Goal: Transaction & Acquisition: Book appointment/travel/reservation

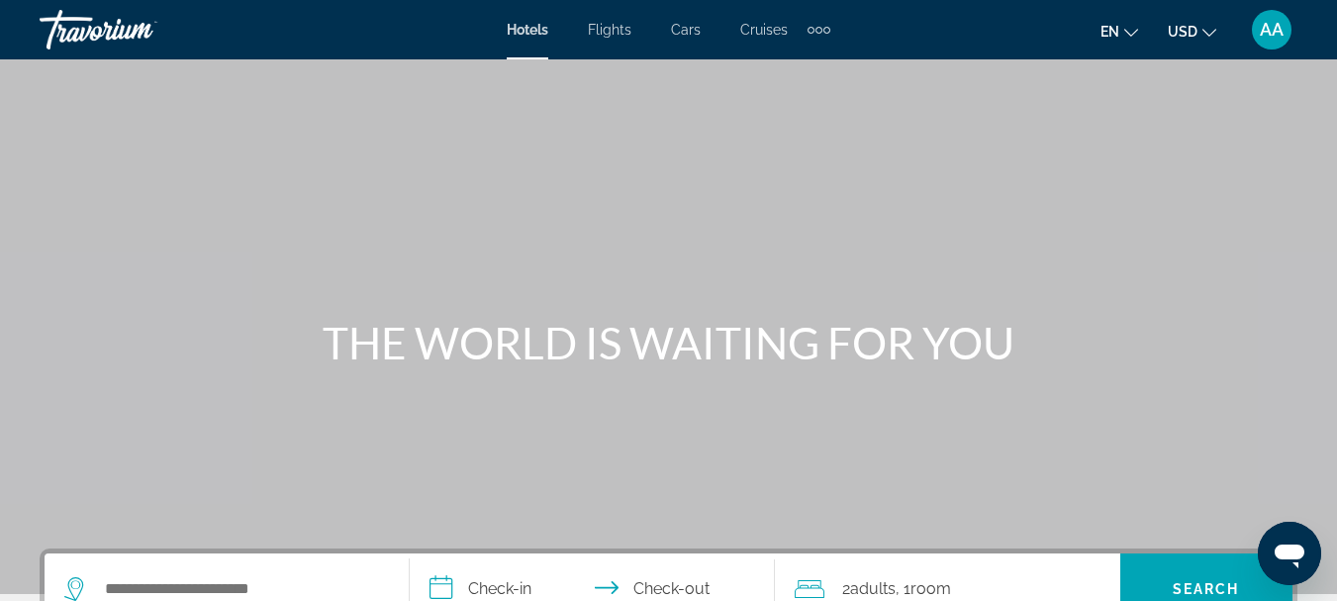
click at [757, 33] on span "Cruises" at bounding box center [764, 30] width 48 height 16
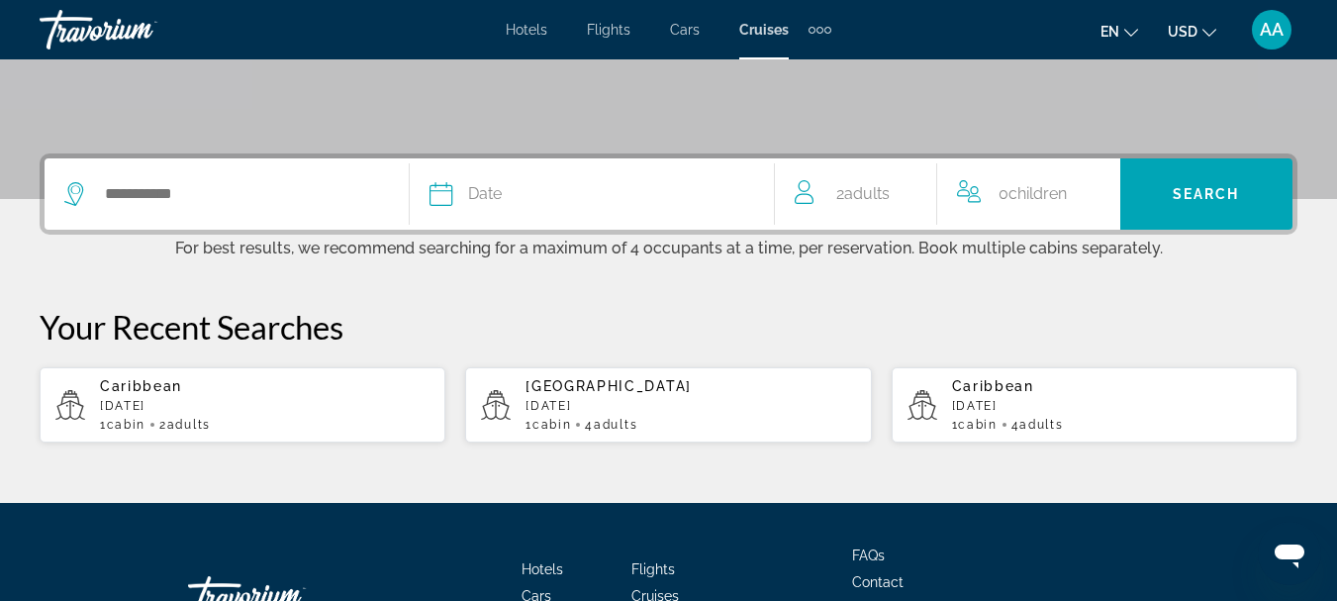
scroll to position [396, 0]
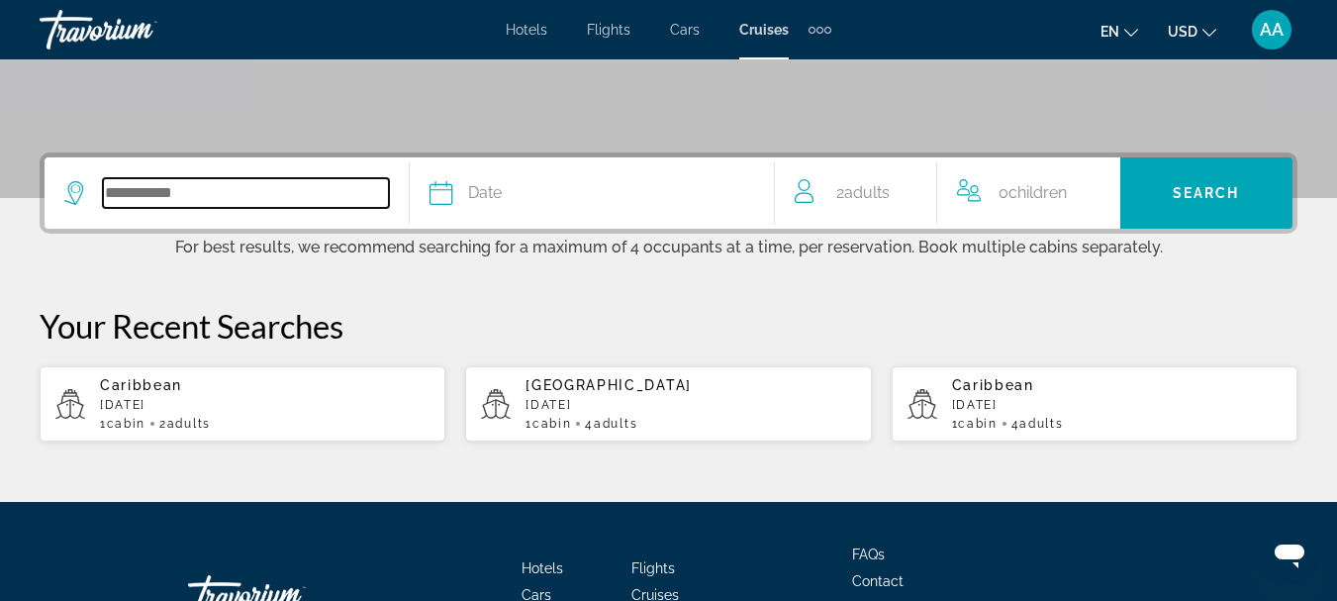
click at [104, 187] on input "Search widget" at bounding box center [246, 193] width 286 height 30
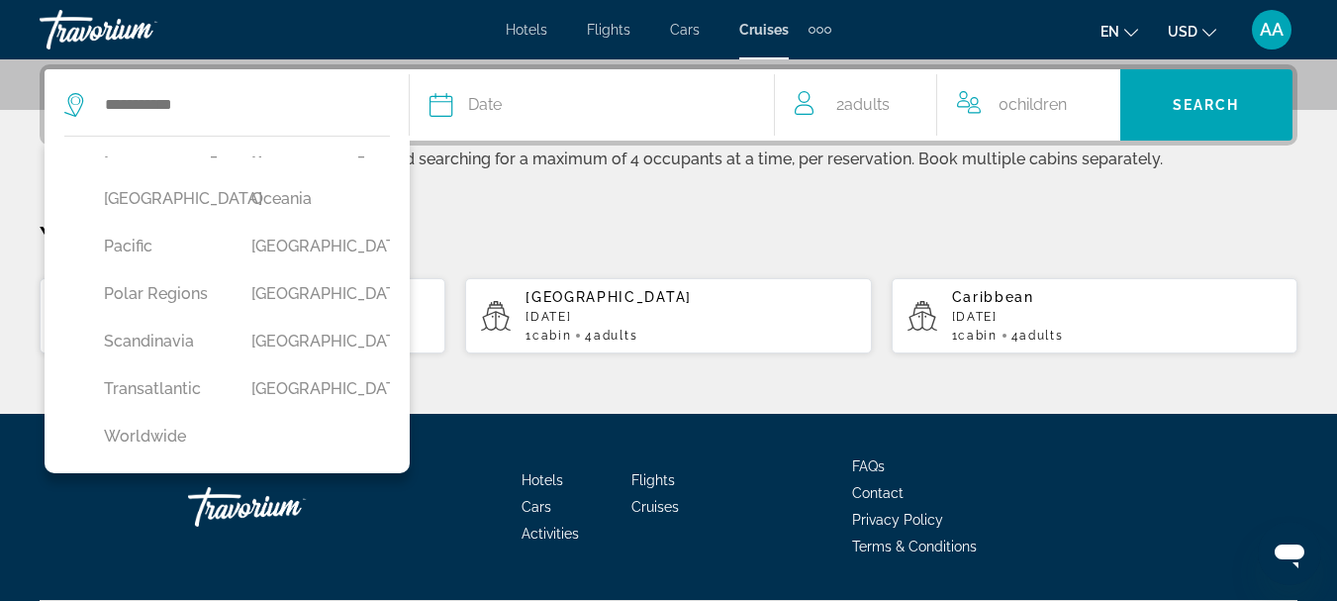
scroll to position [572, 0]
click at [138, 168] on button "Mexico" at bounding box center [158, 150] width 128 height 38
type input "******"
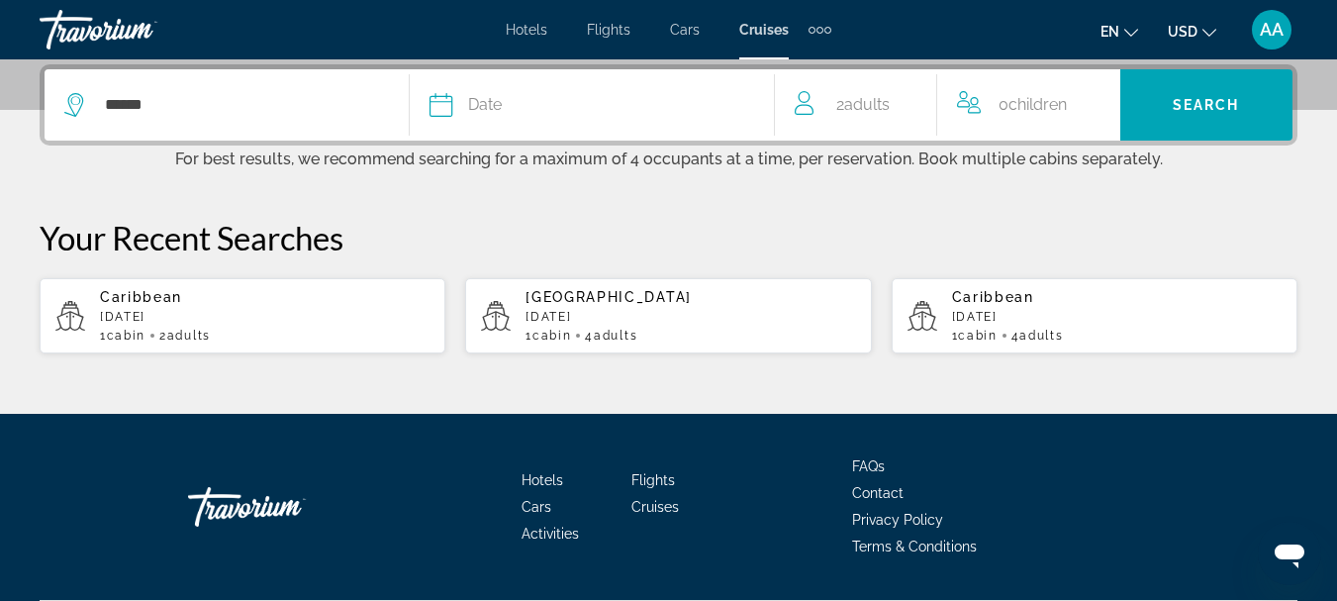
click at [441, 108] on icon "Search widget" at bounding box center [441, 105] width 24 height 24
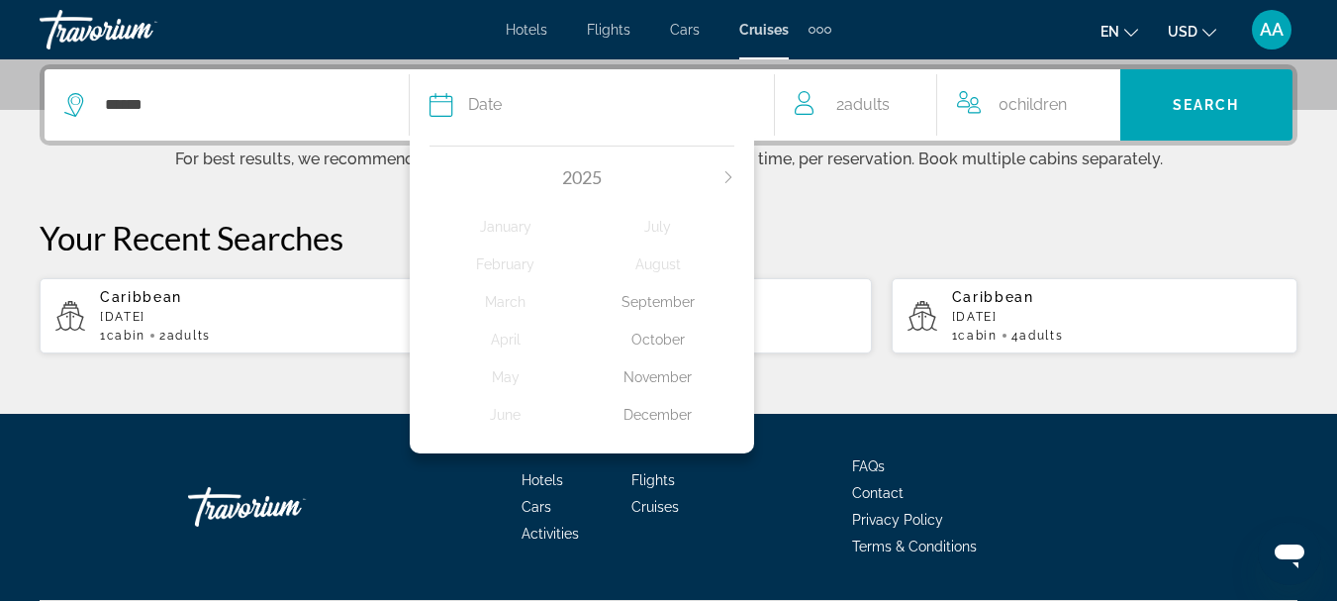
click at [661, 415] on div "December" at bounding box center [658, 415] width 152 height 36
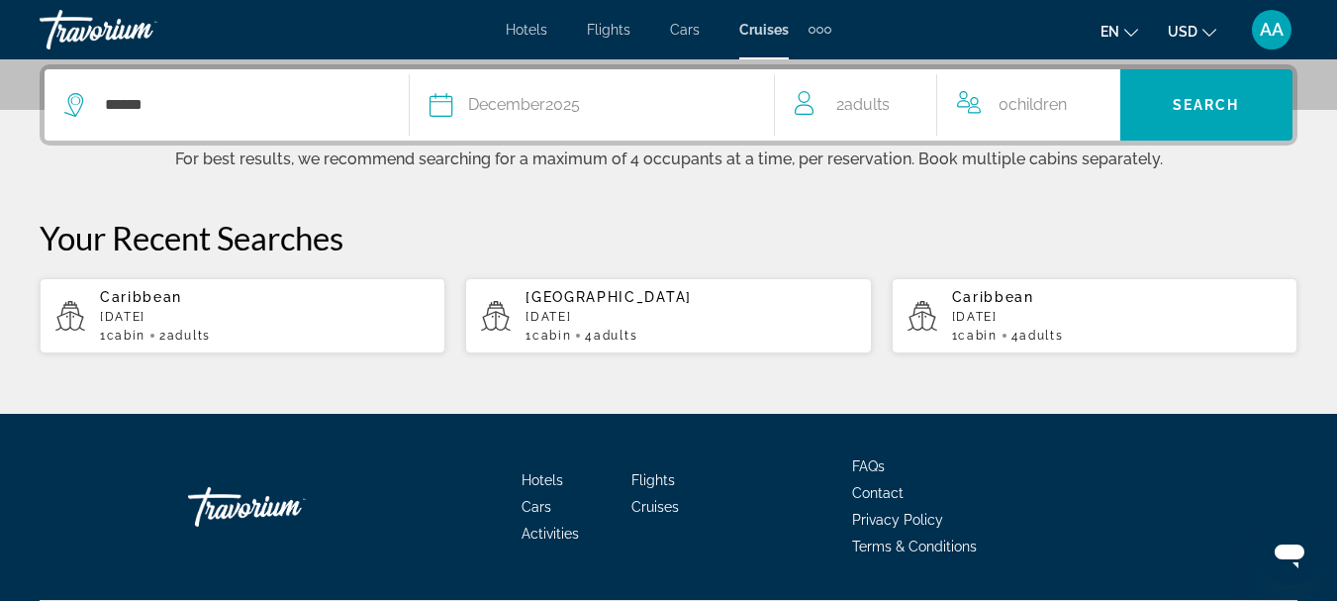
click at [805, 112] on icon "Travelers: 2 adults, 0 children" at bounding box center [807, 103] width 24 height 24
click at [868, 104] on span "Adults" at bounding box center [867, 104] width 46 height 19
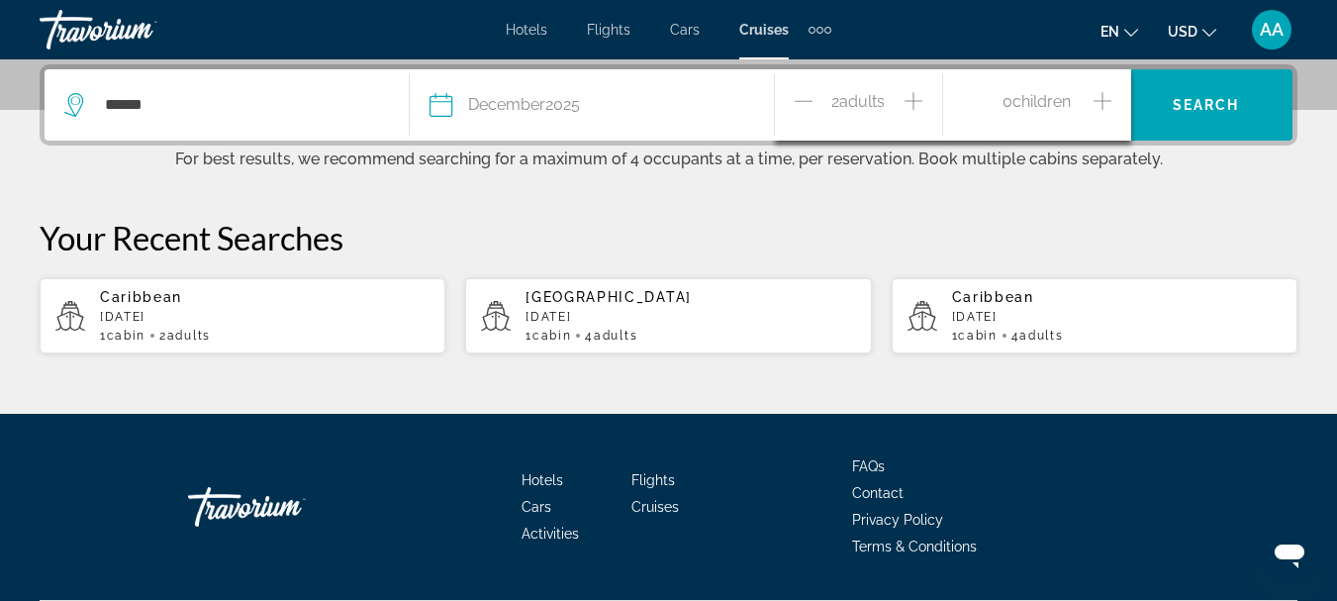
click at [913, 98] on icon "Increment adults" at bounding box center [913, 101] width 18 height 18
click at [592, 321] on p "[DATE]" at bounding box center [690, 317] width 330 height 14
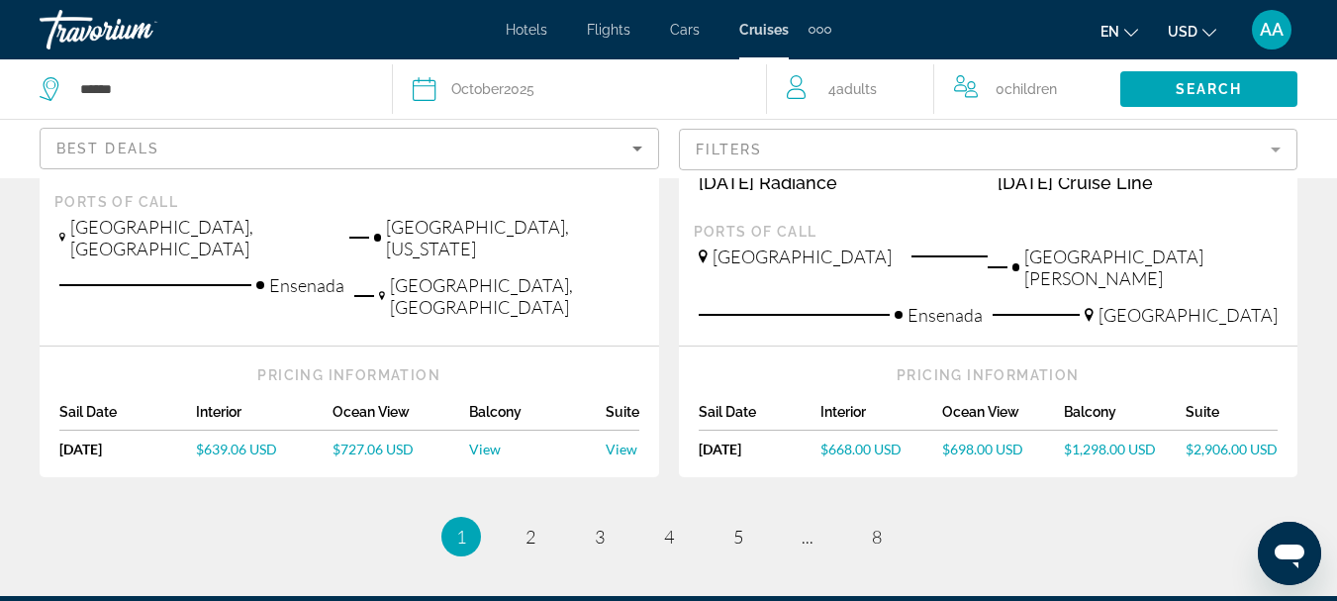
scroll to position [2520, 0]
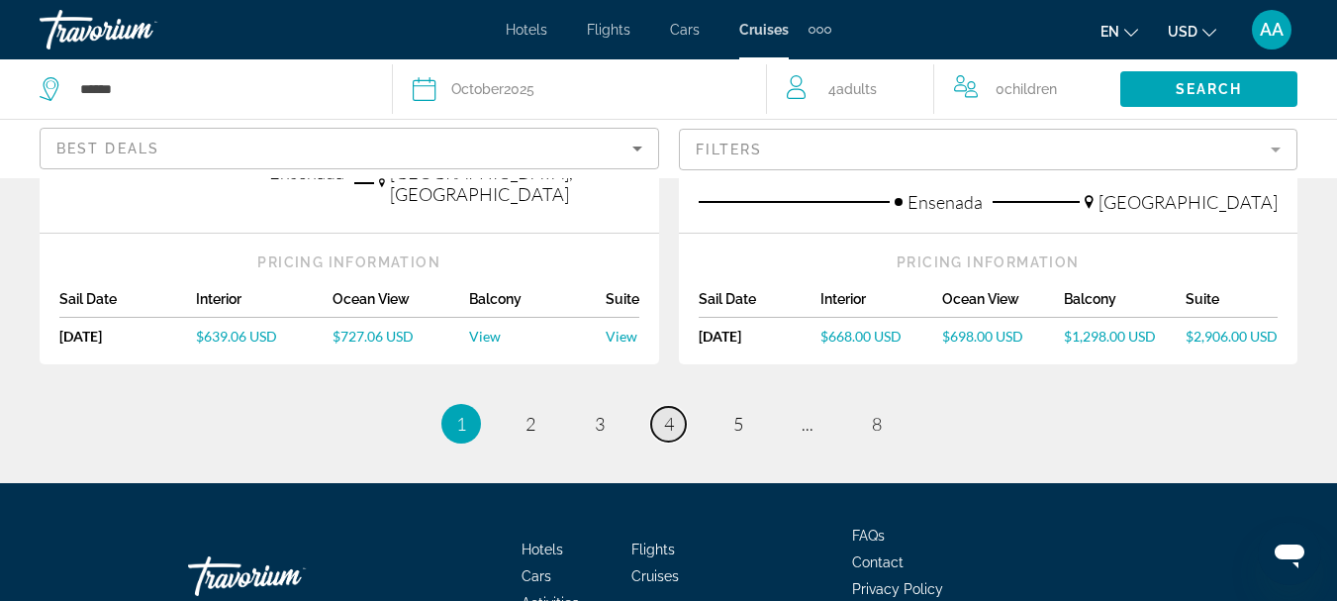
click at [669, 413] on span "4" at bounding box center [669, 424] width 10 height 22
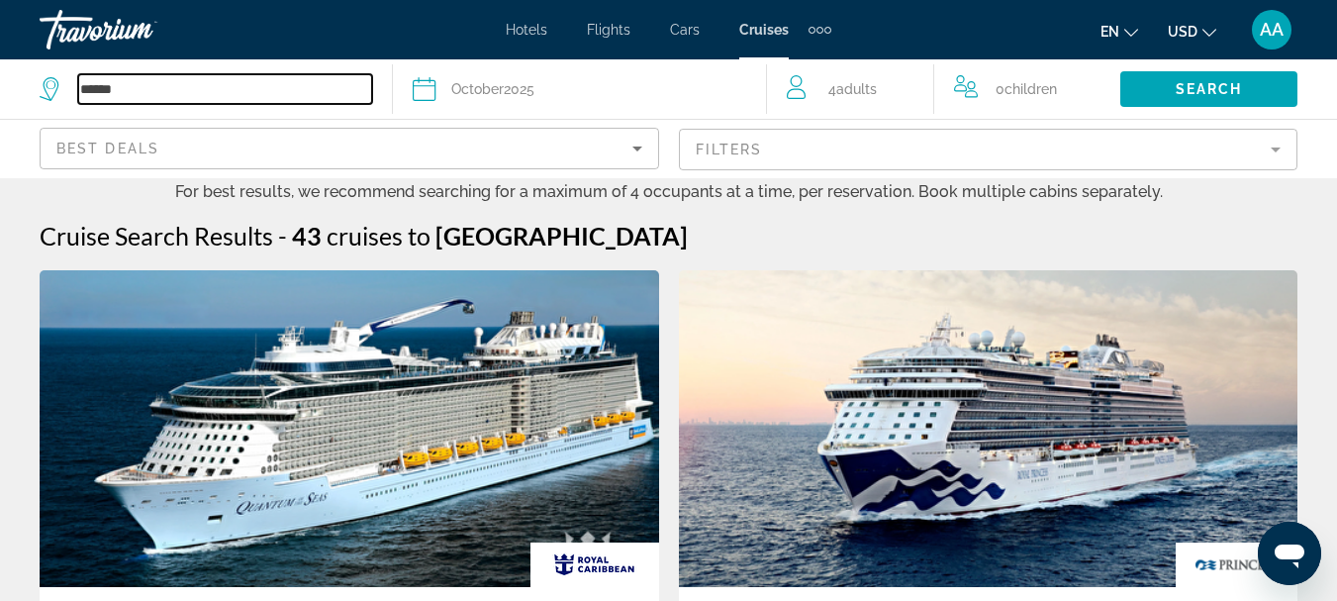
click at [304, 84] on input "******" at bounding box center [225, 89] width 294 height 30
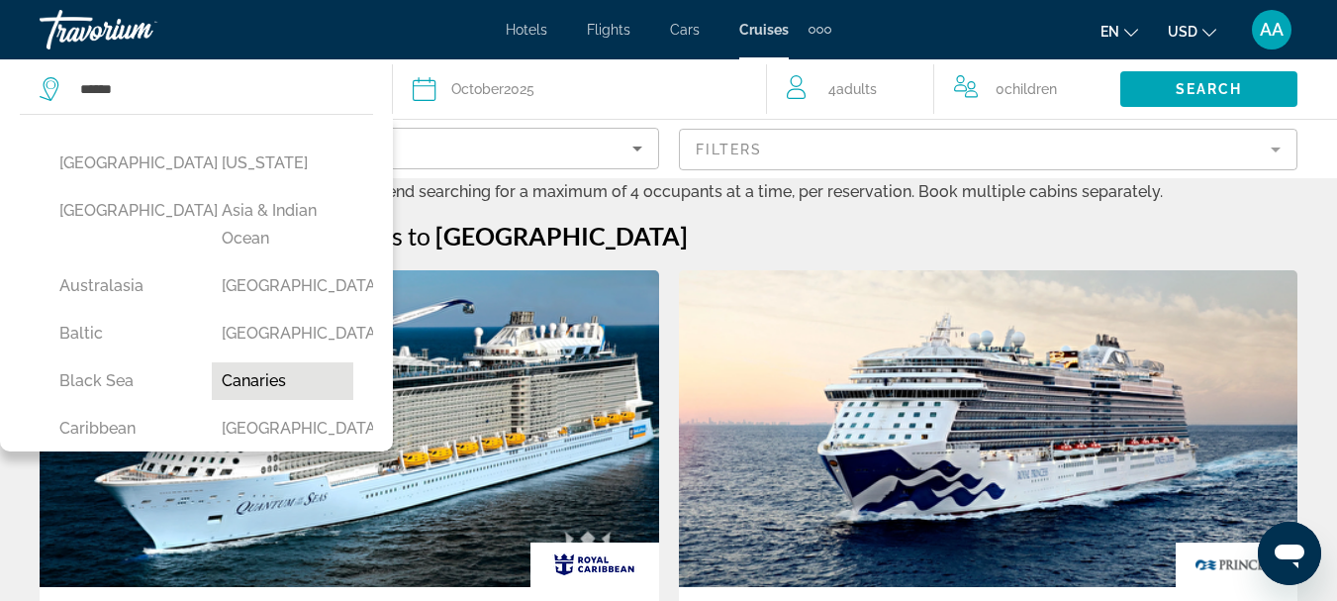
click at [244, 378] on button "Canaries" at bounding box center [283, 381] width 143 height 38
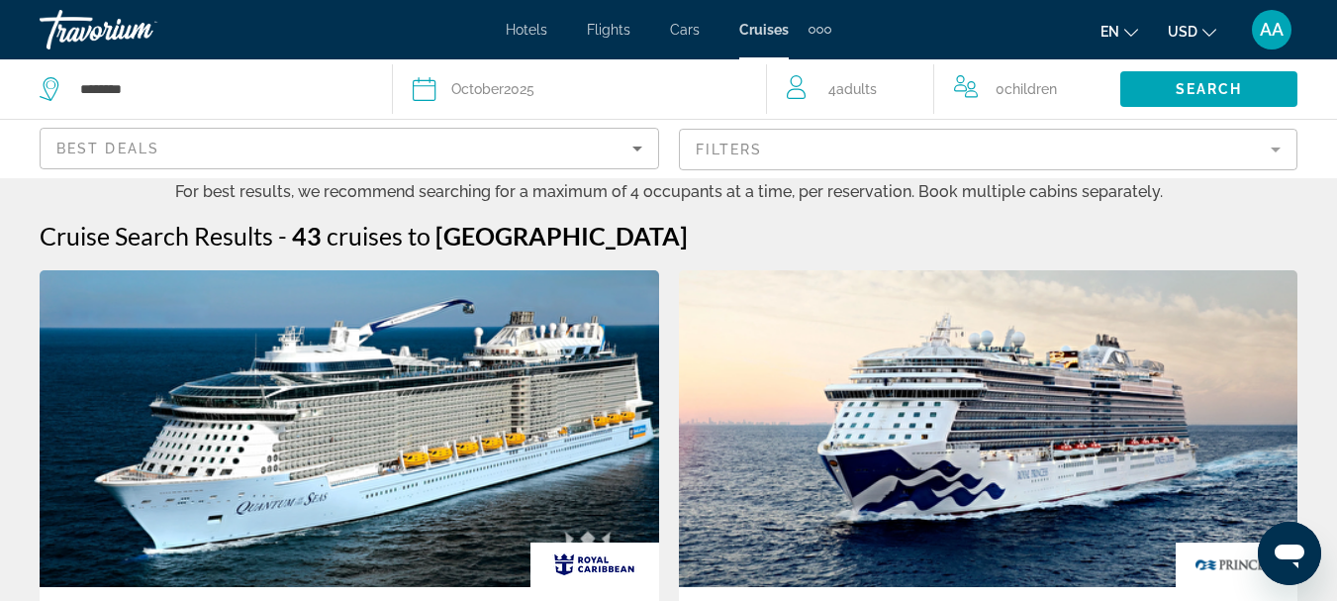
click at [418, 90] on icon "Search widget" at bounding box center [425, 89] width 24 height 24
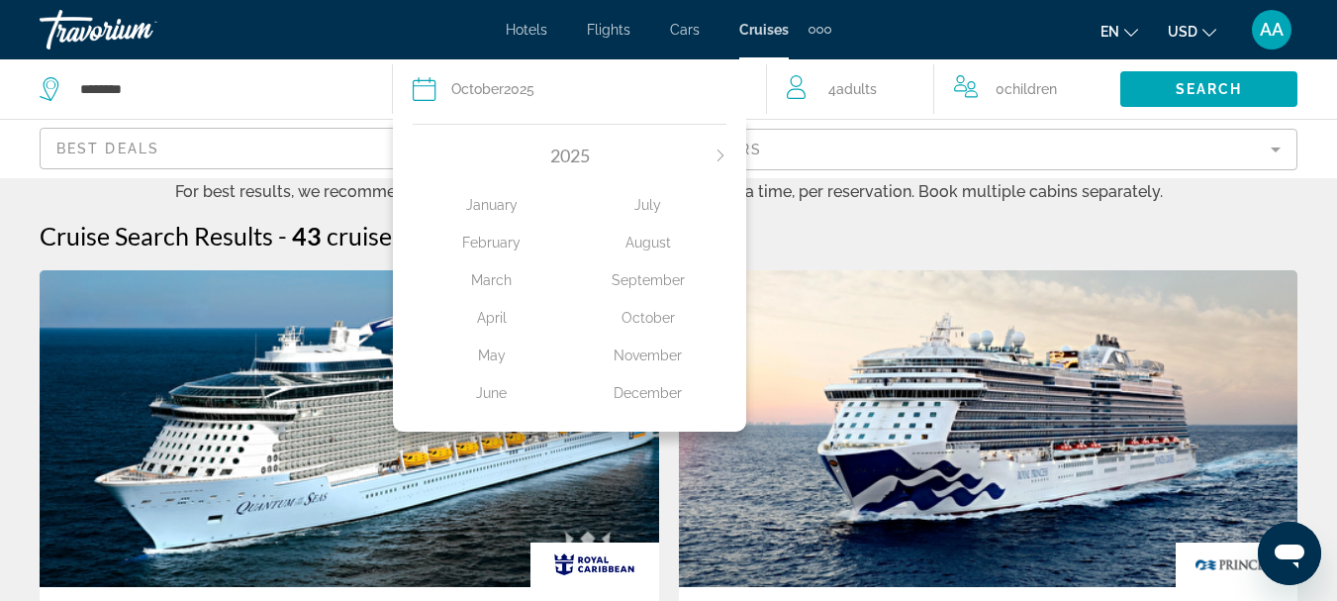
click at [640, 388] on div "December" at bounding box center [648, 393] width 156 height 36
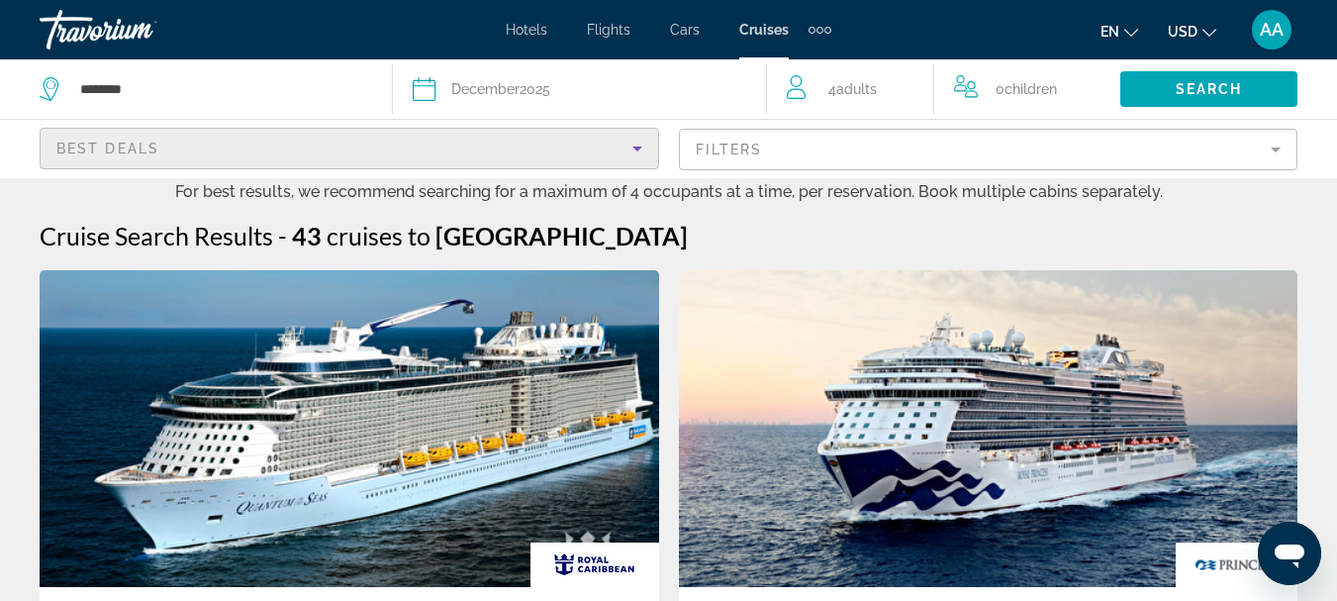
click at [637, 150] on icon "Sort by" at bounding box center [637, 148] width 10 height 5
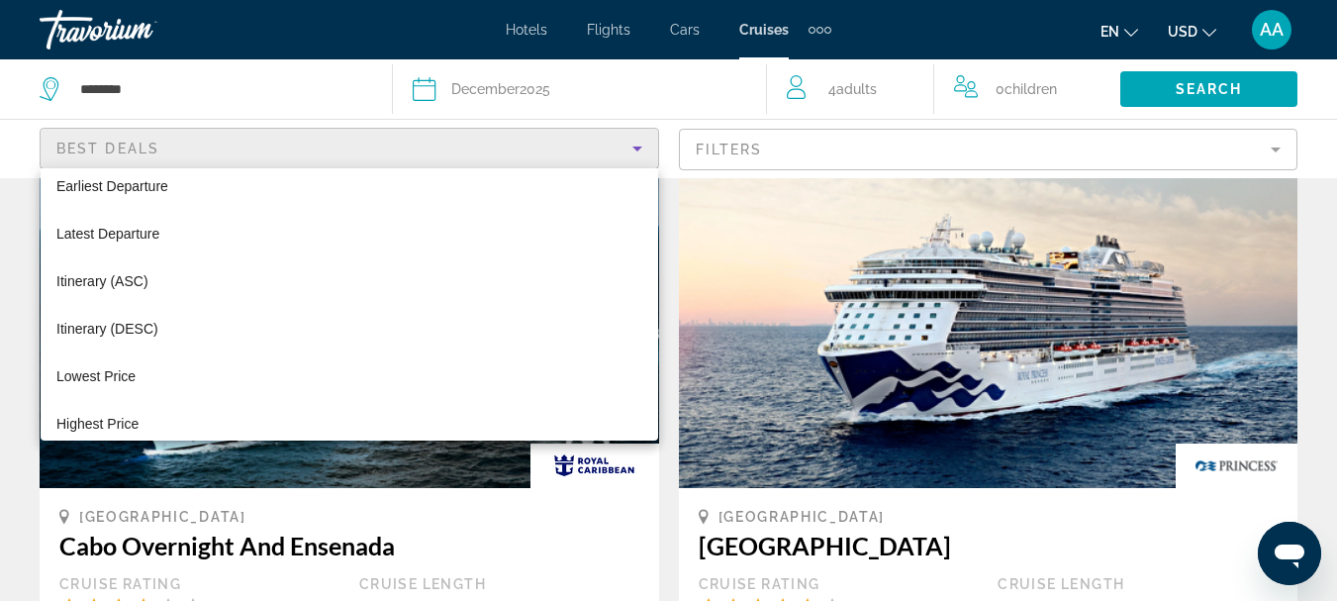
scroll to position [76, 0]
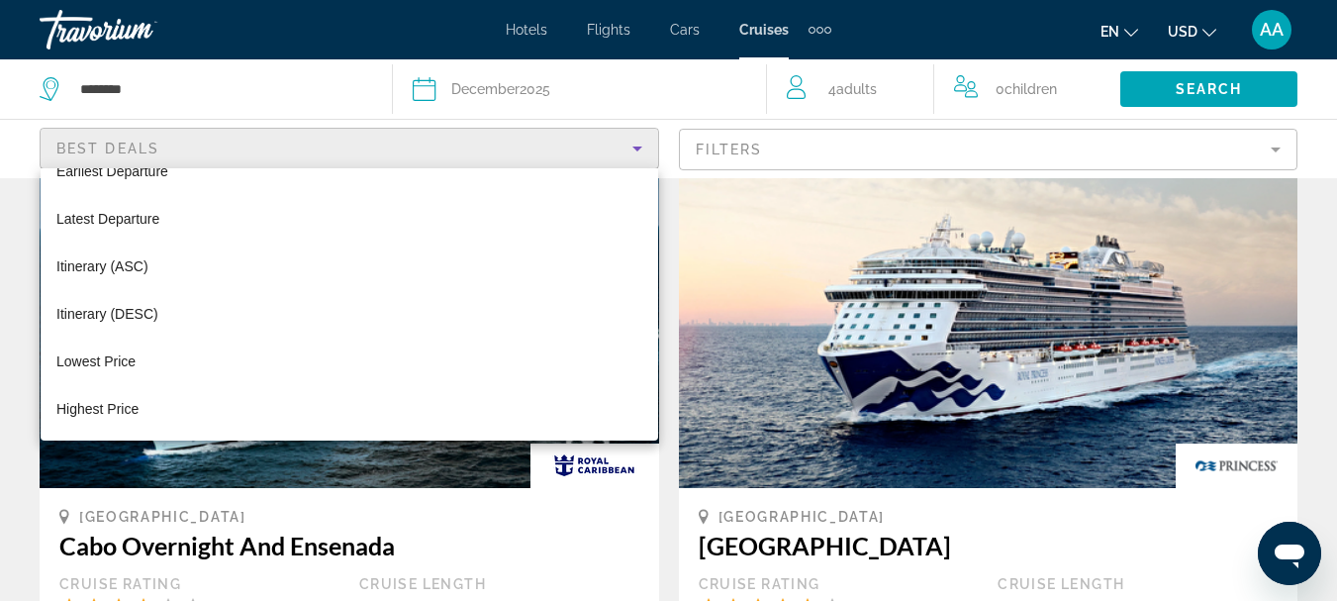
click at [636, 149] on div at bounding box center [668, 300] width 1337 height 601
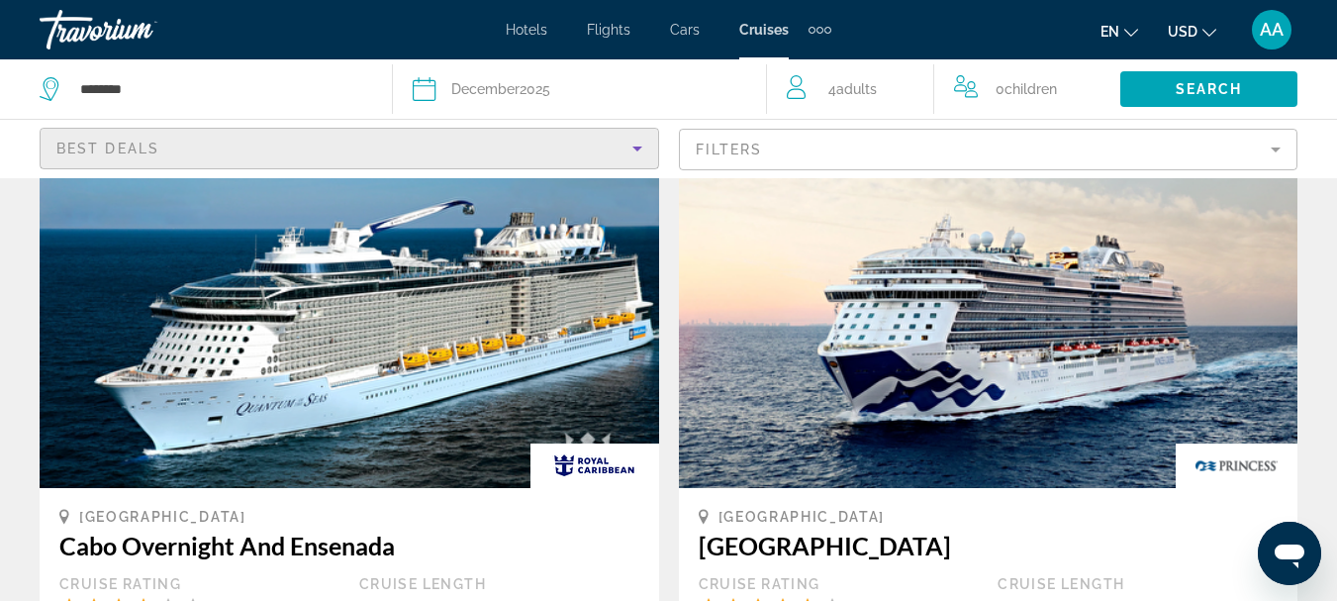
click at [78, 143] on span "Best Deals" at bounding box center [107, 149] width 103 height 16
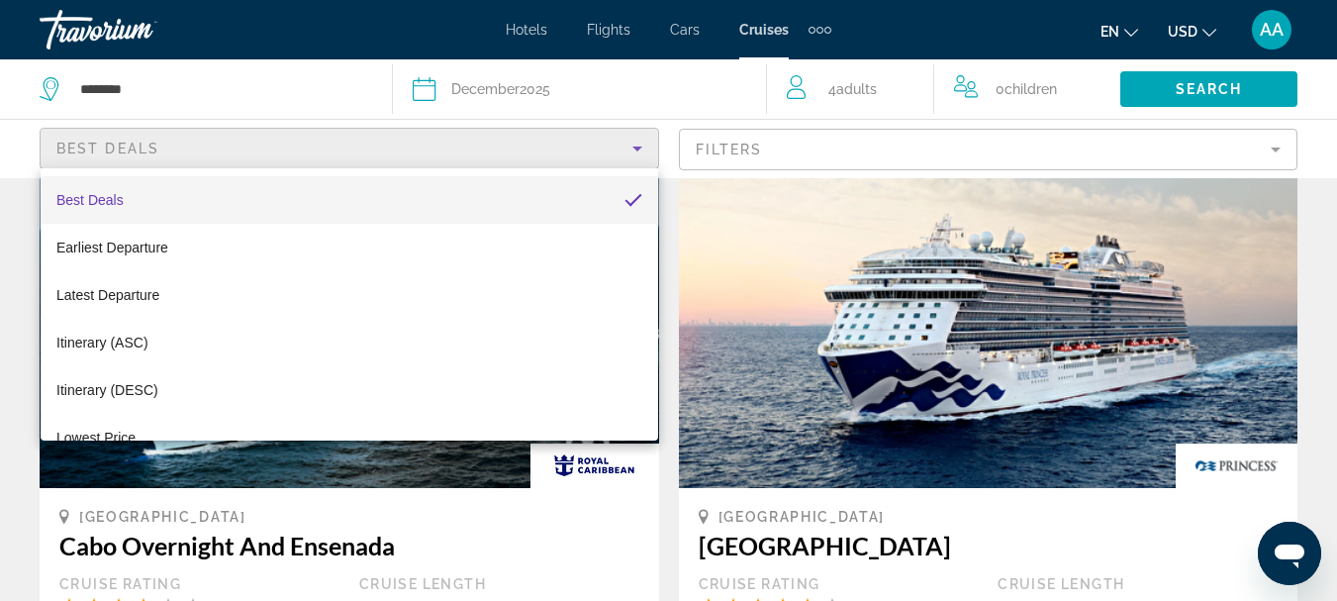
click at [638, 151] on div at bounding box center [668, 300] width 1337 height 601
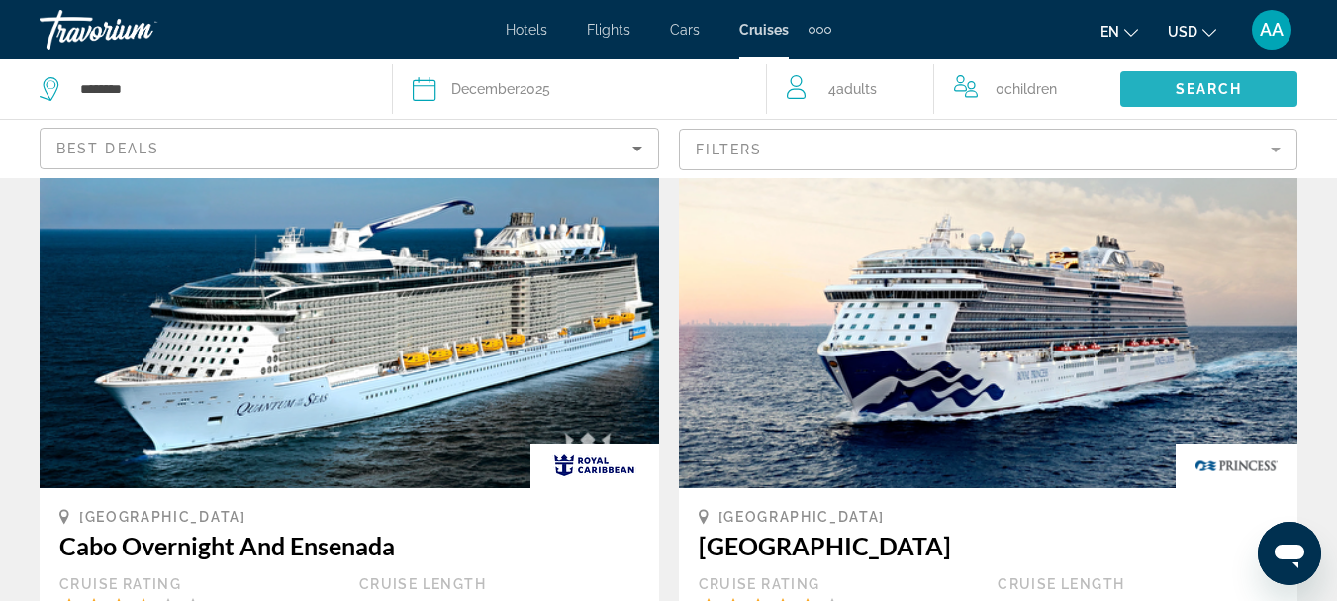
click at [1187, 86] on span "Search" at bounding box center [1209, 89] width 67 height 16
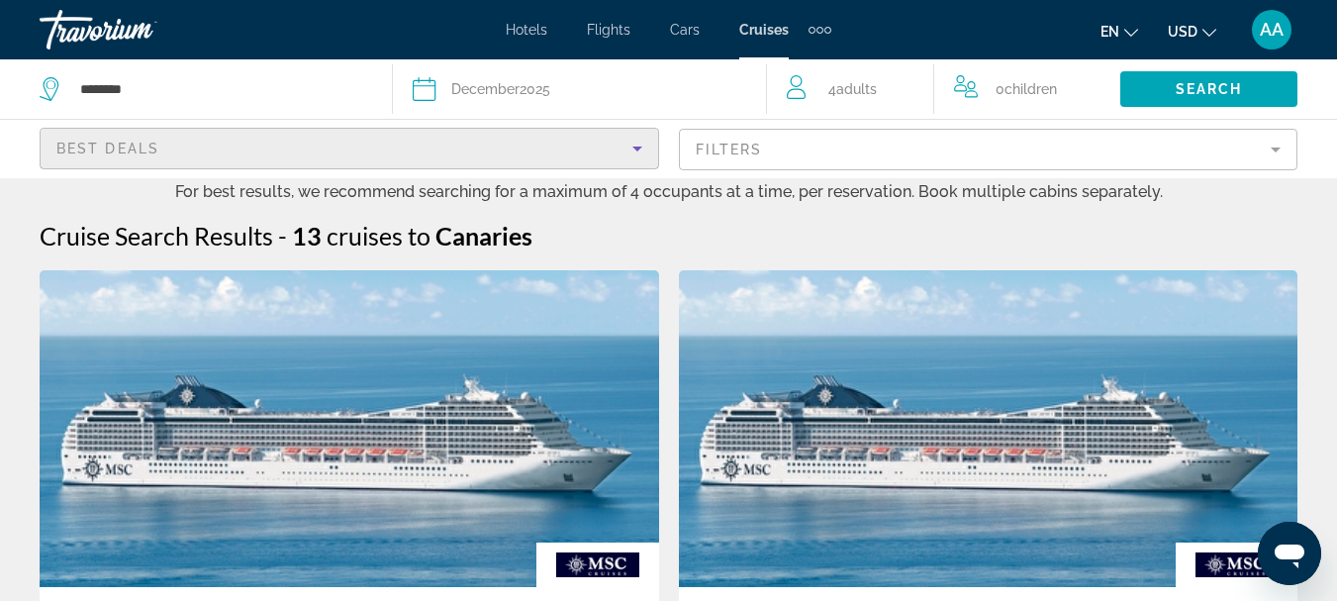
click at [633, 146] on icon "Sort by" at bounding box center [637, 148] width 10 height 5
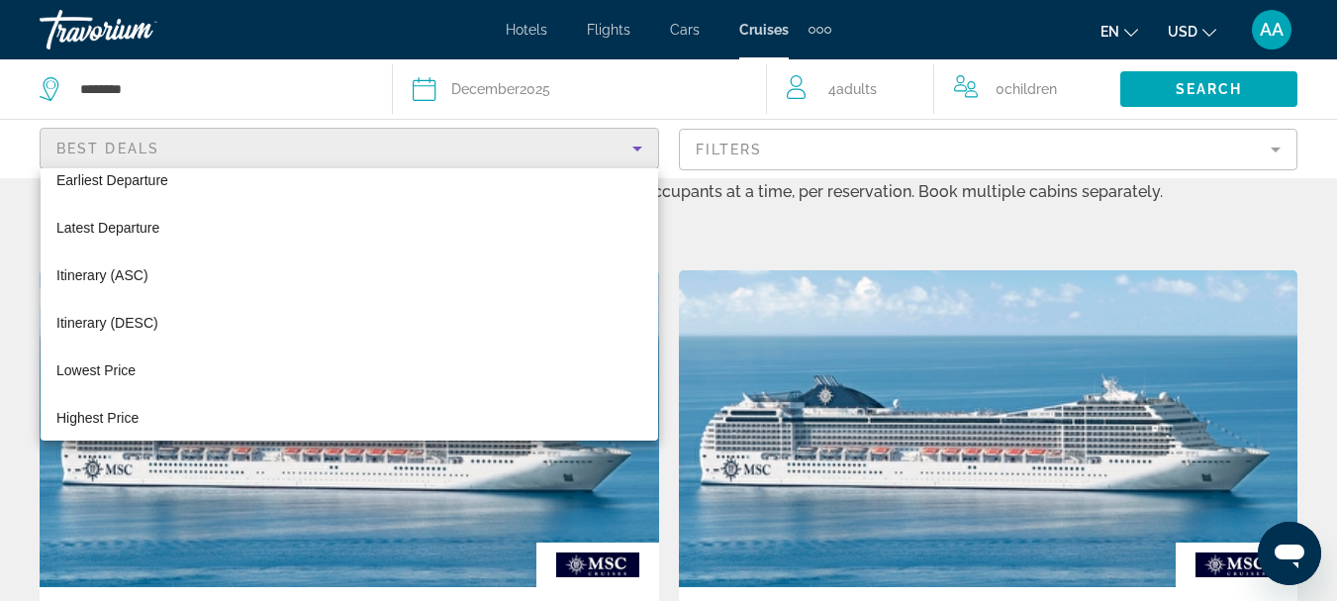
scroll to position [76, 0]
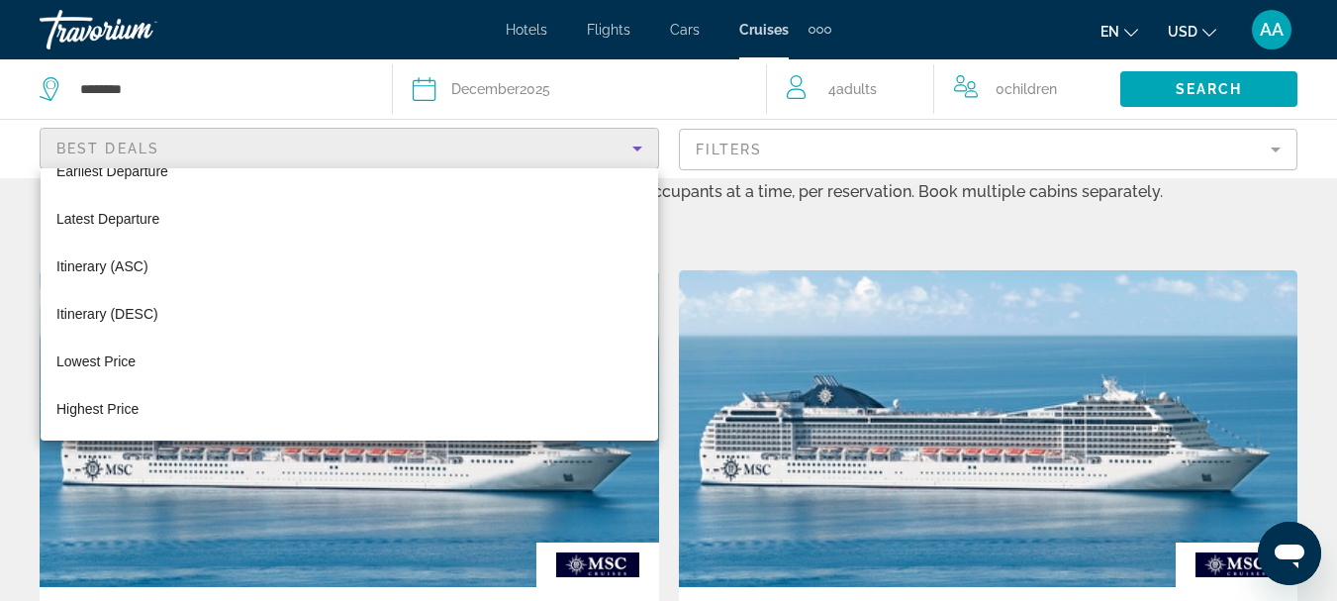
click at [1277, 144] on div at bounding box center [668, 300] width 1337 height 601
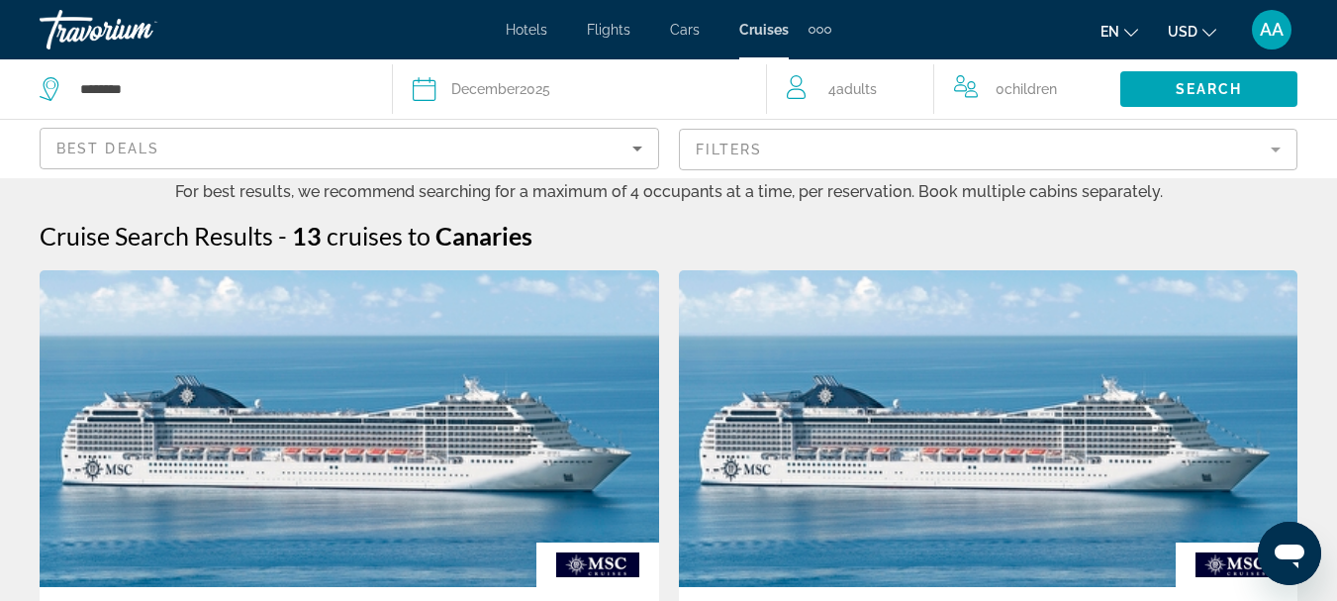
click at [1277, 152] on mat-form-field "Filters" at bounding box center [988, 150] width 619 height 42
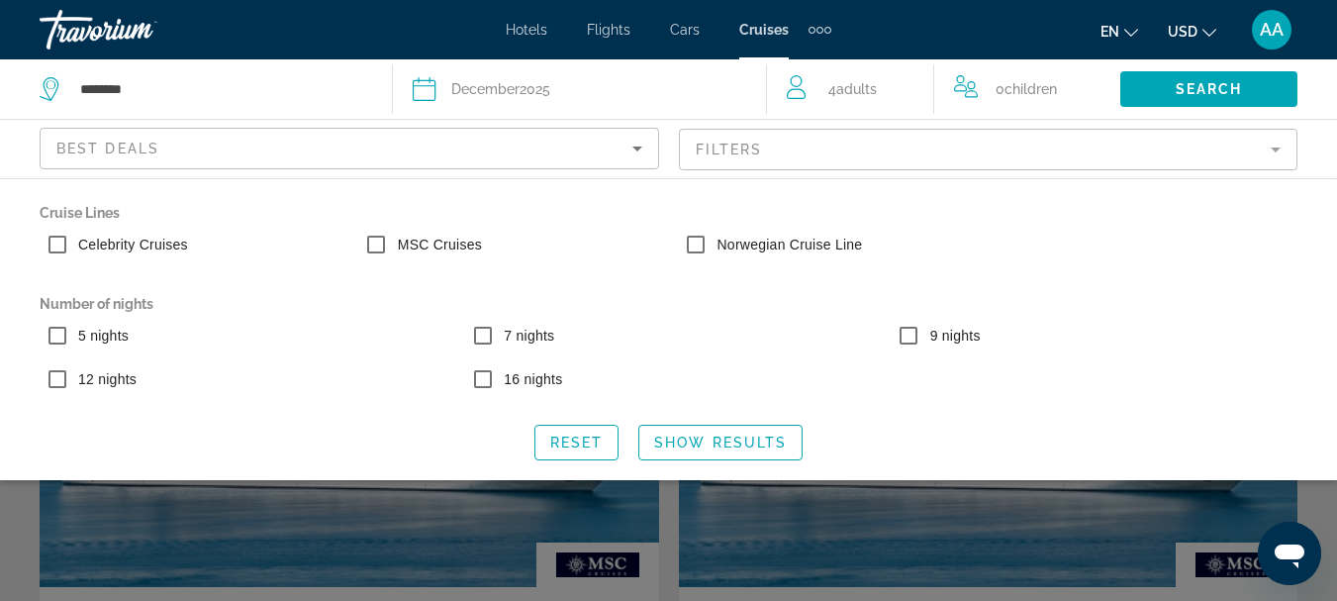
click at [1280, 178] on app-cruises-search-filters "Best Deals Filters Cruise Lines Celebrity Cruises MSC Cruises Norwegian Cruise …" at bounding box center [668, 148] width 1337 height 59
click at [1277, 150] on mat-form-field "Filters" at bounding box center [988, 150] width 619 height 42
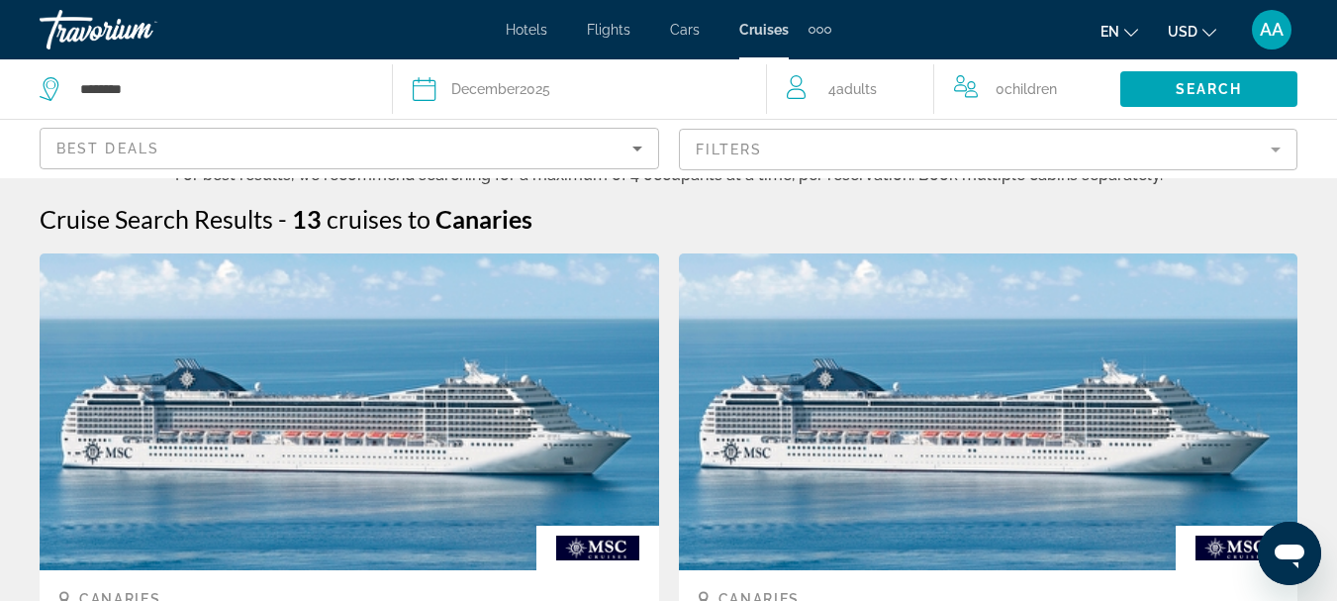
scroll to position [0, 0]
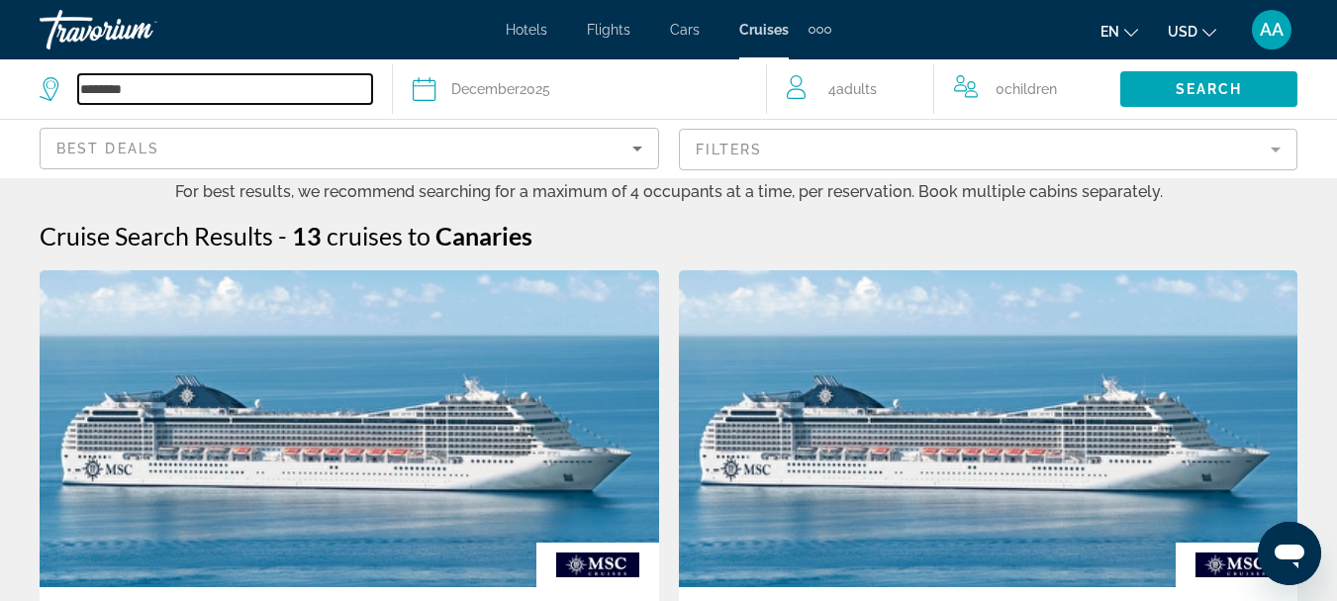
click at [142, 86] on input "********" at bounding box center [225, 89] width 294 height 30
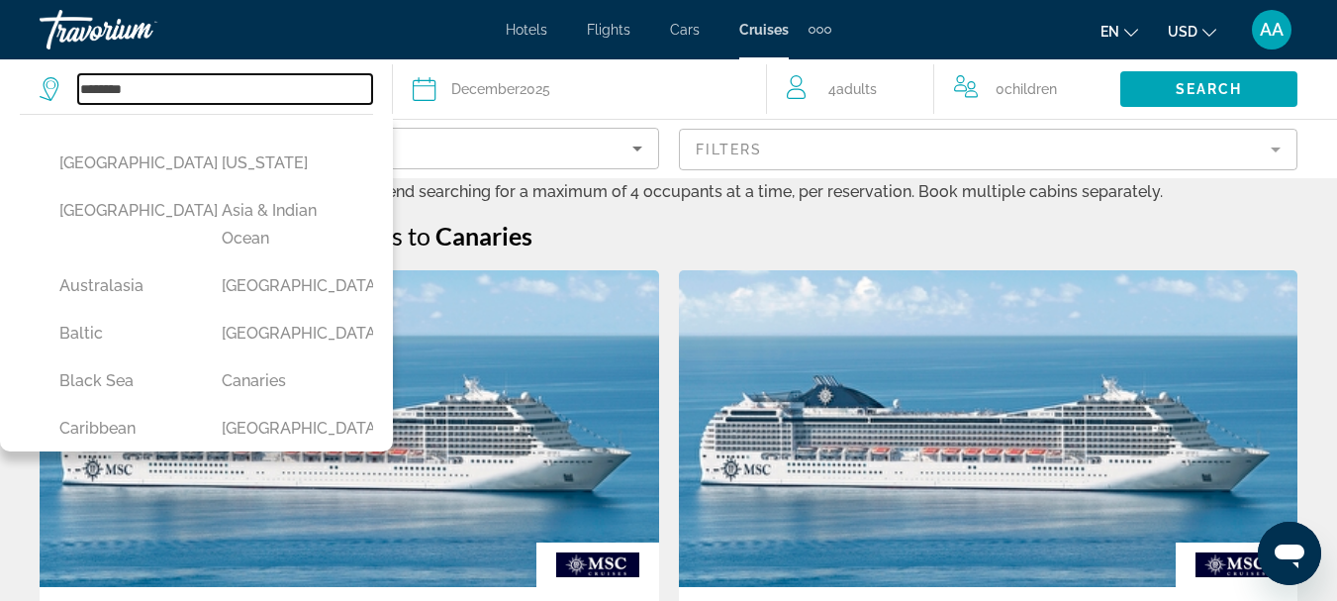
drag, startPoint x: 128, startPoint y: 91, endPoint x: 116, endPoint y: 94, distance: 12.2
click at [116, 94] on input "********" at bounding box center [225, 89] width 294 height 30
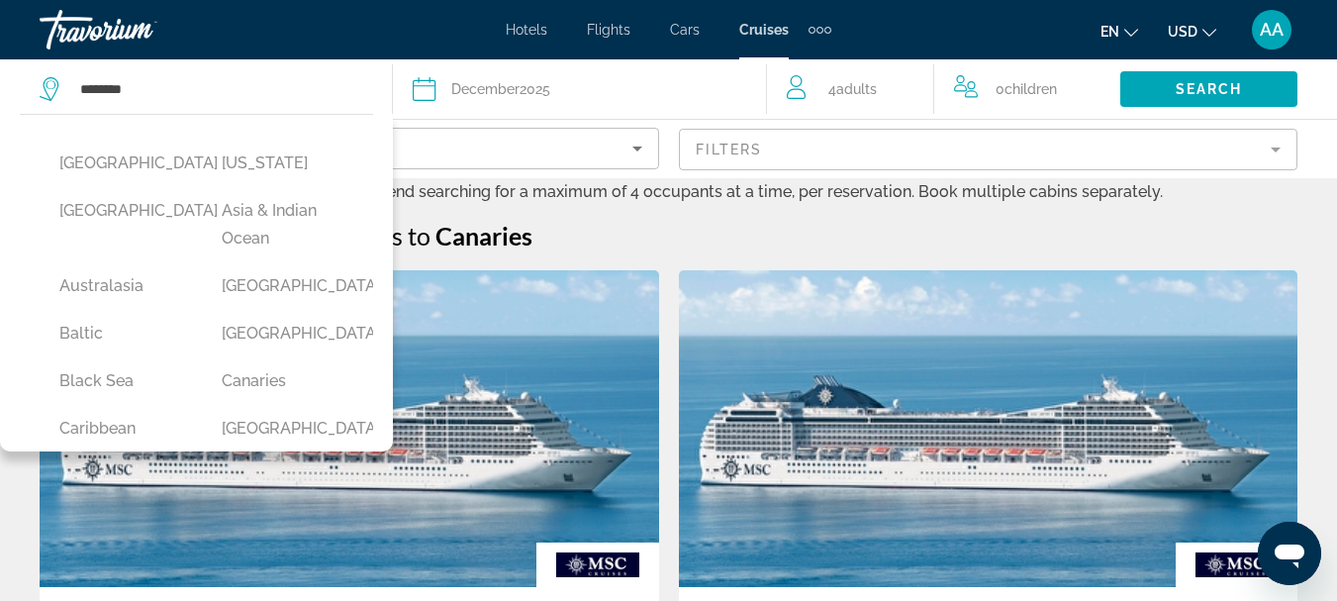
click at [97, 289] on button "Australasia" at bounding box center [120, 286] width 143 height 38
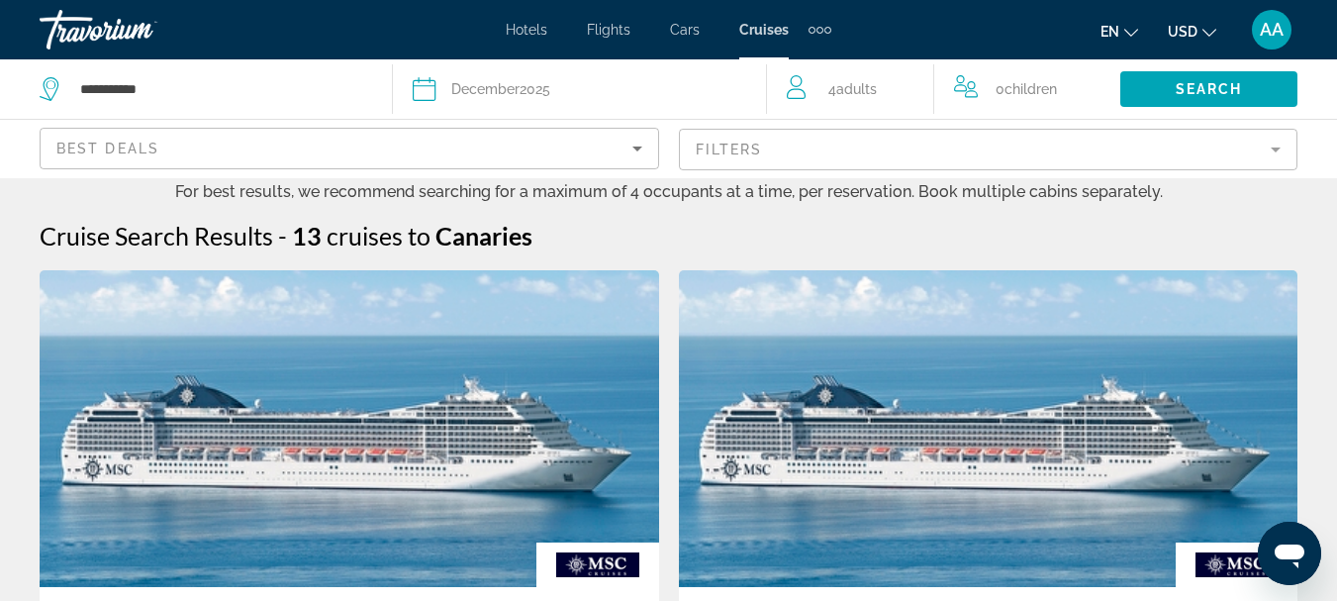
click at [428, 90] on icon "Search widget" at bounding box center [425, 89] width 24 height 24
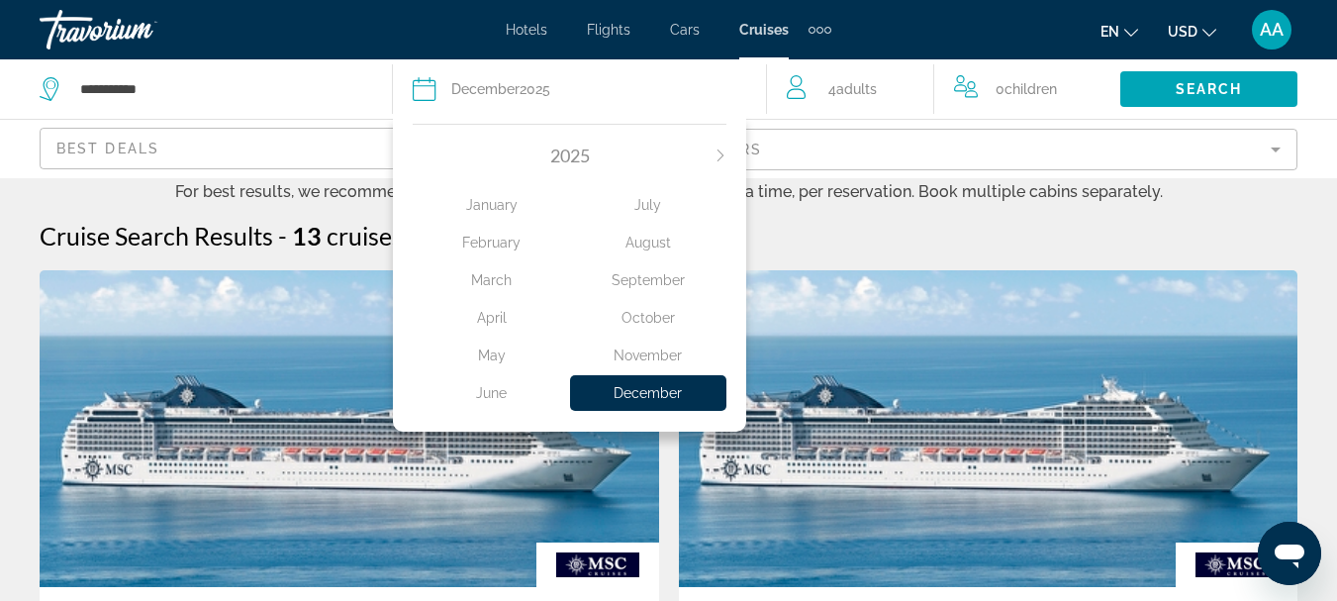
click at [723, 158] on icon "Next month" at bounding box center [720, 155] width 12 height 12
click at [484, 242] on div "February" at bounding box center [491, 243] width 156 height 36
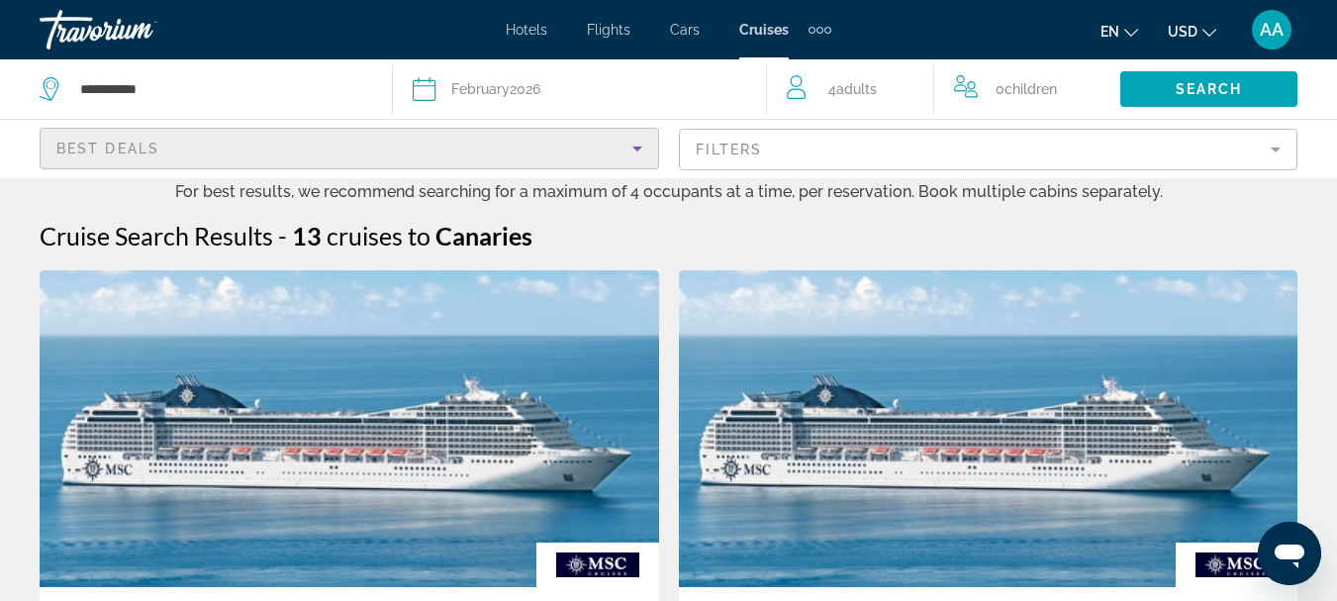
click at [638, 150] on icon "Sort by" at bounding box center [637, 149] width 24 height 24
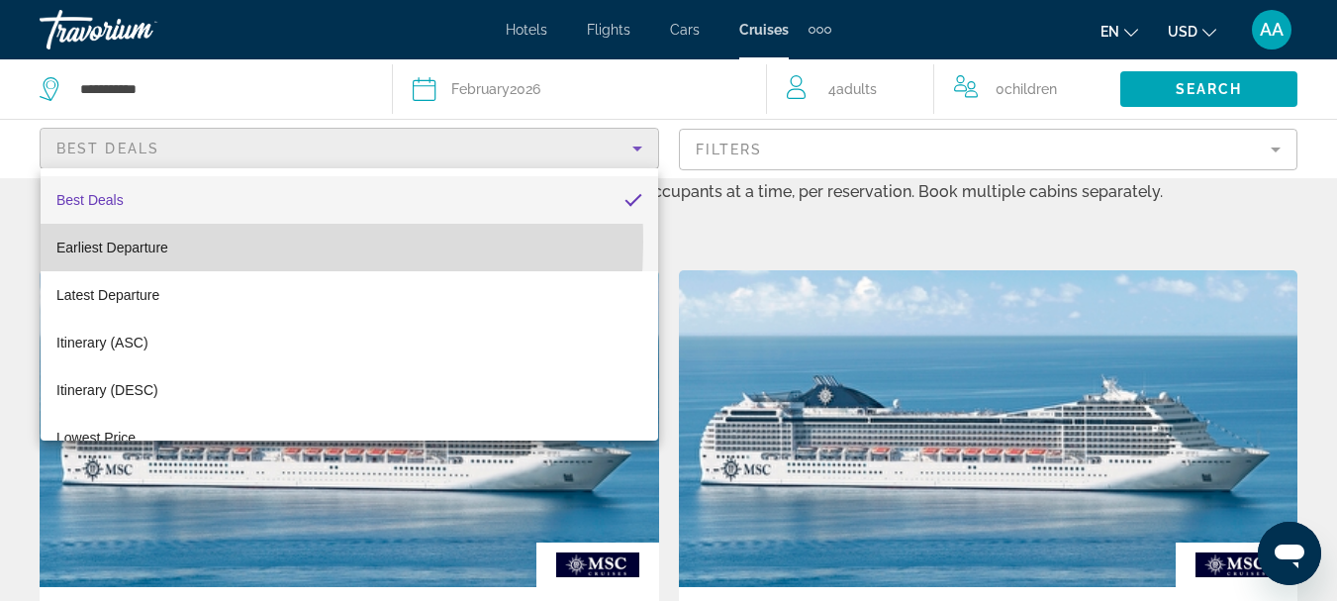
click at [117, 241] on span "Earliest Departure" at bounding box center [112, 247] width 112 height 16
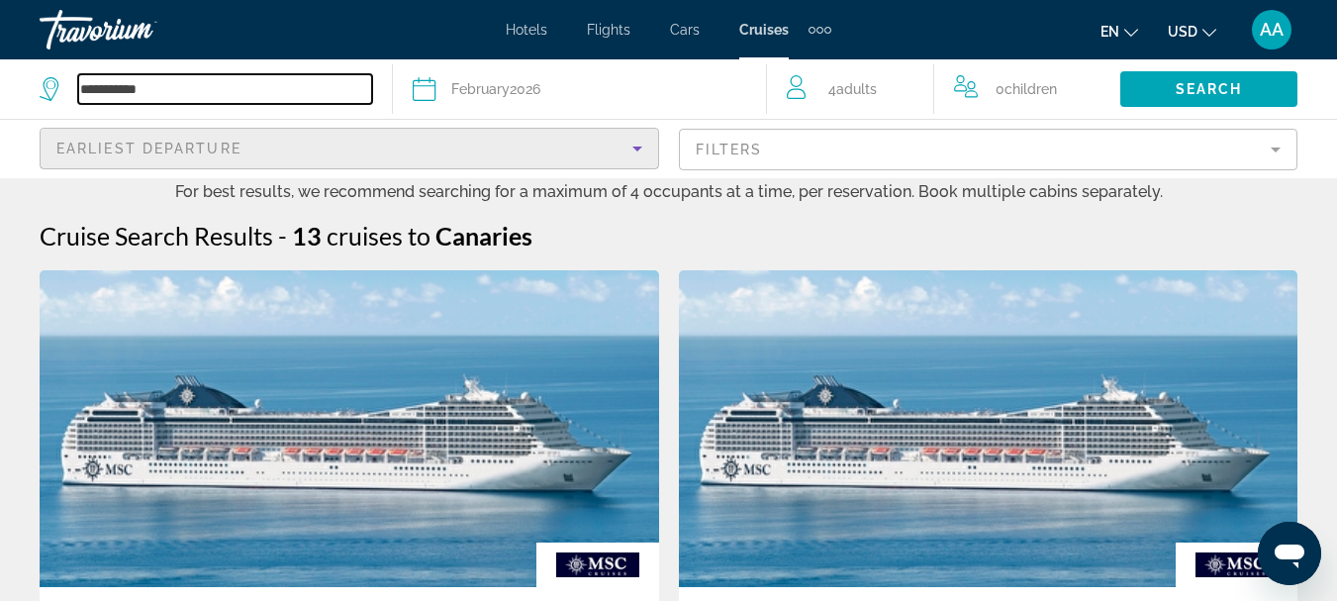
click at [206, 89] on input "**********" at bounding box center [225, 89] width 294 height 30
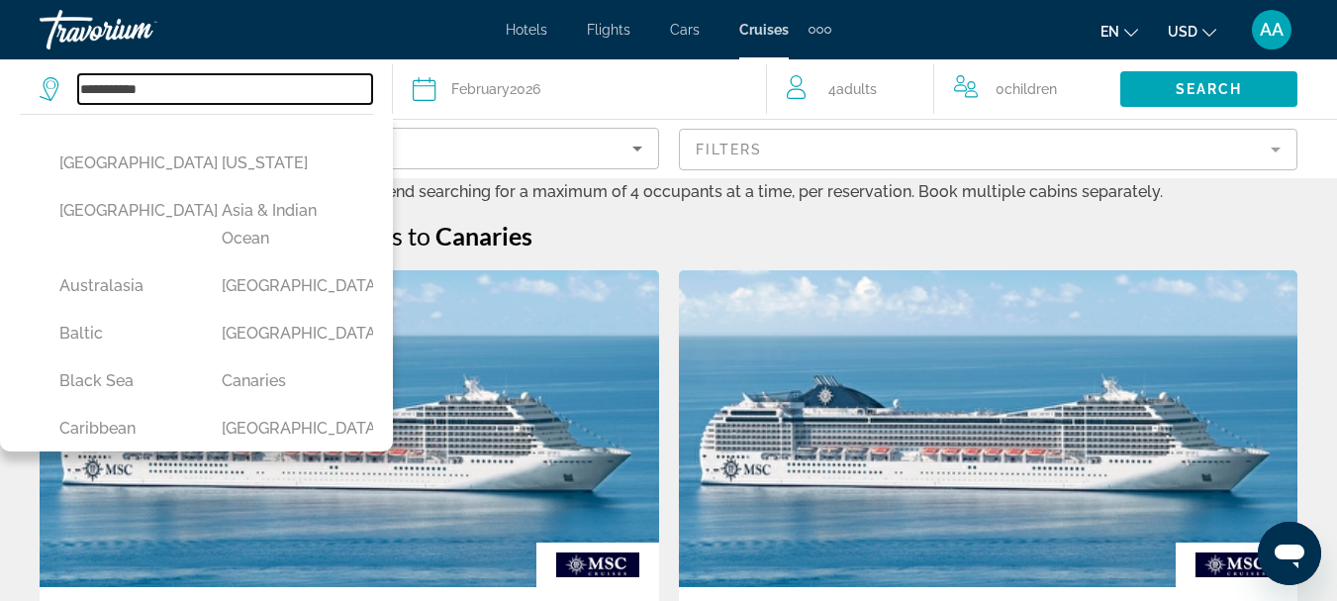
click at [206, 89] on input "**********" at bounding box center [225, 89] width 294 height 30
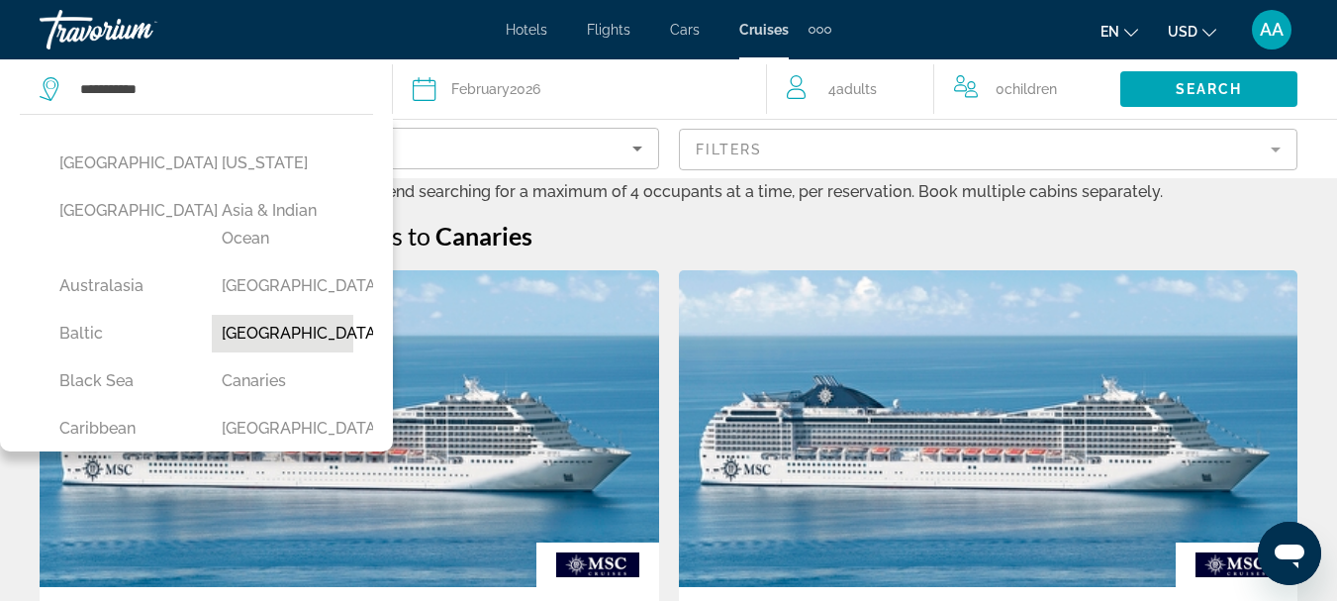
click at [261, 332] on button "Bermuda" at bounding box center [283, 334] width 143 height 38
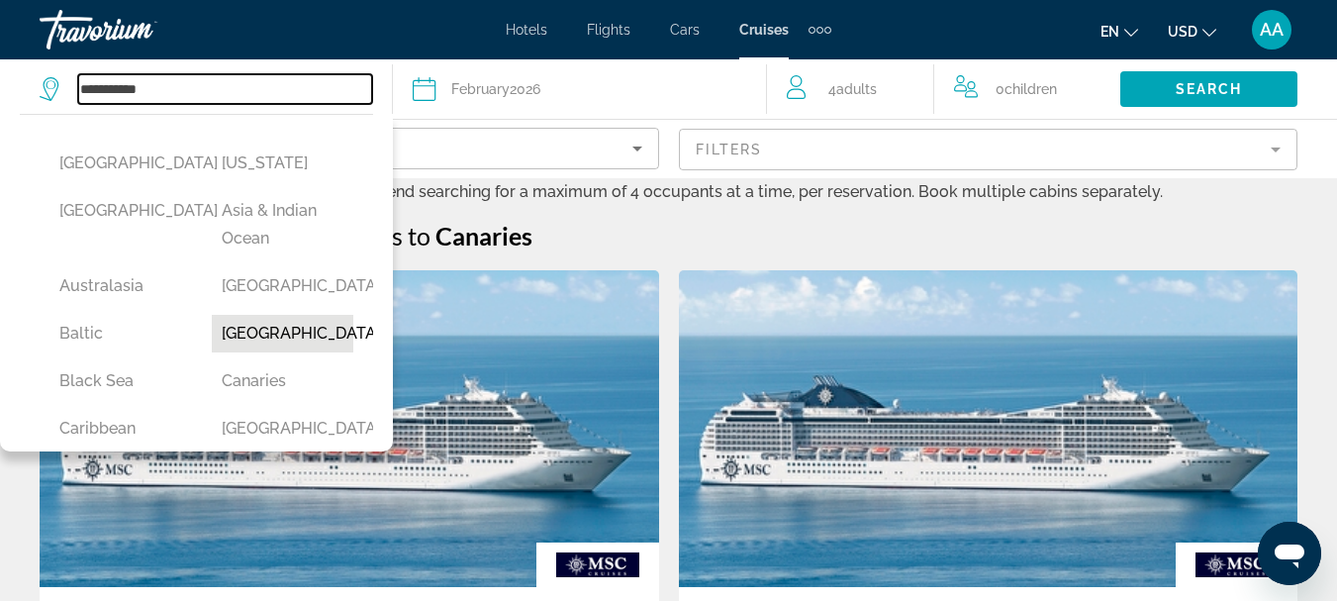
type input "*******"
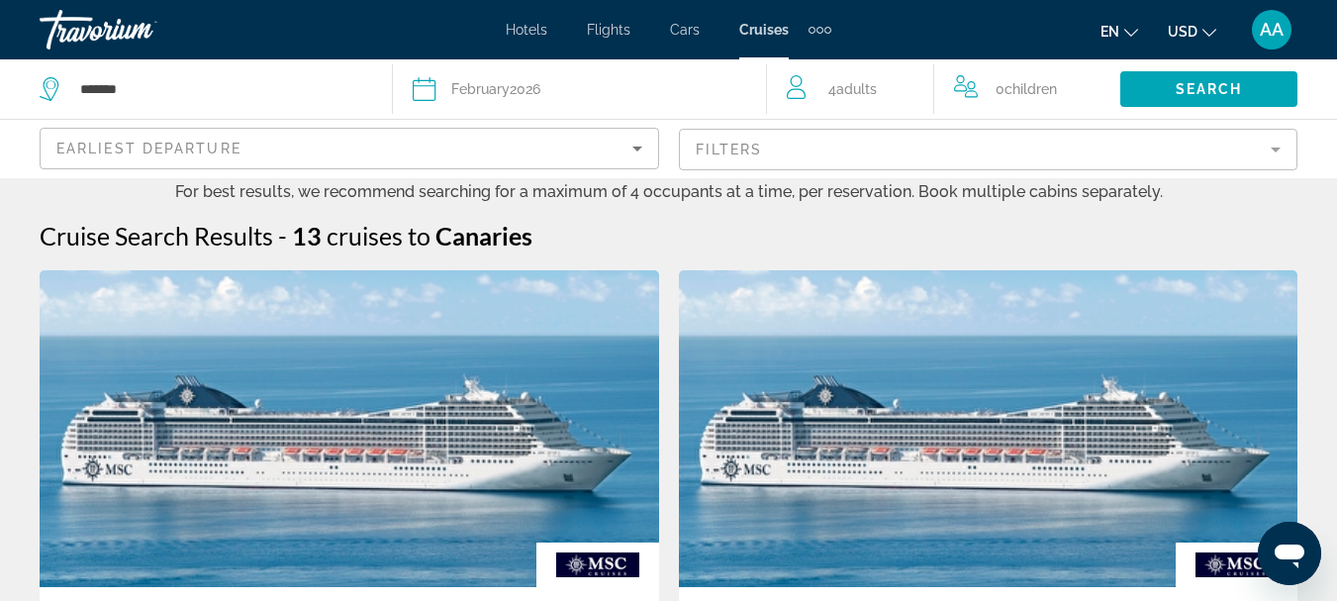
click at [420, 92] on icon "Search widget" at bounding box center [425, 89] width 24 height 24
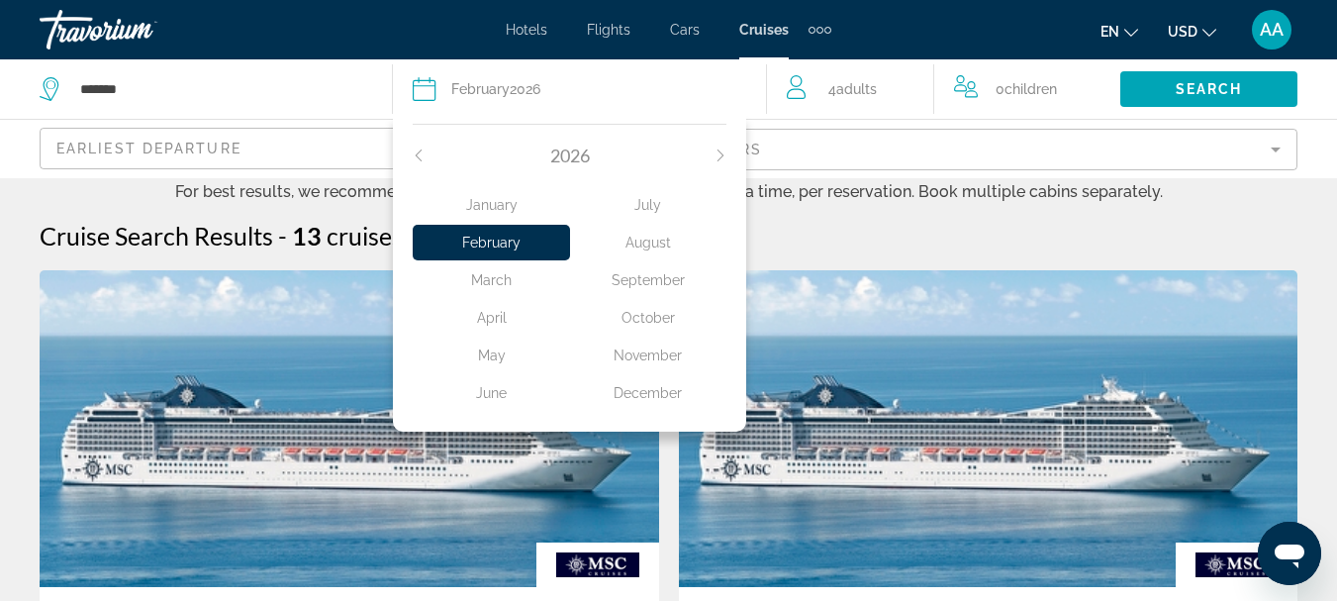
click at [413, 156] on icon "Previous month" at bounding box center [419, 155] width 12 height 12
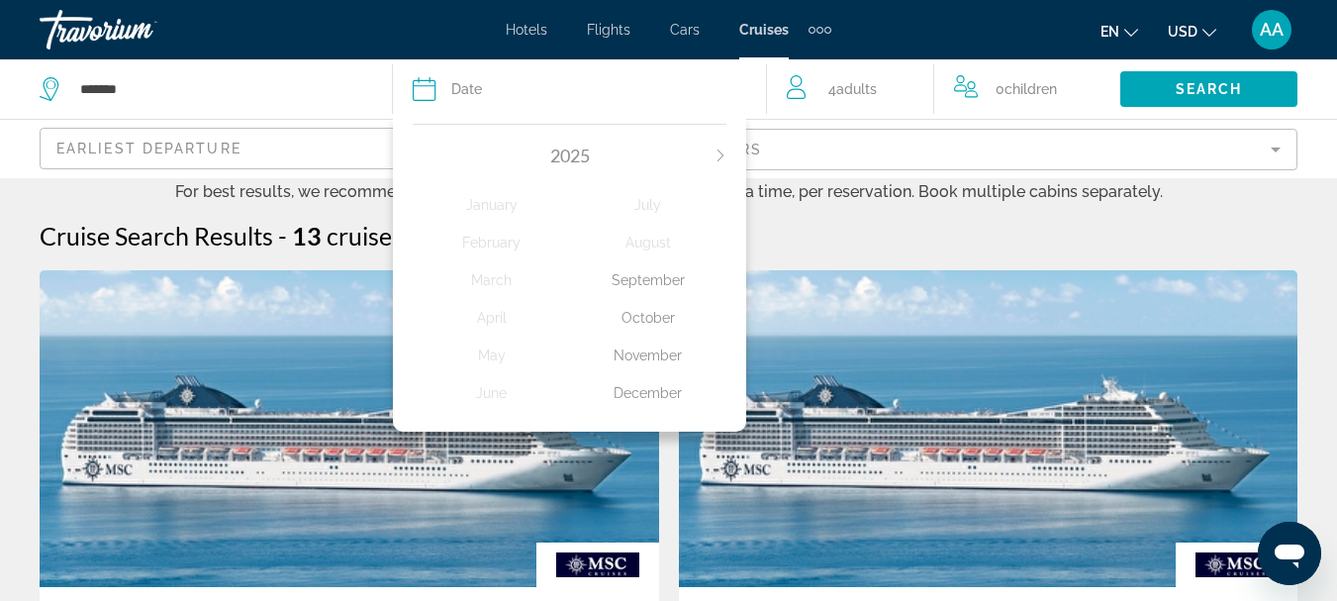
click at [656, 391] on div "December" at bounding box center [648, 393] width 156 height 36
click at [656, 391] on img "Main content" at bounding box center [349, 428] width 619 height 317
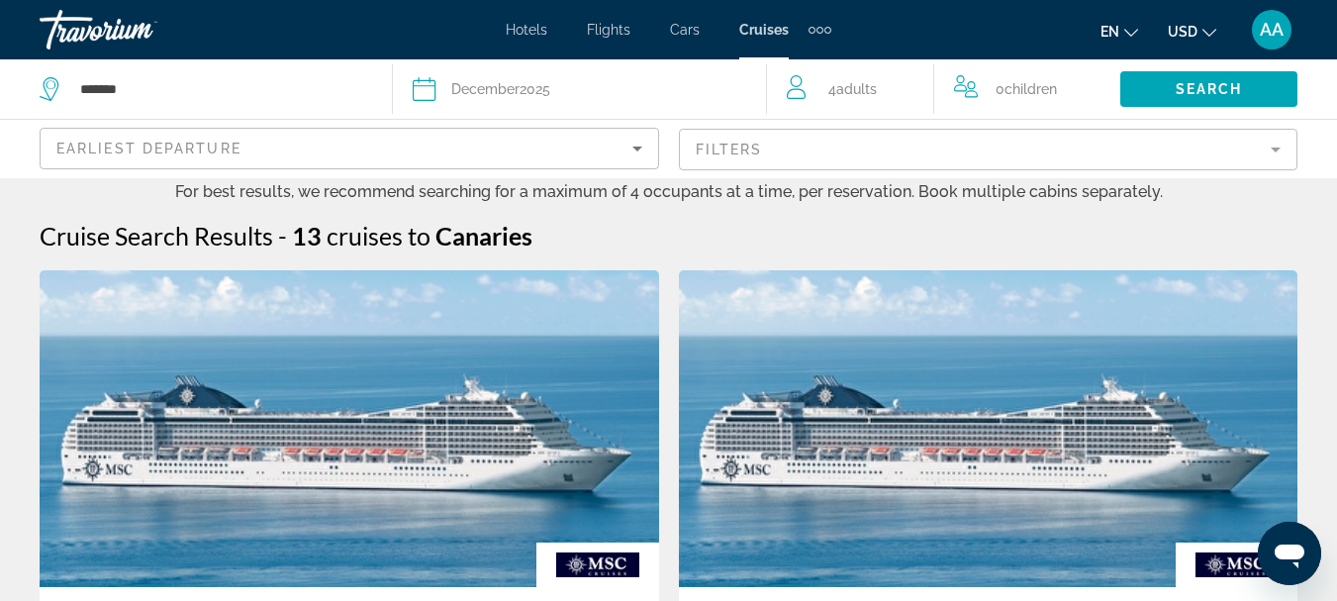
click at [638, 148] on icon "Sort by" at bounding box center [637, 148] width 10 height 5
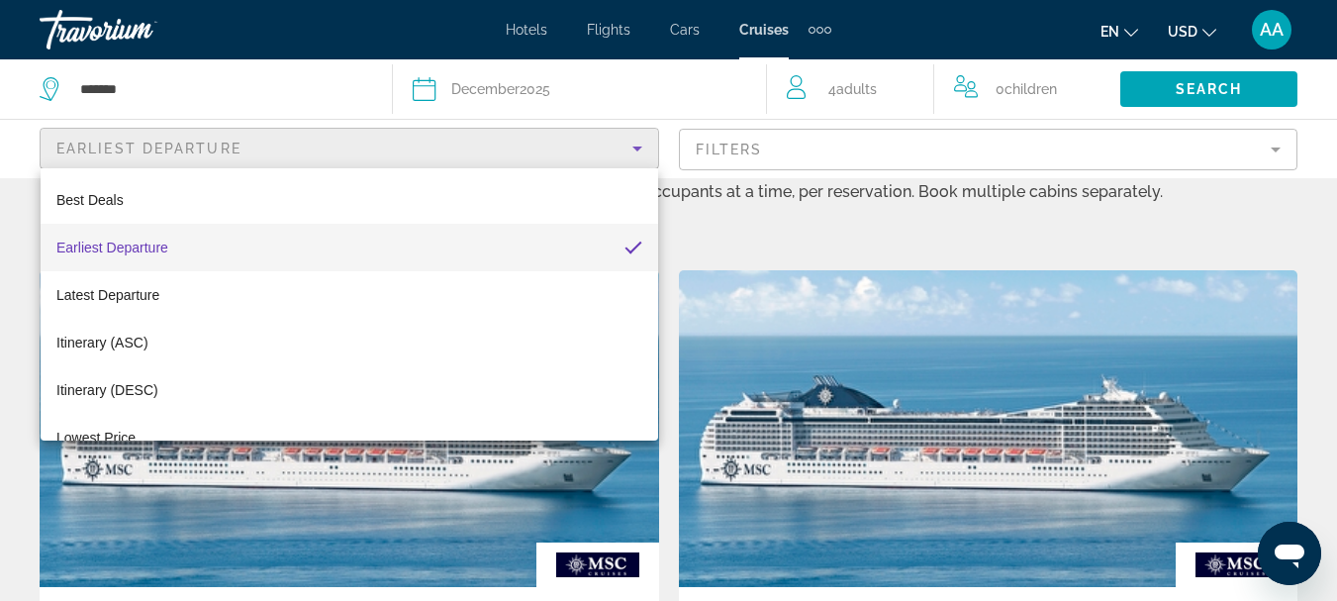
click at [638, 148] on div at bounding box center [668, 300] width 1337 height 601
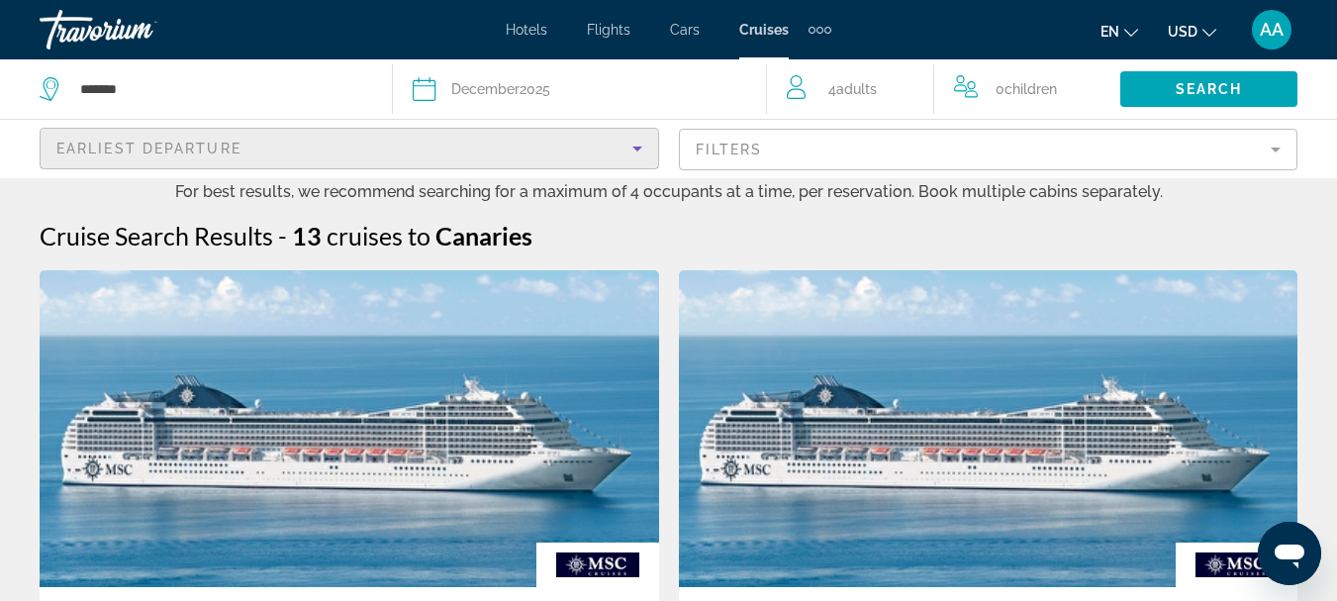
click at [638, 148] on icon "Sort by" at bounding box center [637, 148] width 10 height 5
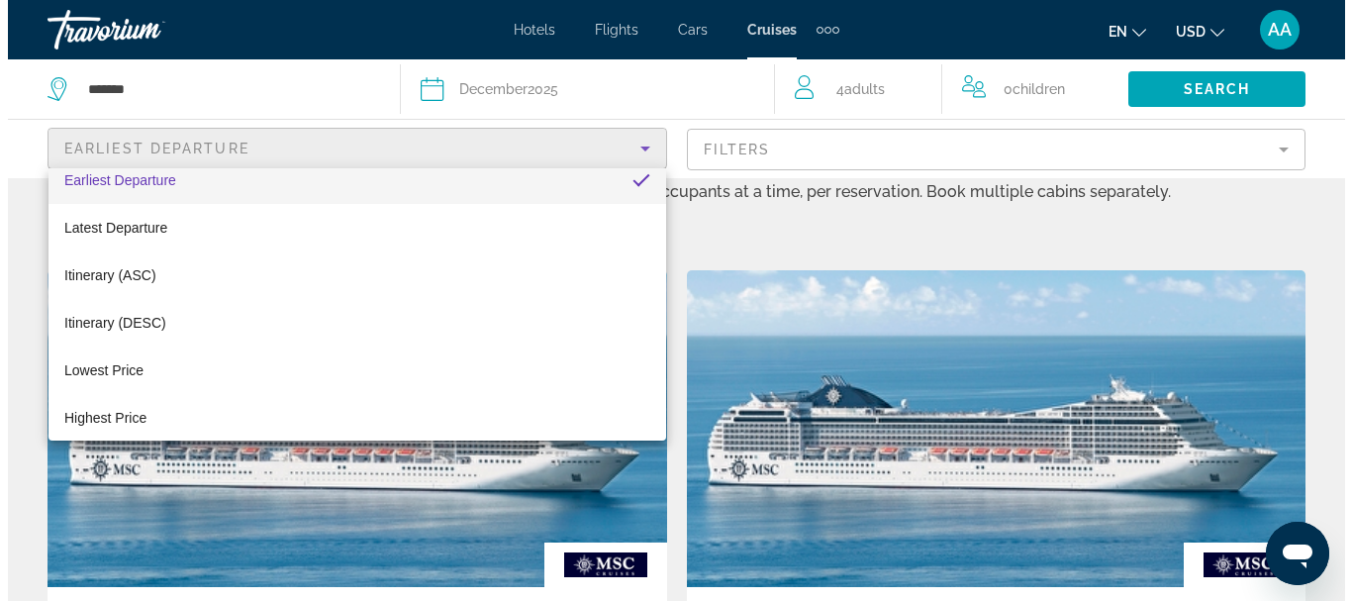
scroll to position [76, 0]
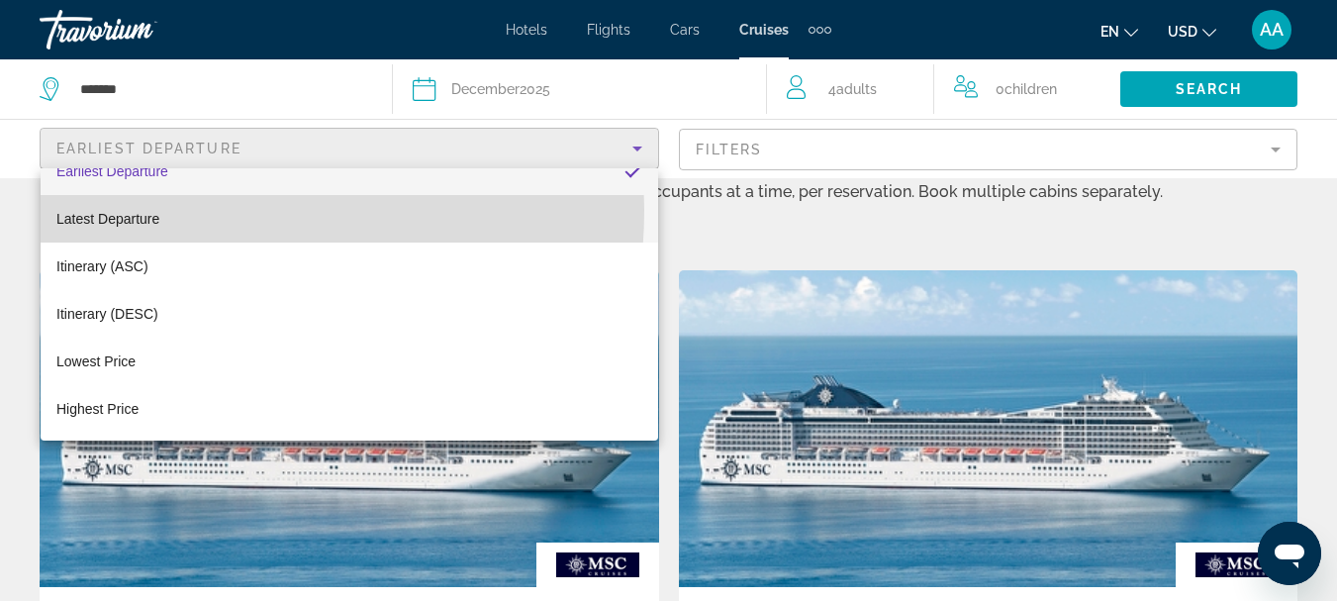
click at [175, 210] on mat-option "Latest Departure" at bounding box center [350, 219] width 618 height 48
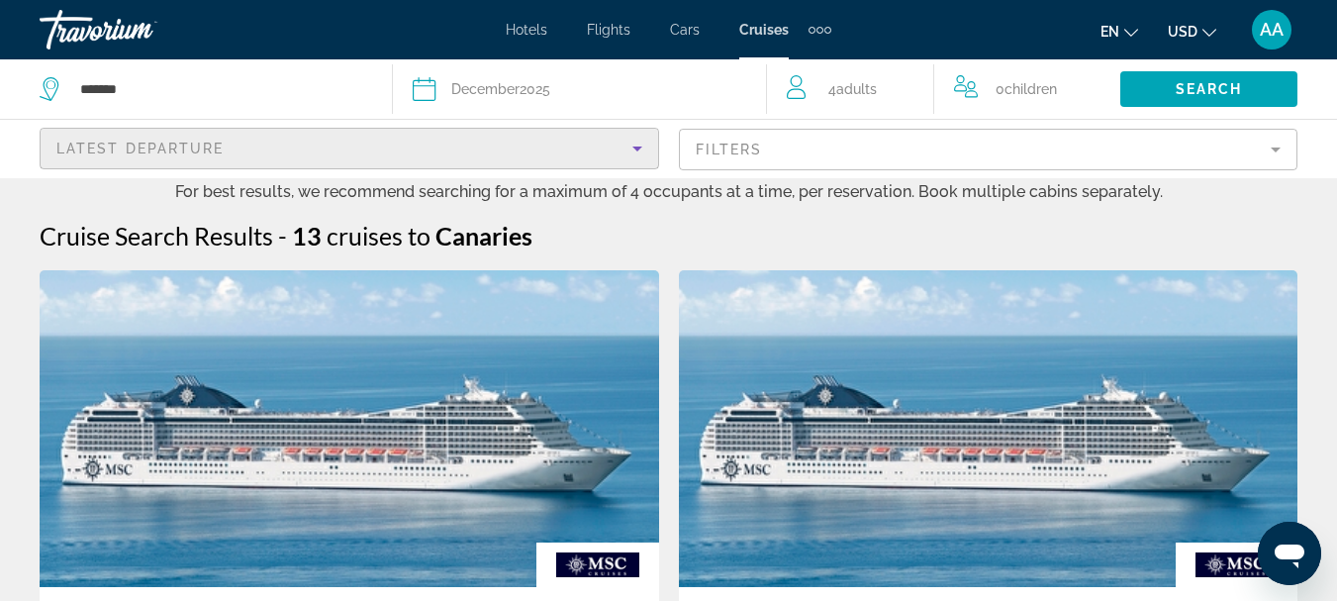
click at [83, 146] on span "Latest Departure" at bounding box center [140, 149] width 168 height 16
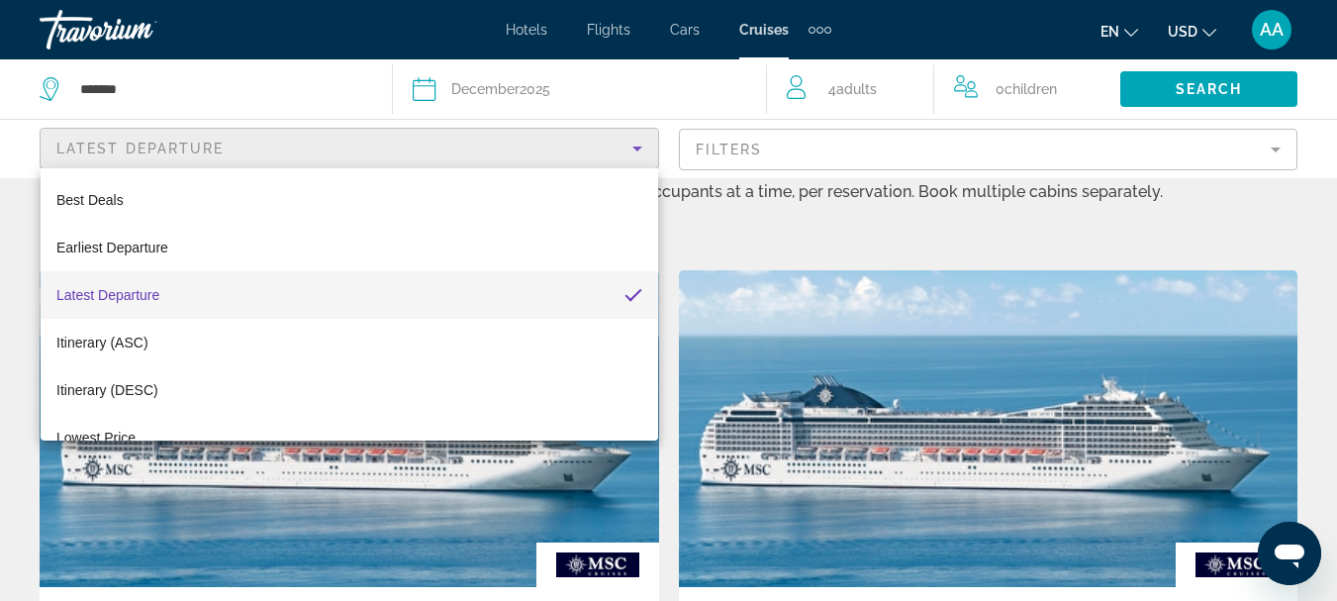
click at [1210, 81] on div at bounding box center [668, 300] width 1337 height 601
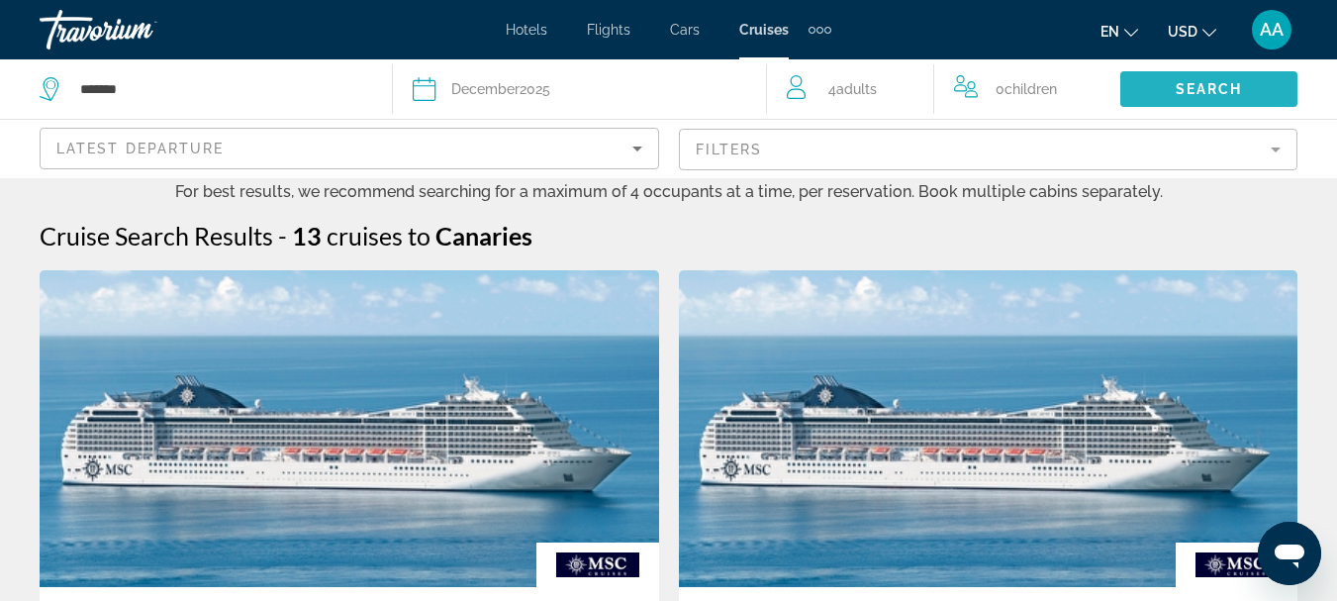
click at [1212, 85] on span "Search" at bounding box center [1209, 89] width 67 height 16
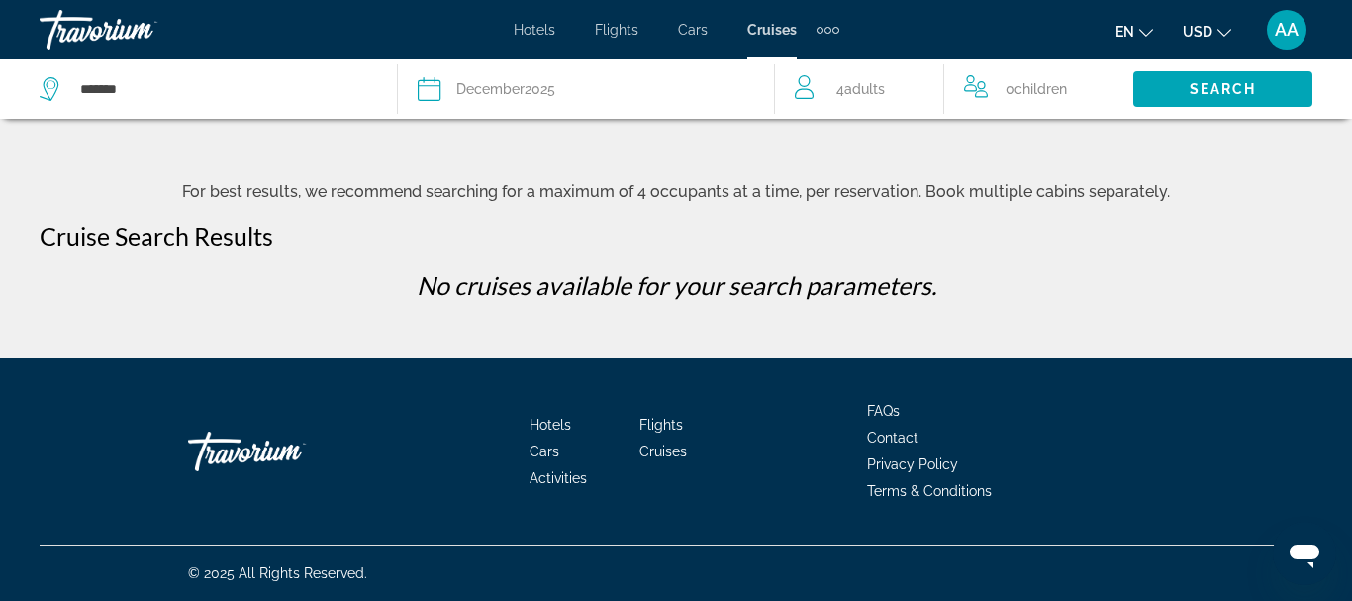
click at [50, 89] on icon "Search widget" at bounding box center [52, 89] width 24 height 24
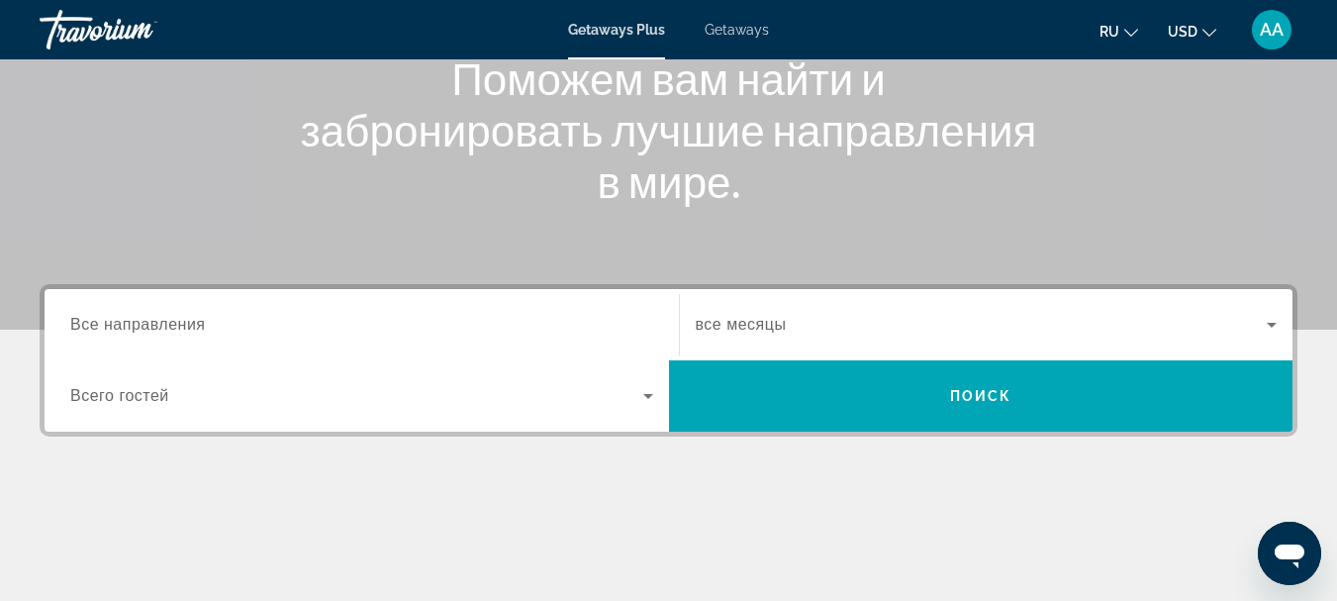
scroll to position [297, 0]
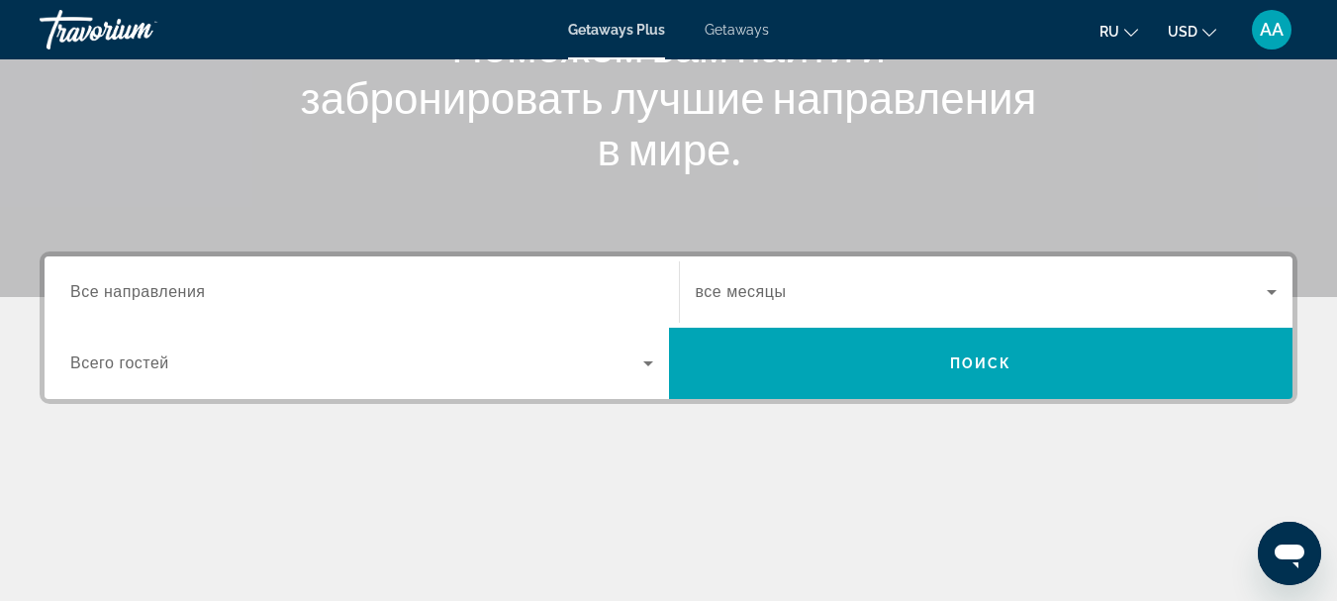
click at [150, 291] on span "Все направления" at bounding box center [138, 291] width 136 height 17
click at [150, 291] on input "Destination Все направления" at bounding box center [361, 293] width 583 height 24
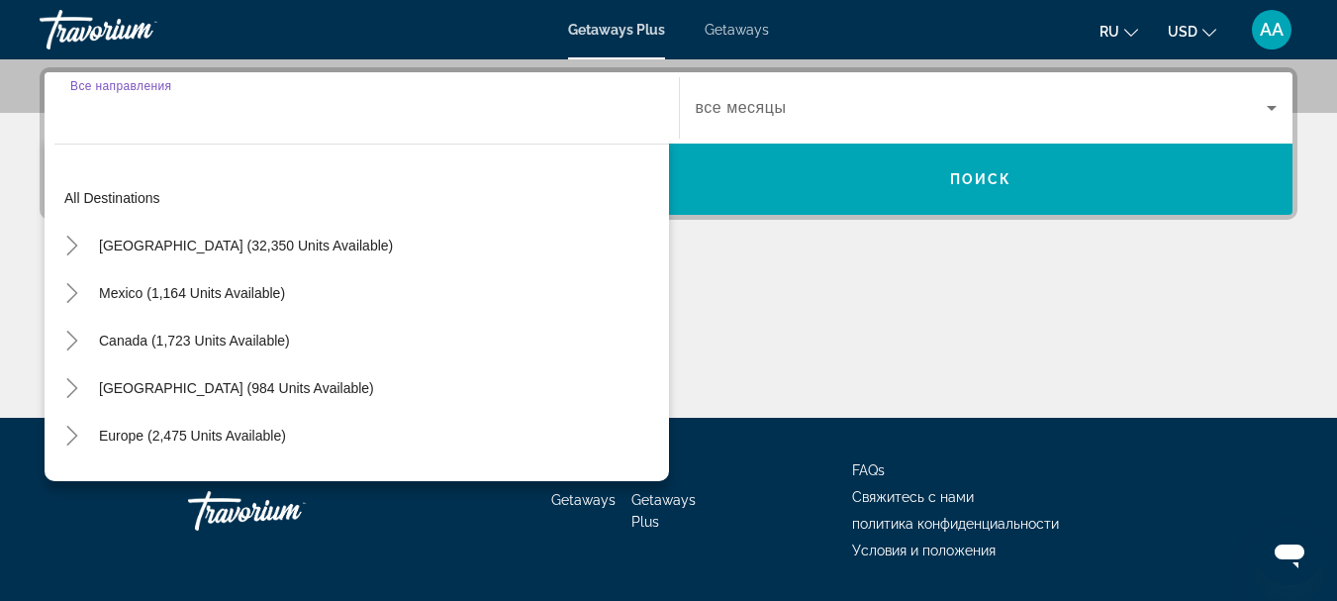
scroll to position [484, 0]
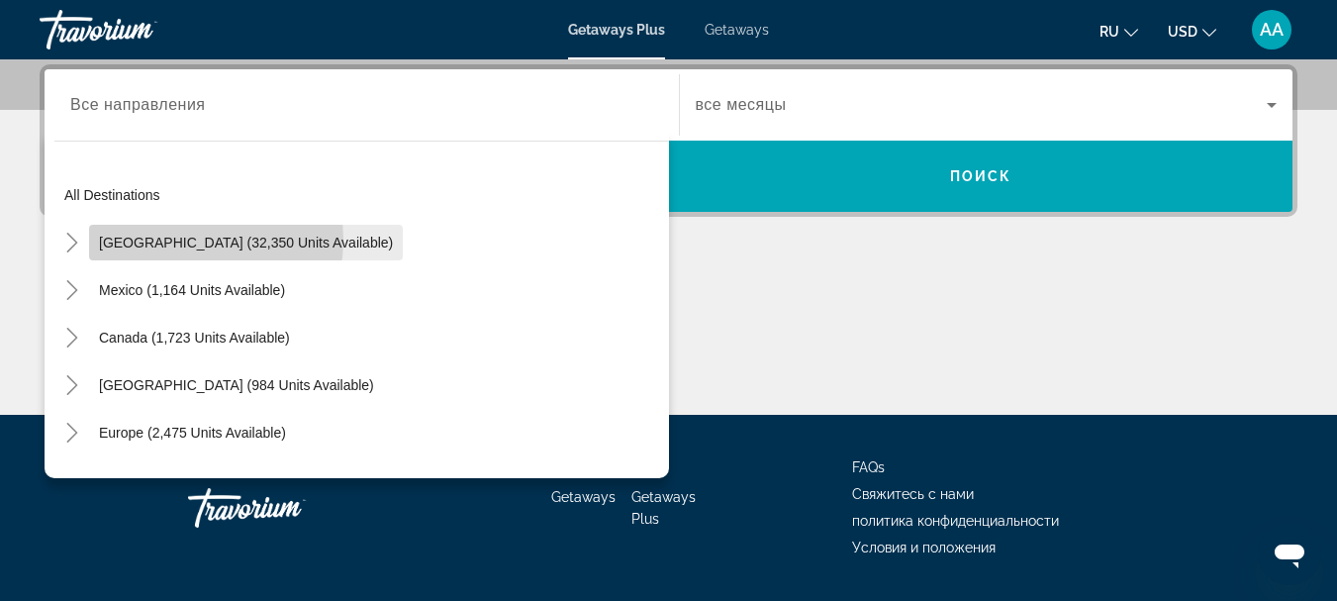
click at [182, 239] on span "[GEOGRAPHIC_DATA] (32,350 units available)" at bounding box center [246, 243] width 294 height 16
type input "**********"
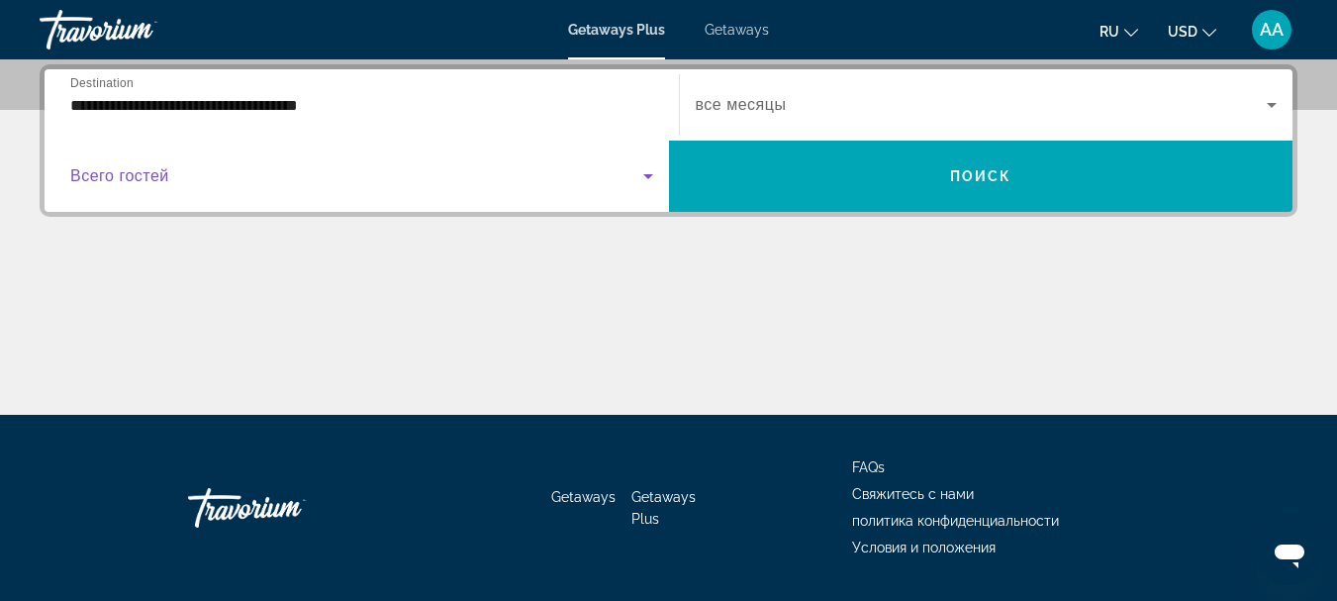
click at [647, 174] on icon "Search widget" at bounding box center [648, 176] width 10 height 5
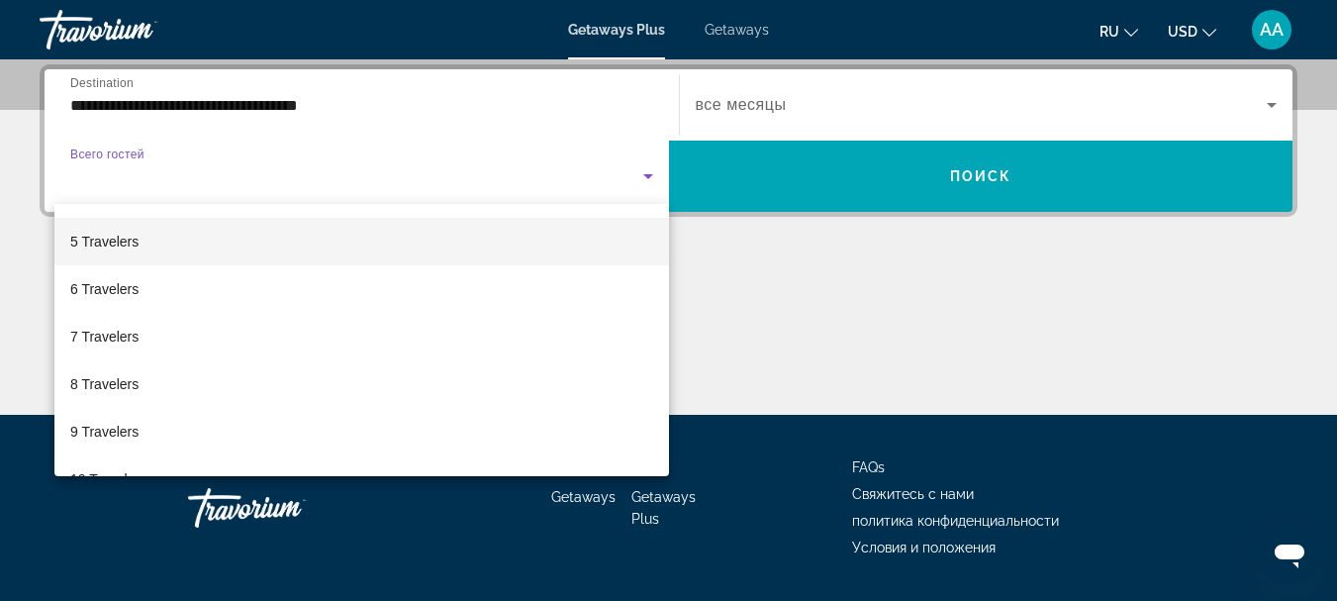
scroll to position [198, 0]
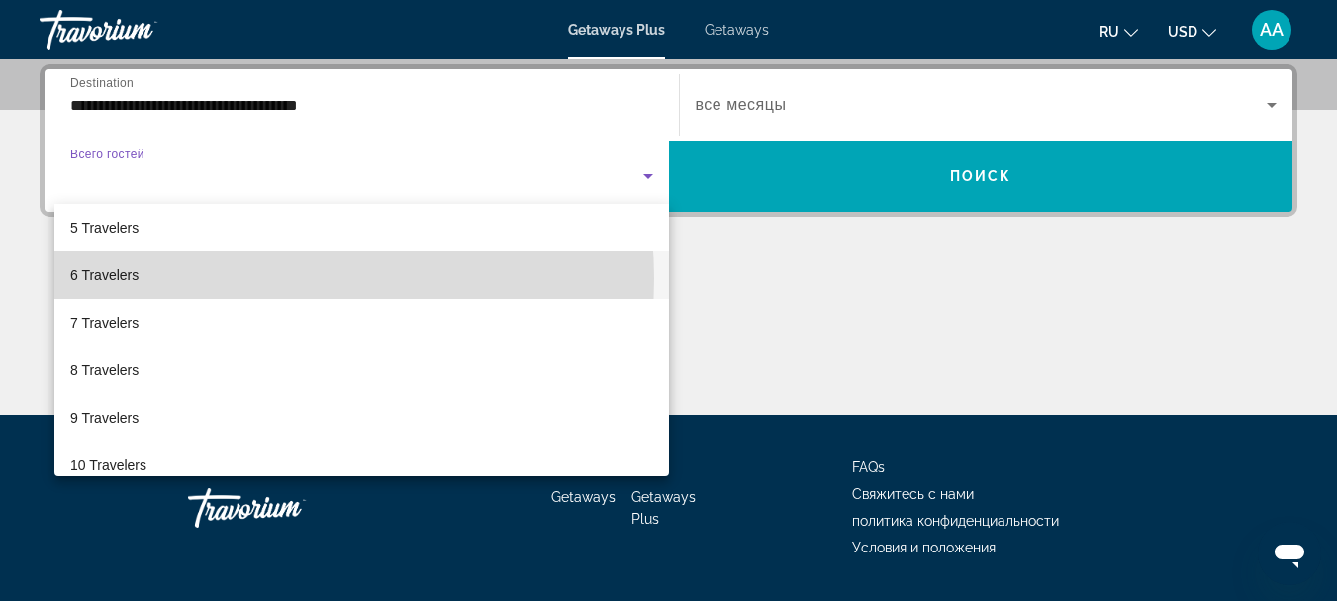
click at [258, 278] on mat-option "6 Travelers" at bounding box center [361, 275] width 615 height 48
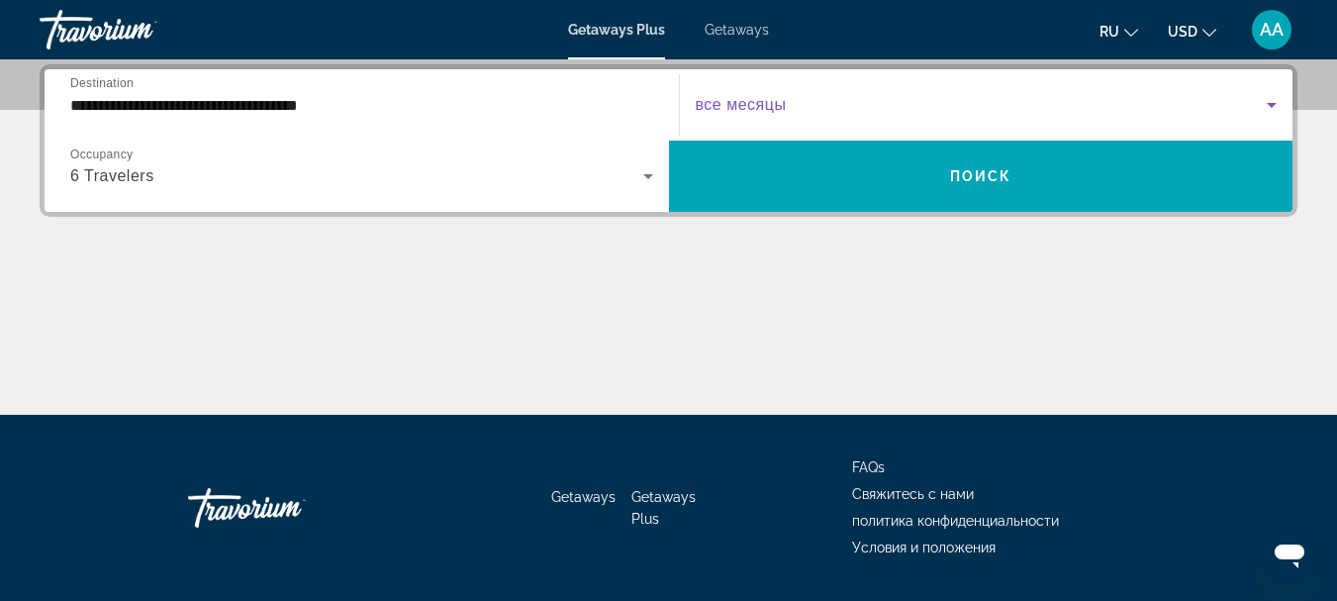
click at [1270, 104] on icon "Search widget" at bounding box center [1272, 105] width 10 height 5
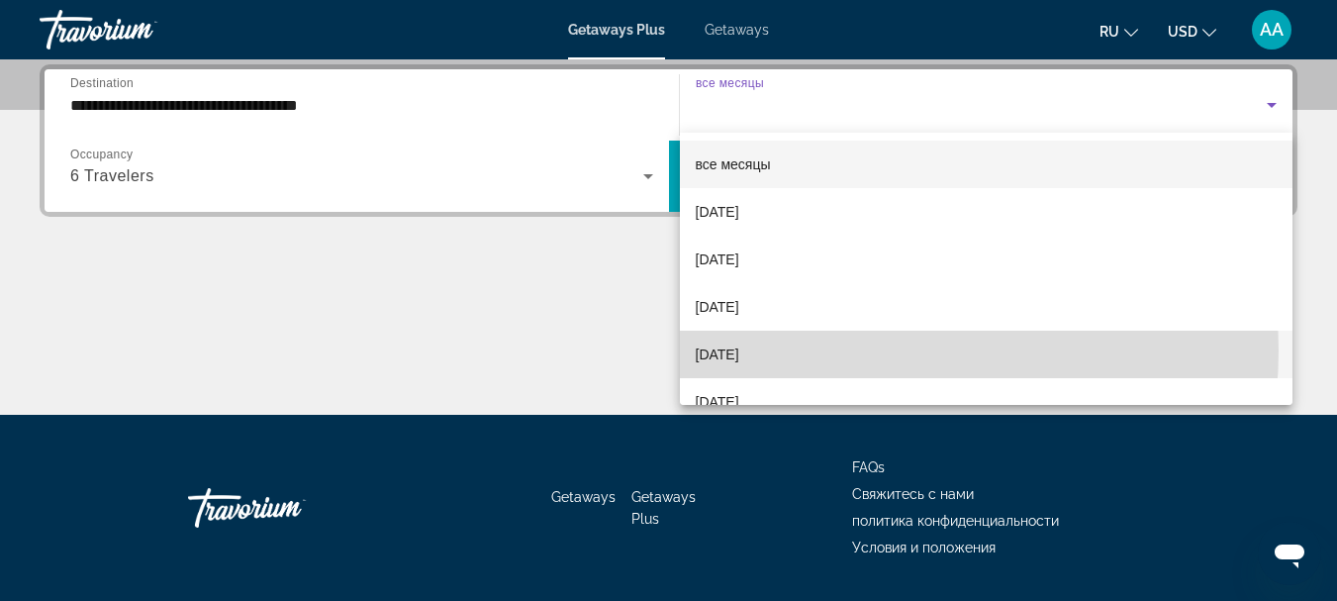
click at [856, 350] on mat-option "[DATE]" at bounding box center [987, 355] width 614 height 48
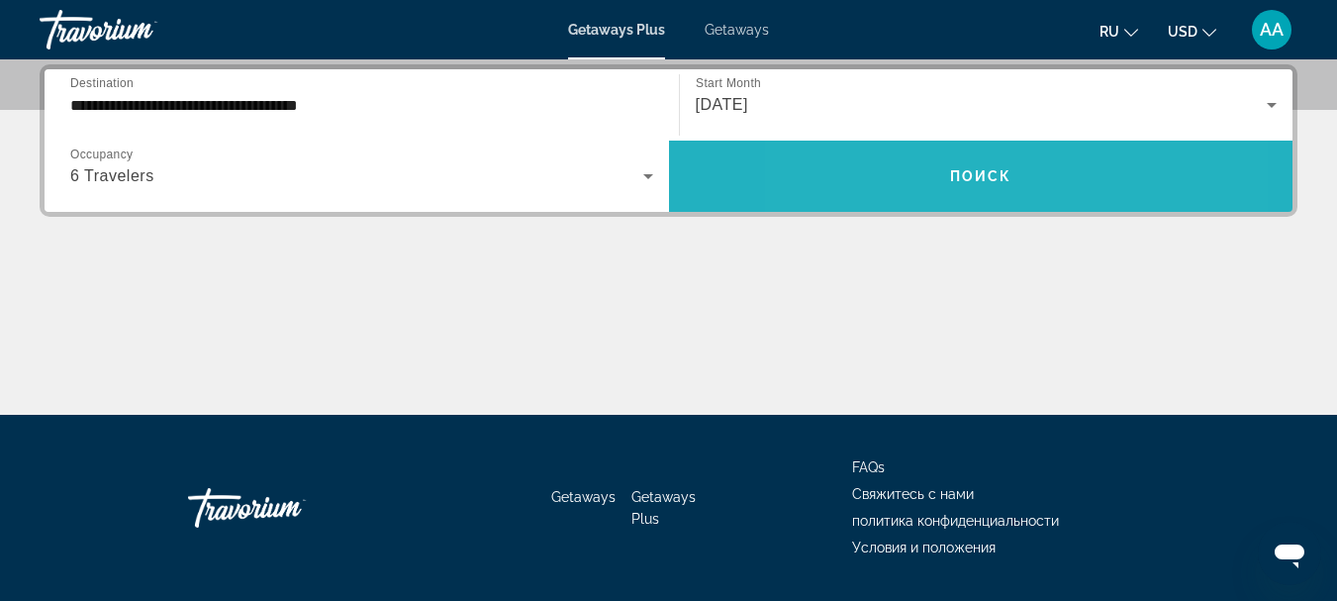
click at [903, 177] on span "Search widget" at bounding box center [981, 176] width 624 height 48
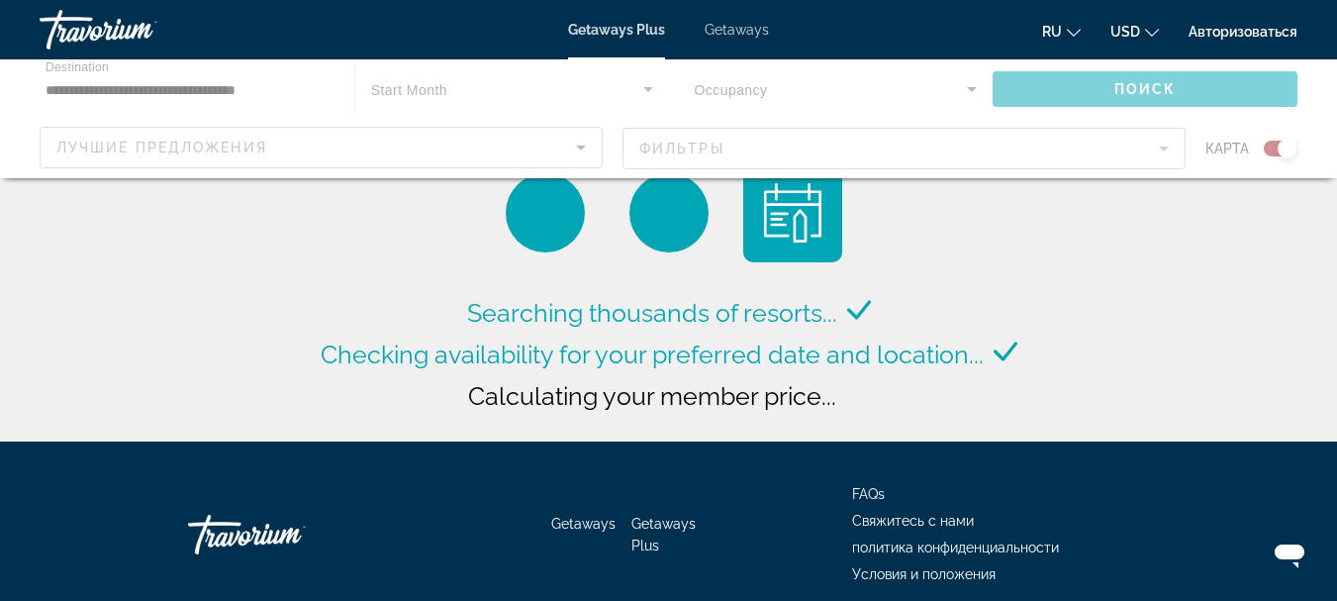
click at [68, 81] on div "Main content" at bounding box center [668, 118] width 1337 height 119
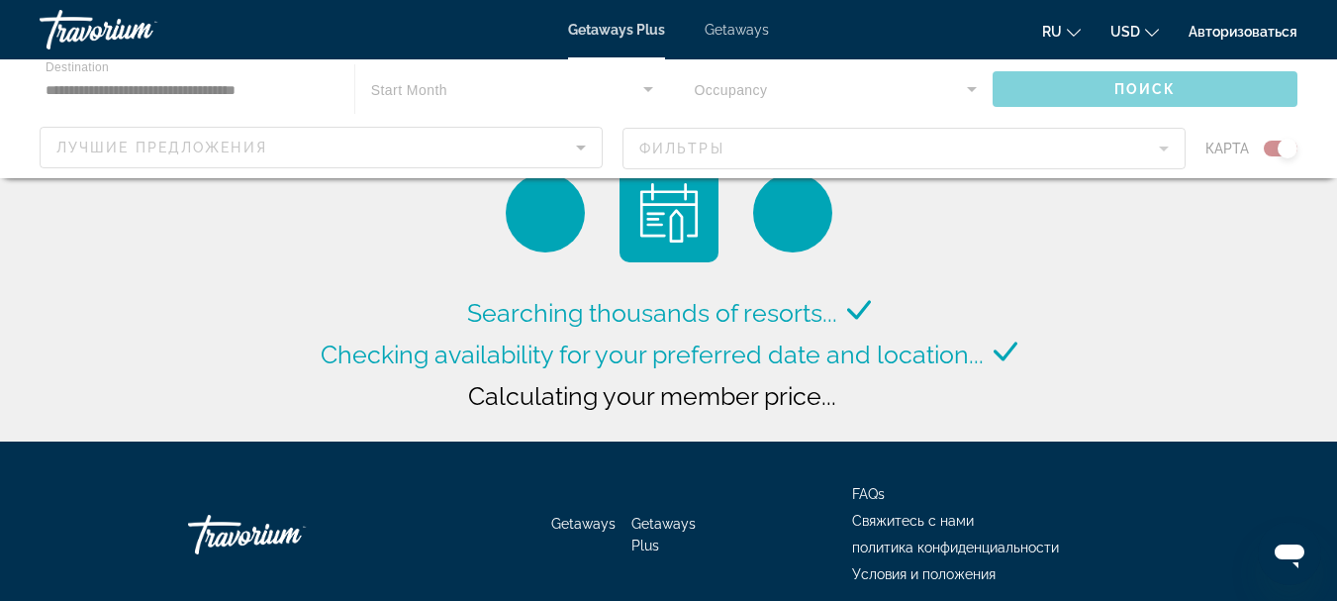
click at [316, 85] on div "Main content" at bounding box center [668, 118] width 1337 height 119
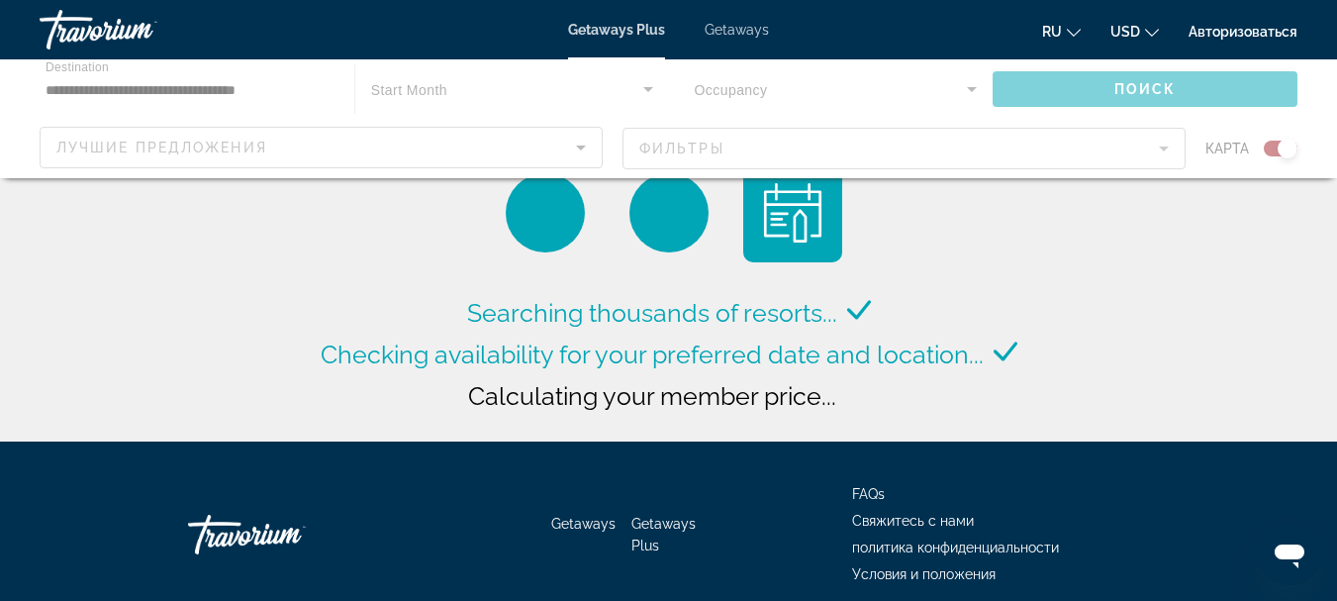
click at [316, 85] on div "Main content" at bounding box center [668, 118] width 1337 height 119
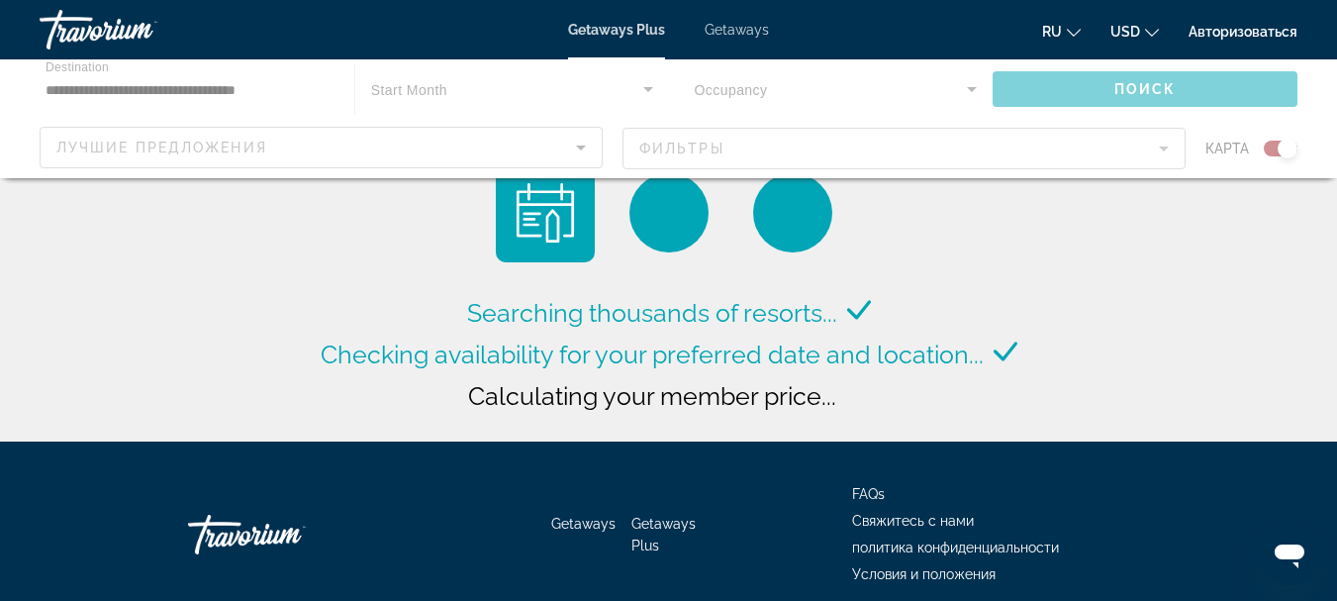
click at [582, 150] on div "Main content" at bounding box center [668, 118] width 1337 height 119
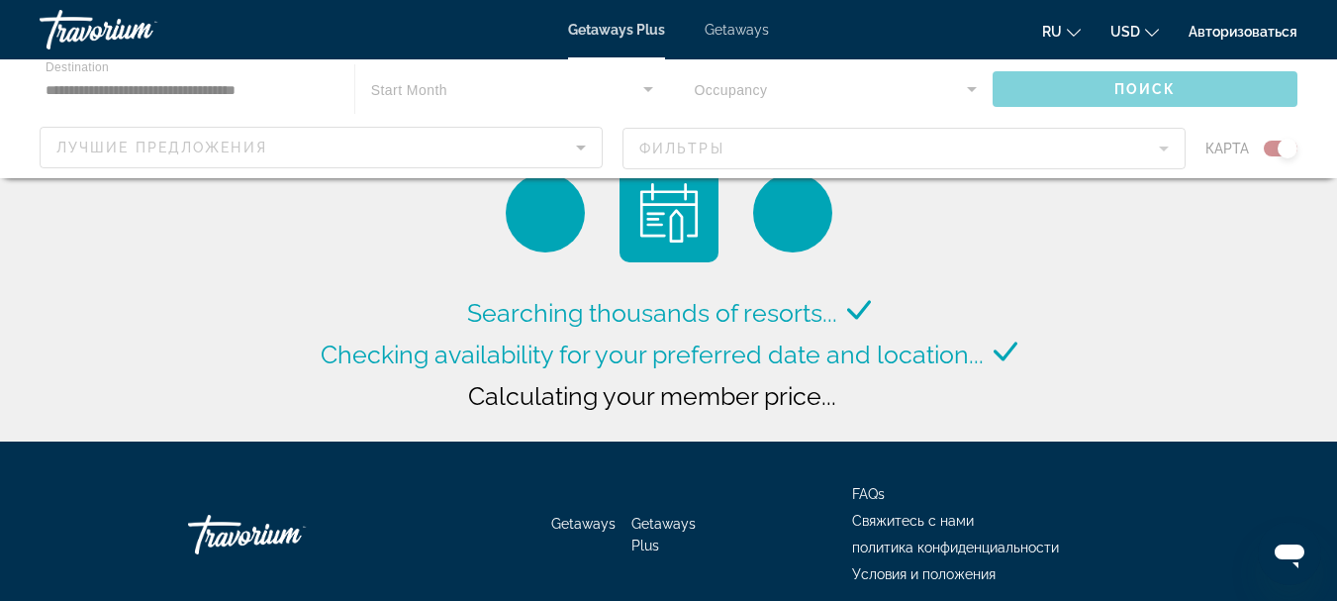
click at [582, 150] on div "Main content" at bounding box center [668, 118] width 1337 height 119
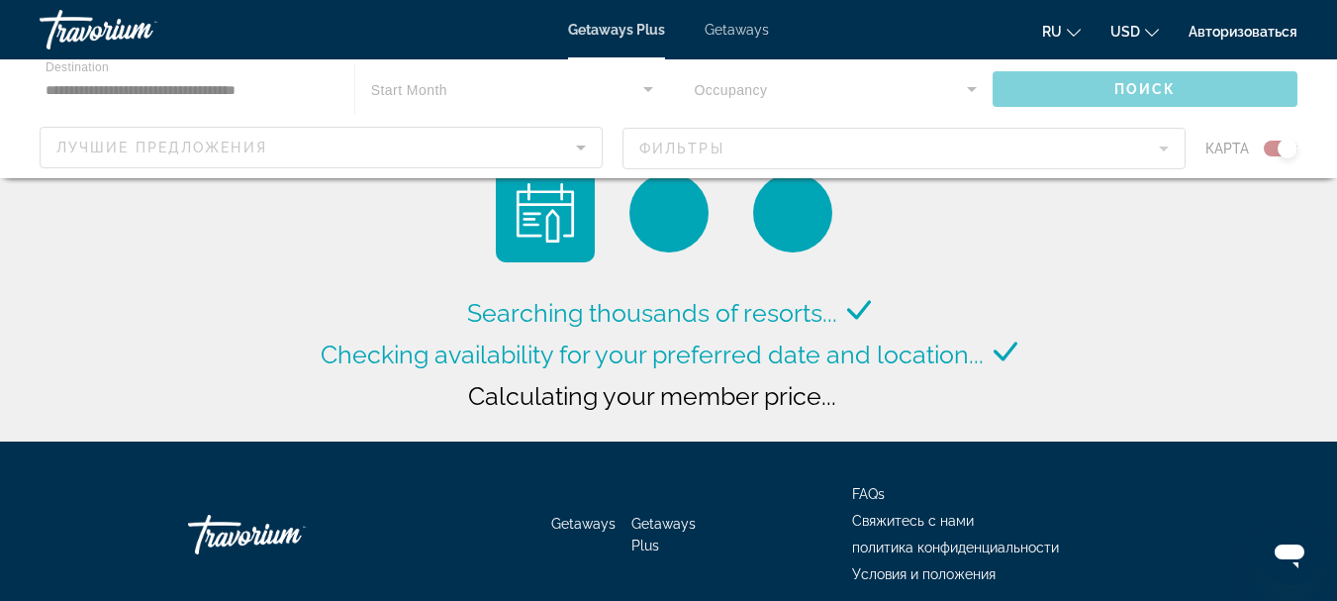
click at [344, 217] on div "Searching thousands of resorts... Checking availability for your preferred date…" at bounding box center [669, 304] width 707 height 283
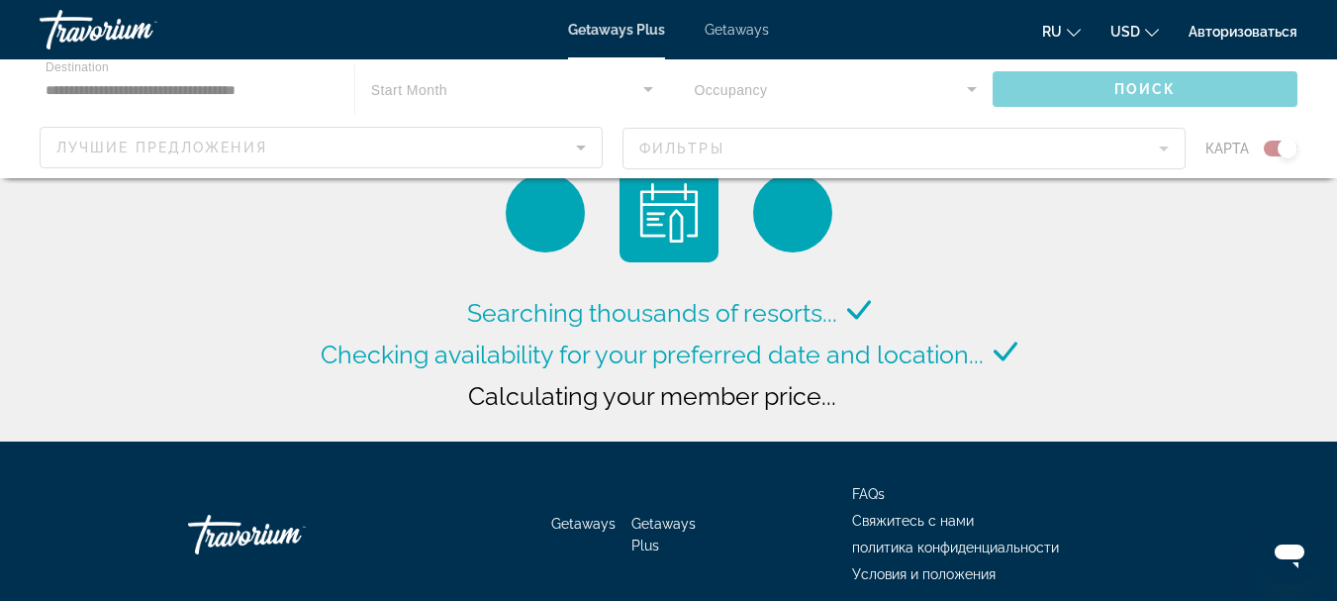
click at [195, 91] on div "Main content" at bounding box center [668, 118] width 1337 height 119
click at [1143, 88] on div "Main content" at bounding box center [668, 118] width 1337 height 119
click at [797, 224] on div "Main content" at bounding box center [792, 212] width 79 height 79
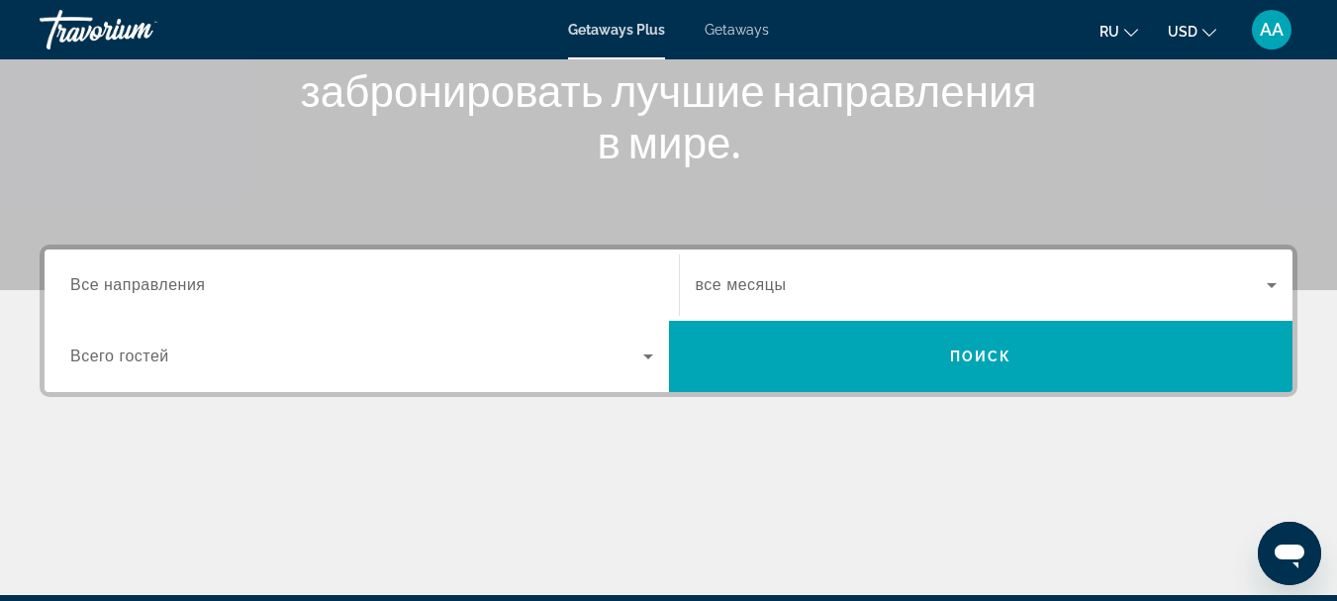
scroll to position [198, 0]
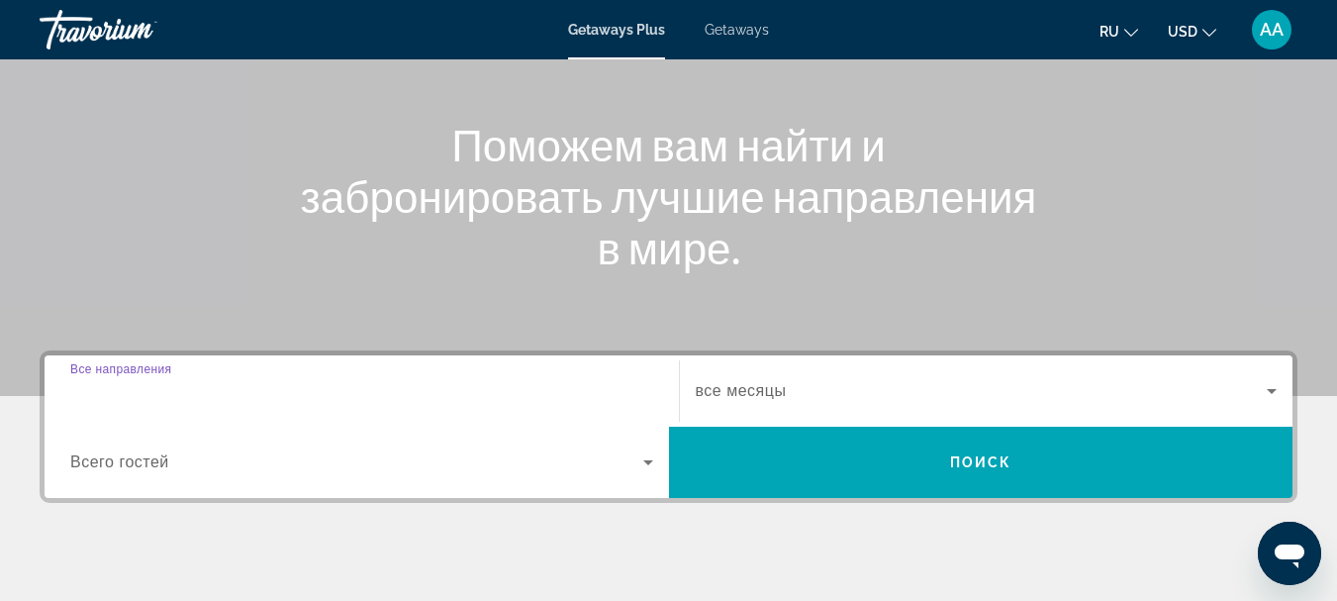
click at [222, 390] on input "Destination Все направления" at bounding box center [361, 392] width 583 height 24
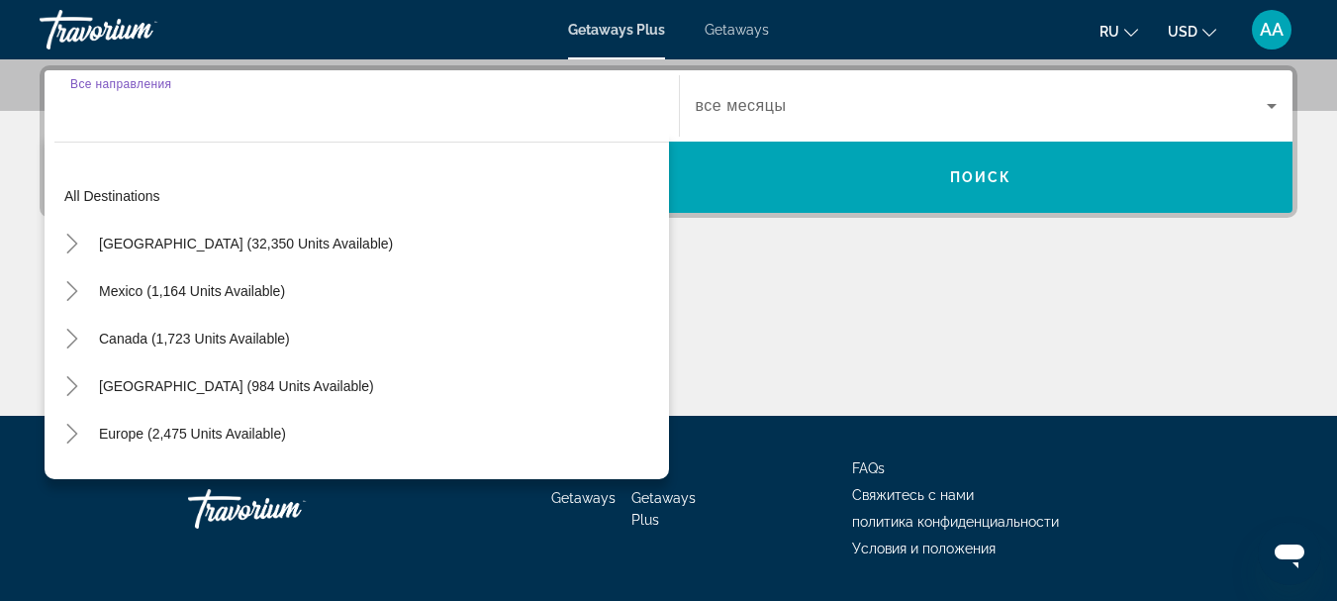
scroll to position [484, 0]
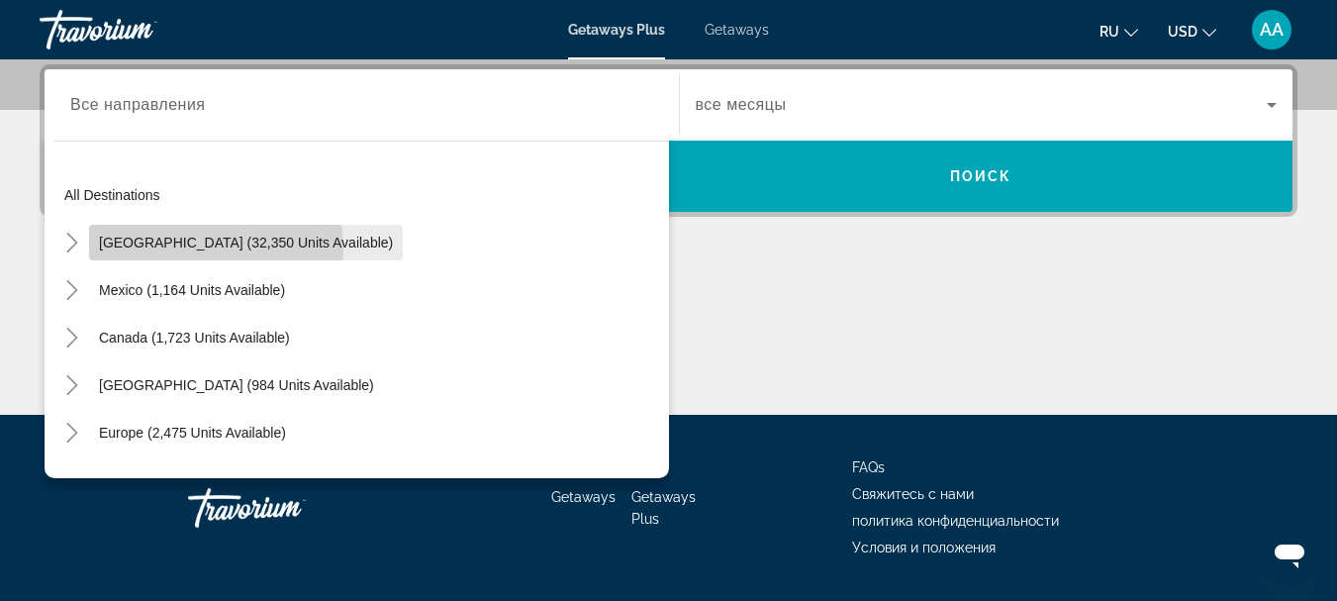
click at [166, 249] on span "[GEOGRAPHIC_DATA] (32,350 units available)" at bounding box center [246, 243] width 294 height 16
type input "**********"
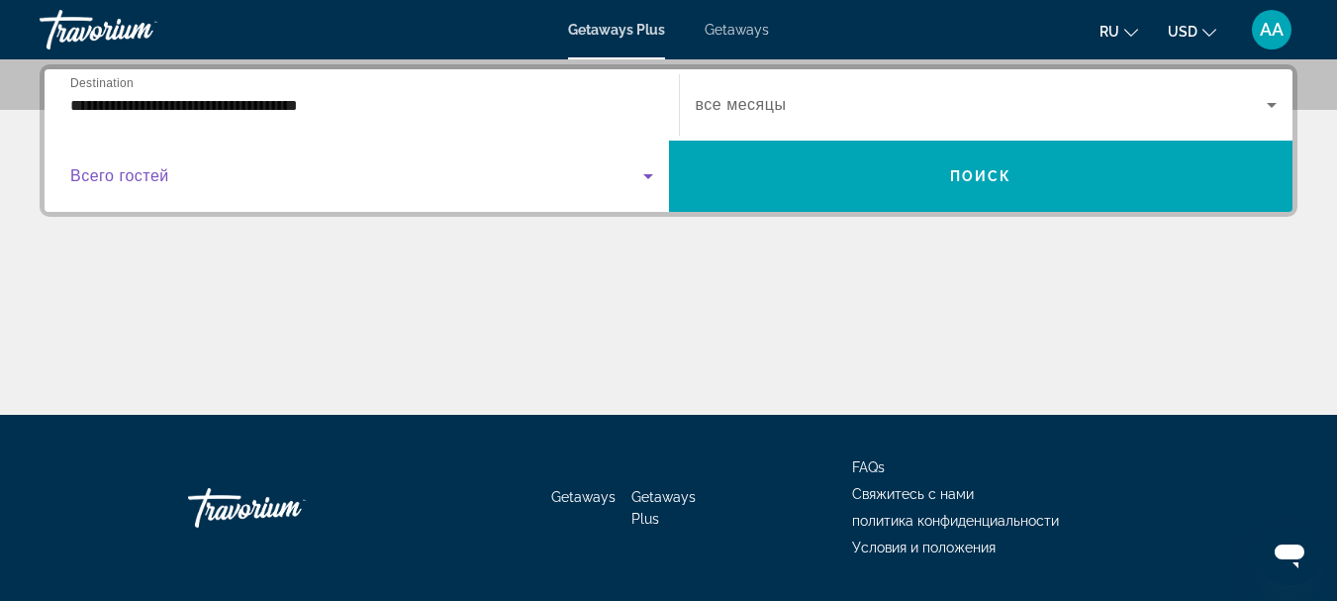
click at [645, 177] on icon "Search widget" at bounding box center [648, 176] width 24 height 24
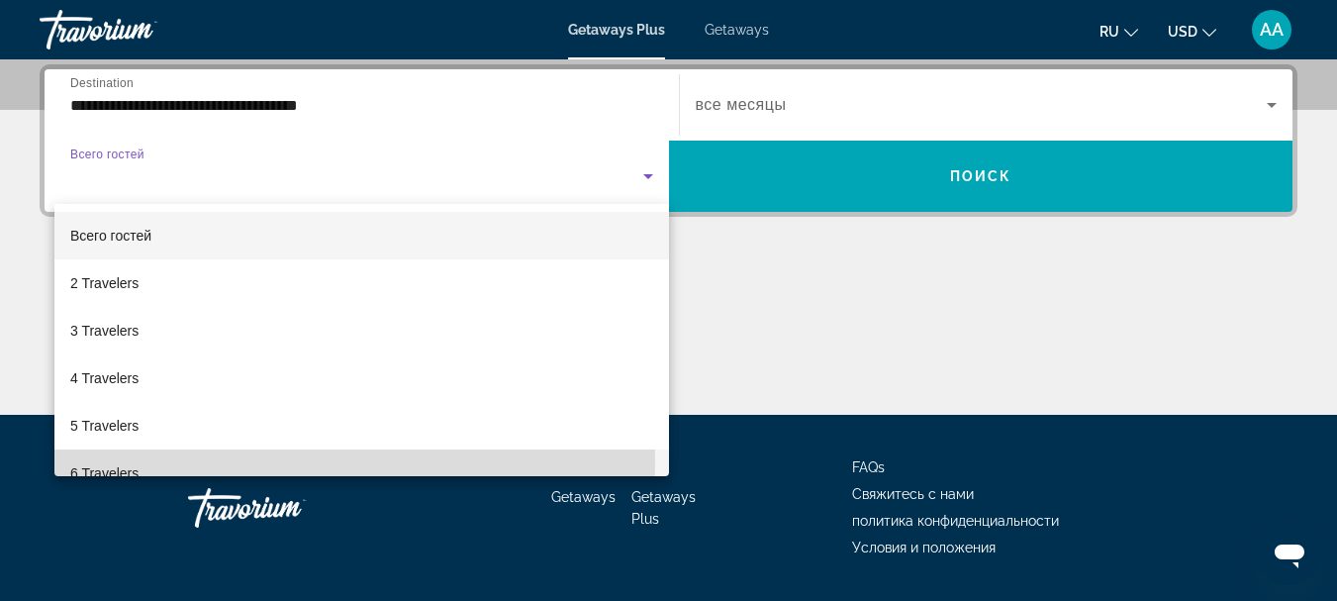
click at [245, 462] on mat-option "6 Travelers" at bounding box center [361, 473] width 615 height 48
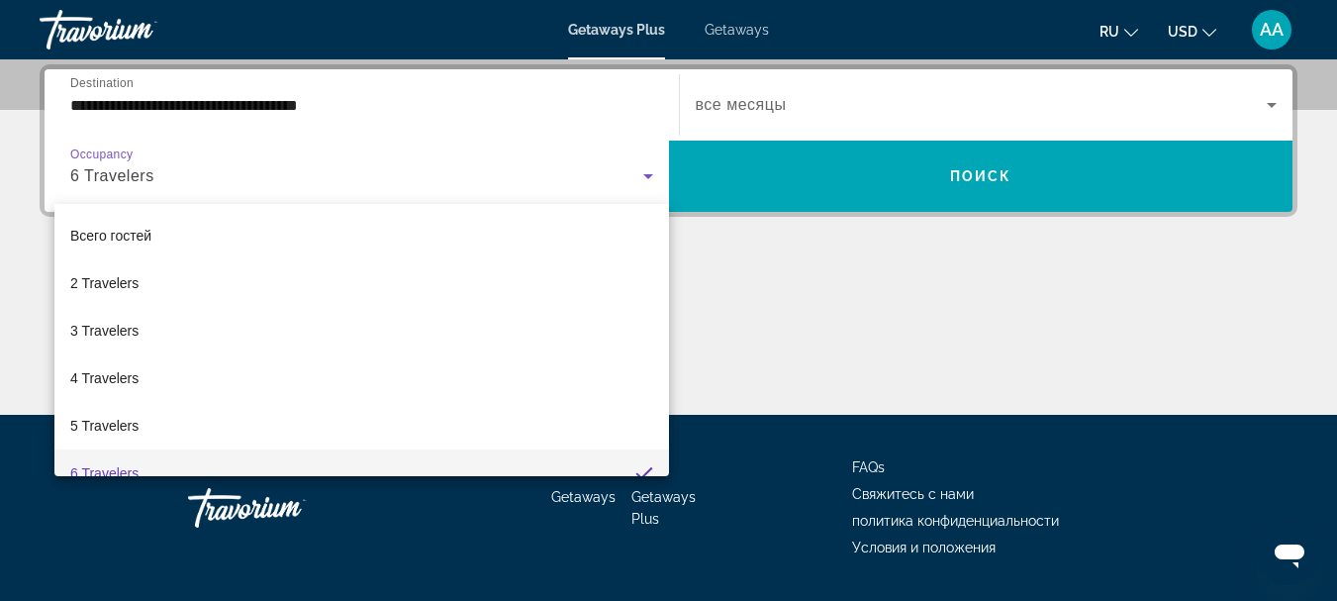
scroll to position [0, 0]
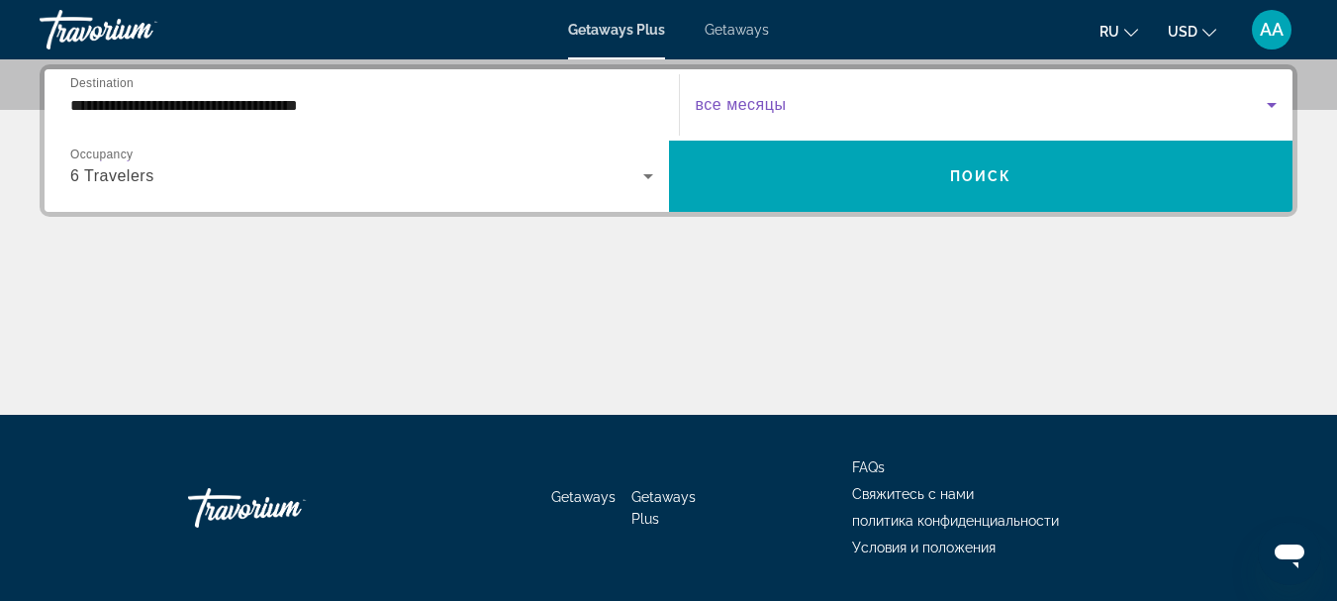
click at [1272, 105] on icon "Search widget" at bounding box center [1272, 105] width 10 height 5
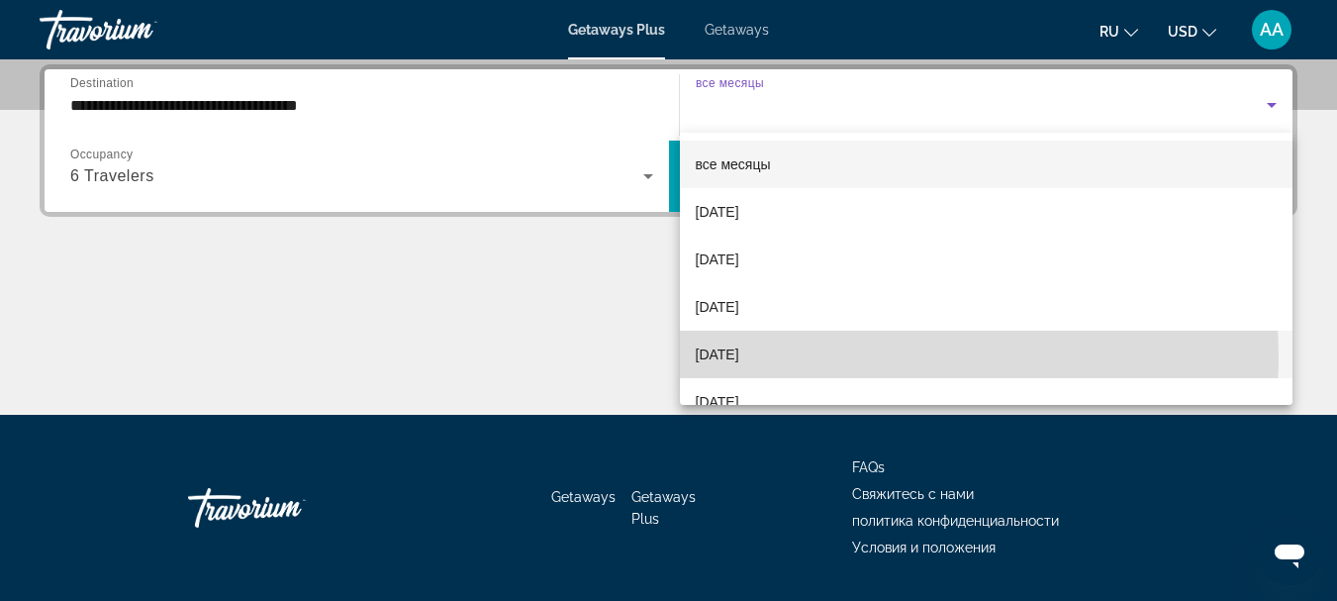
click at [739, 357] on span "[DATE]" at bounding box center [718, 354] width 44 height 24
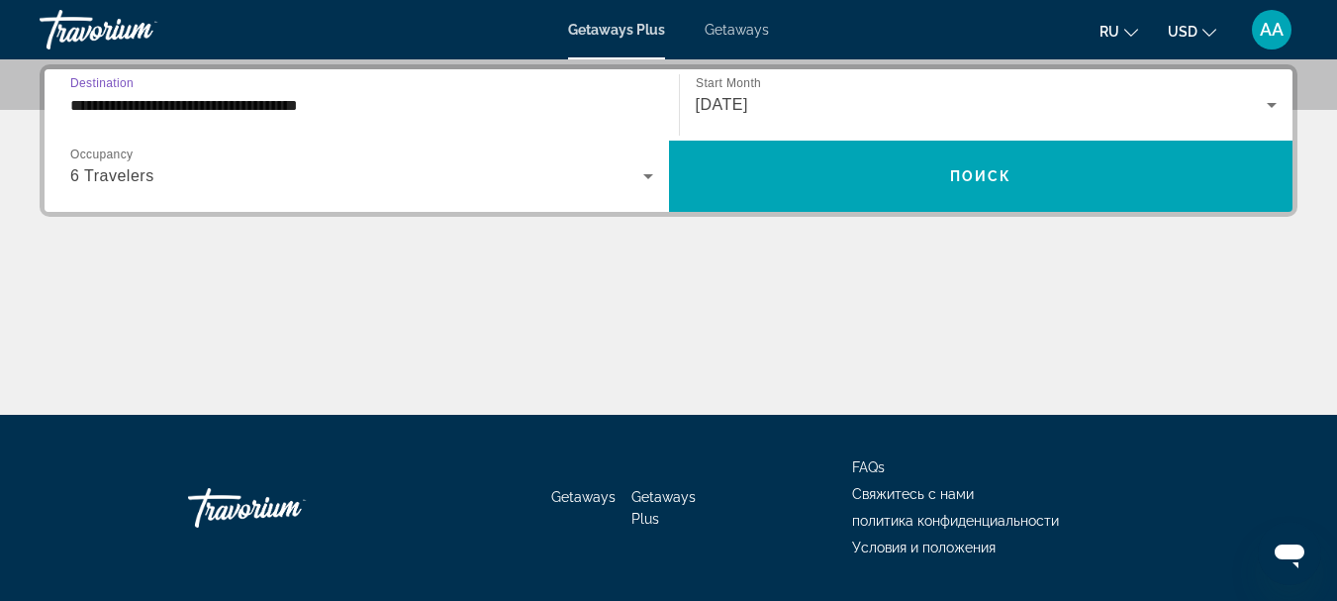
drag, startPoint x: 352, startPoint y: 100, endPoint x: 56, endPoint y: 74, distance: 297.0
click at [56, 74] on div "**********" at bounding box center [361, 104] width 615 height 71
click at [470, 151] on div "6 Travelers" at bounding box center [361, 175] width 583 height 55
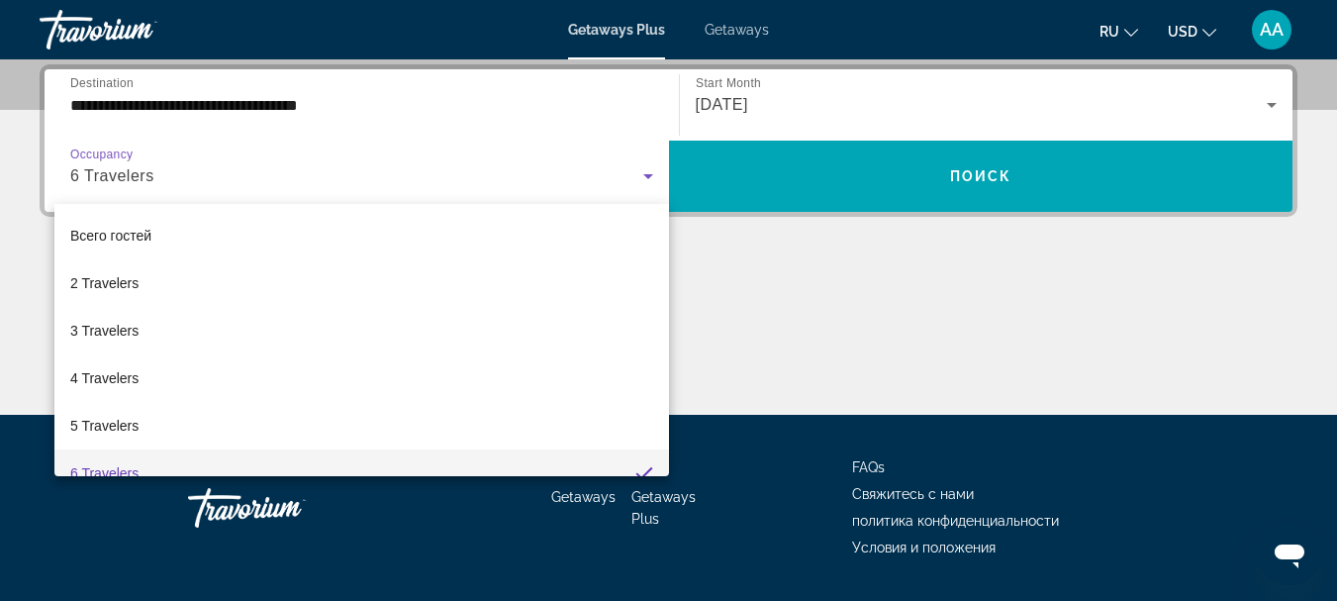
scroll to position [21, 0]
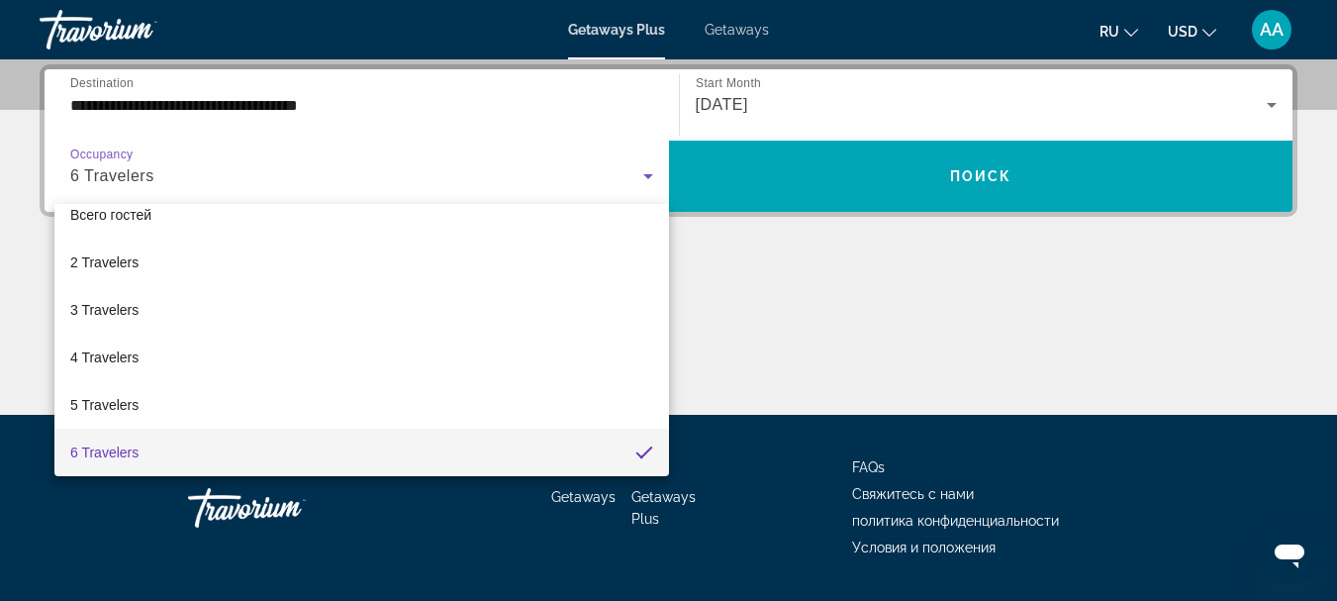
click at [549, 111] on div at bounding box center [668, 300] width 1337 height 601
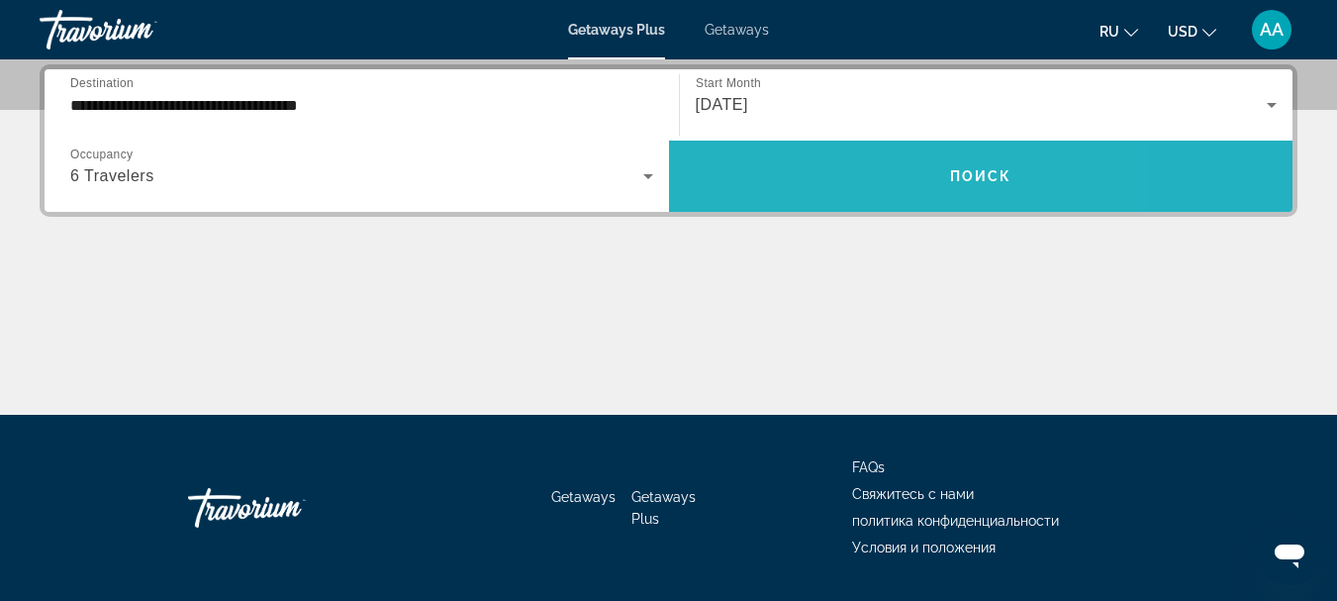
click at [843, 173] on span "Search widget" at bounding box center [981, 176] width 624 height 48
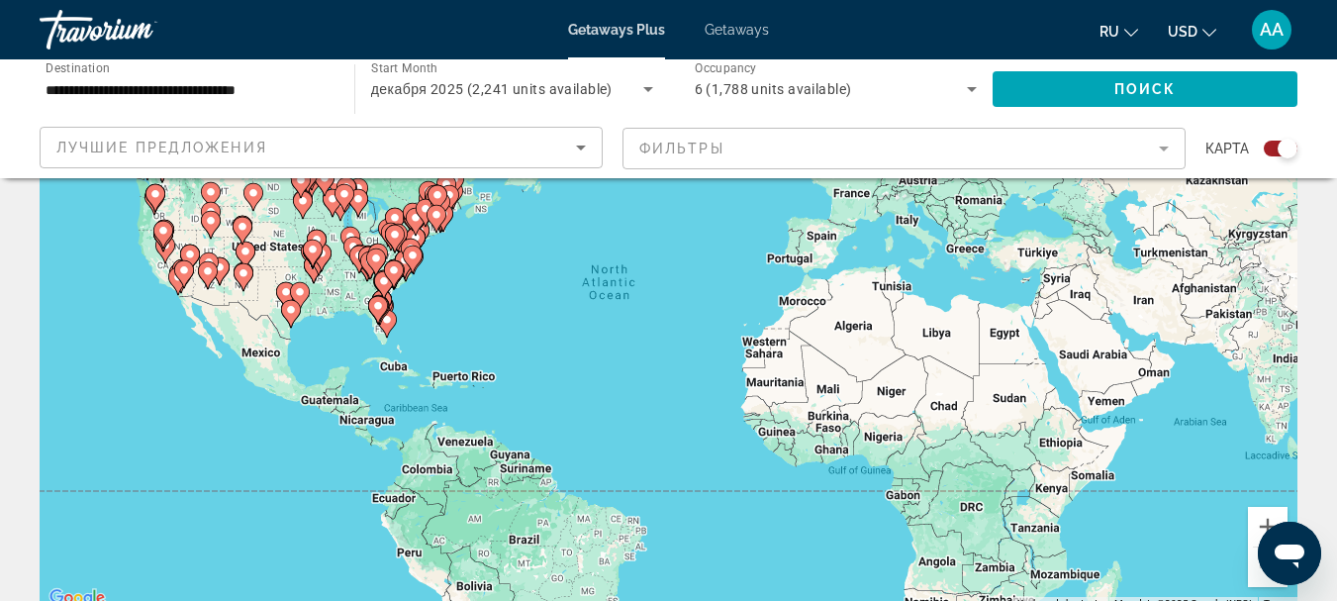
scroll to position [198, 0]
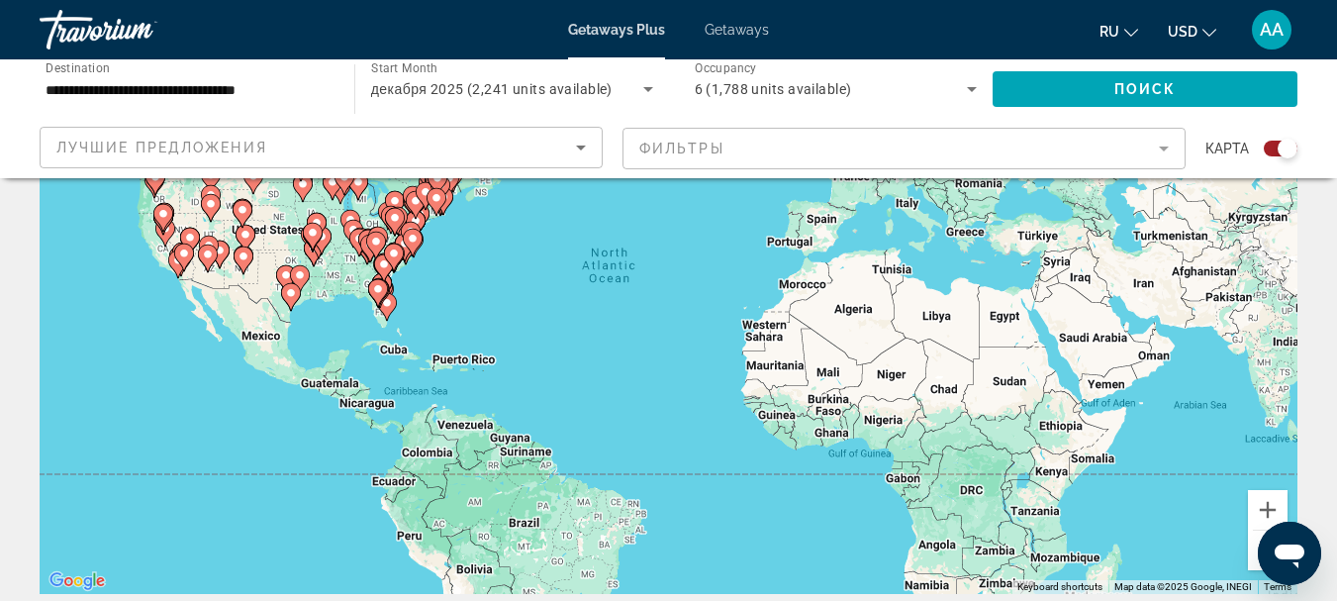
click at [450, 367] on div "To activate drag with keyboard, press Alt + Enter. Once in keyboard drag state,…" at bounding box center [669, 297] width 1258 height 594
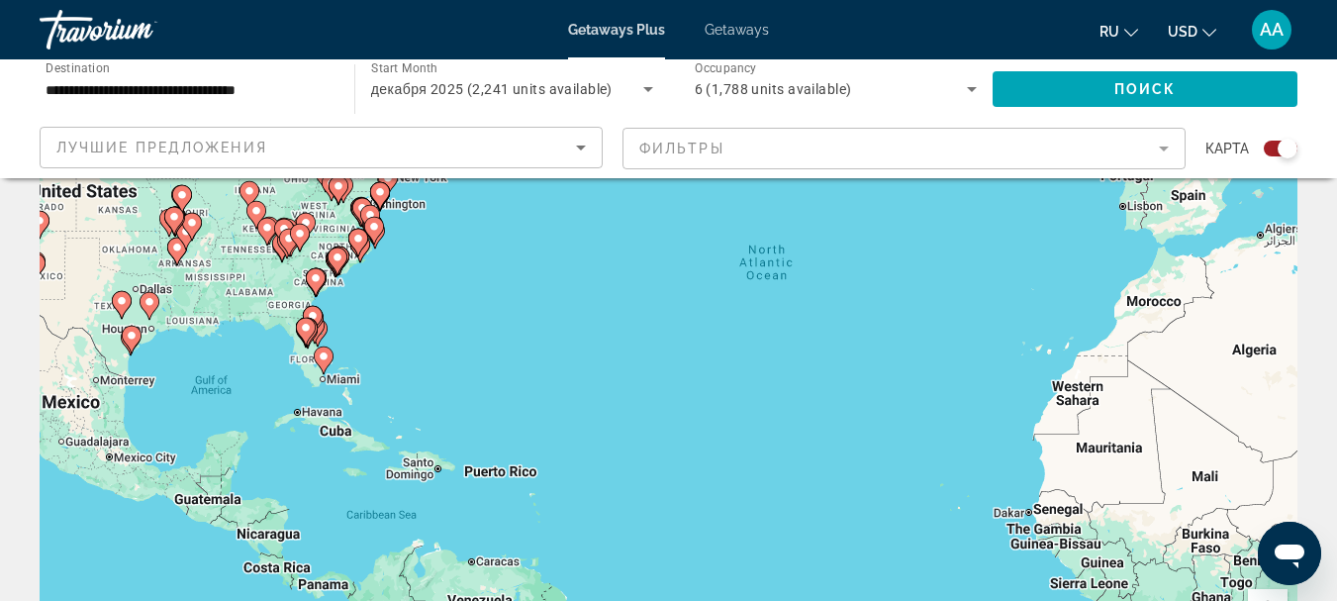
scroll to position [0, 0]
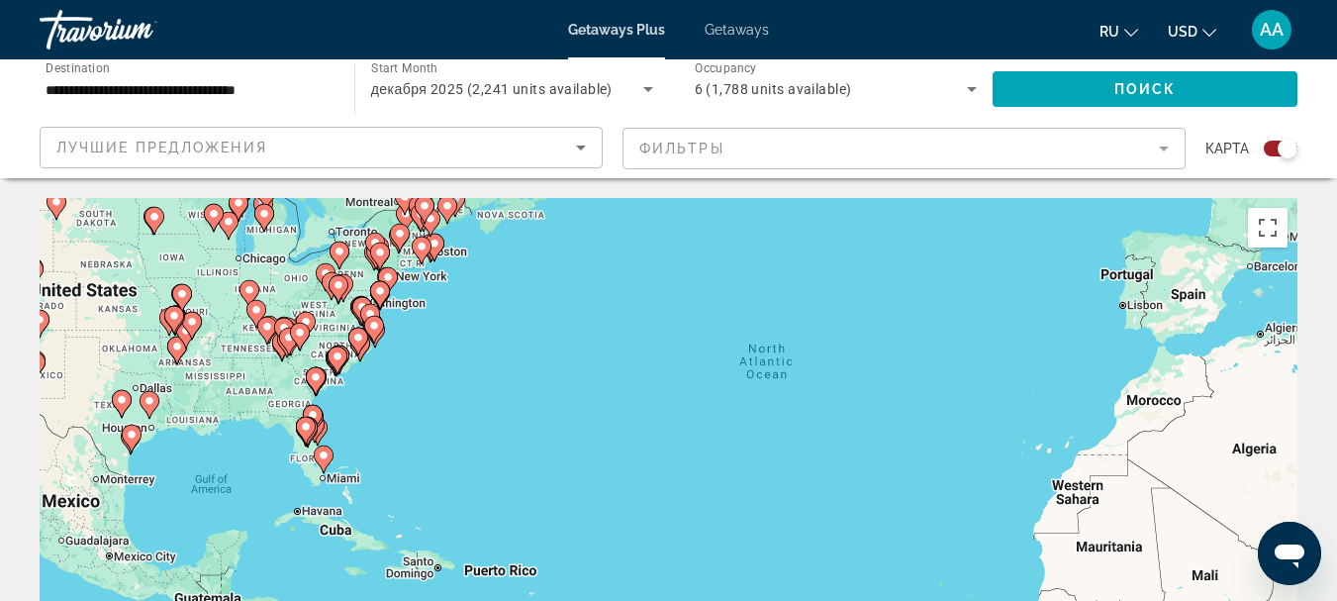
click at [312, 380] on image "Main content" at bounding box center [316, 377] width 12 height 12
click at [312, 380] on image "Main content" at bounding box center [316, 378] width 12 height 12
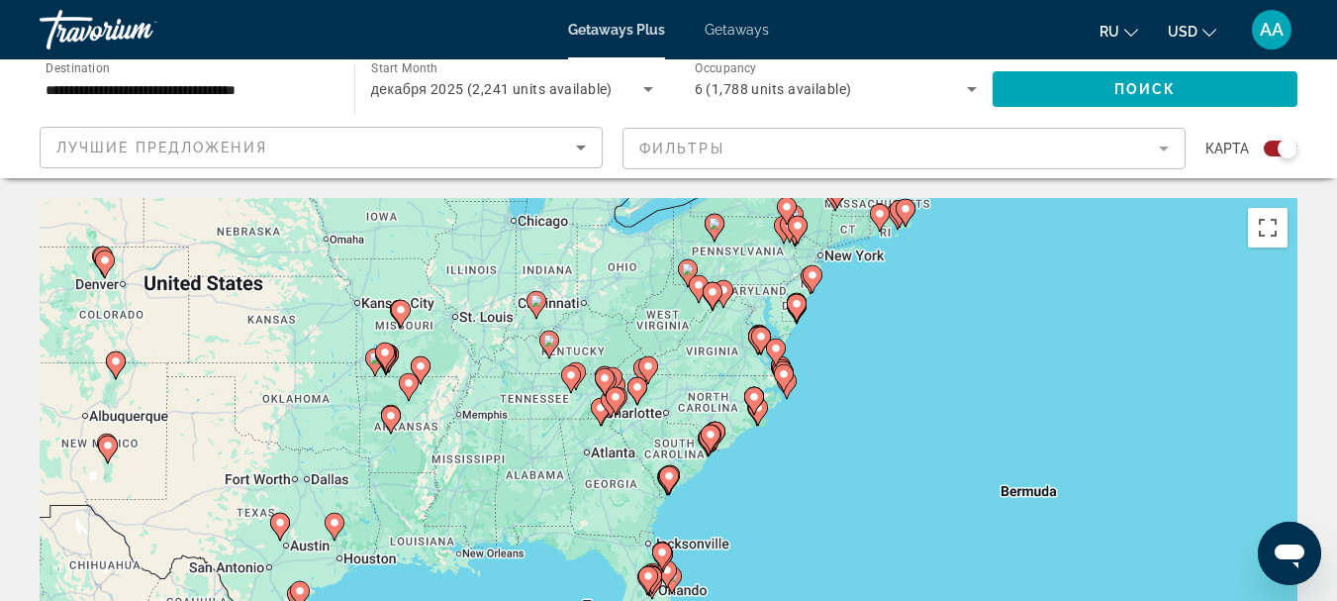
click at [580, 149] on icon "Sort by" at bounding box center [581, 147] width 10 height 5
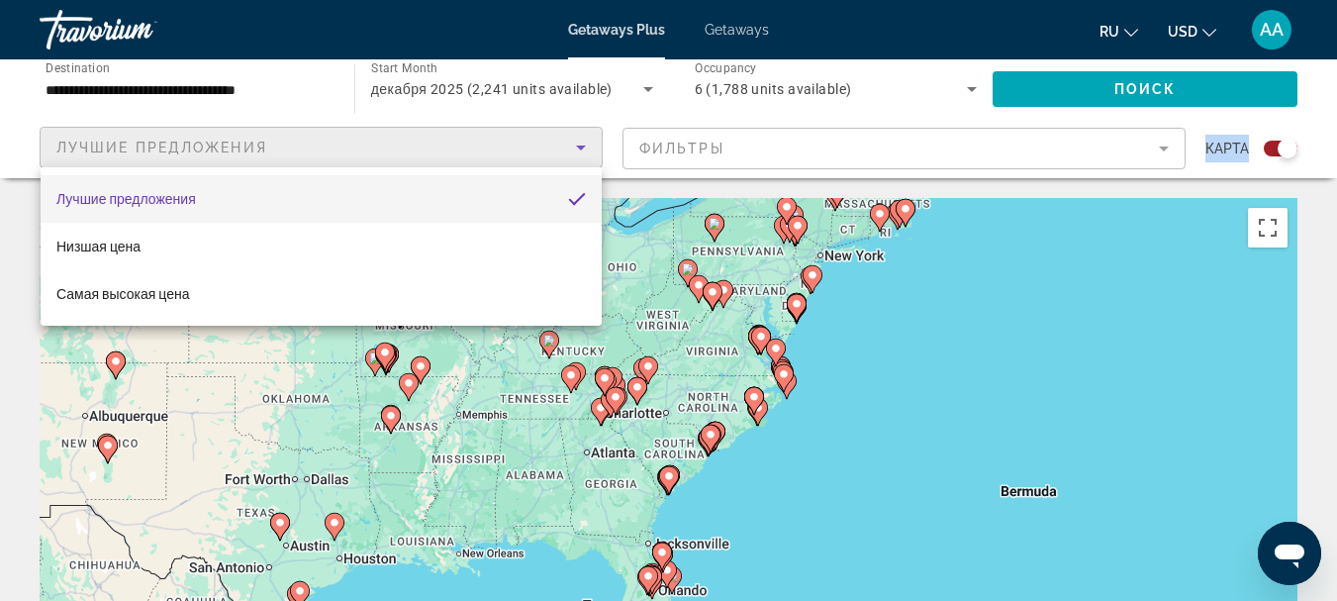
click at [580, 149] on body "**********" at bounding box center [668, 300] width 1337 height 601
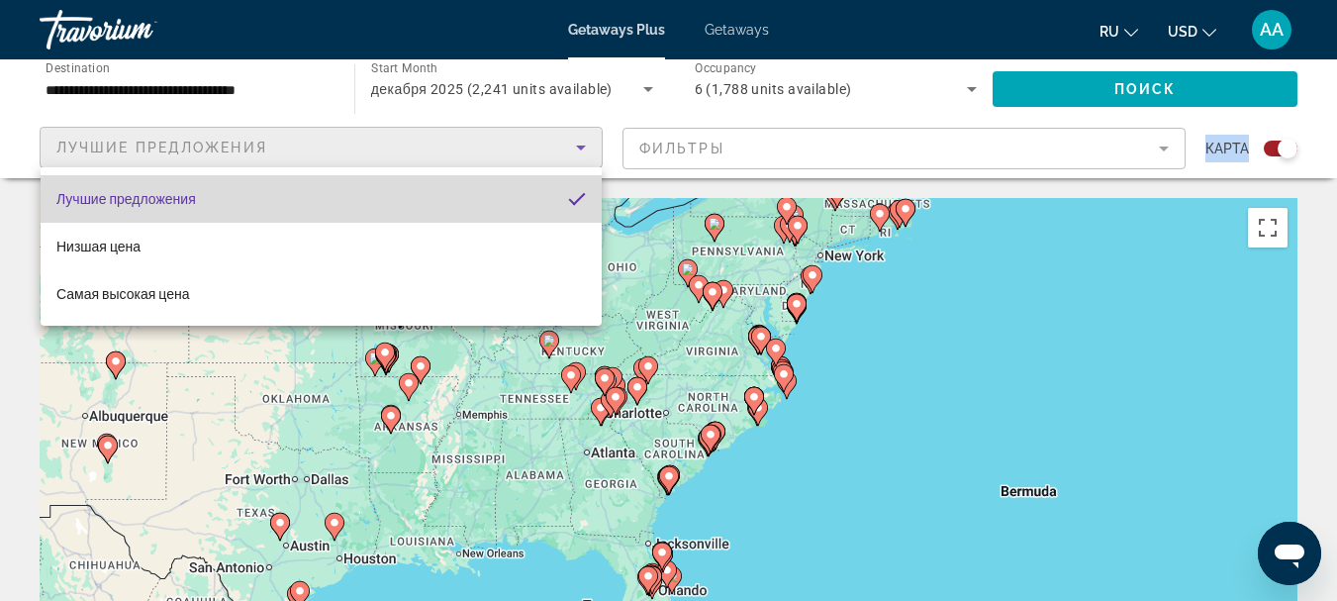
click at [444, 199] on mat-option "Лучшие предложения" at bounding box center [321, 199] width 561 height 48
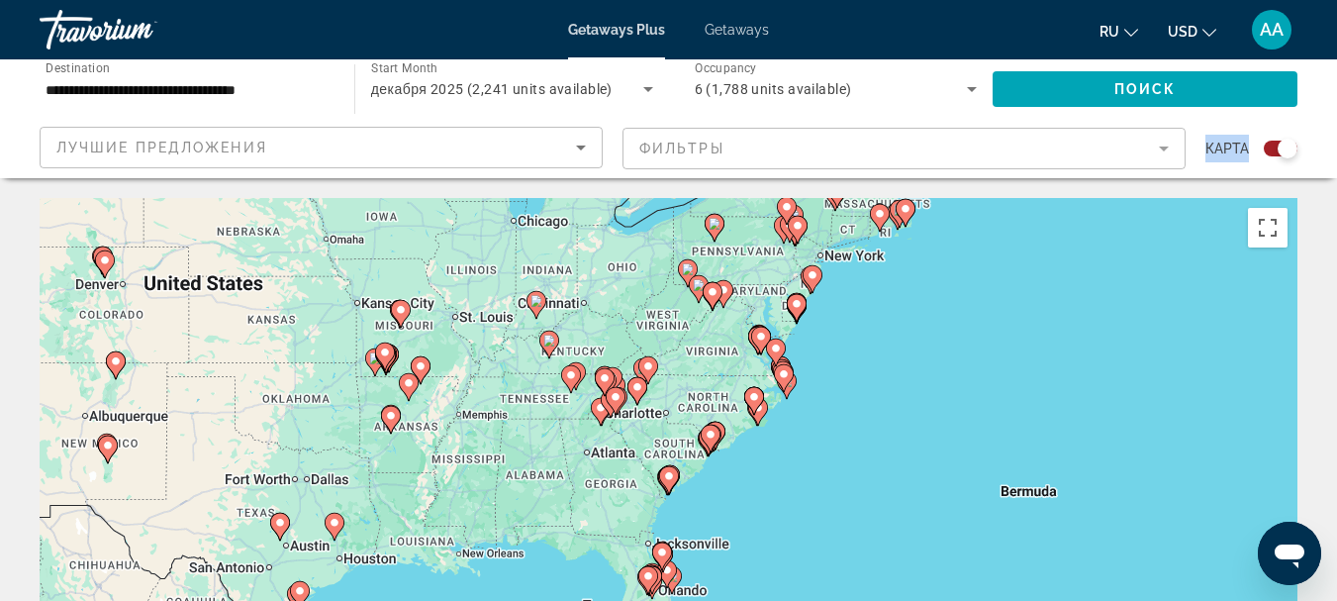
click at [1162, 149] on mat-form-field "Фильтры" at bounding box center [903, 149] width 563 height 42
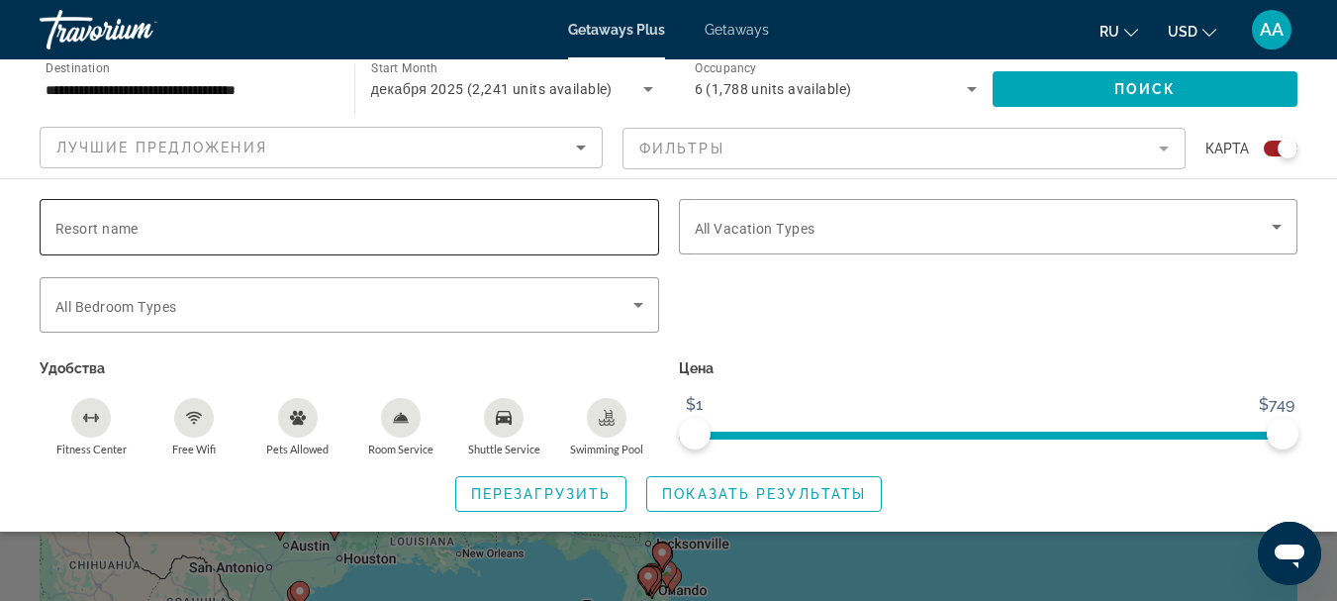
click at [93, 229] on span "Resort name" at bounding box center [96, 229] width 83 height 16
click at [93, 229] on input "Resort name" at bounding box center [349, 228] width 588 height 24
type input "**********"
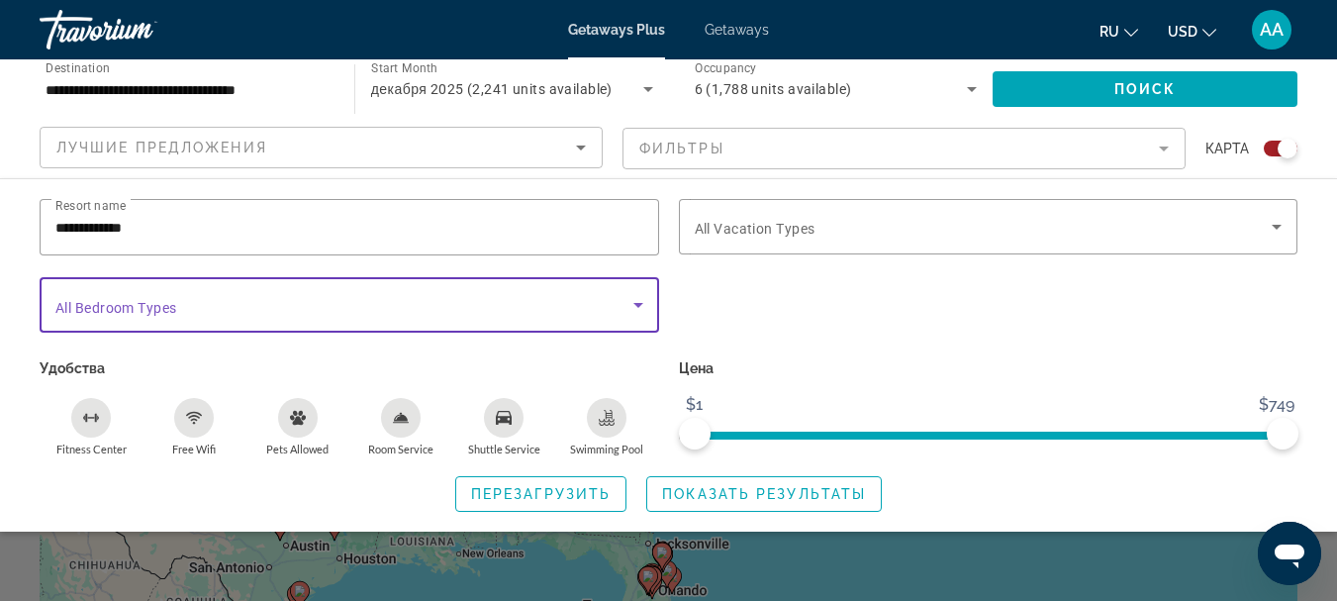
click at [636, 303] on icon "Search widget" at bounding box center [638, 305] width 10 height 5
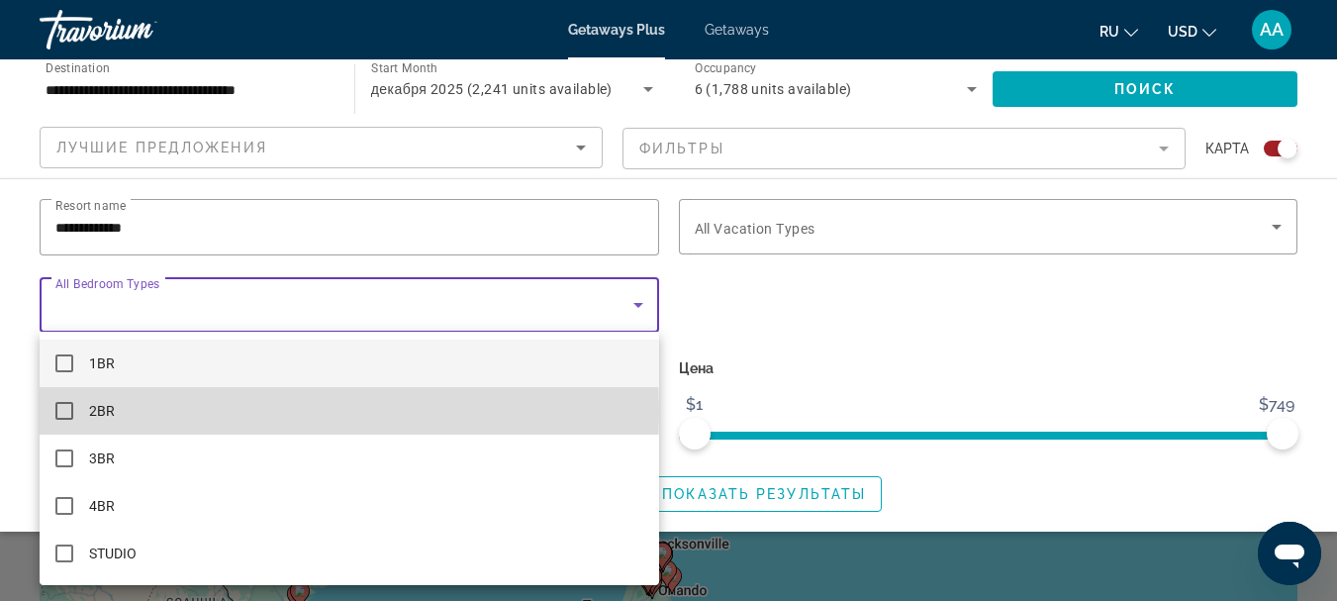
click at [231, 412] on mat-option "2BR" at bounding box center [349, 411] width 619 height 48
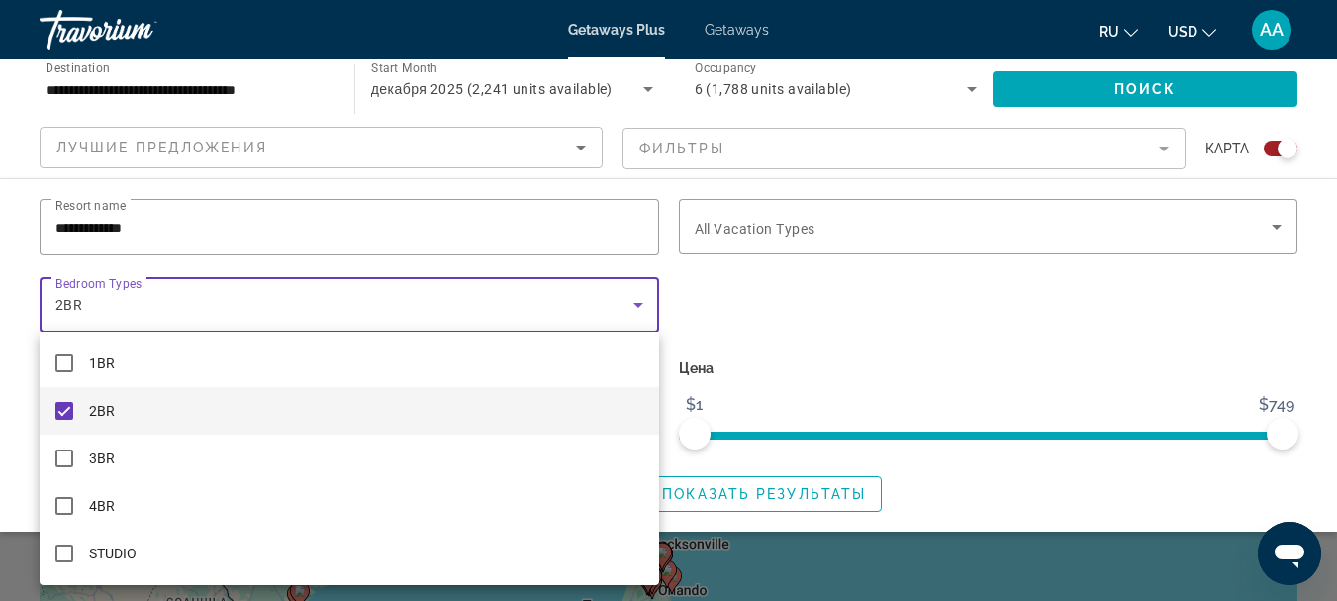
click at [1279, 224] on div at bounding box center [668, 300] width 1337 height 601
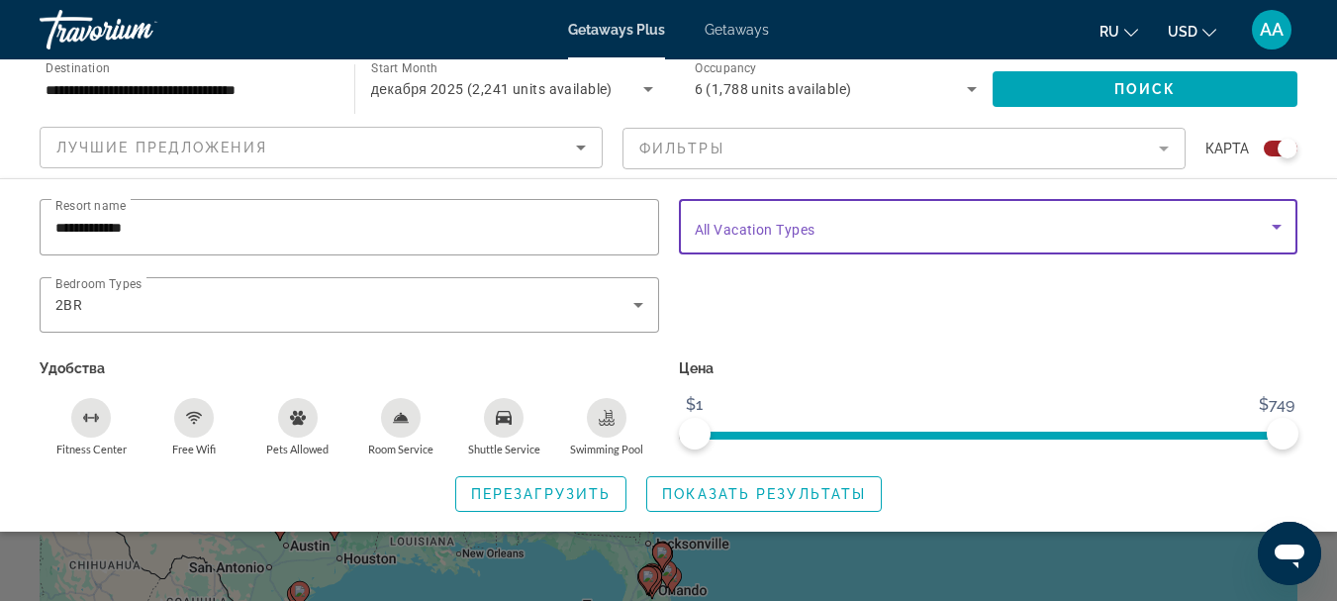
click at [1279, 230] on icon "Search widget" at bounding box center [1277, 227] width 24 height 24
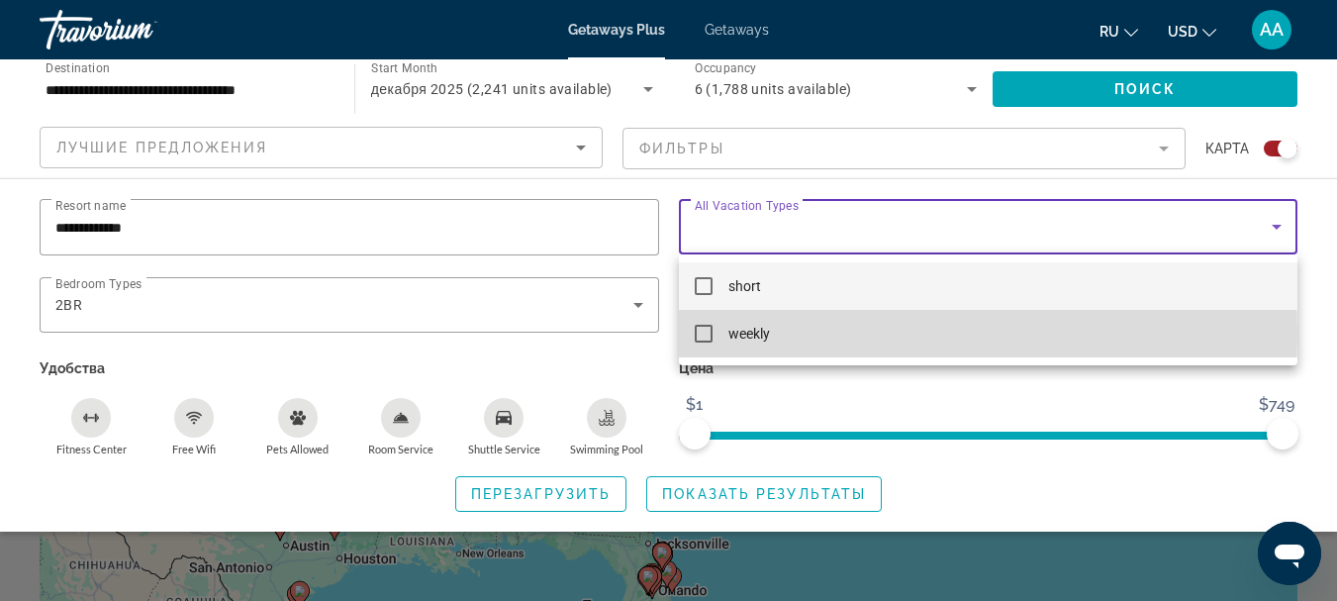
click at [705, 333] on mat-pseudo-checkbox at bounding box center [704, 334] width 18 height 18
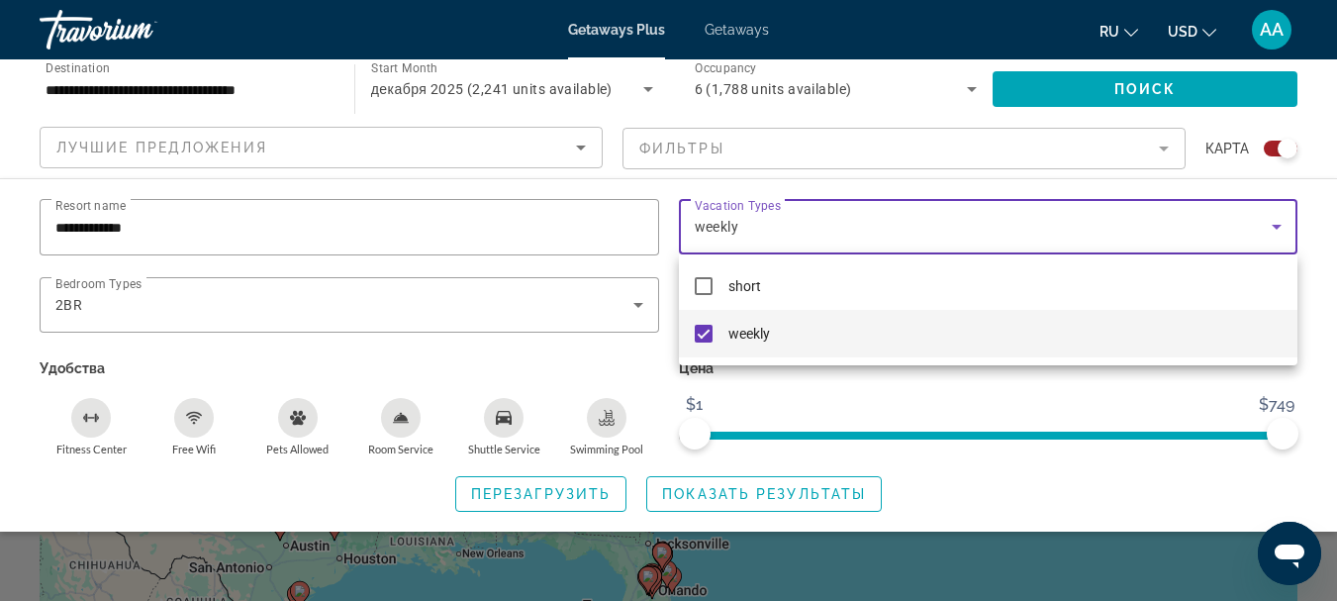
click at [1162, 147] on div at bounding box center [668, 300] width 1337 height 601
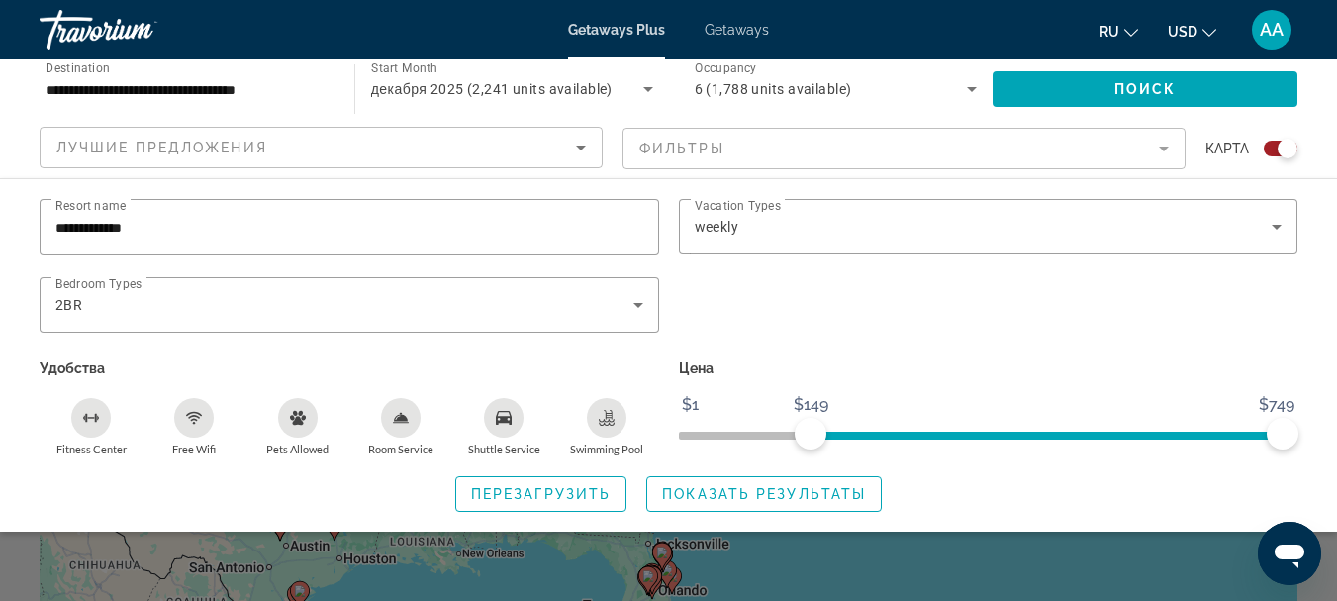
click at [810, 435] on span "ngx-slider" at bounding box center [1045, 435] width 471 height 8
click at [810, 435] on ngx-slider "$1 $749 $149 $749" at bounding box center [988, 433] width 619 height 4
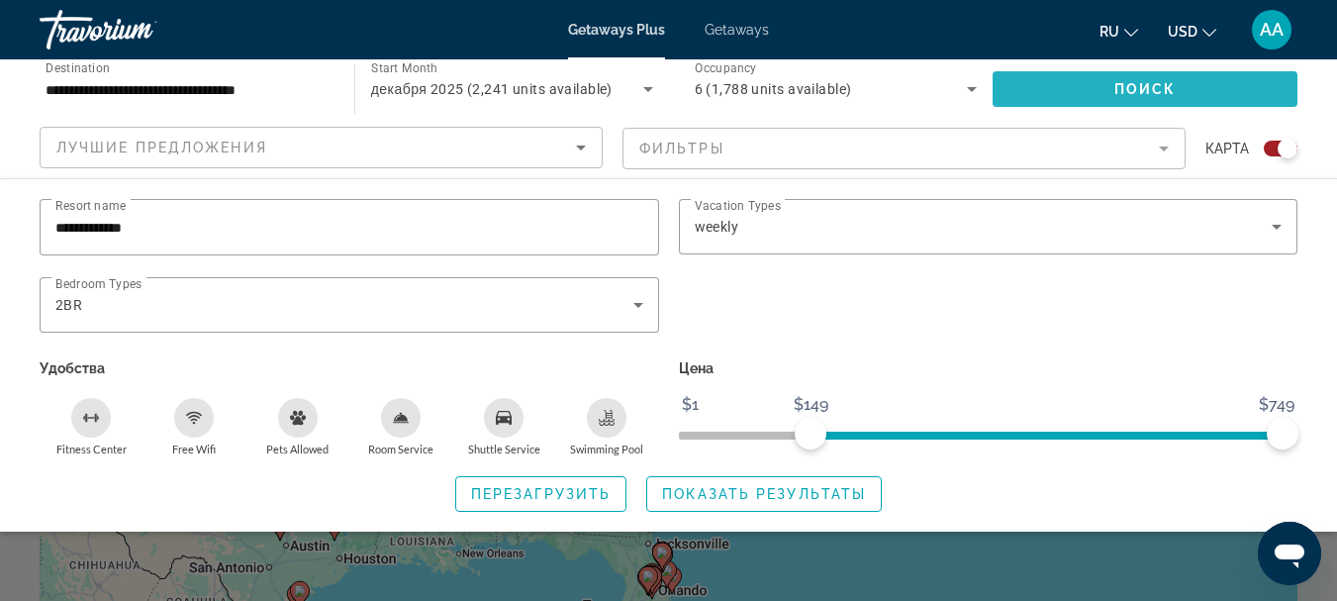
click at [1151, 86] on span "Поиск" at bounding box center [1145, 89] width 62 height 16
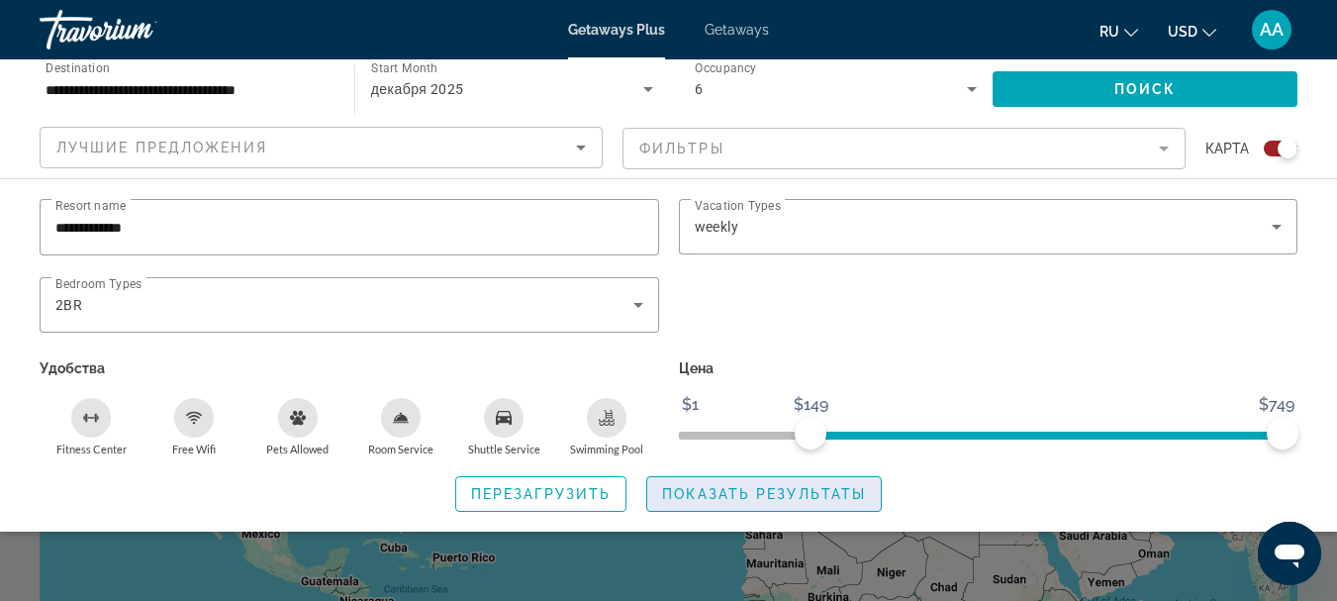
click at [772, 493] on span "Показать результаты" at bounding box center [764, 494] width 204 height 16
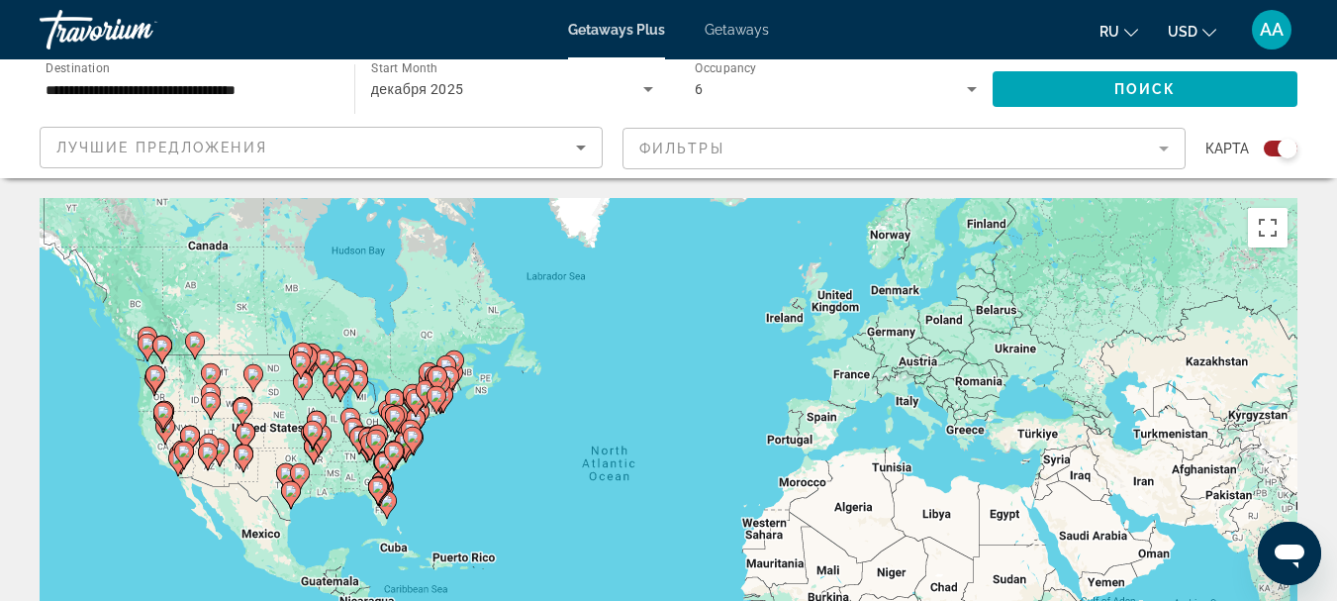
click at [386, 507] on icon "Main content" at bounding box center [386, 505] width 18 height 26
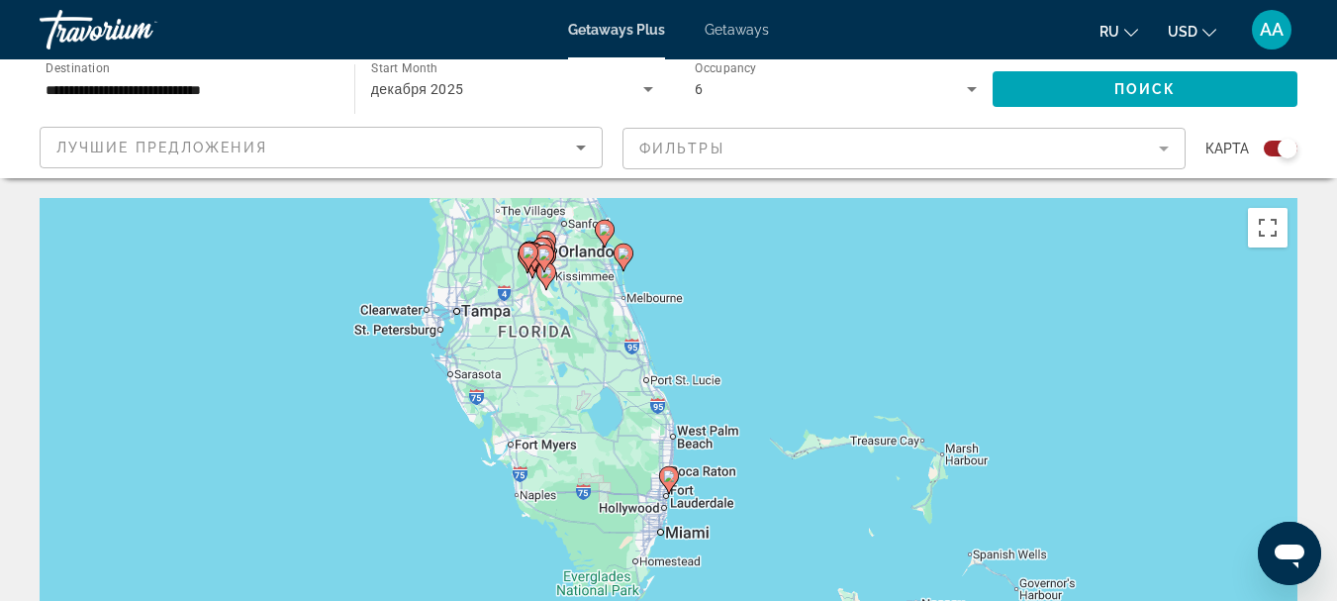
click at [539, 262] on icon "Main content" at bounding box center [543, 258] width 18 height 26
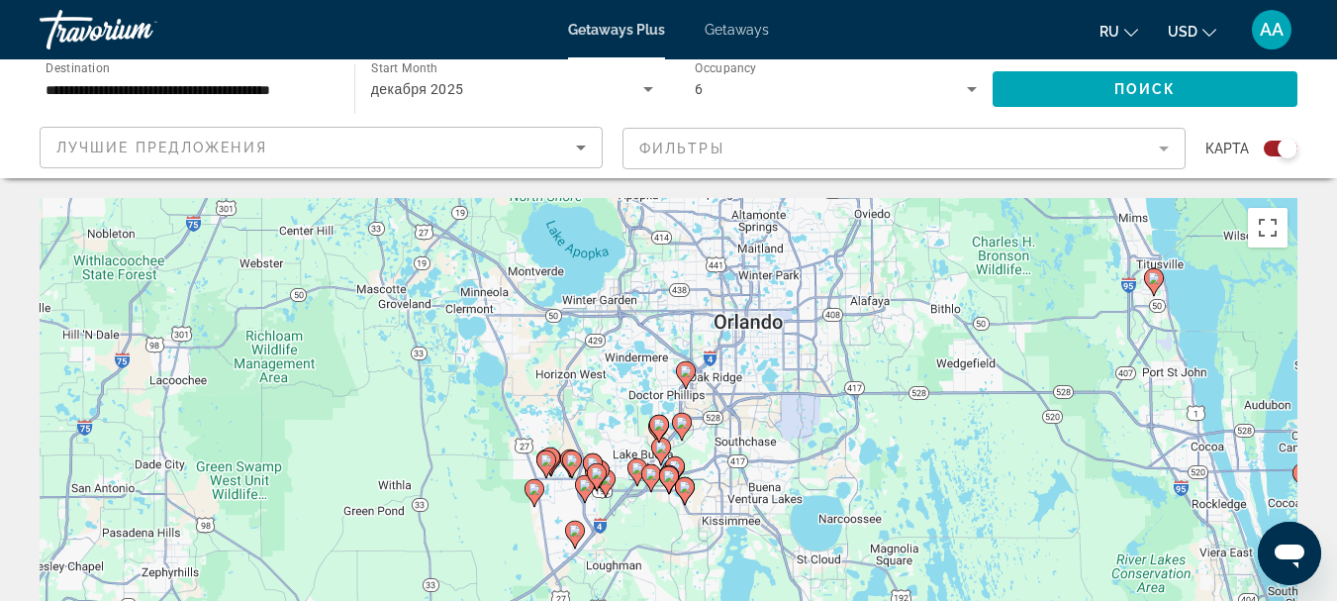
click at [1154, 275] on image "Main content" at bounding box center [1154, 278] width 12 height 12
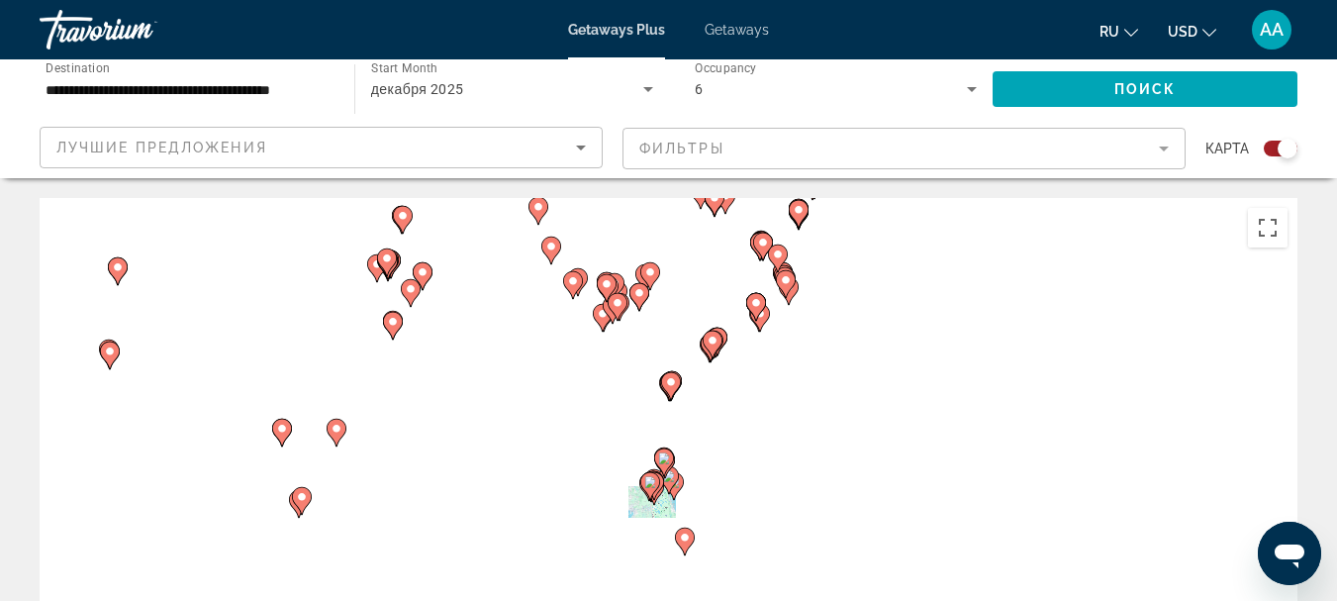
type input "**********"
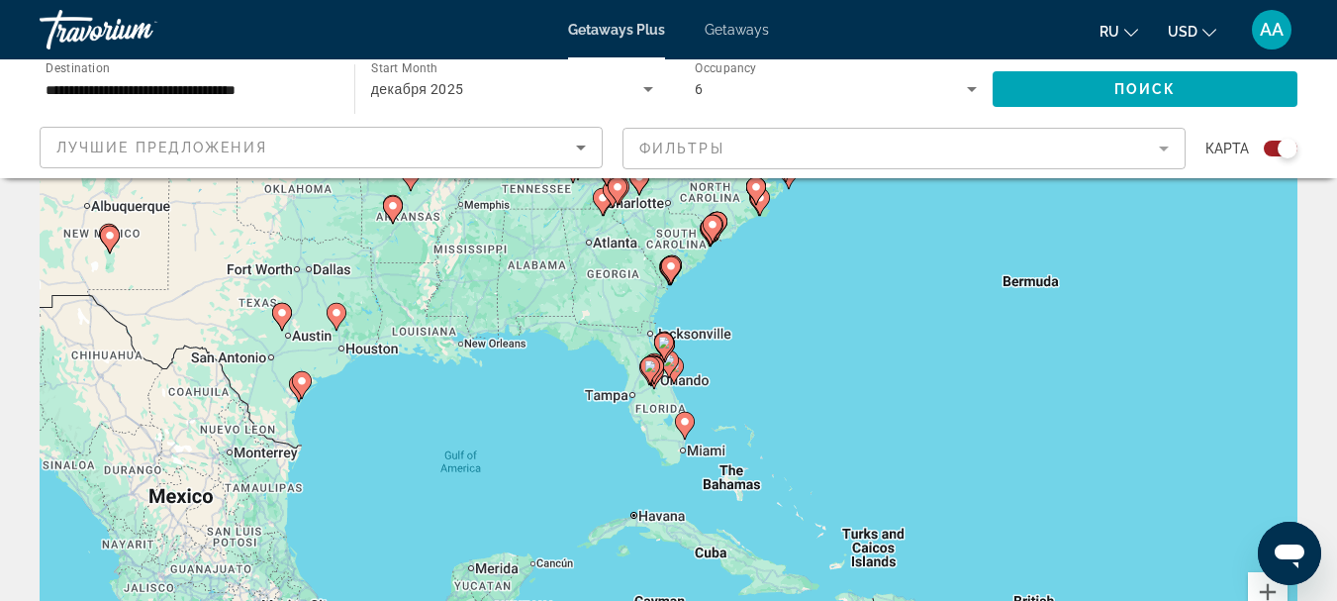
scroll to position [99, 0]
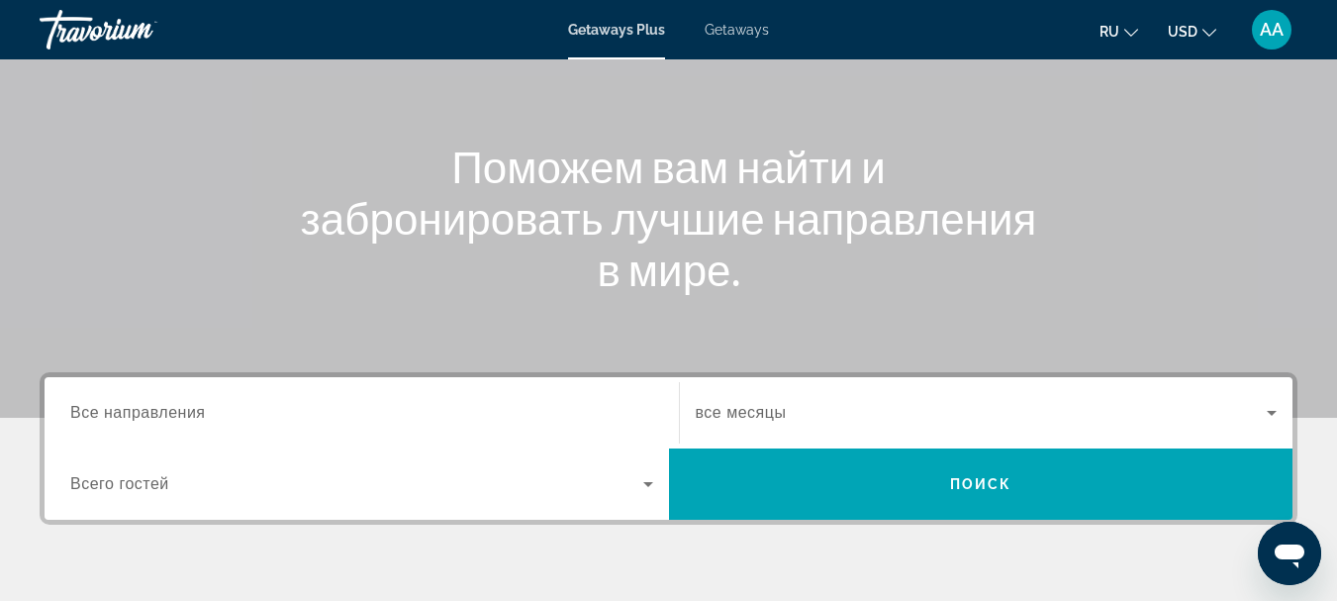
scroll to position [198, 0]
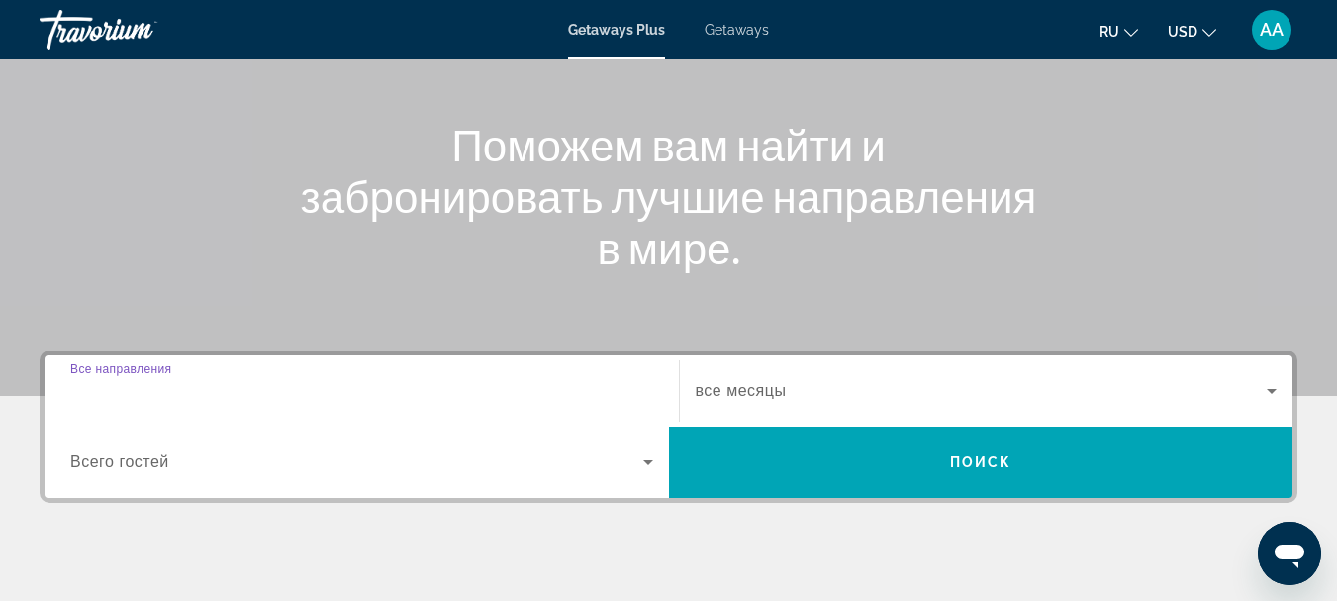
click at [214, 391] on input "Destination Все направления" at bounding box center [361, 392] width 583 height 24
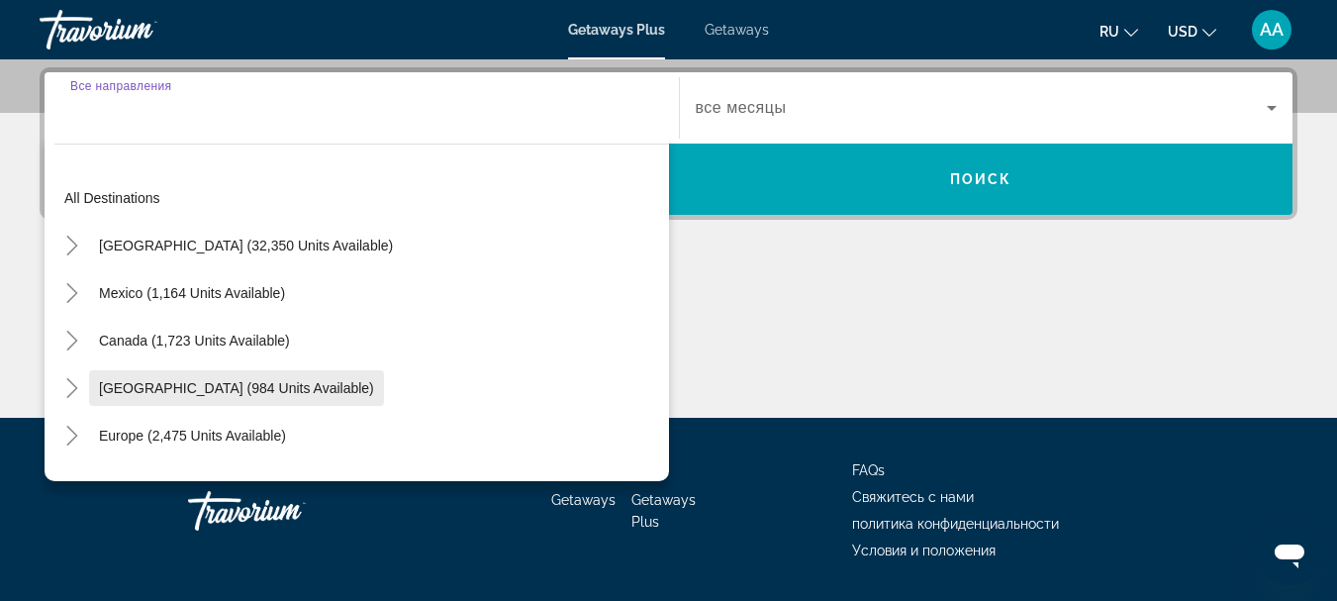
scroll to position [484, 0]
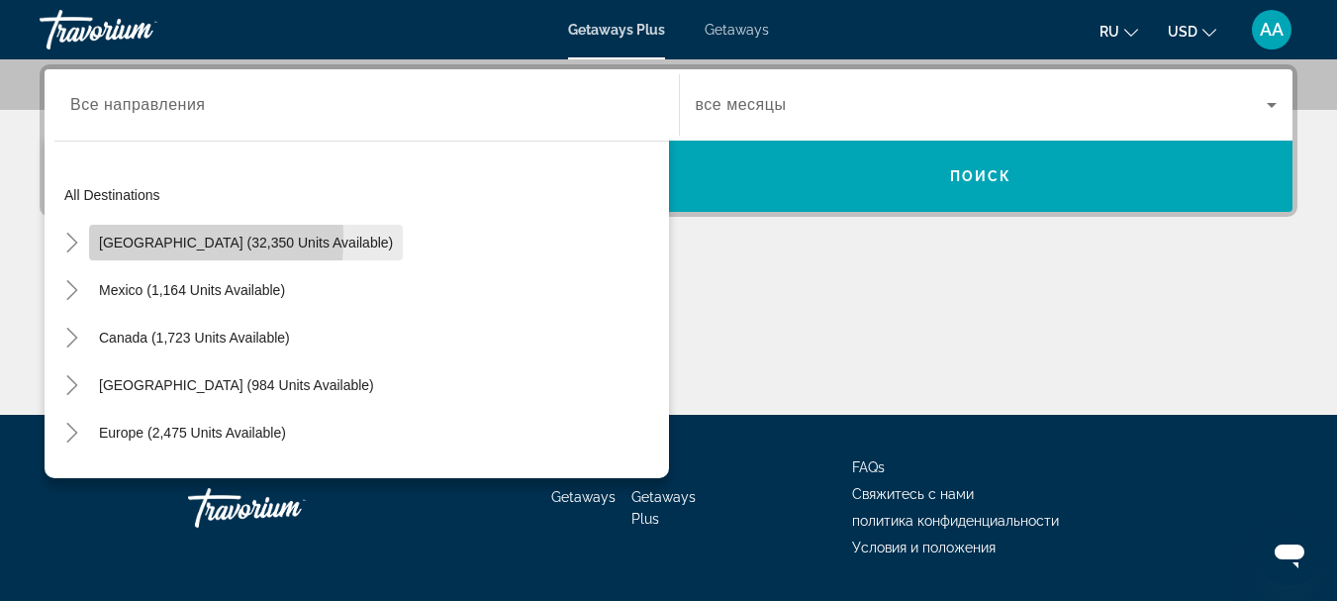
click at [98, 238] on span "Search widget" at bounding box center [246, 243] width 314 height 48
type input "**********"
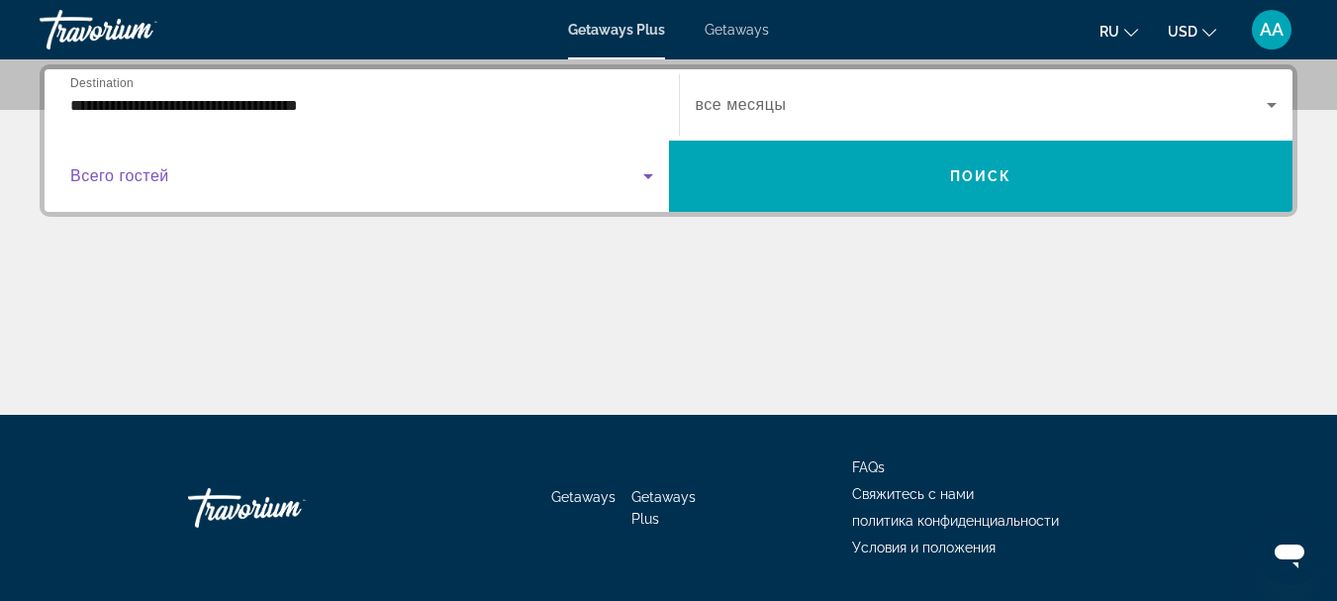
click at [649, 175] on icon "Search widget" at bounding box center [648, 176] width 10 height 5
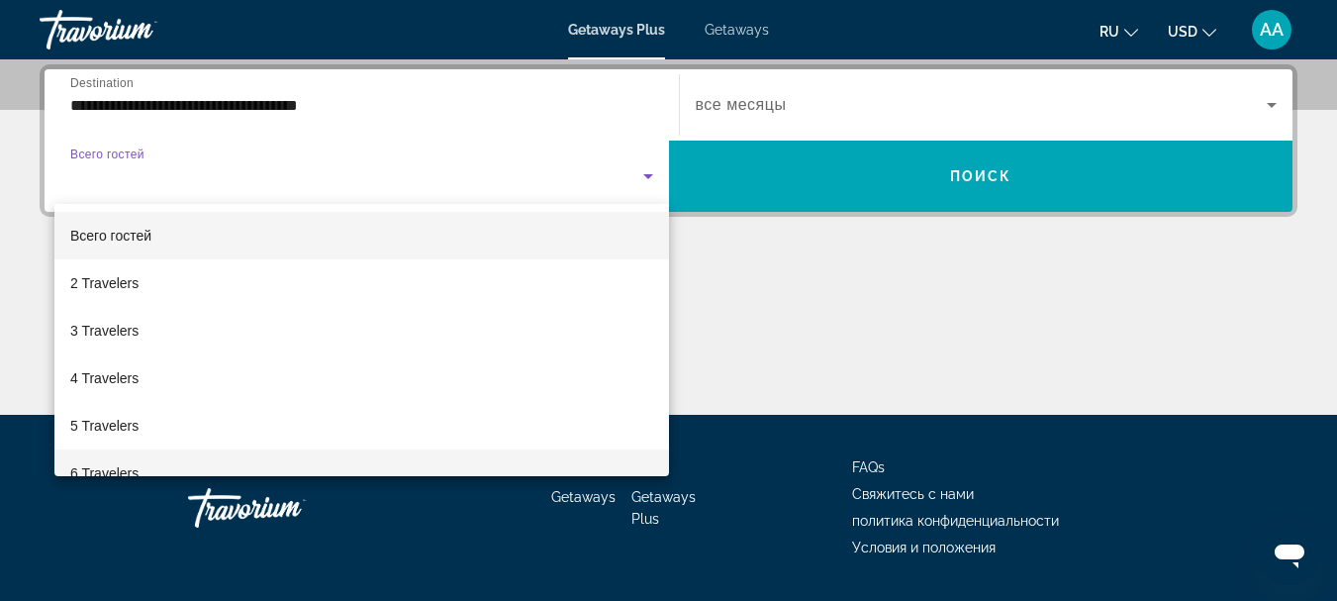
click at [197, 461] on mat-option "6 Travelers" at bounding box center [361, 473] width 615 height 48
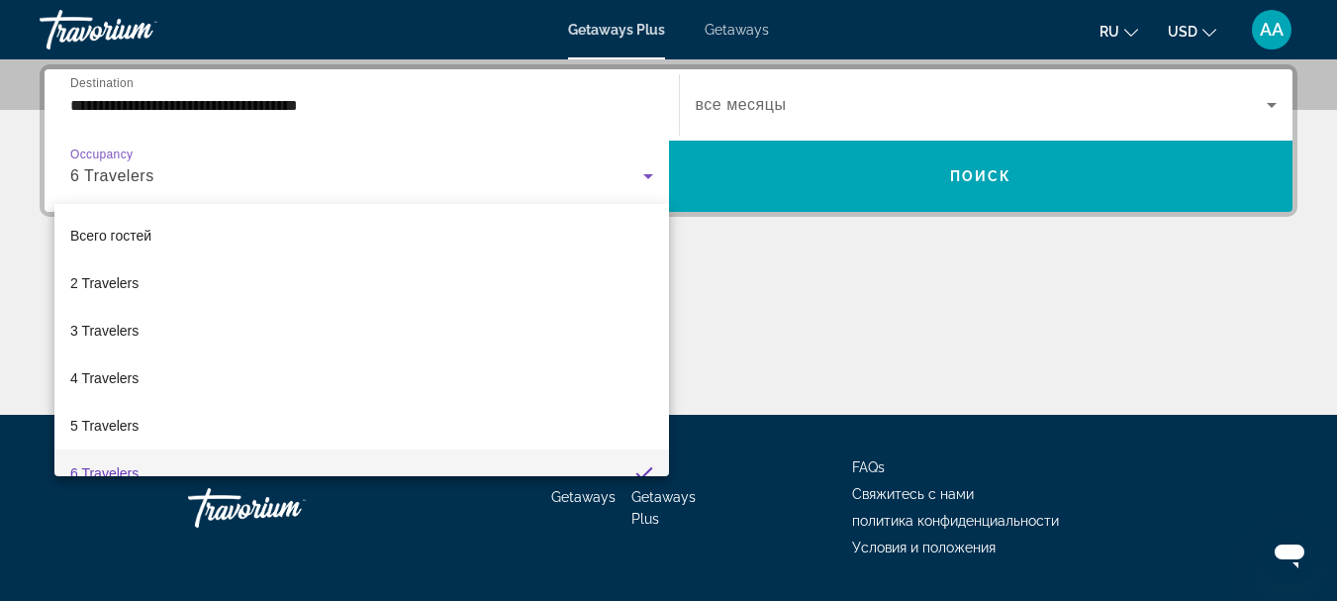
scroll to position [21, 0]
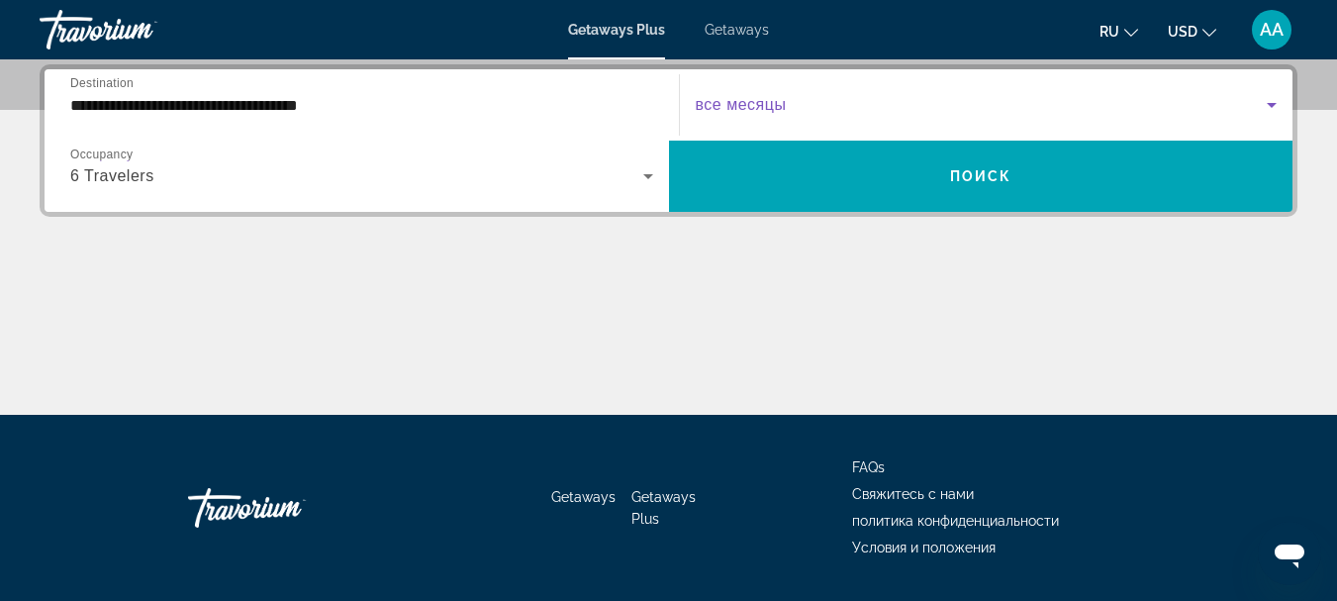
click at [1269, 104] on icon "Search widget" at bounding box center [1272, 105] width 10 height 5
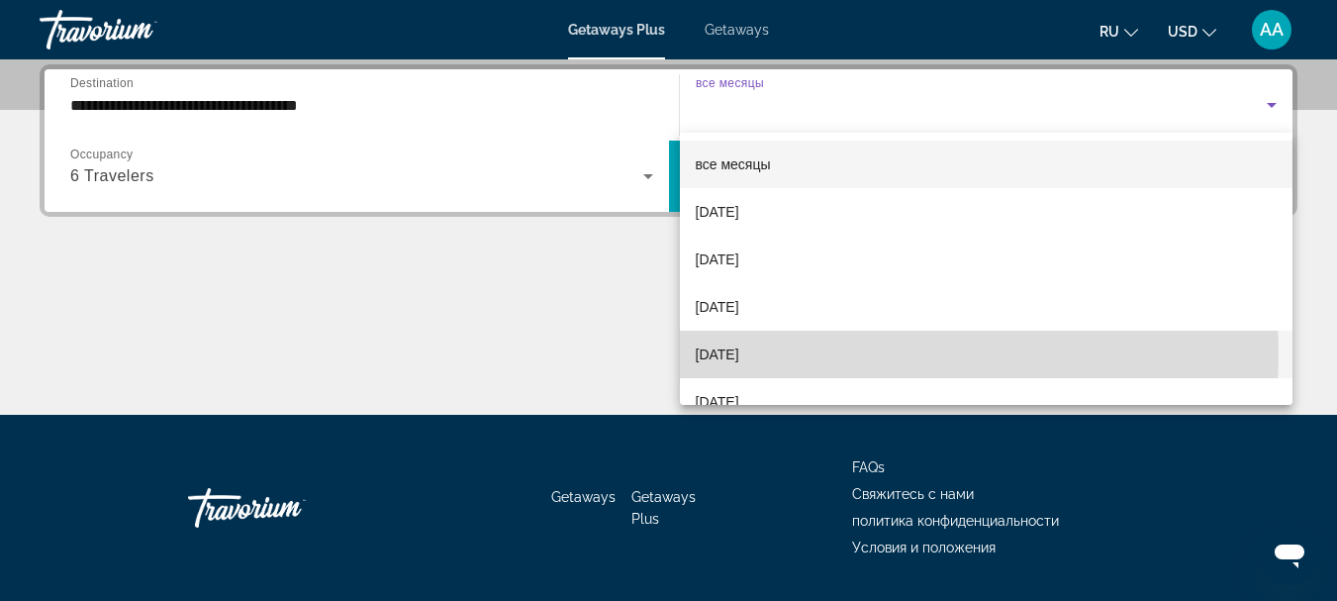
click at [808, 352] on mat-option "[DATE]" at bounding box center [987, 355] width 614 height 48
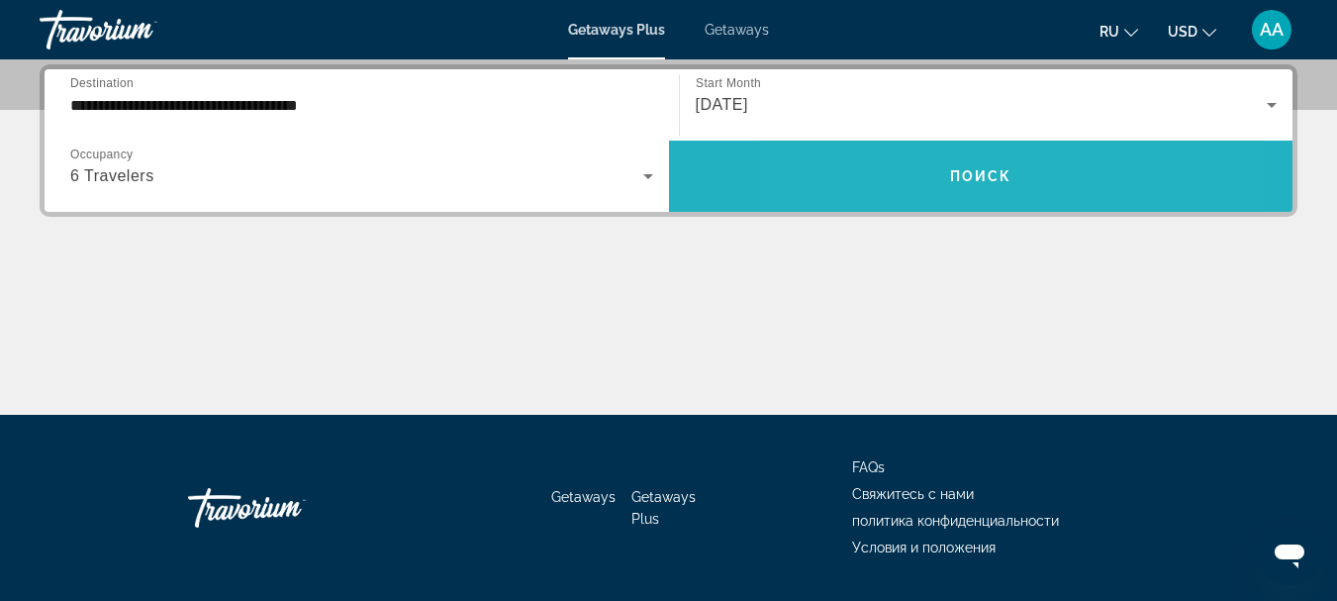
click at [902, 172] on span "Search widget" at bounding box center [981, 176] width 624 height 48
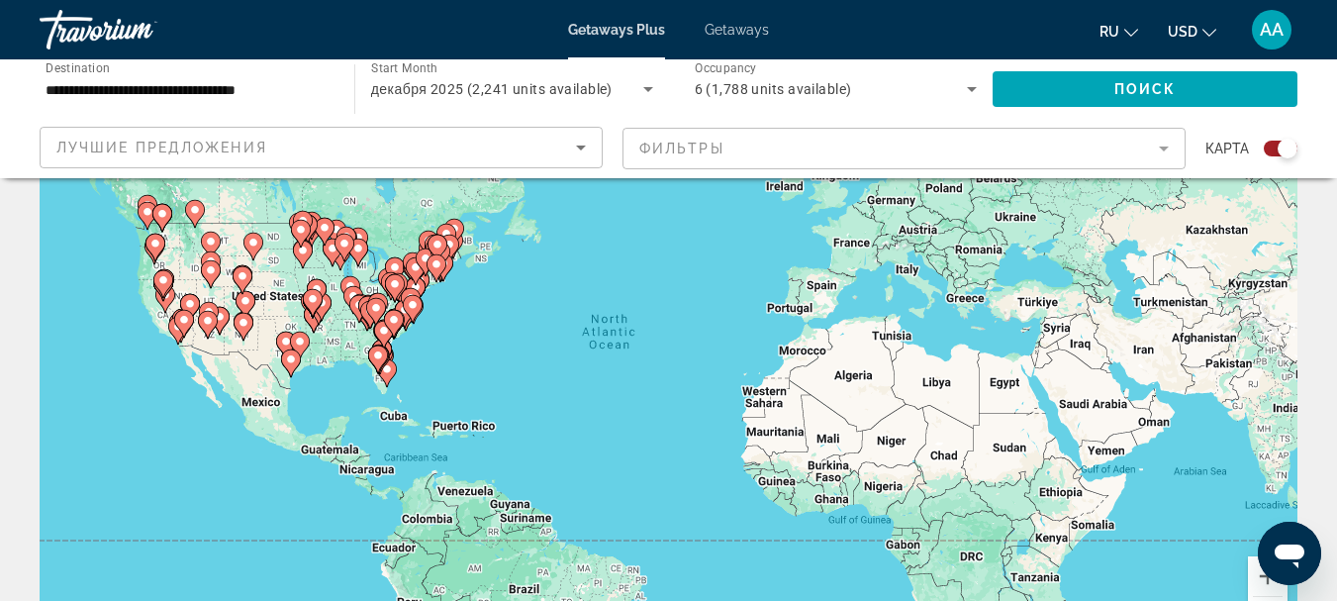
scroll to position [99, 0]
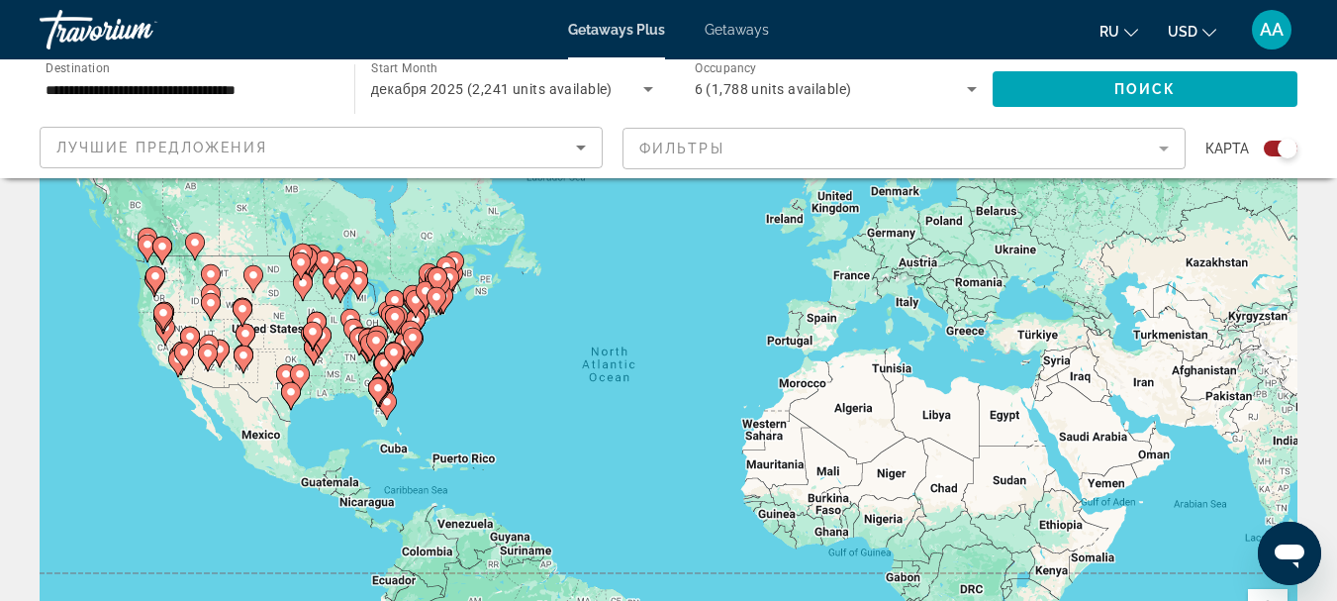
click at [375, 339] on image "Main content" at bounding box center [376, 340] width 12 height 12
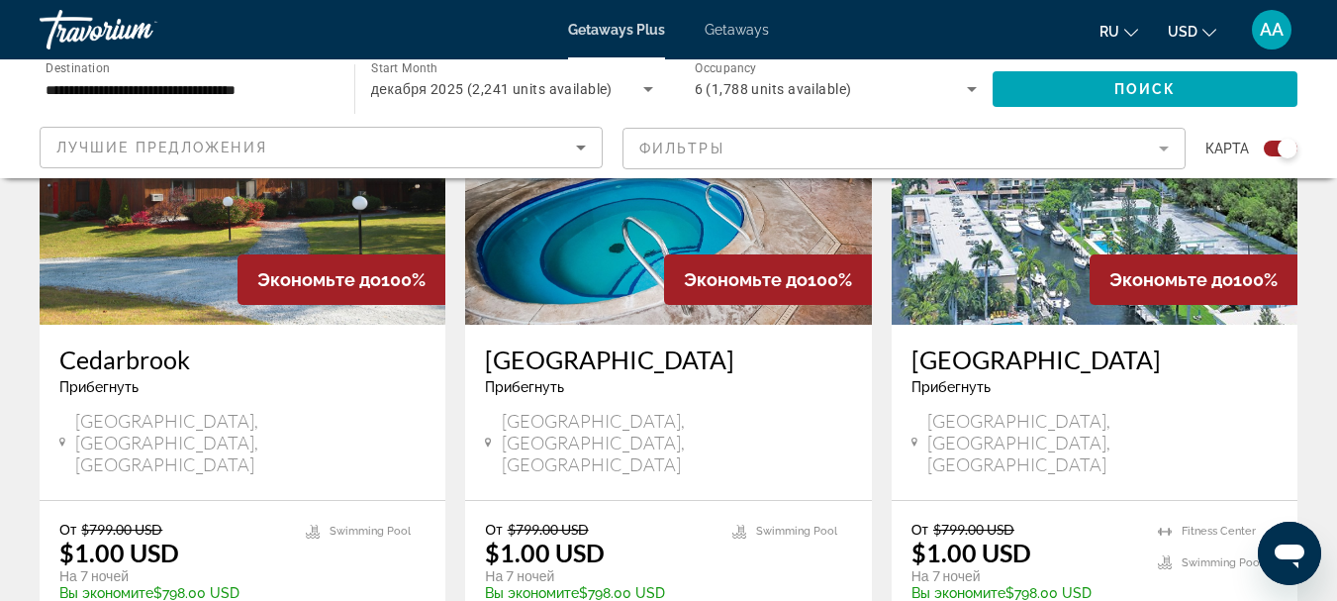
scroll to position [1484, 0]
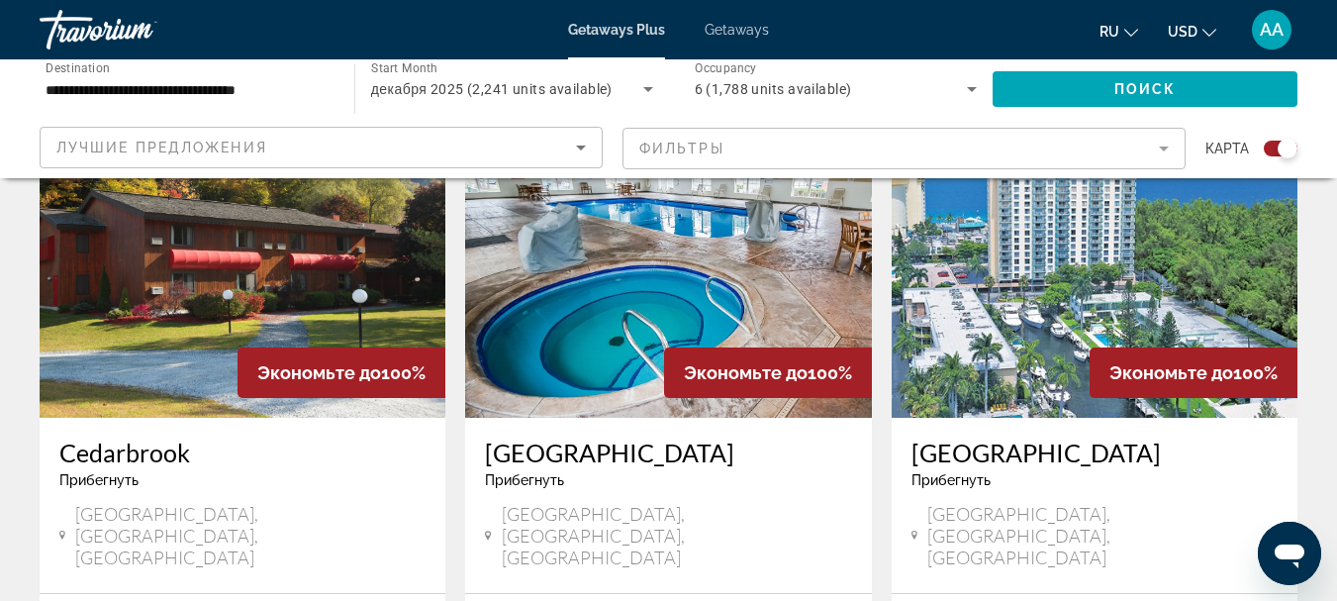
click at [1163, 149] on mat-form-field "Фильтры" at bounding box center [903, 149] width 563 height 42
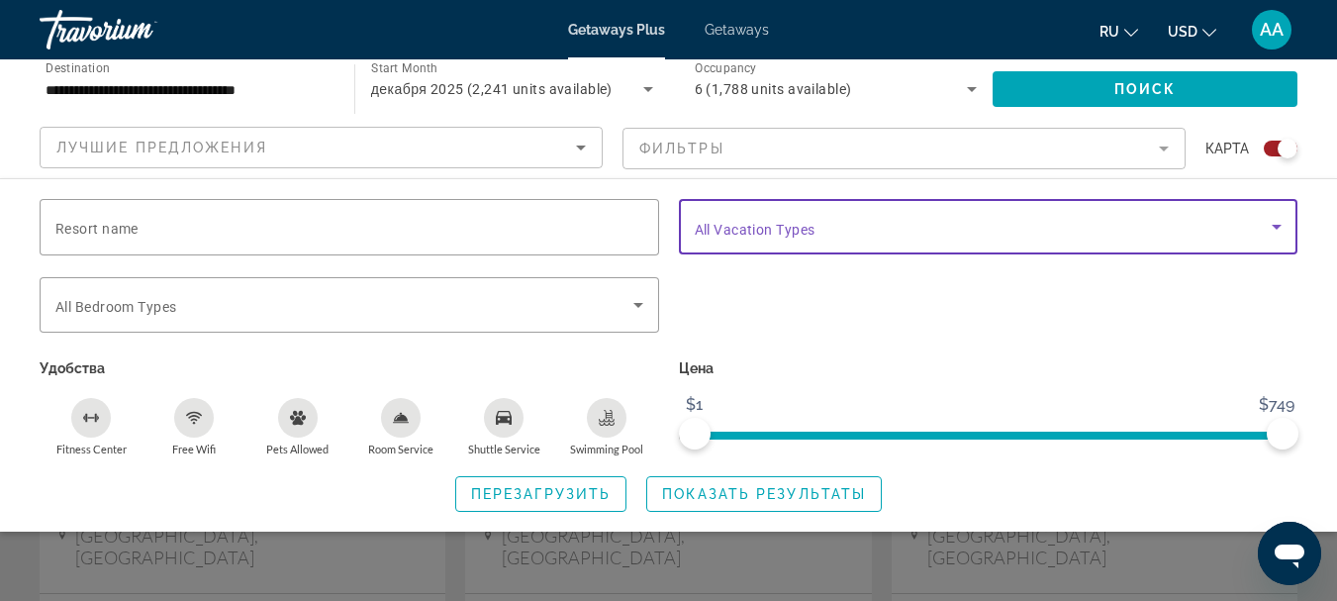
click at [1277, 229] on icon "Search widget" at bounding box center [1277, 227] width 10 height 5
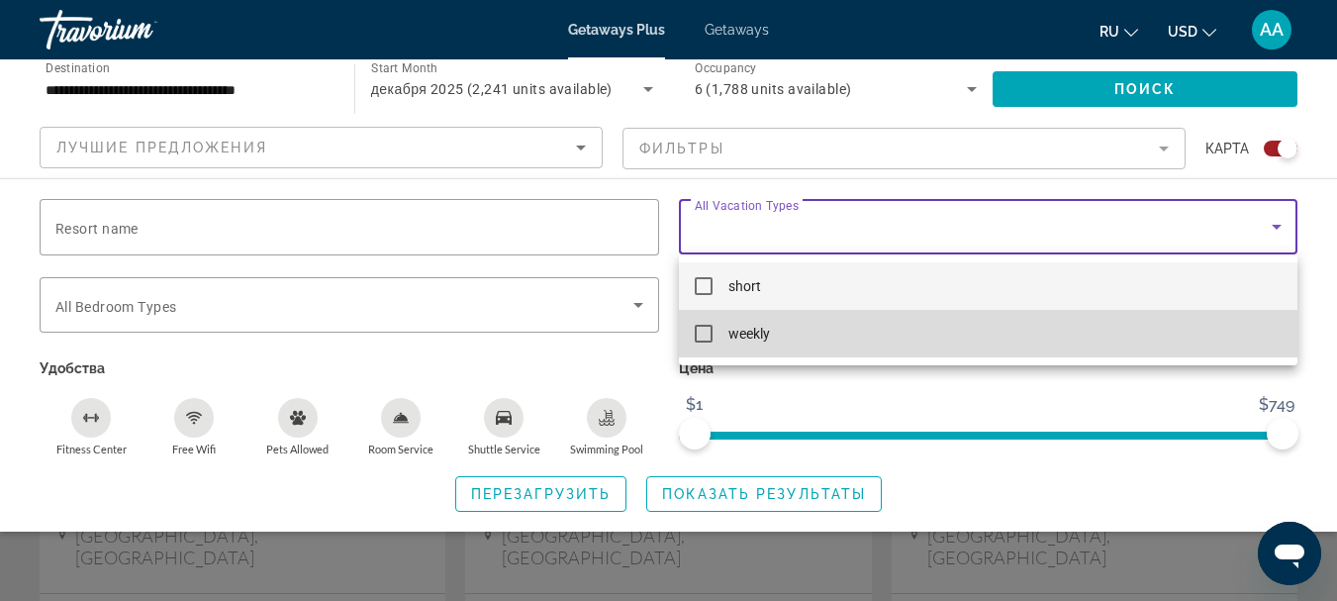
click at [700, 333] on mat-pseudo-checkbox at bounding box center [704, 334] width 18 height 18
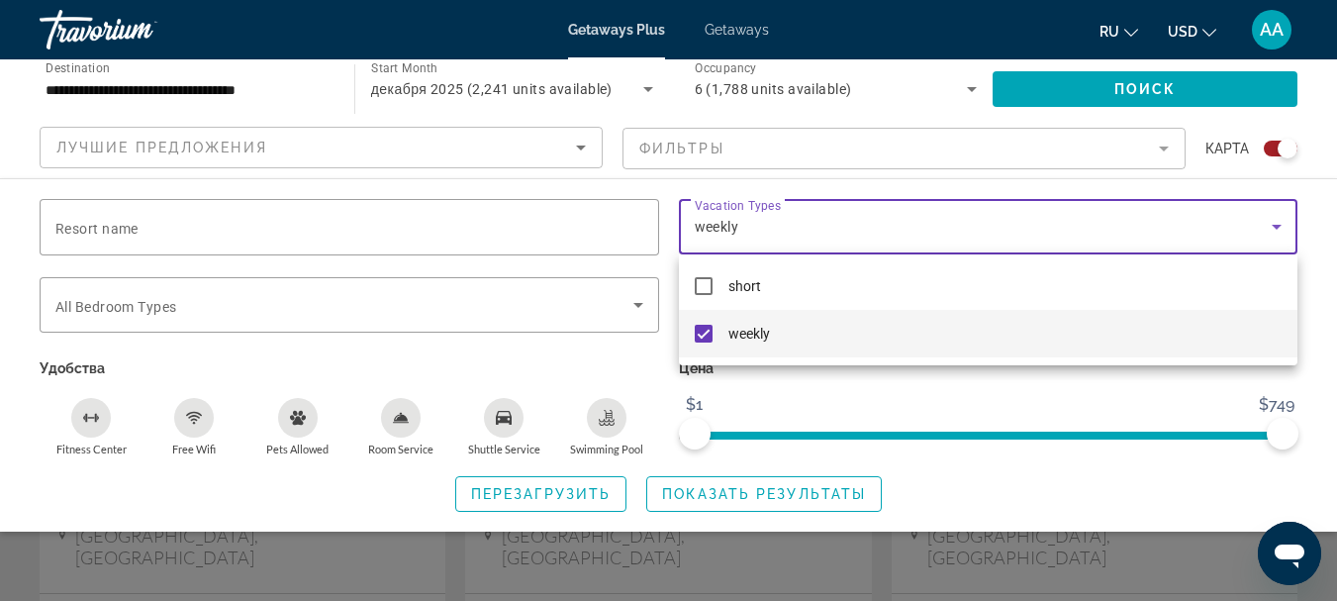
click at [1165, 148] on div at bounding box center [668, 300] width 1337 height 601
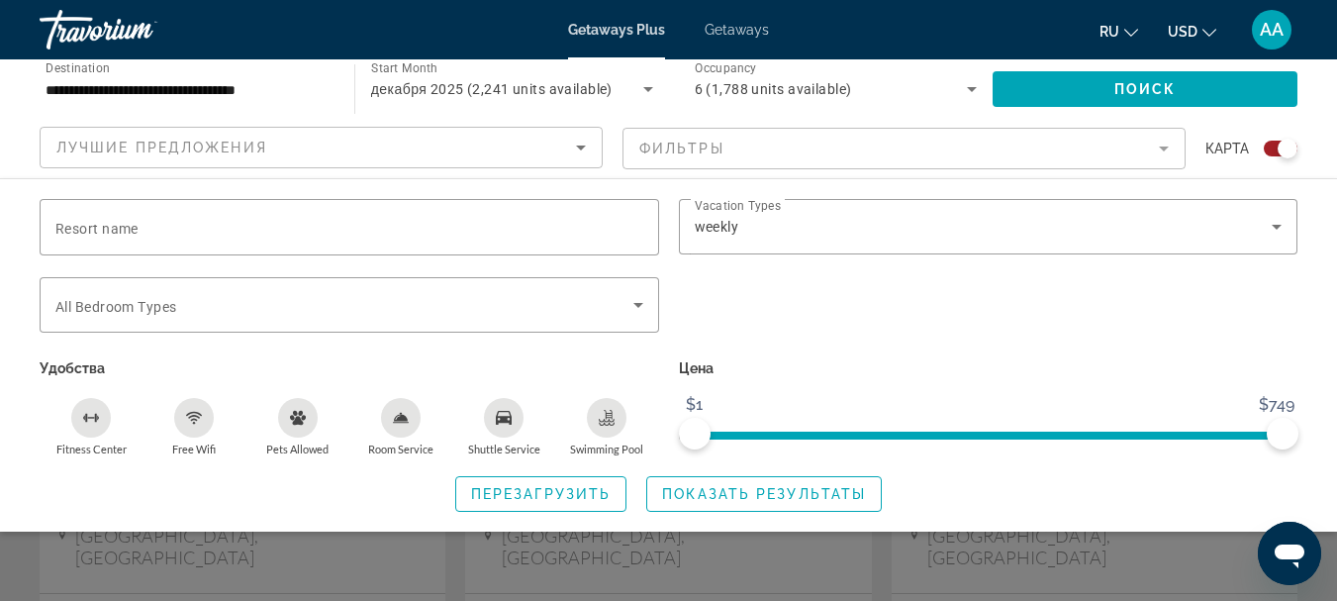
click at [1165, 148] on mat-form-field "Фильтры" at bounding box center [903, 149] width 563 height 42
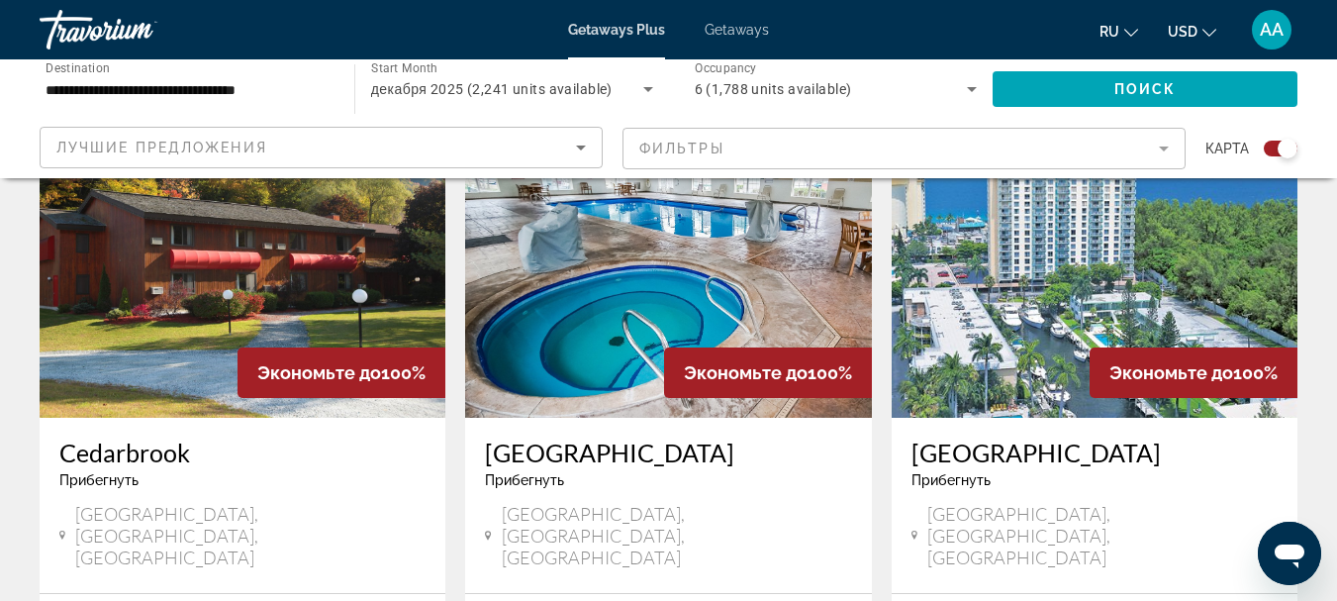
click at [727, 142] on mat-form-field "Фильтры" at bounding box center [903, 149] width 563 height 42
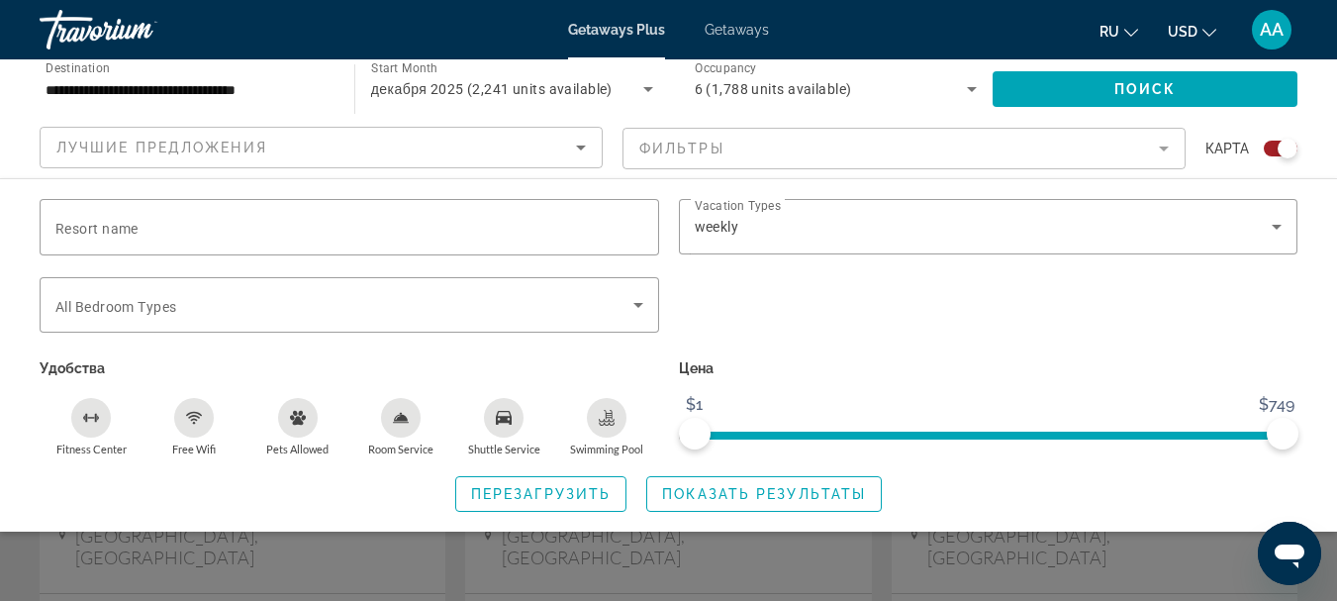
click at [727, 142] on mat-form-field "Фильтры" at bounding box center [903, 149] width 563 height 42
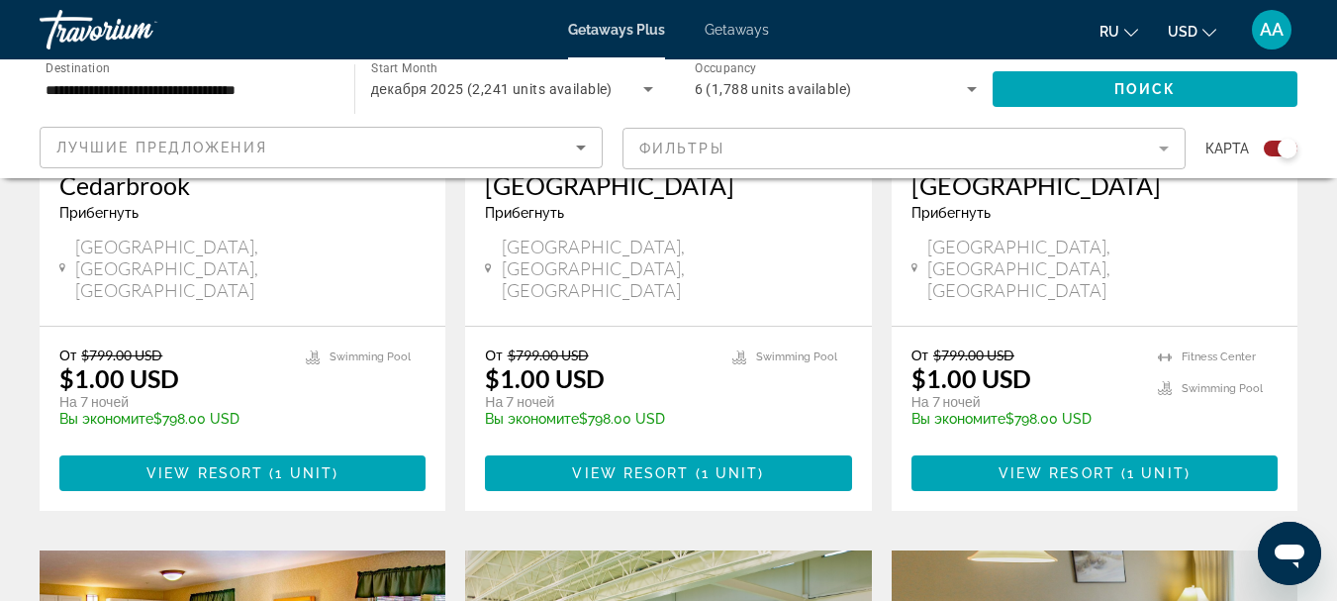
scroll to position [1781, 0]
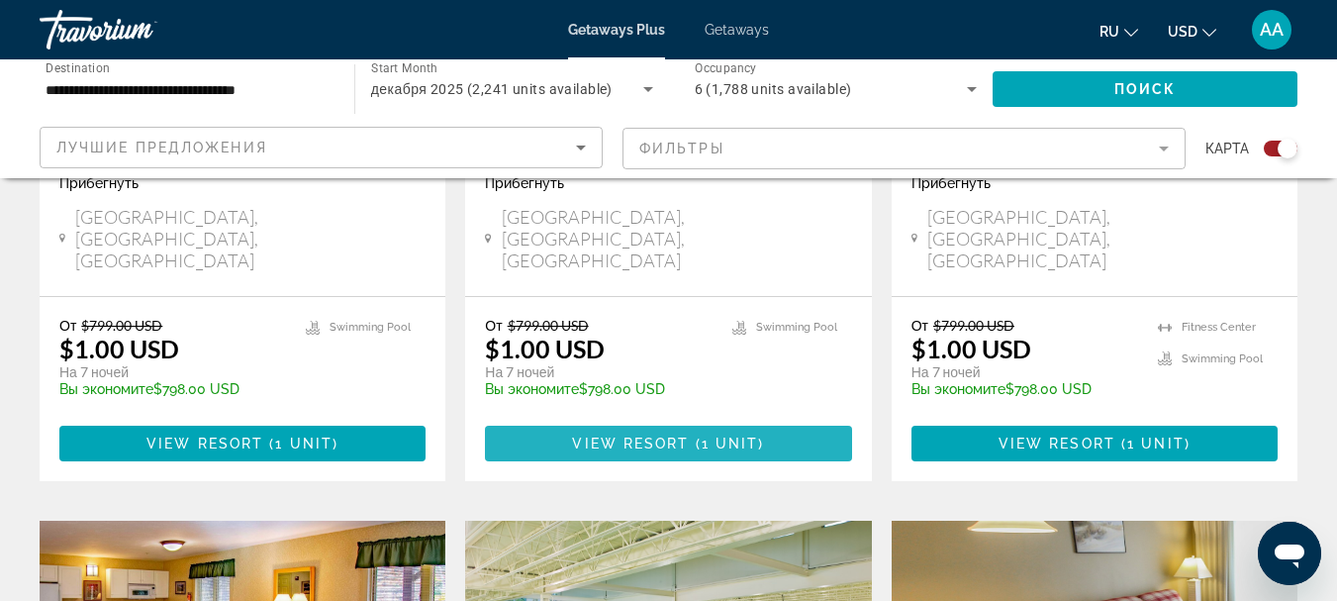
click at [669, 435] on span "View Resort" at bounding box center [630, 443] width 117 height 16
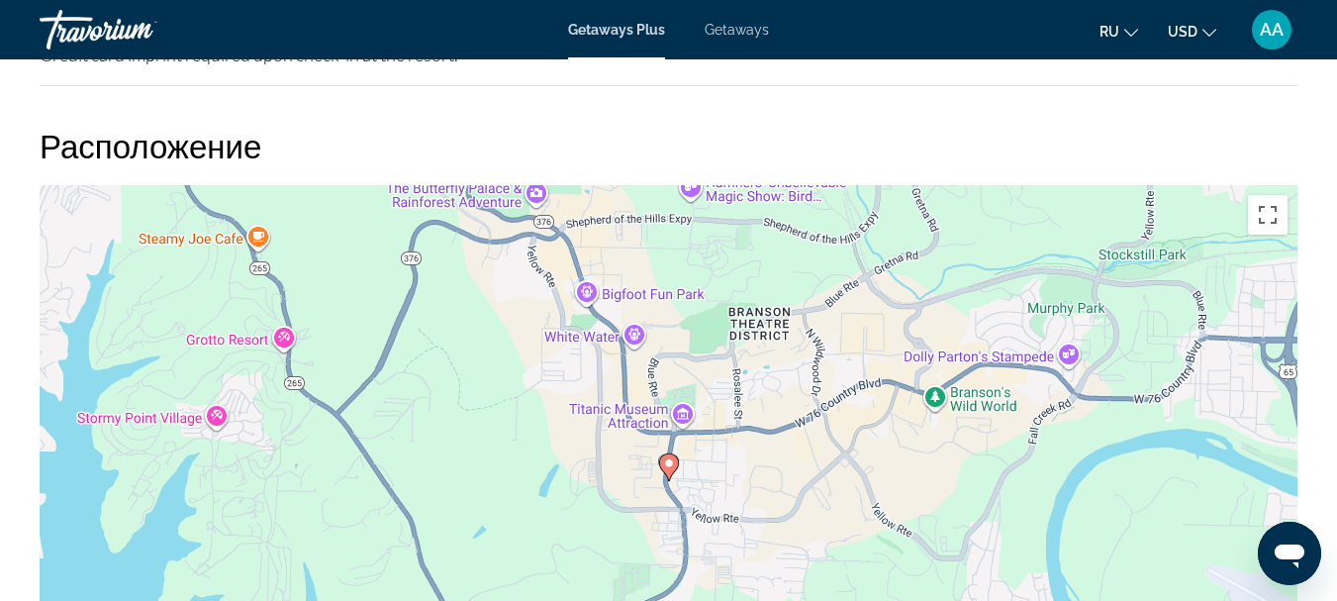
scroll to position [2771, 0]
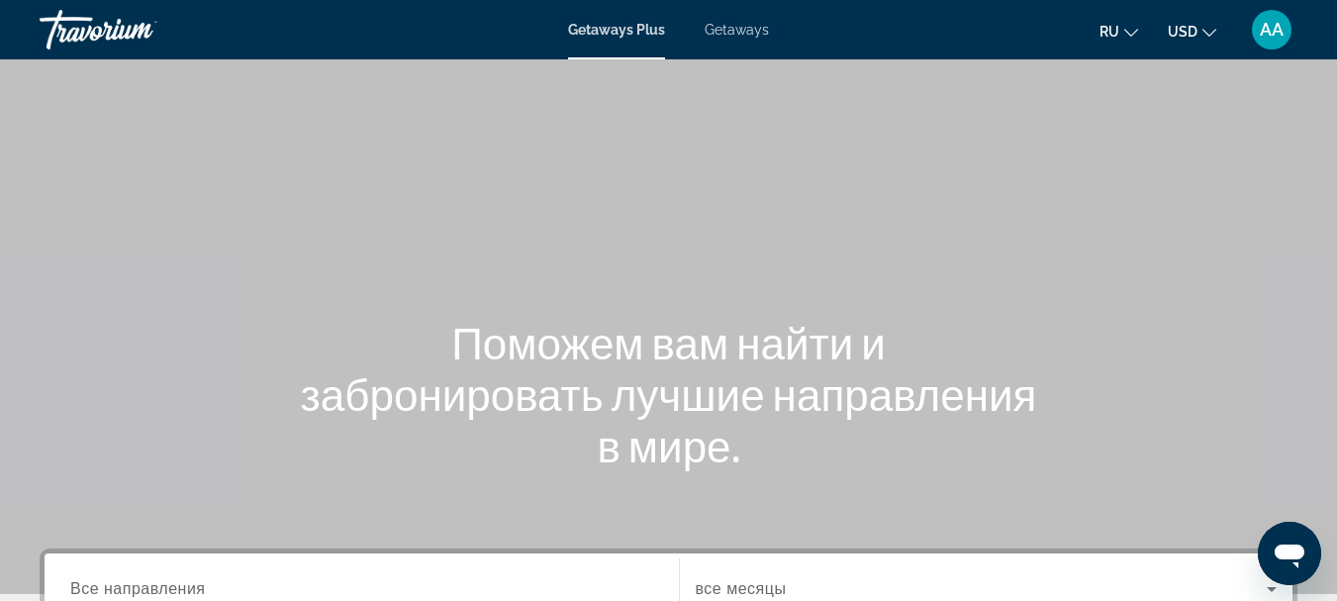
click at [736, 31] on span "Getaways" at bounding box center [737, 30] width 64 height 16
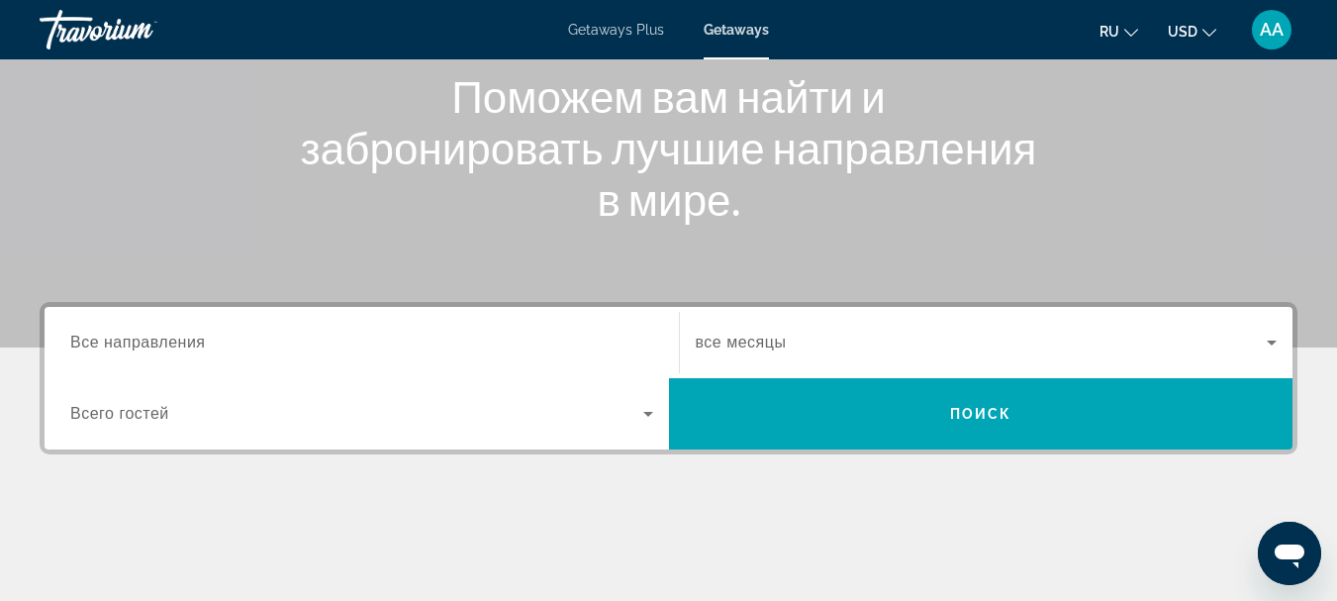
scroll to position [297, 0]
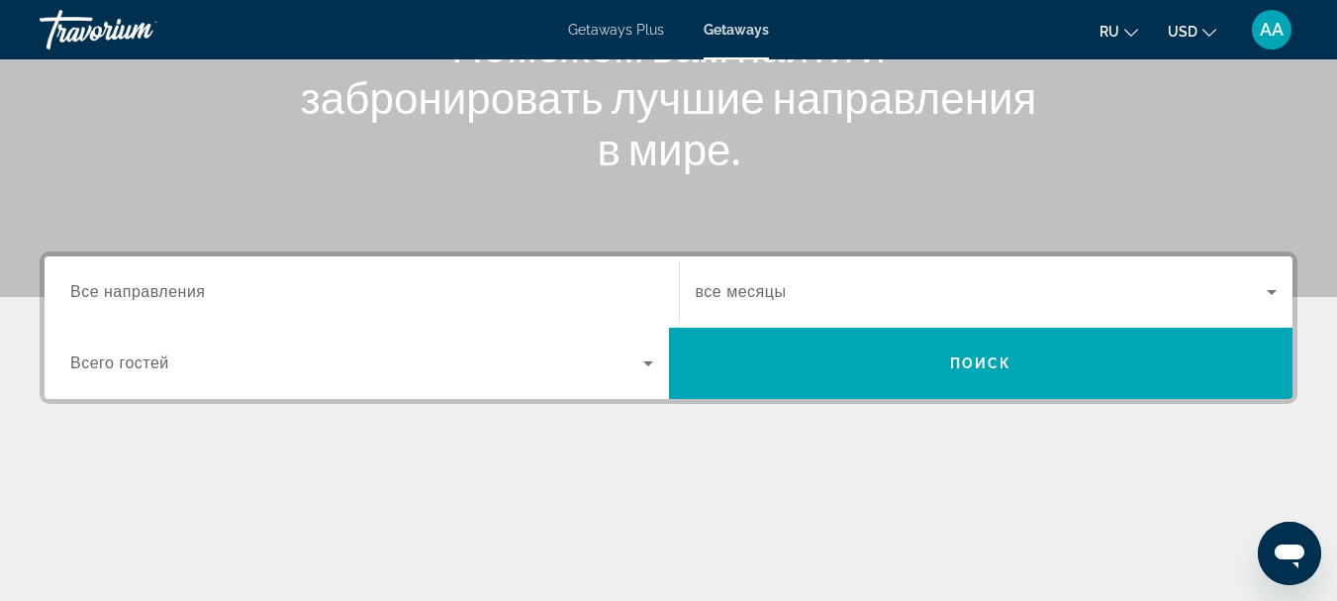
click at [171, 287] on span "Все направления" at bounding box center [138, 291] width 136 height 17
click at [171, 287] on input "Destination Все направления" at bounding box center [361, 293] width 583 height 24
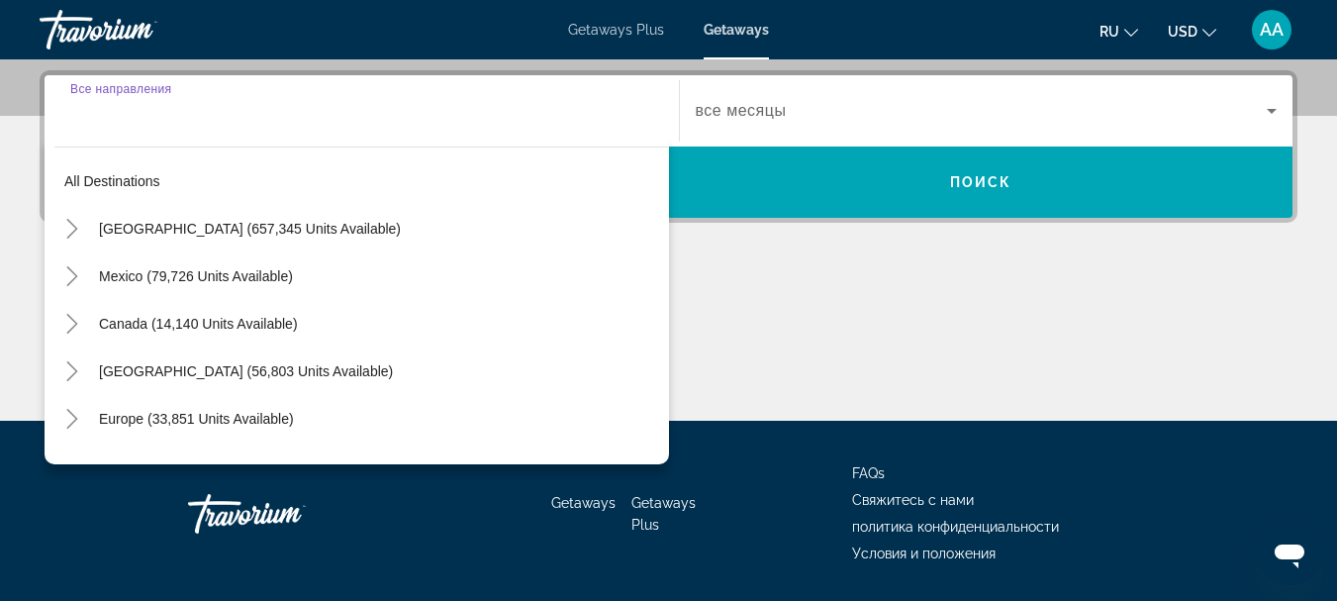
scroll to position [484, 0]
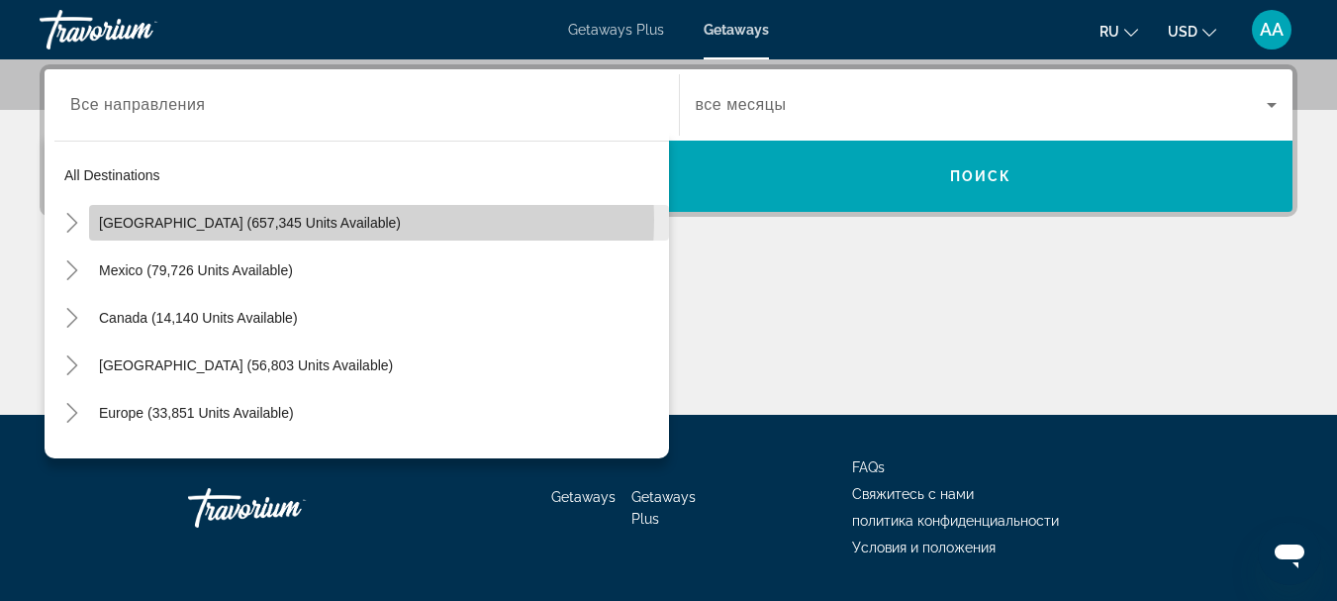
click at [335, 220] on span "[GEOGRAPHIC_DATA] (657,345 units available)" at bounding box center [250, 223] width 302 height 16
type input "**********"
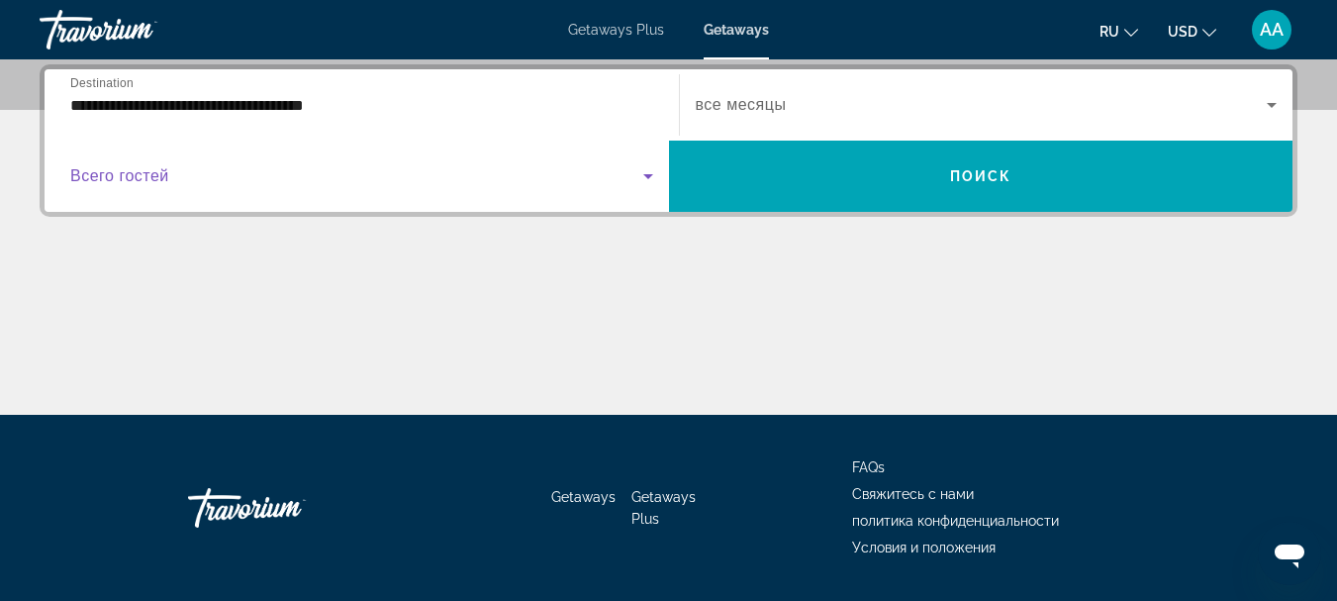
click at [649, 179] on icon "Search widget" at bounding box center [648, 176] width 24 height 24
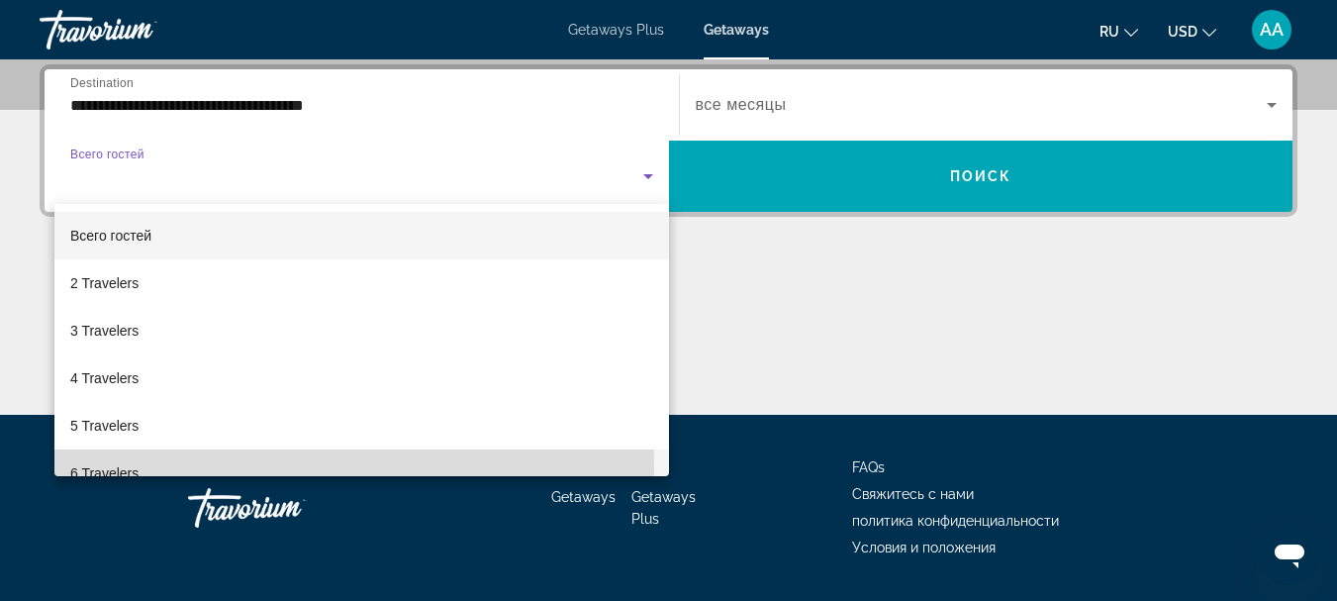
click at [136, 469] on span "6 Travelers" at bounding box center [104, 473] width 68 height 24
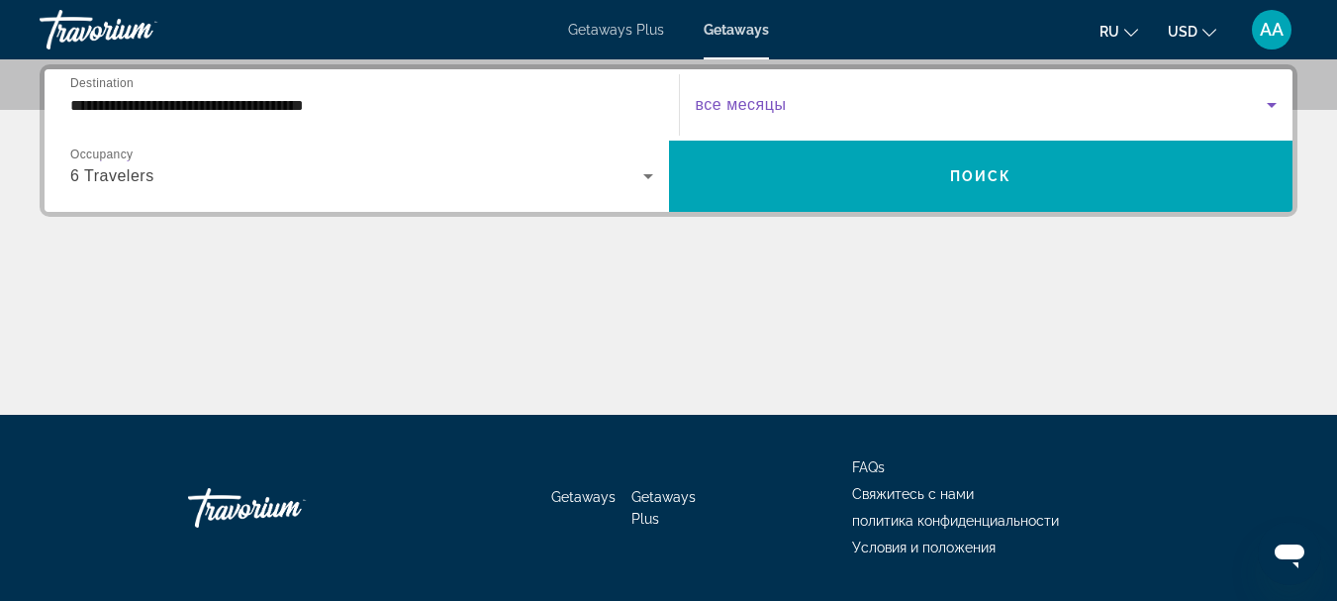
click at [1270, 103] on icon "Search widget" at bounding box center [1272, 105] width 10 height 5
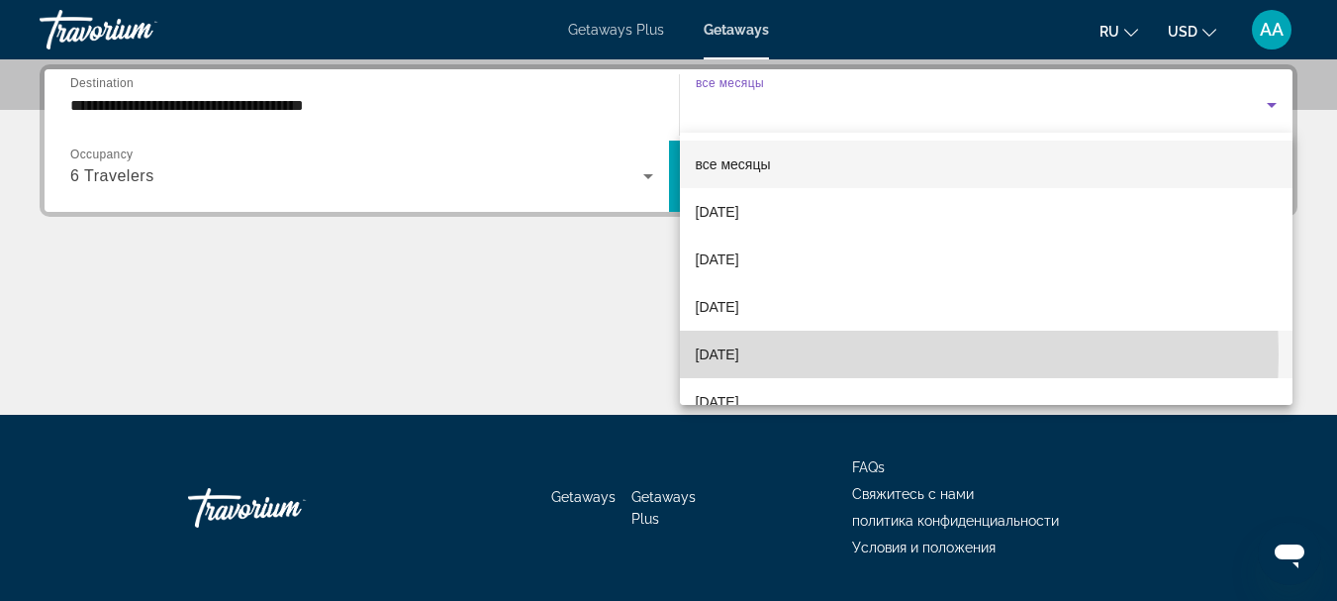
click at [815, 354] on mat-option "[DATE]" at bounding box center [987, 355] width 614 height 48
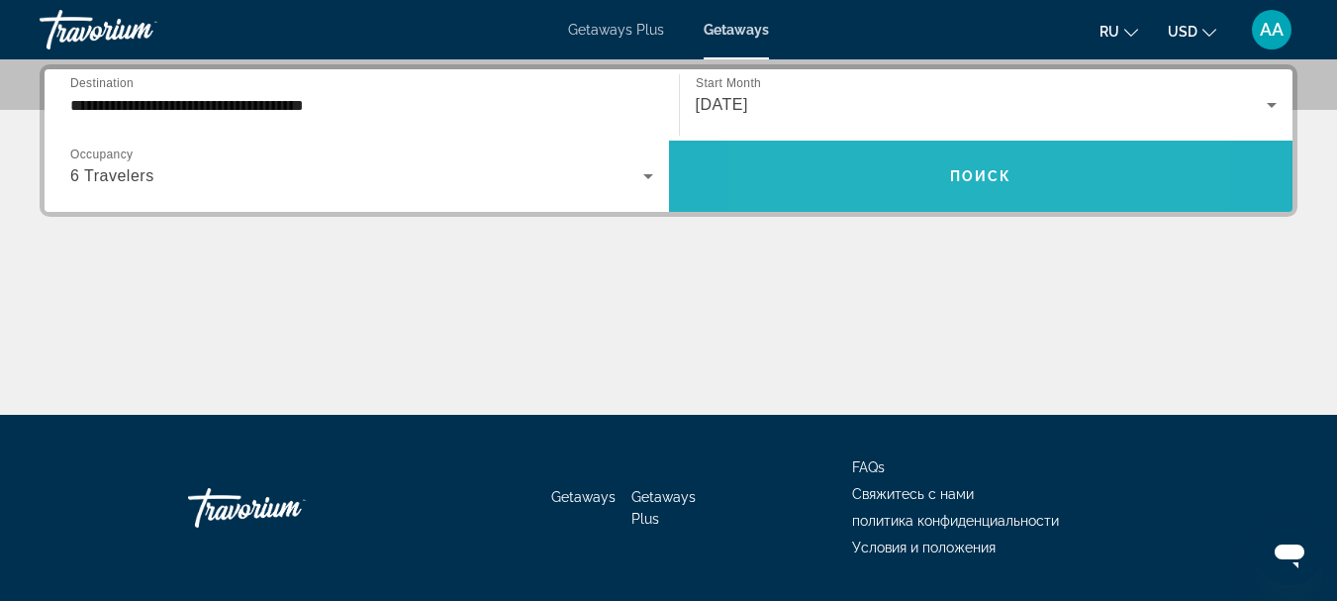
click at [885, 176] on span "Search widget" at bounding box center [981, 176] width 624 height 48
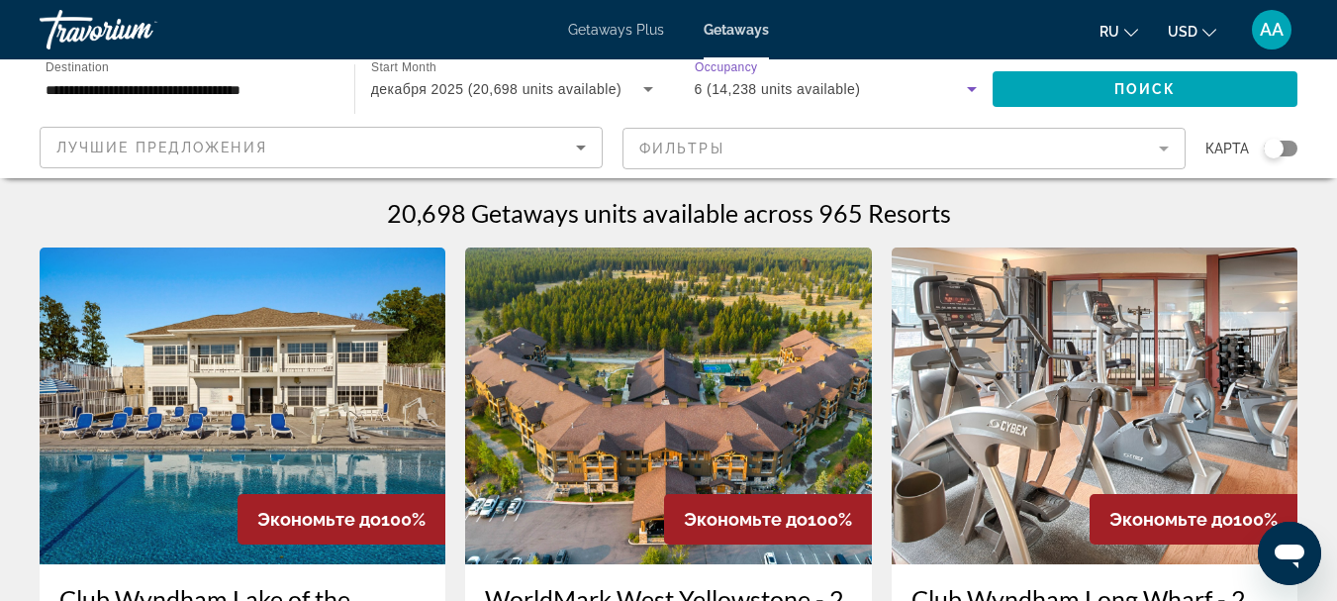
click at [972, 87] on icon "Search widget" at bounding box center [972, 89] width 10 height 5
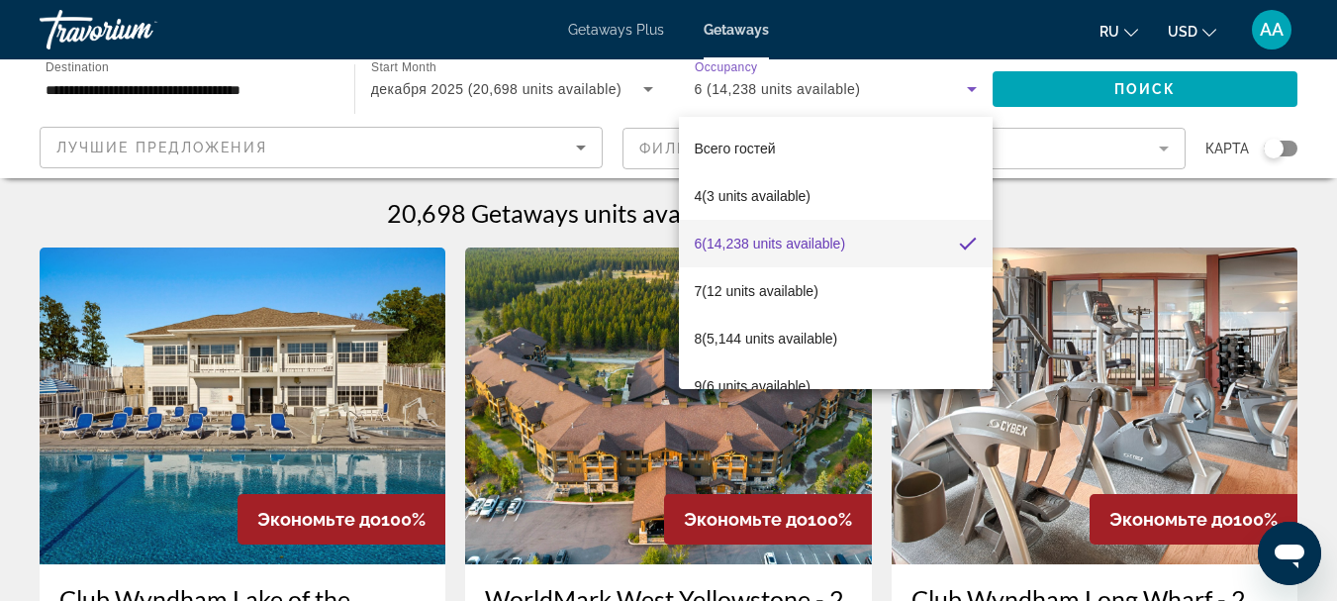
click at [975, 87] on div at bounding box center [668, 300] width 1337 height 601
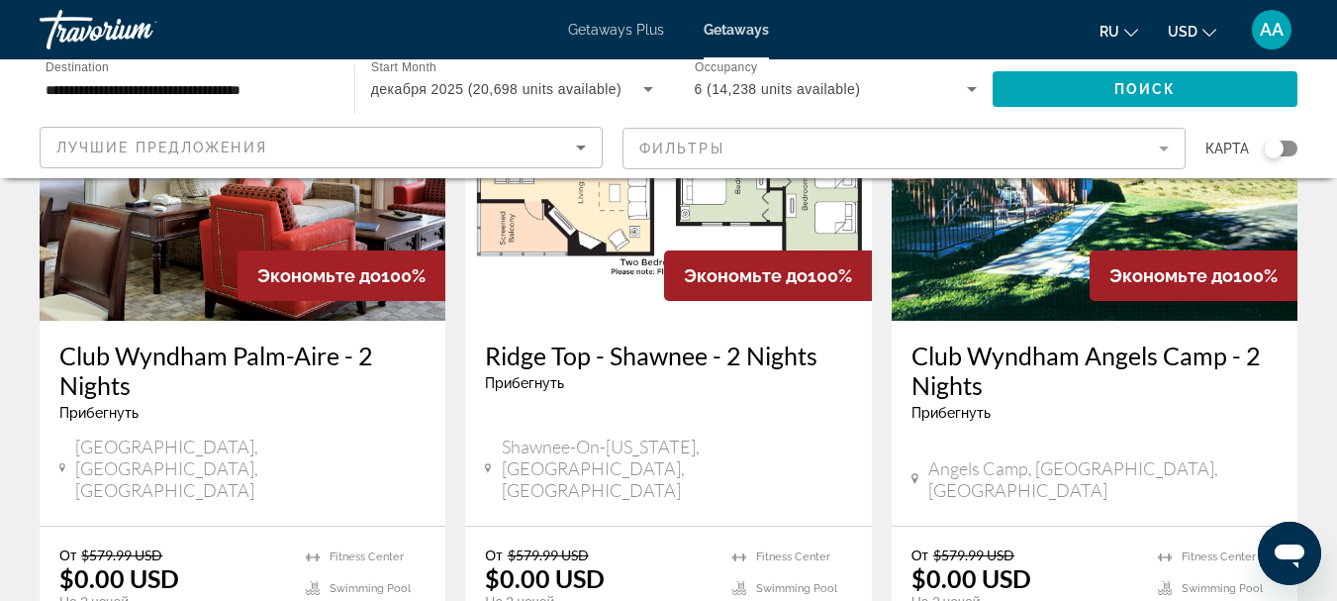
scroll to position [1089, 0]
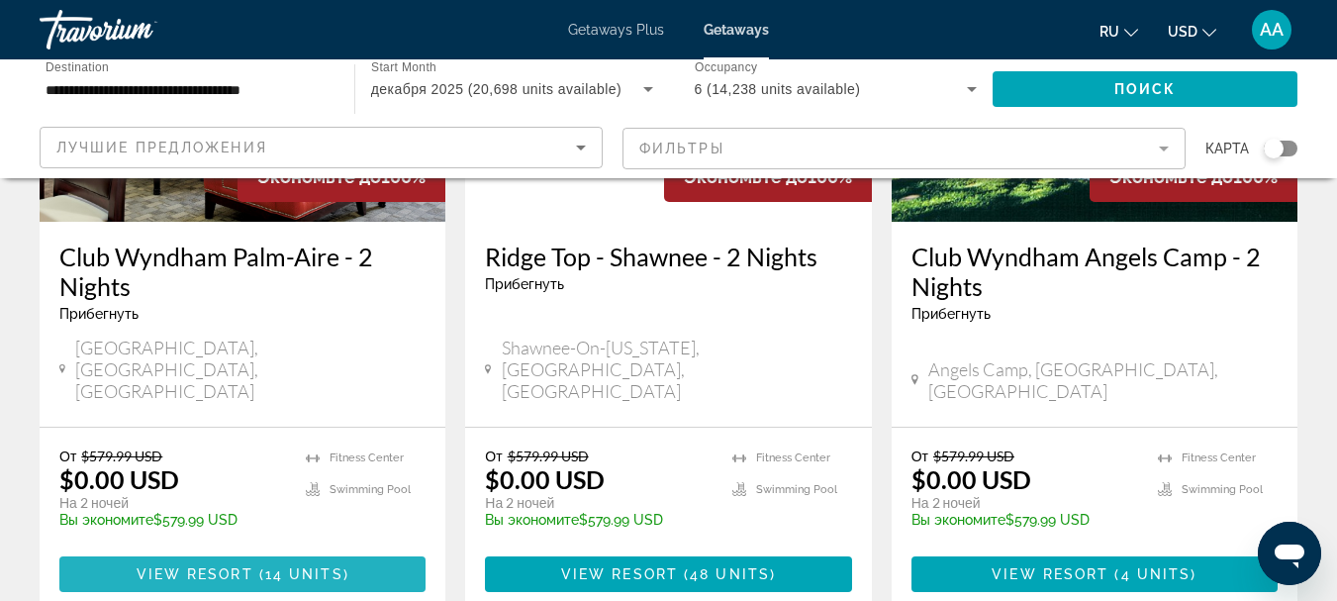
click at [221, 566] on span "View Resort" at bounding box center [195, 574] width 117 height 16
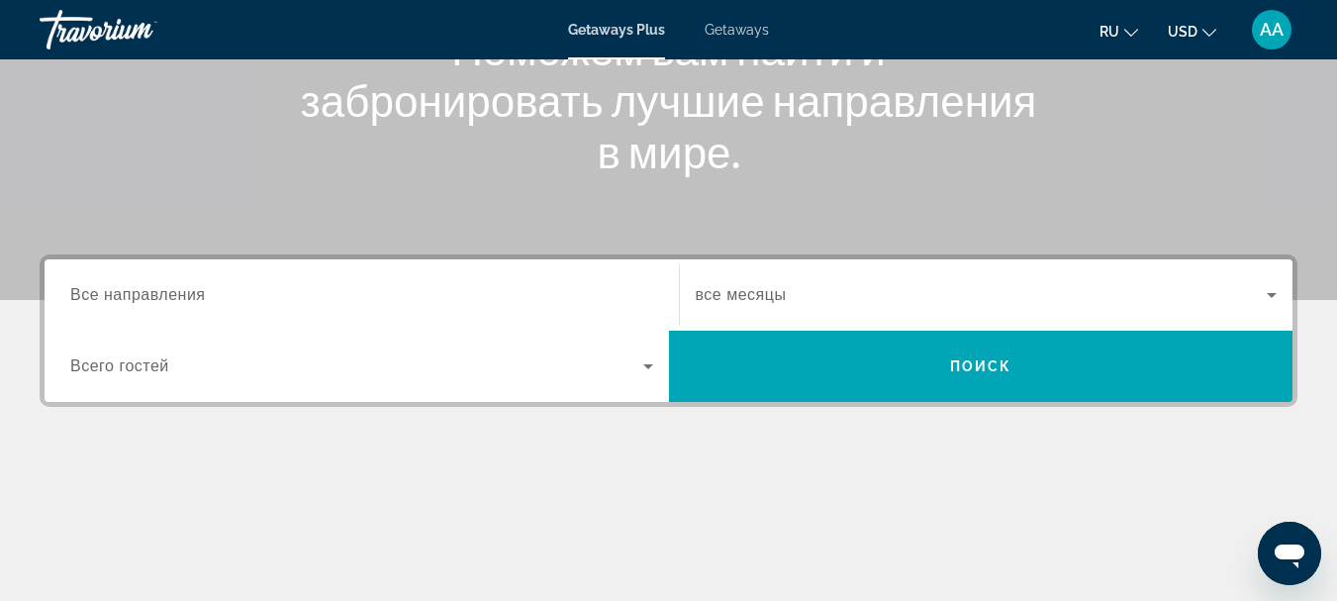
scroll to position [243, 0]
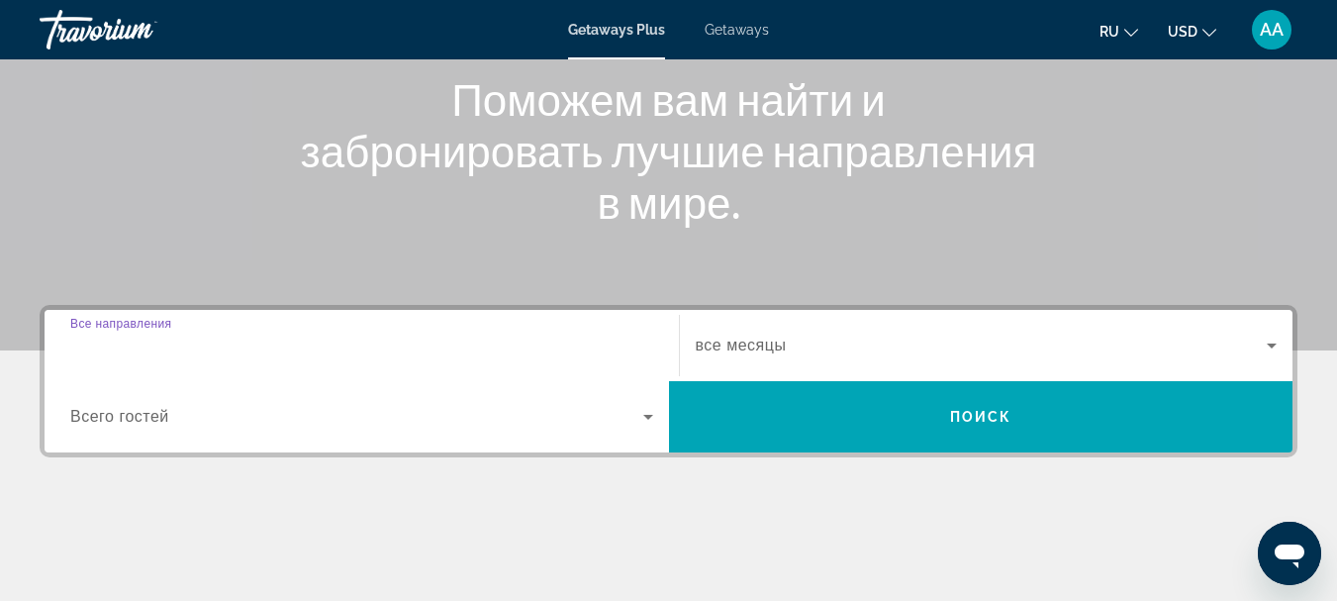
click at [220, 334] on input "Destination Все направления" at bounding box center [361, 346] width 583 height 24
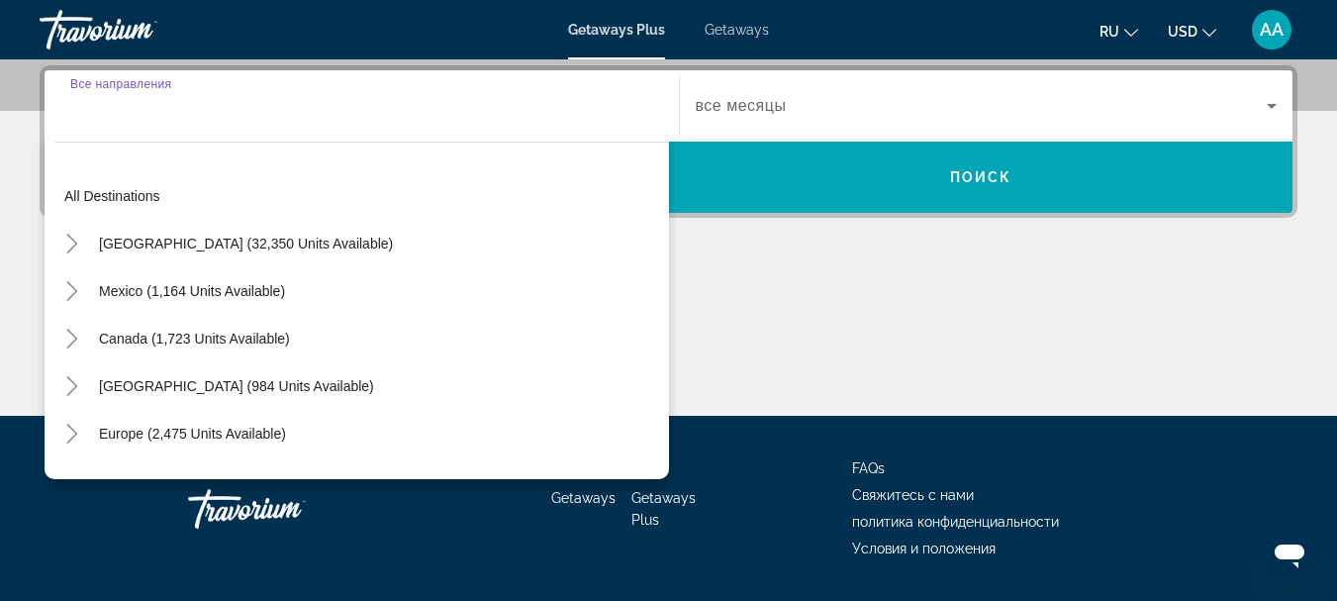
scroll to position [484, 0]
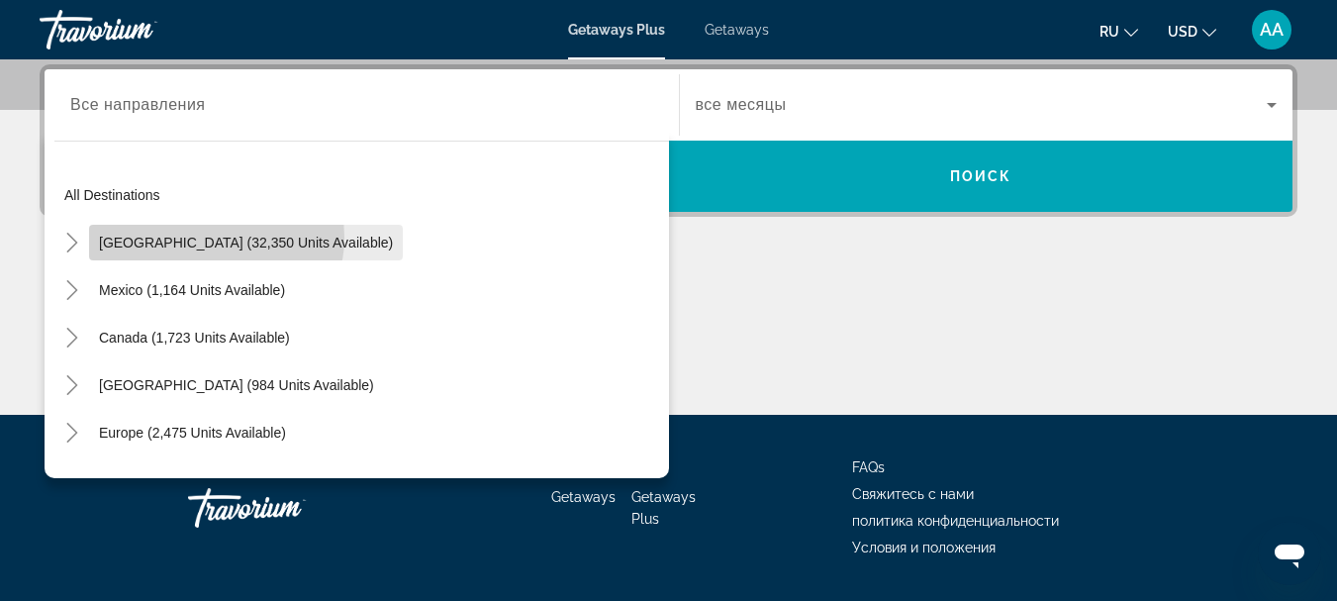
click at [213, 238] on span "[GEOGRAPHIC_DATA] (32,350 units available)" at bounding box center [246, 243] width 294 height 16
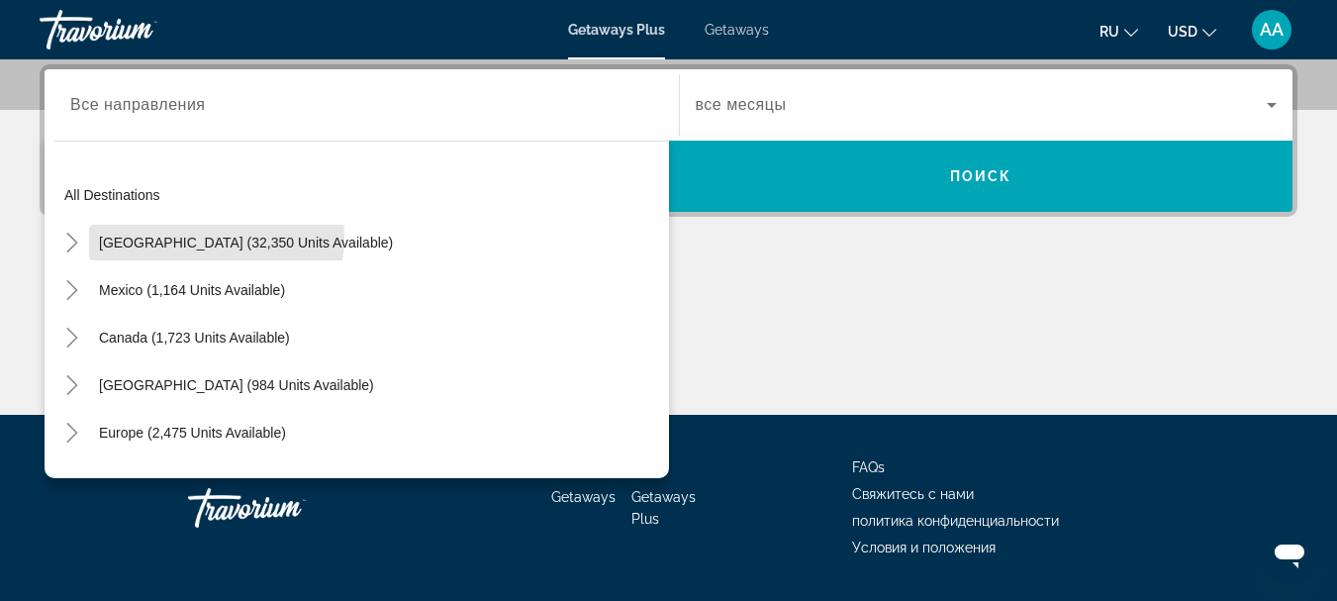
type input "**********"
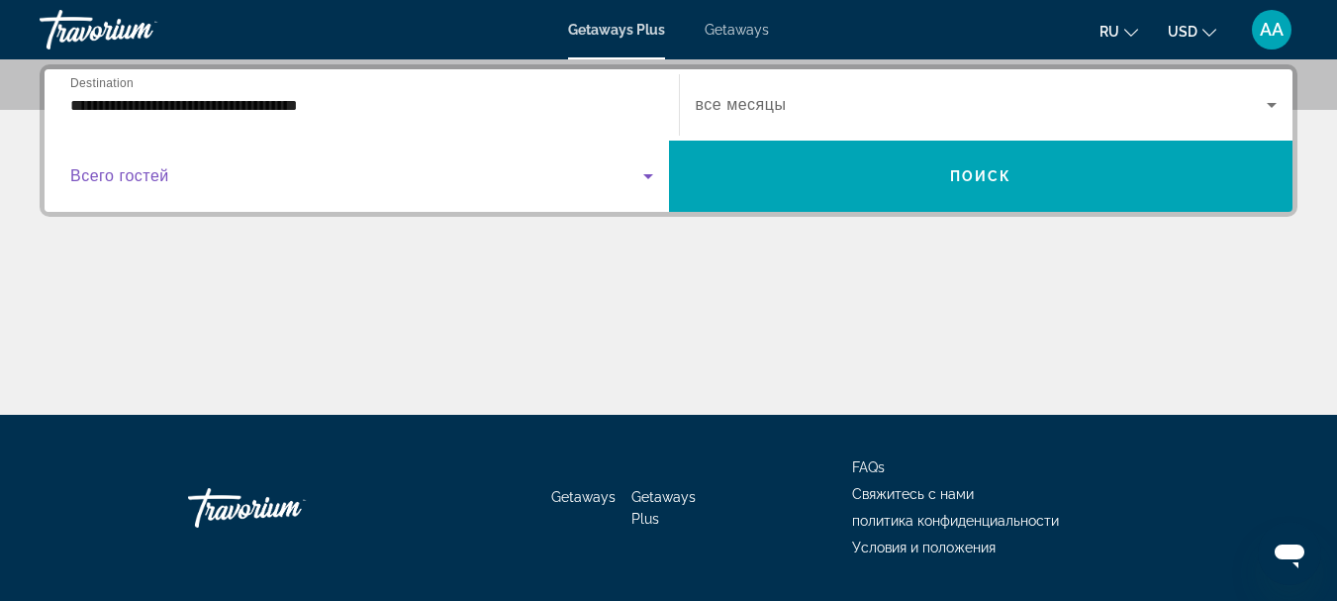
click at [647, 177] on icon "Search widget" at bounding box center [648, 176] width 10 height 5
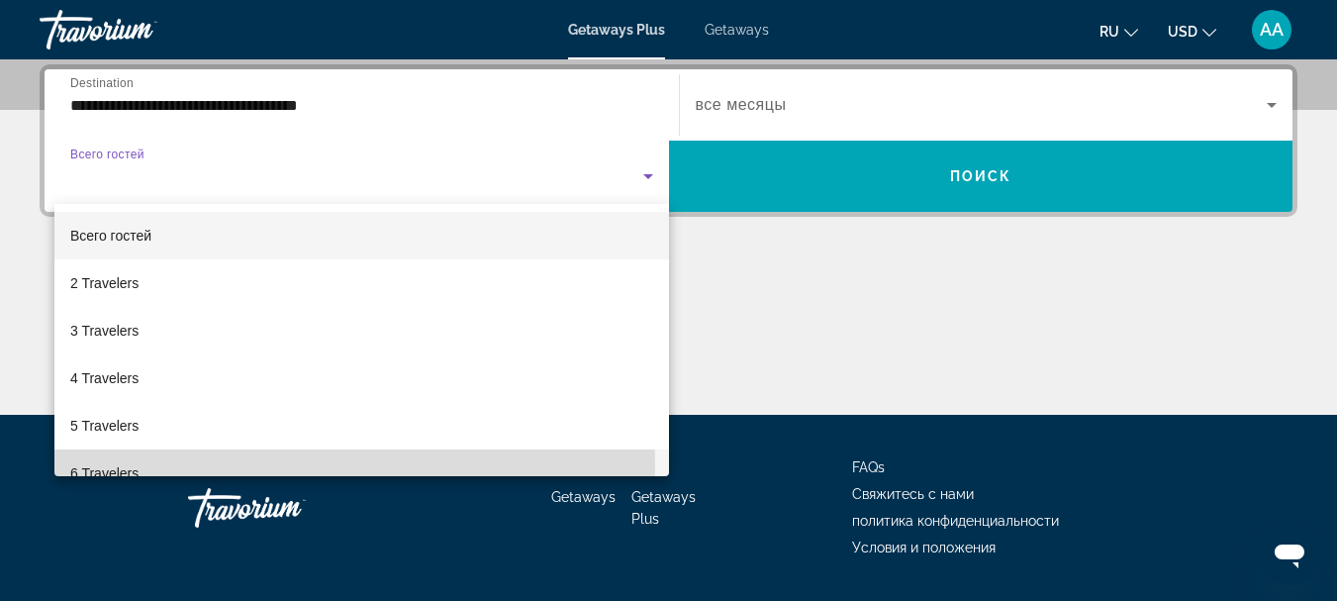
click at [232, 467] on mat-option "6 Travelers" at bounding box center [361, 473] width 615 height 48
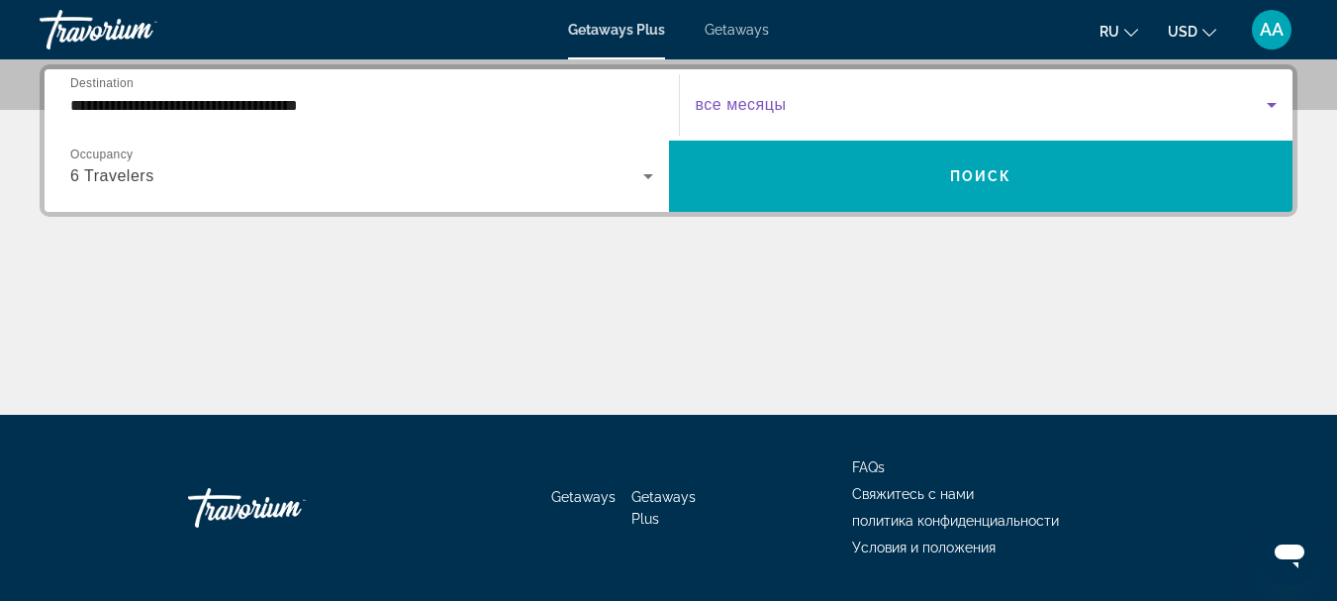
click at [1275, 107] on icon "Search widget" at bounding box center [1272, 105] width 24 height 24
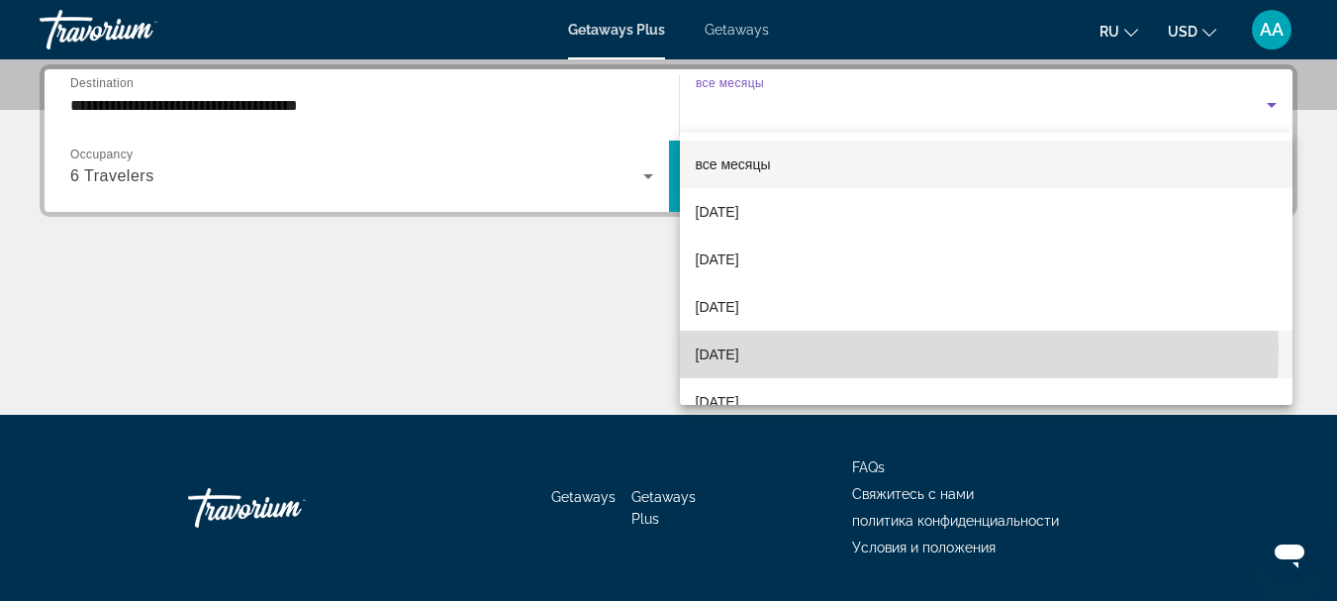
click at [807, 348] on mat-option "[DATE]" at bounding box center [987, 355] width 614 height 48
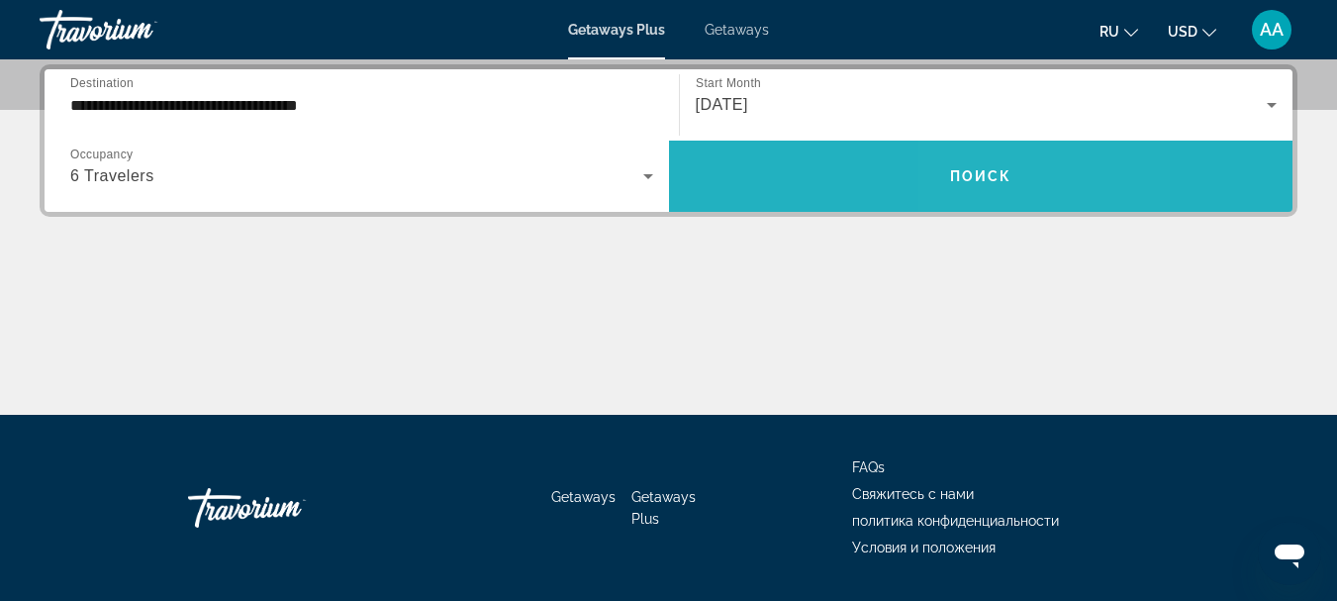
click at [982, 173] on span "Поиск" at bounding box center [981, 176] width 62 height 16
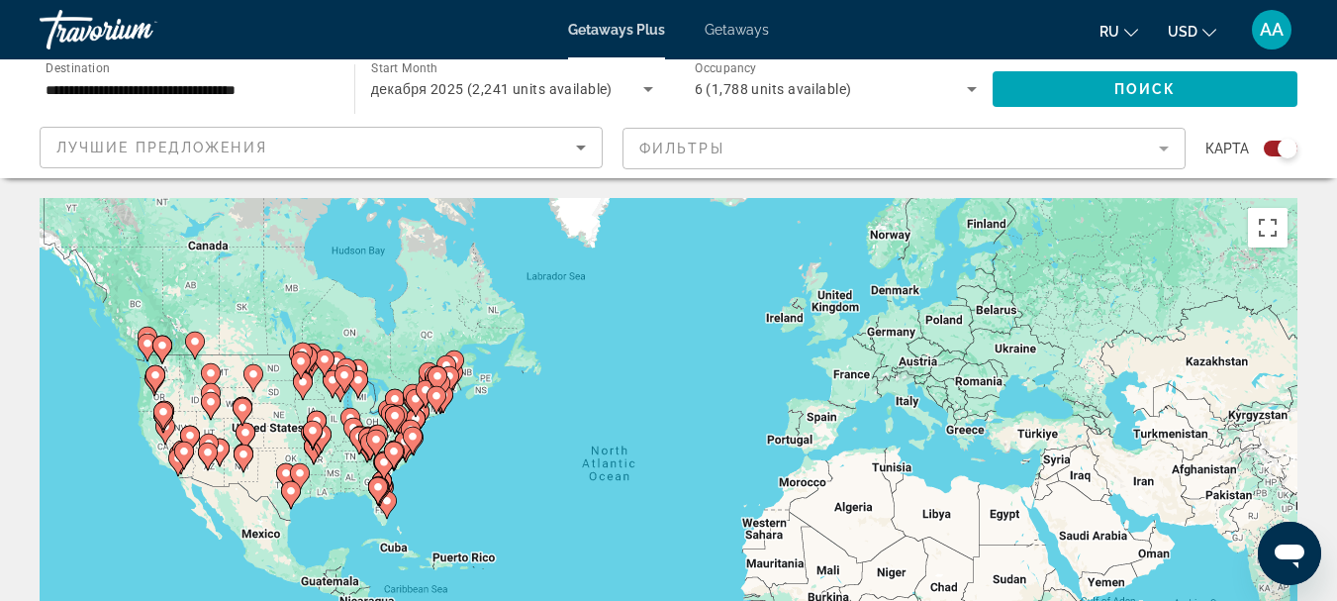
click at [393, 454] on image "Main content" at bounding box center [394, 451] width 12 height 12
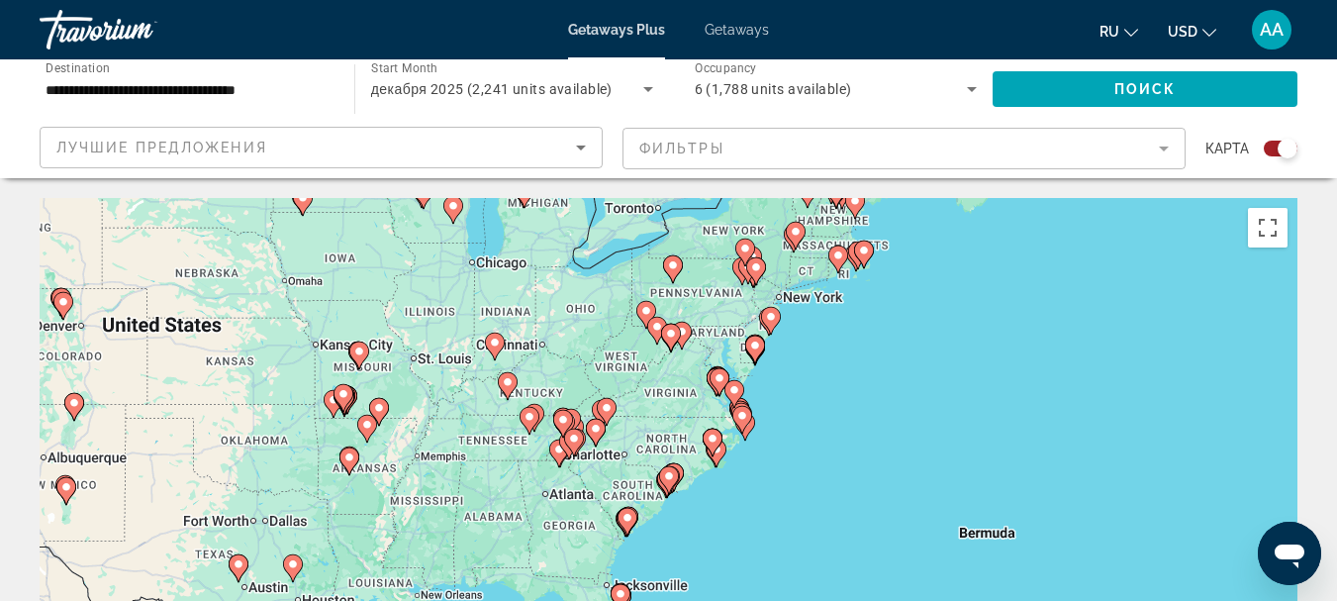
click at [669, 477] on image "Main content" at bounding box center [669, 476] width 12 height 12
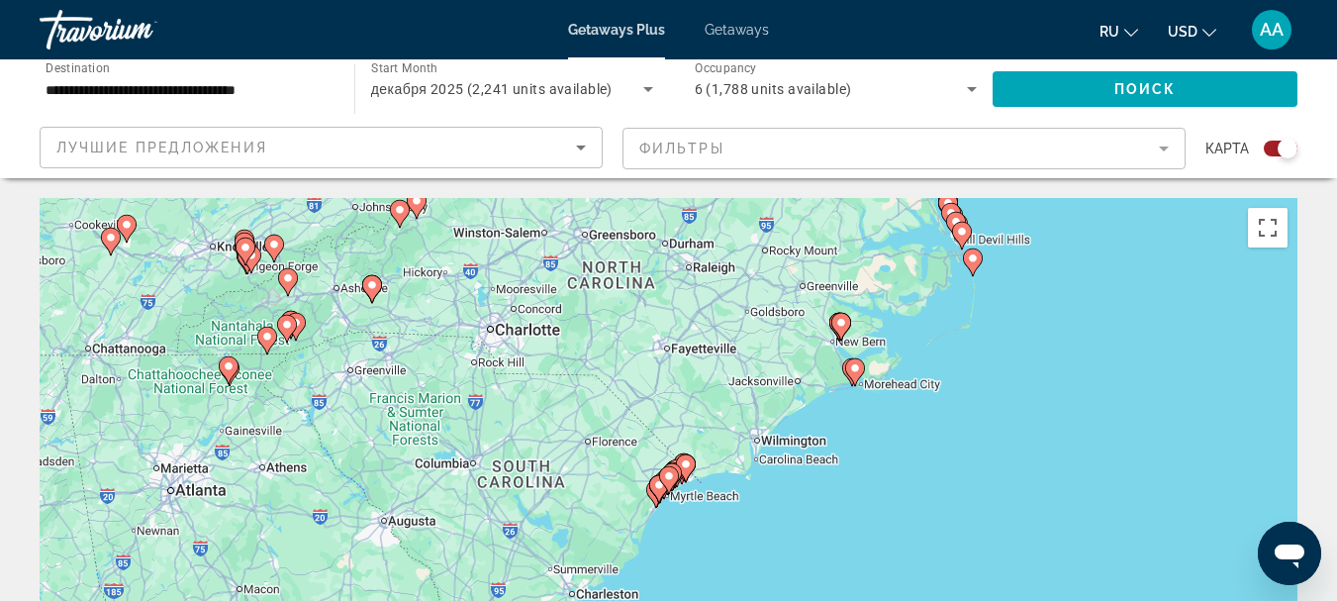
click at [672, 478] on image "Main content" at bounding box center [669, 476] width 12 height 12
type input "**********"
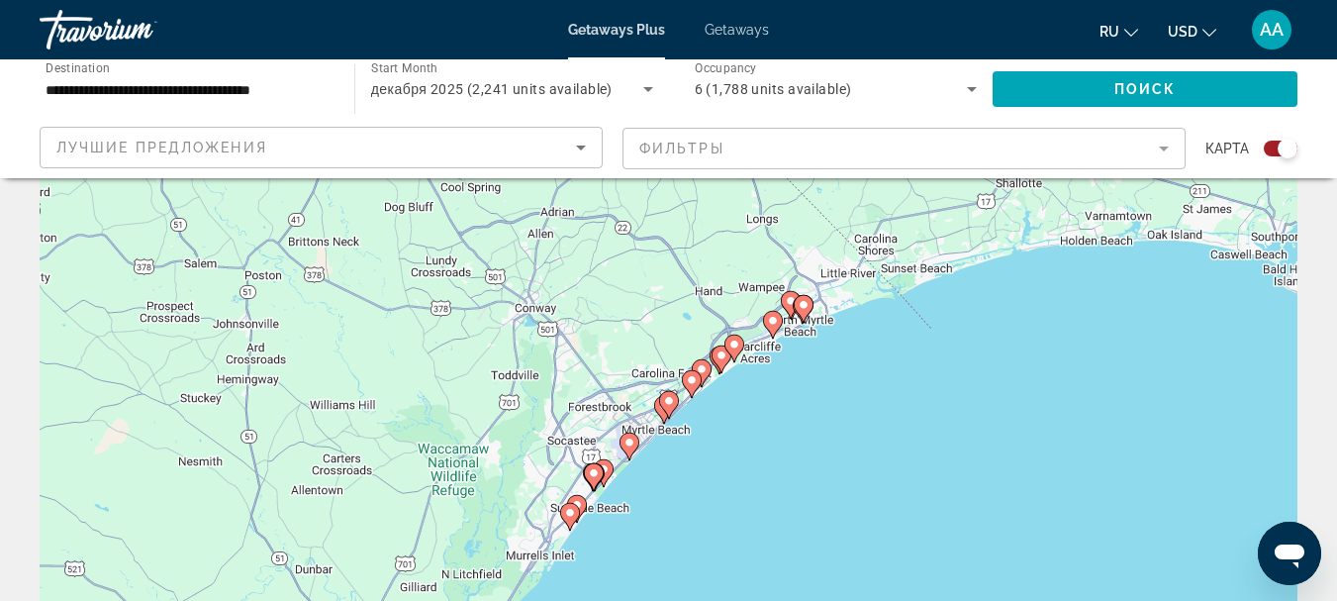
scroll to position [99, 0]
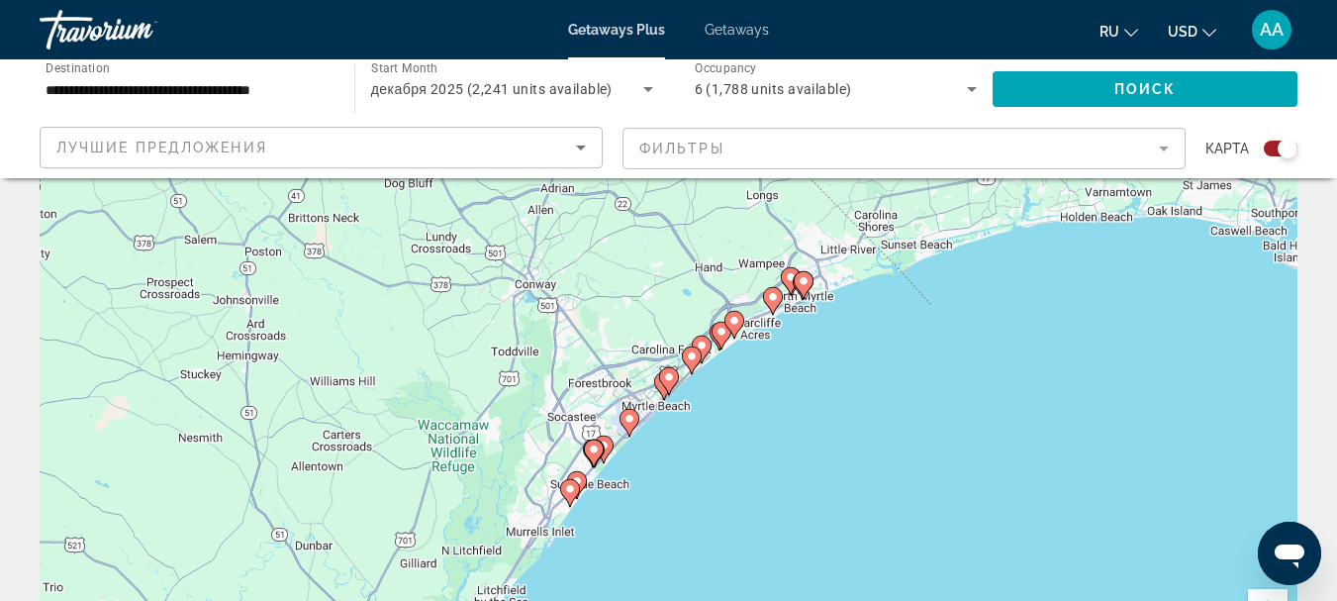
click at [570, 488] on image "Main content" at bounding box center [570, 489] width 12 height 12
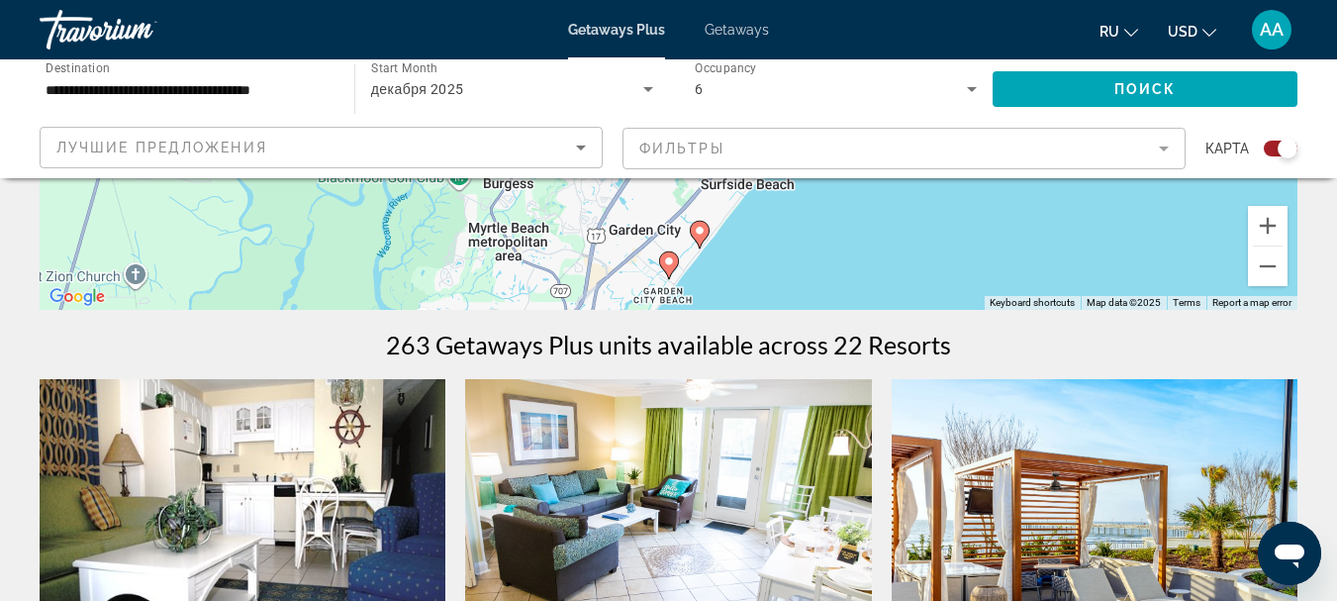
scroll to position [396, 0]
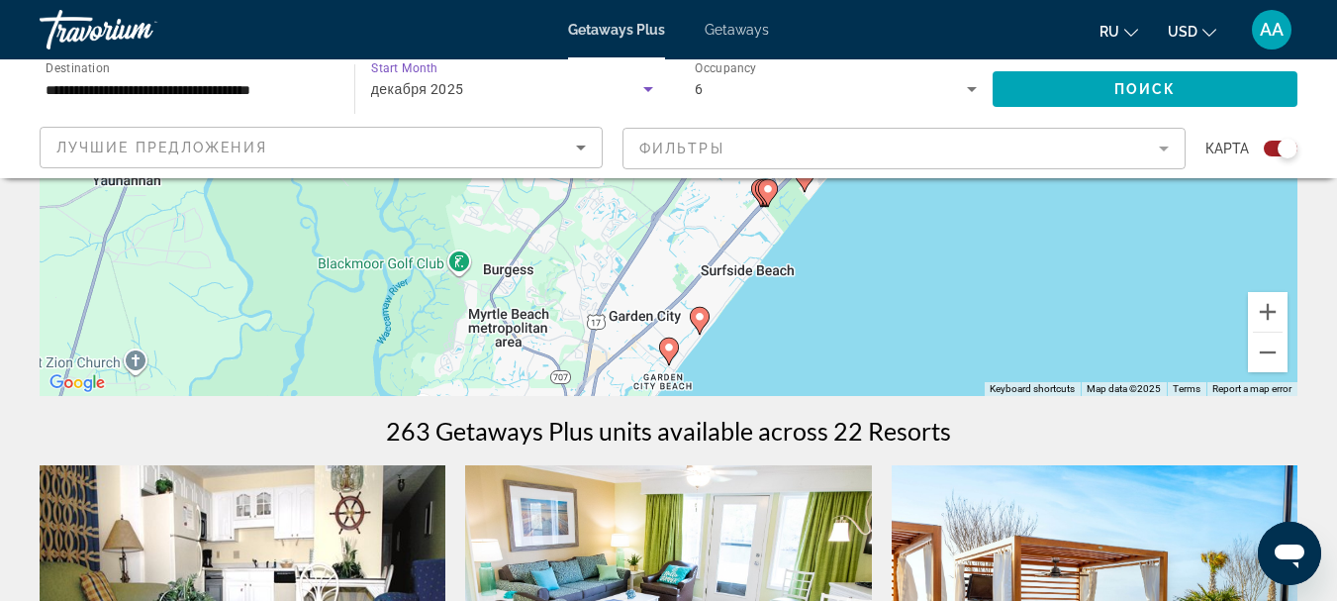
click at [648, 91] on icon "Search widget" at bounding box center [648, 89] width 10 height 5
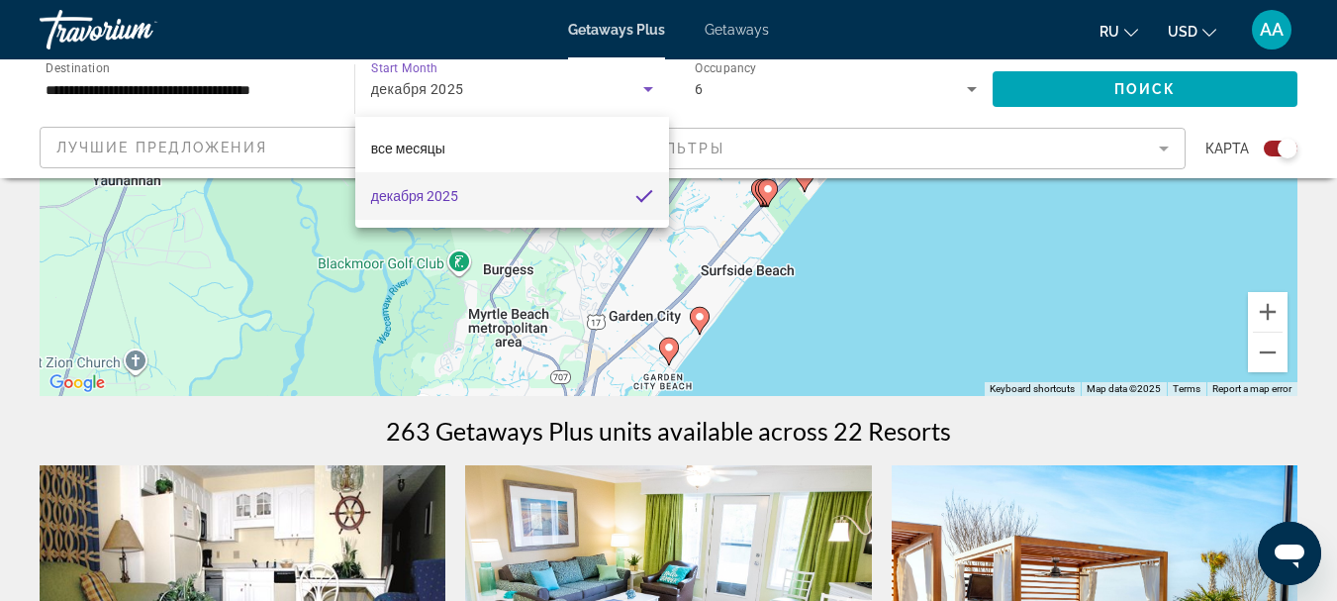
click at [646, 86] on div at bounding box center [668, 300] width 1337 height 601
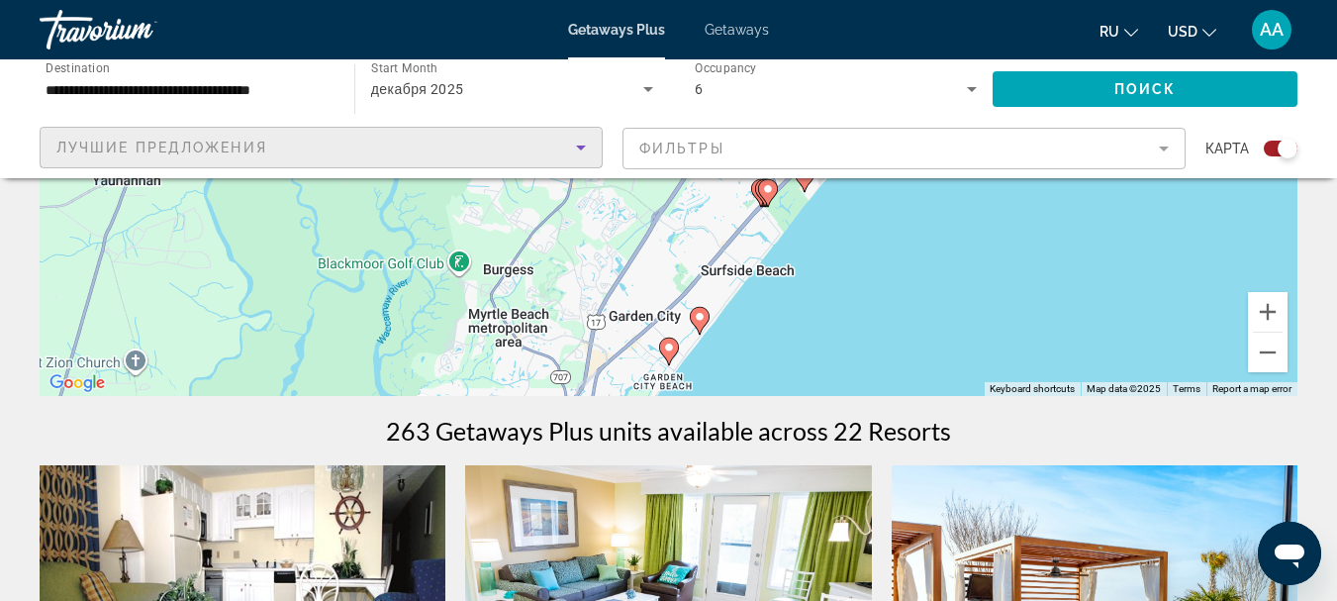
click at [579, 146] on icon "Sort by" at bounding box center [581, 147] width 10 height 5
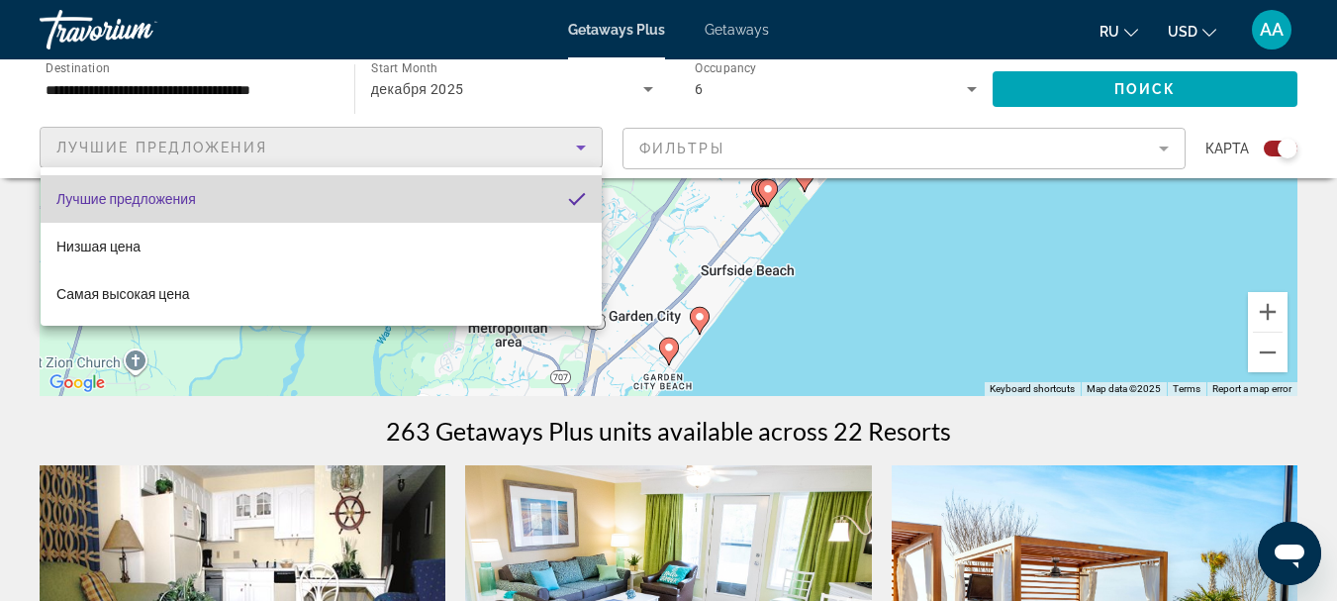
click at [574, 198] on mat-pseudo-checkbox "Sort by" at bounding box center [577, 199] width 18 height 18
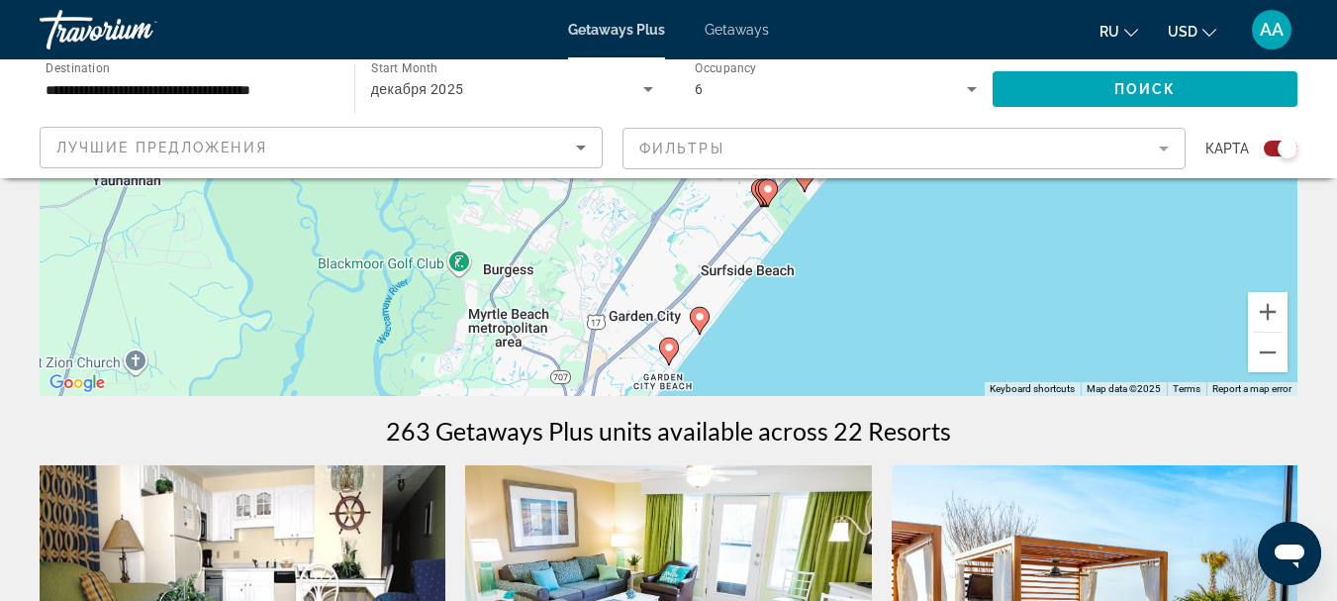
click at [1161, 147] on mat-form-field "Фильтры" at bounding box center [903, 149] width 563 height 42
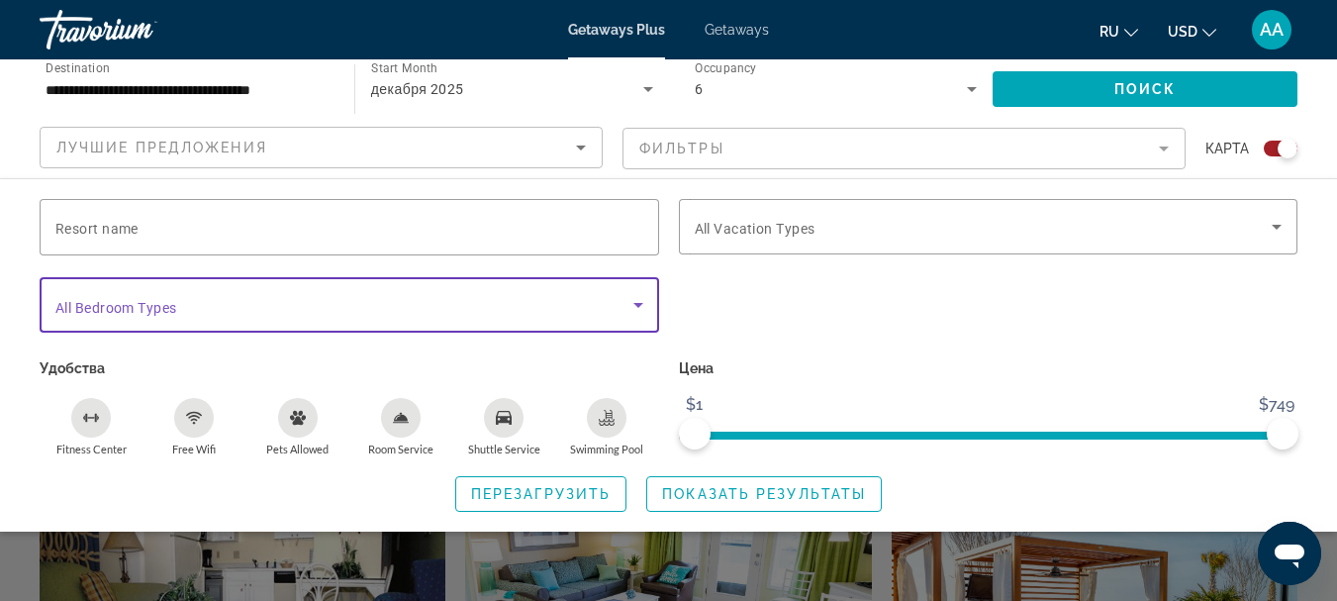
click at [636, 303] on icon "Search widget" at bounding box center [638, 305] width 10 height 5
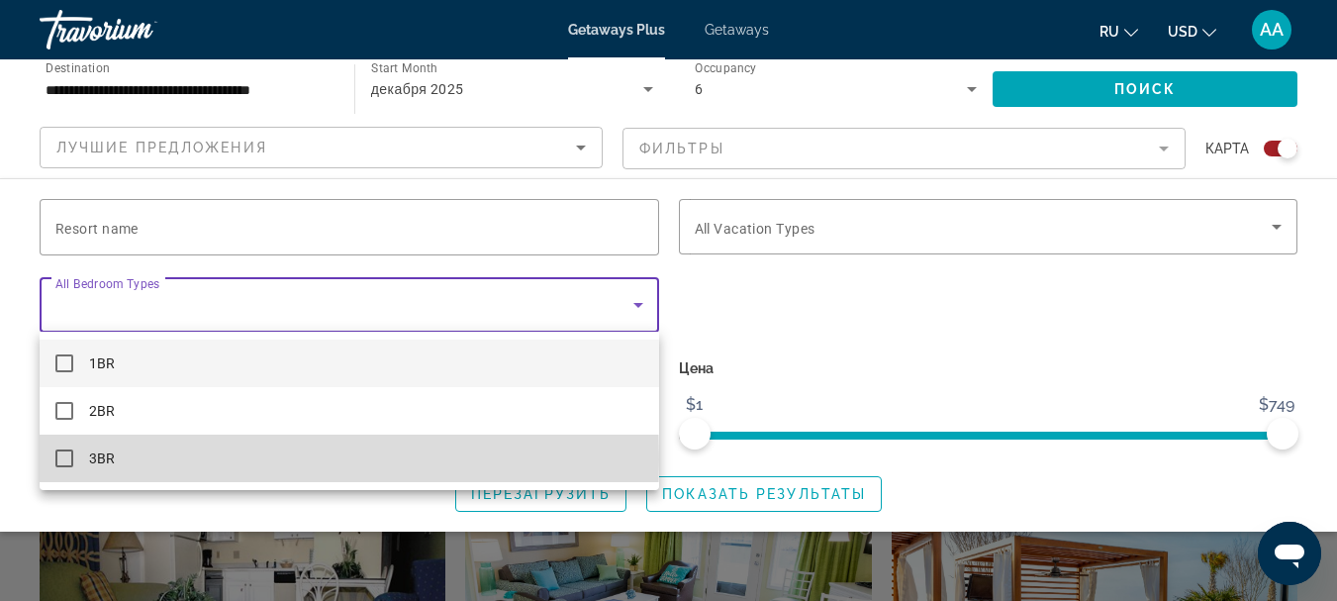
click at [63, 458] on mat-pseudo-checkbox at bounding box center [64, 458] width 18 height 18
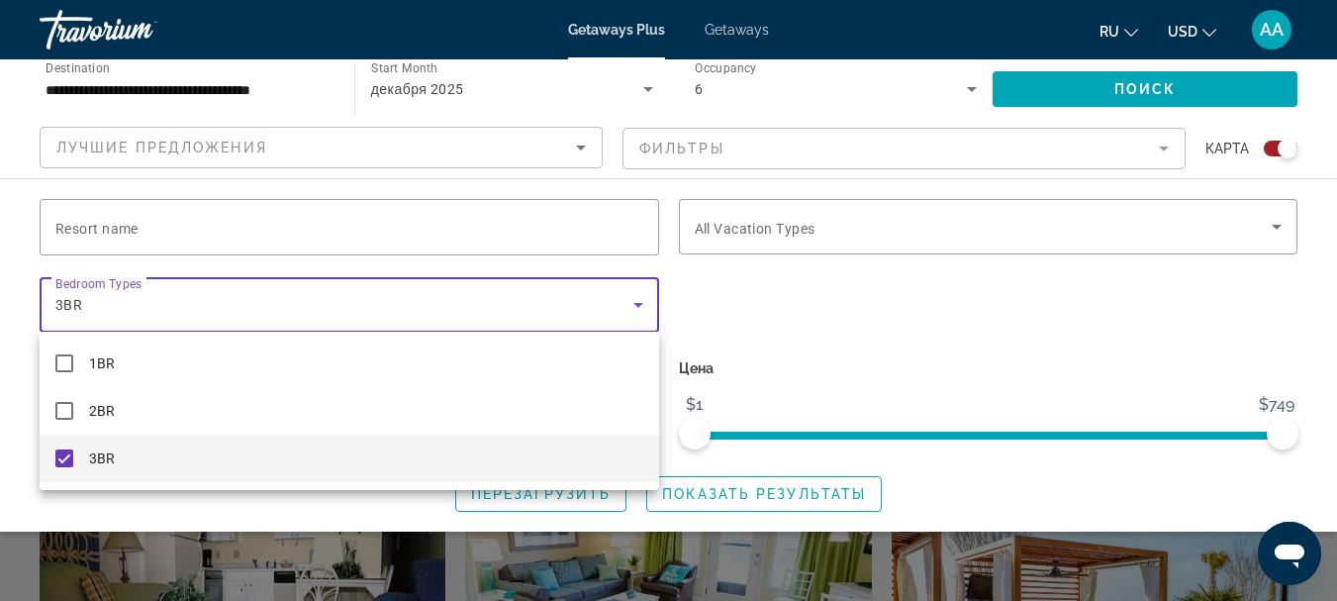
click at [1279, 231] on div at bounding box center [668, 300] width 1337 height 601
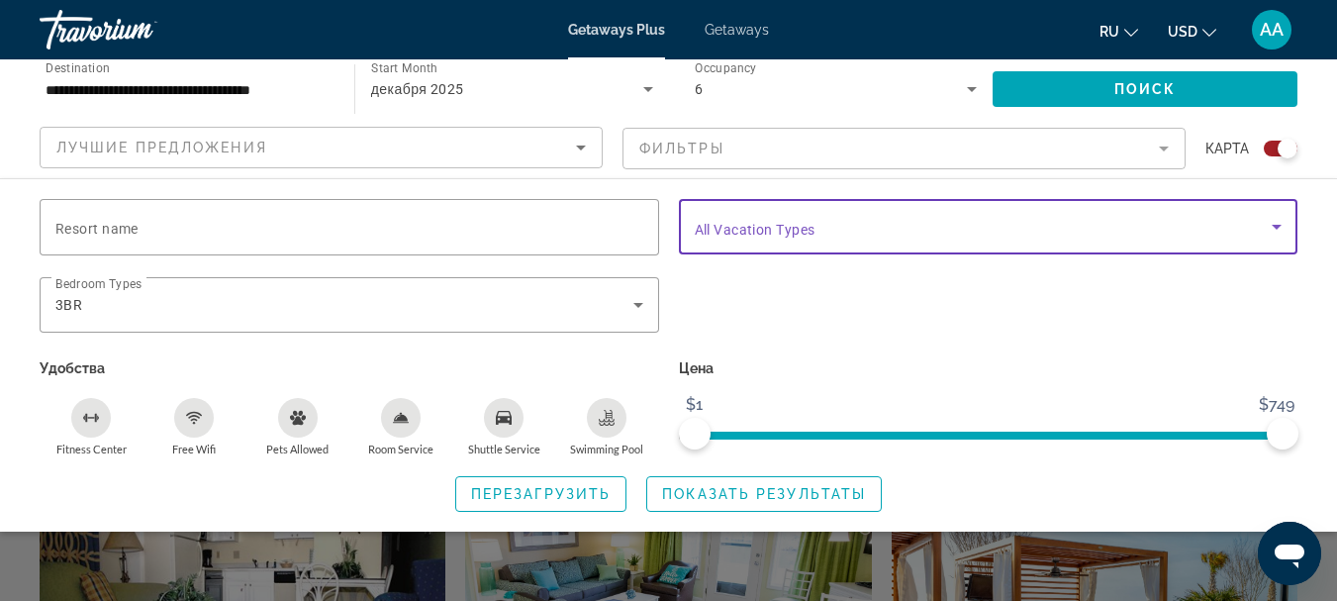
click at [1278, 231] on icon "Search widget" at bounding box center [1277, 227] width 24 height 24
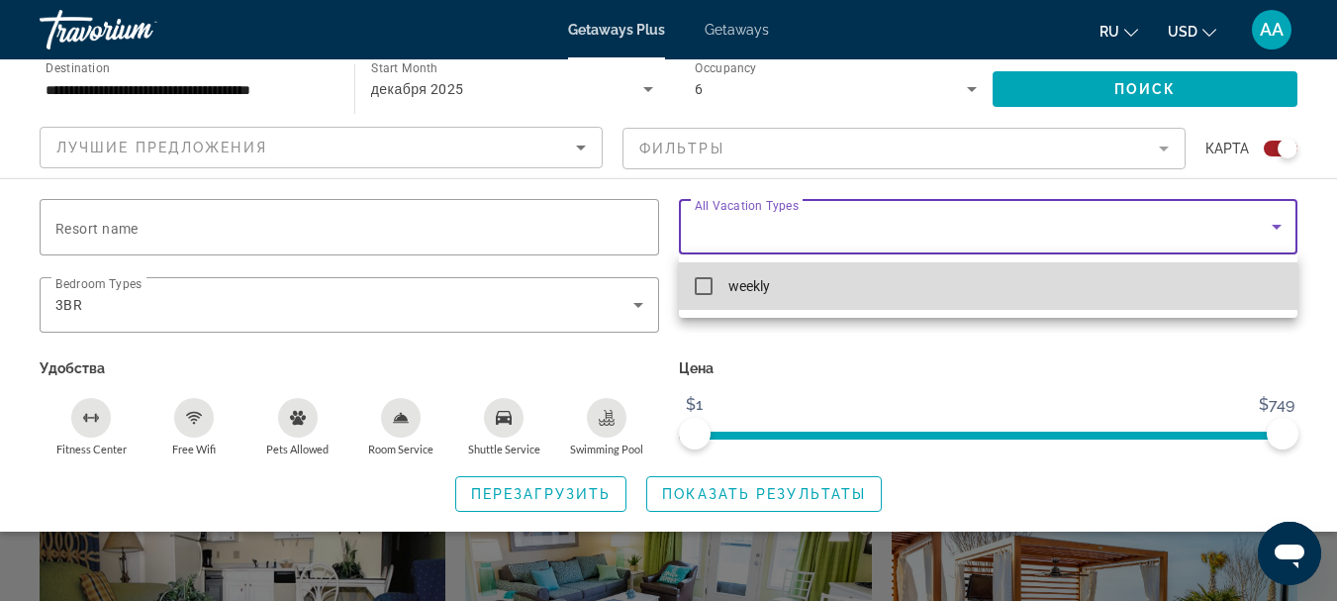
click at [700, 282] on mat-pseudo-checkbox at bounding box center [704, 286] width 18 height 18
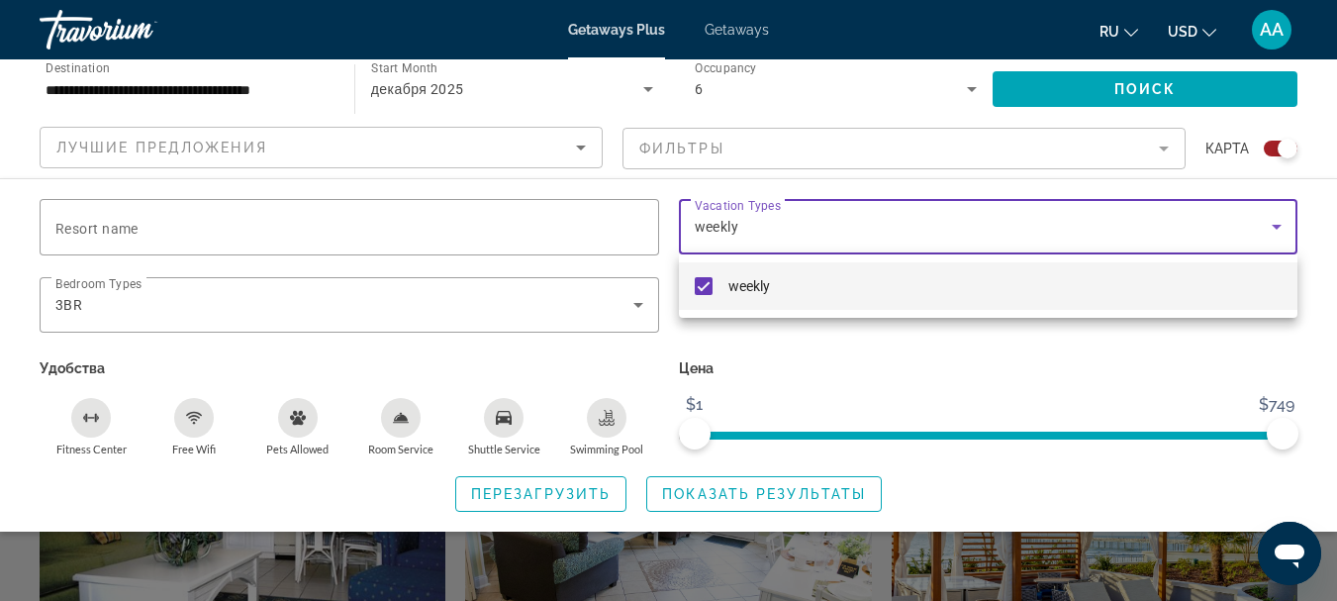
scroll to position [495, 0]
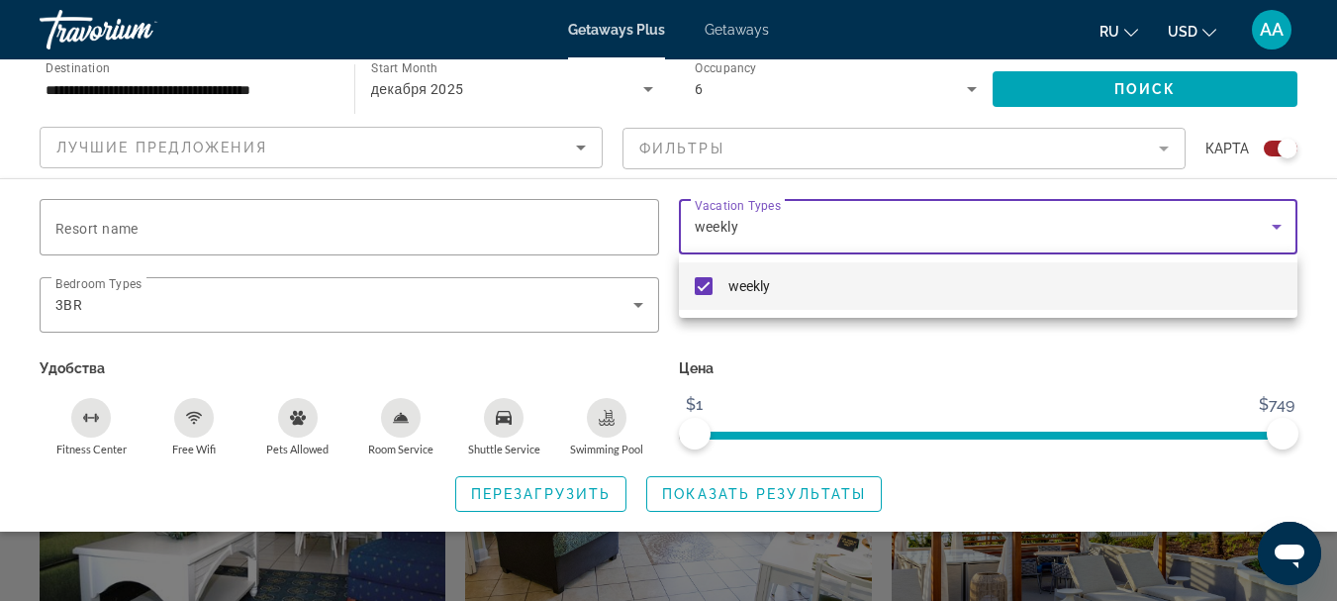
click at [736, 492] on div at bounding box center [668, 300] width 1337 height 601
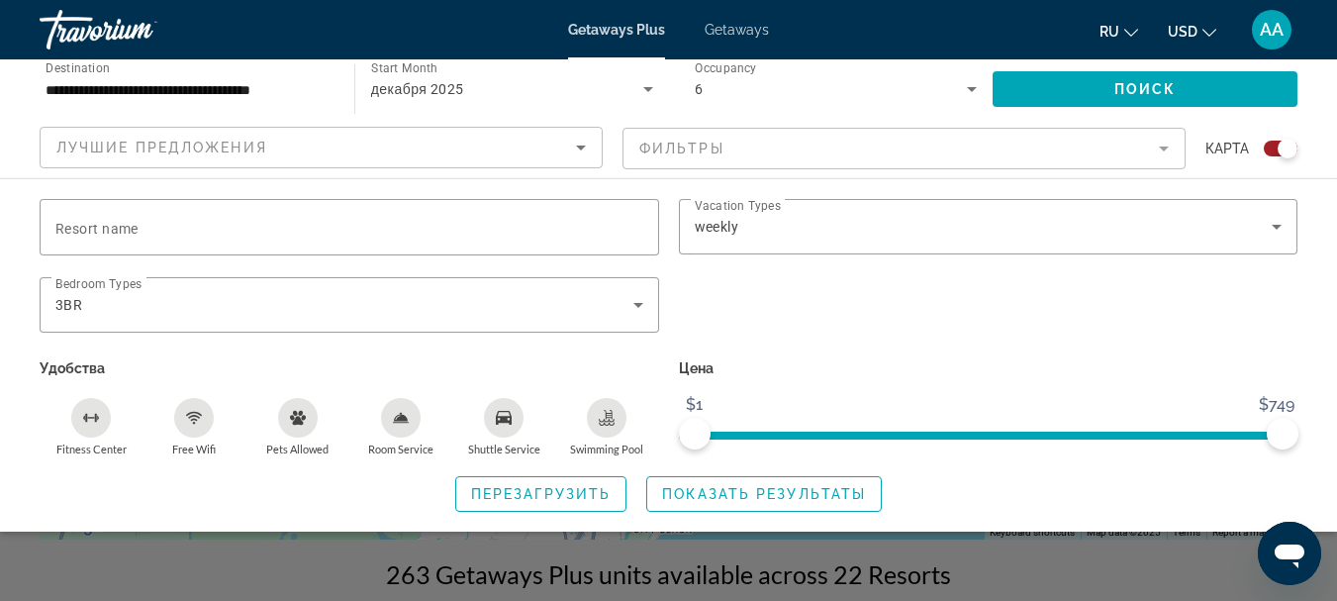
scroll to position [198, 0]
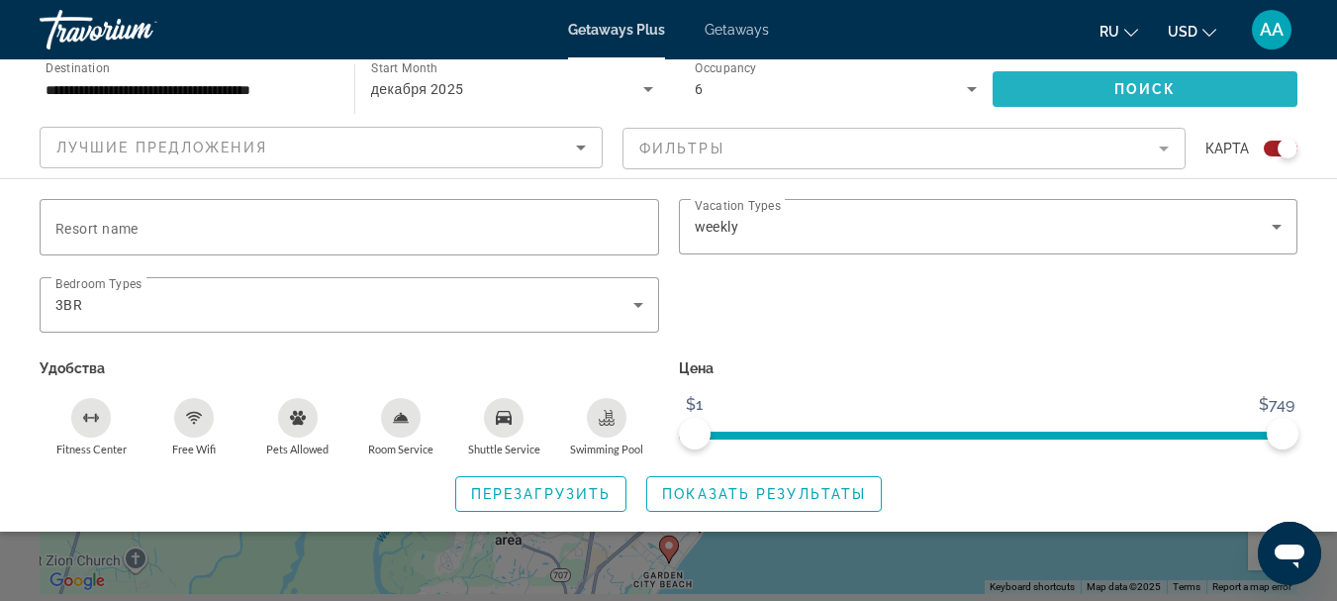
click at [1145, 88] on span "Поиск" at bounding box center [1145, 89] width 62 height 16
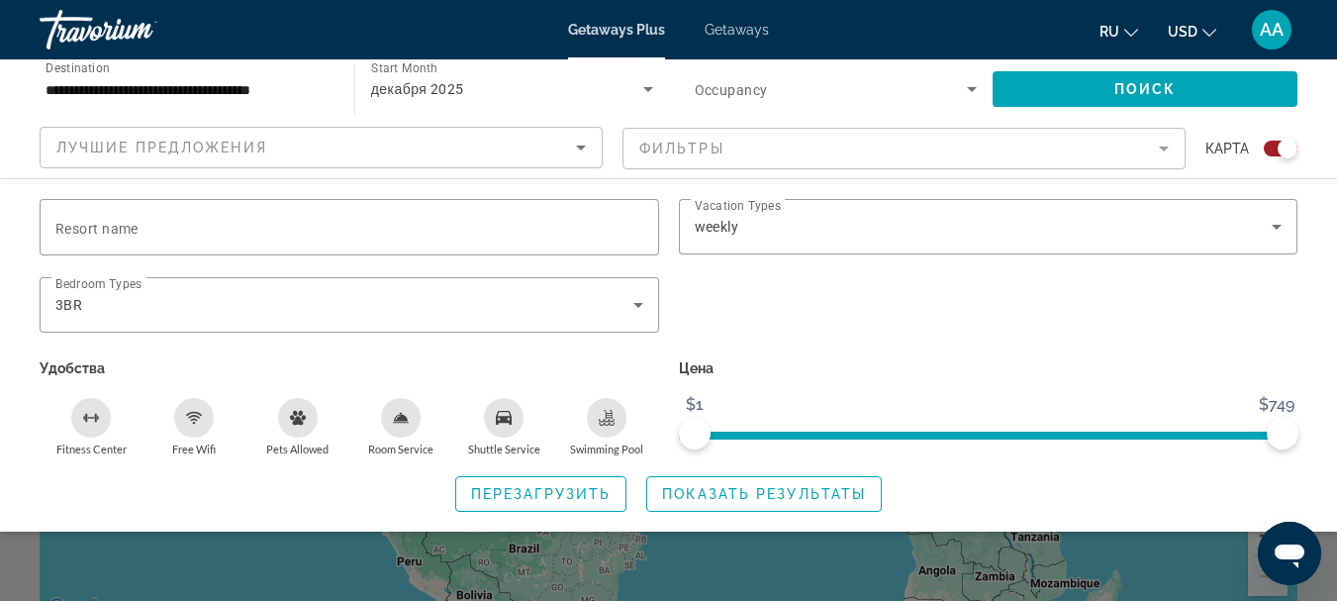
scroll to position [198, 0]
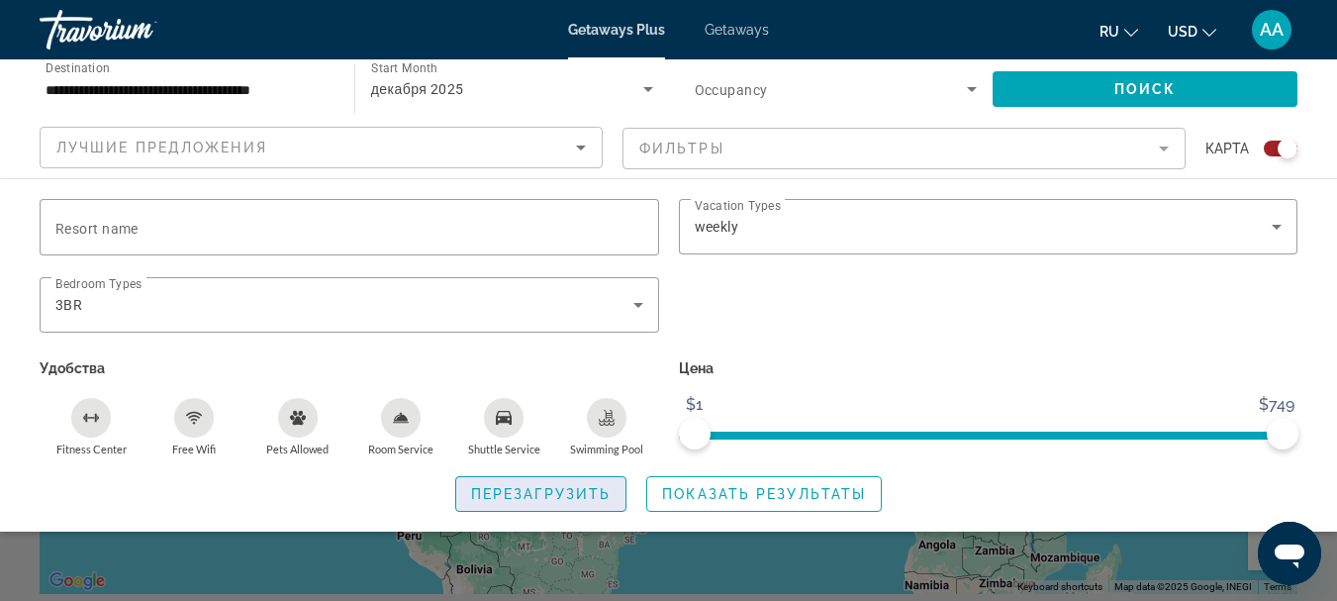
click at [532, 496] on span "Перезагрузить" at bounding box center [541, 494] width 140 height 16
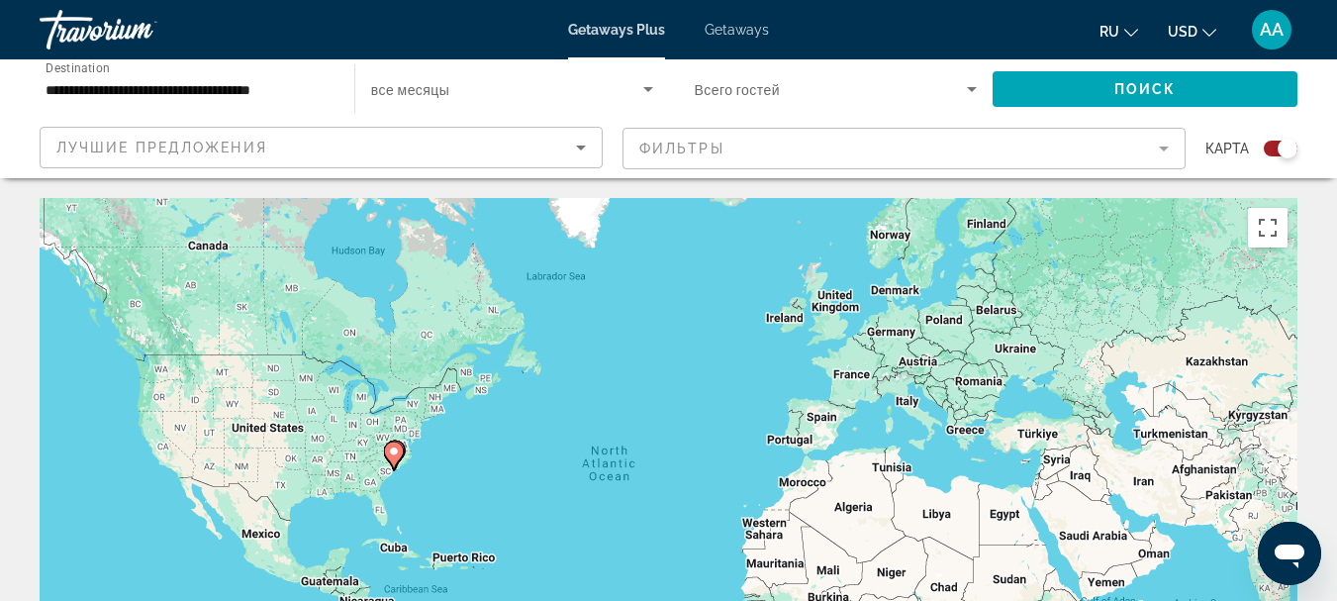
click at [395, 454] on image "Main content" at bounding box center [394, 451] width 12 height 12
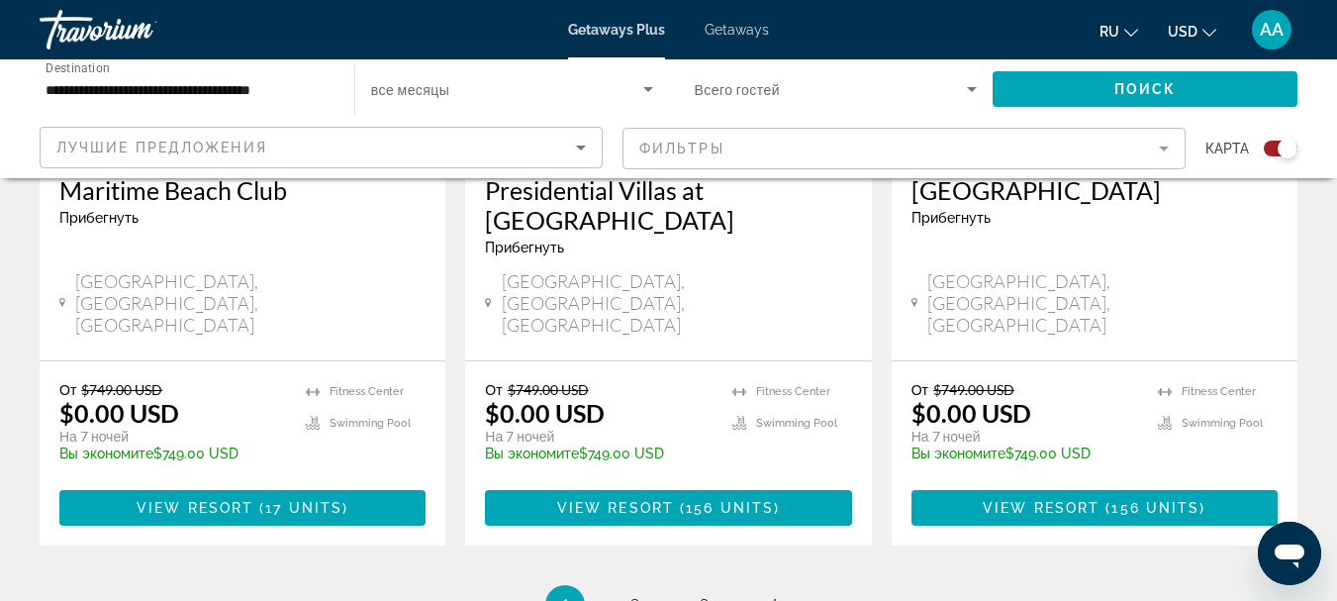
scroll to position [3167, 0]
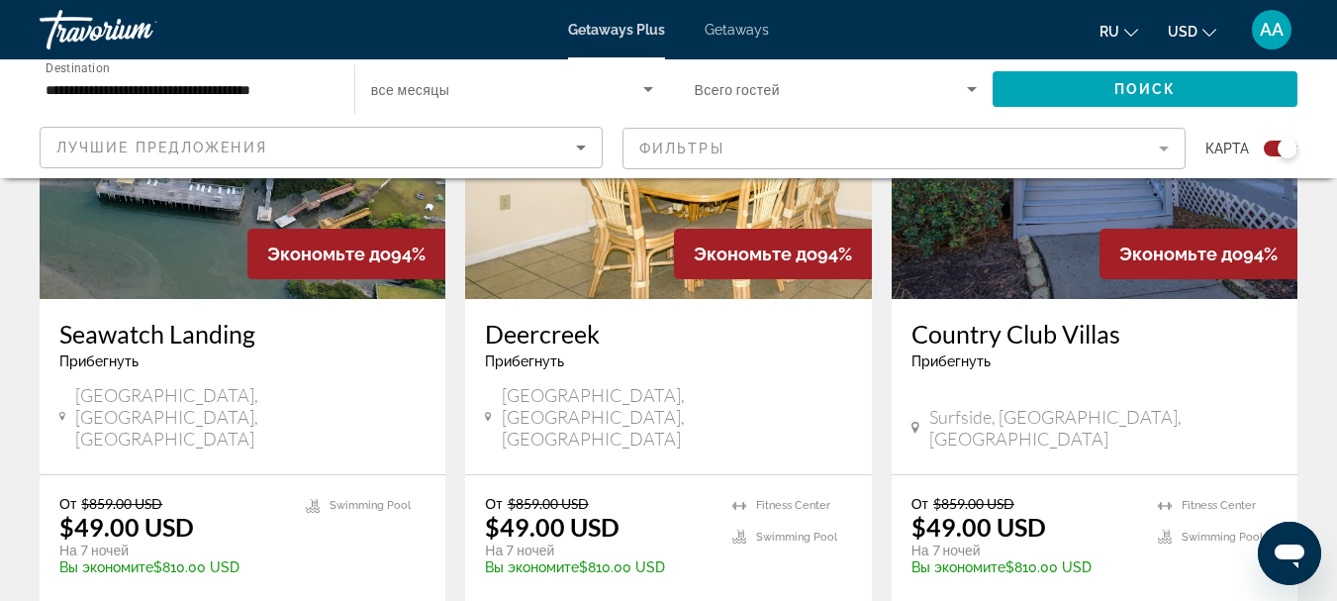
scroll to position [2276, 0]
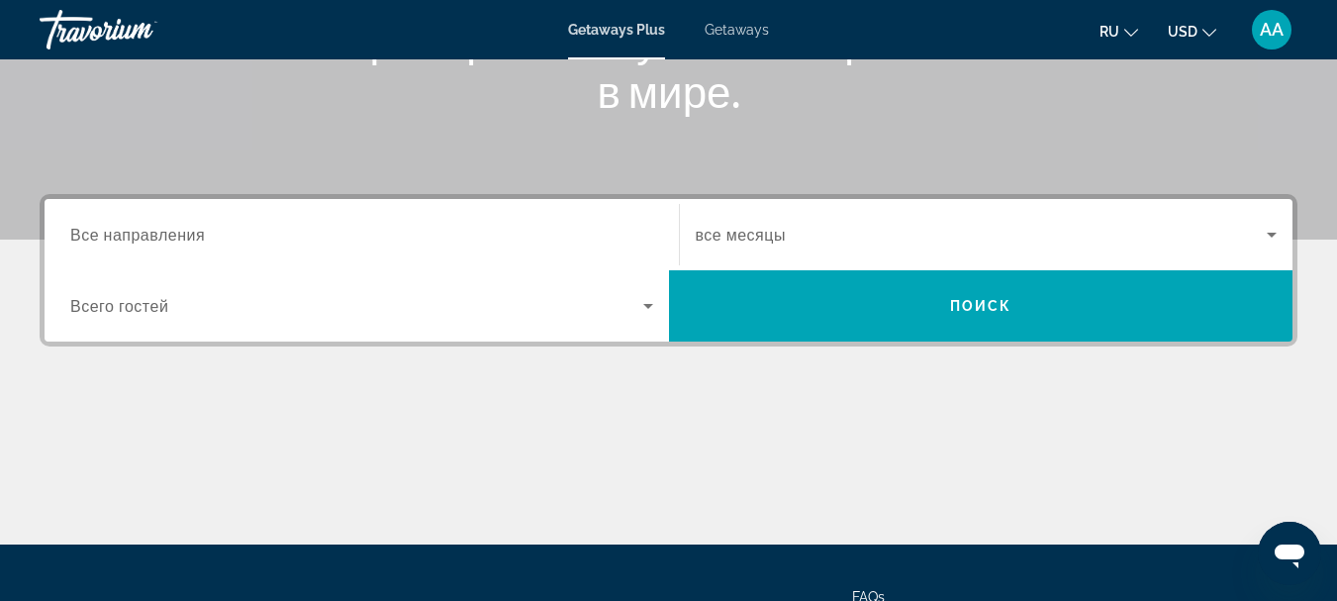
scroll to position [396, 0]
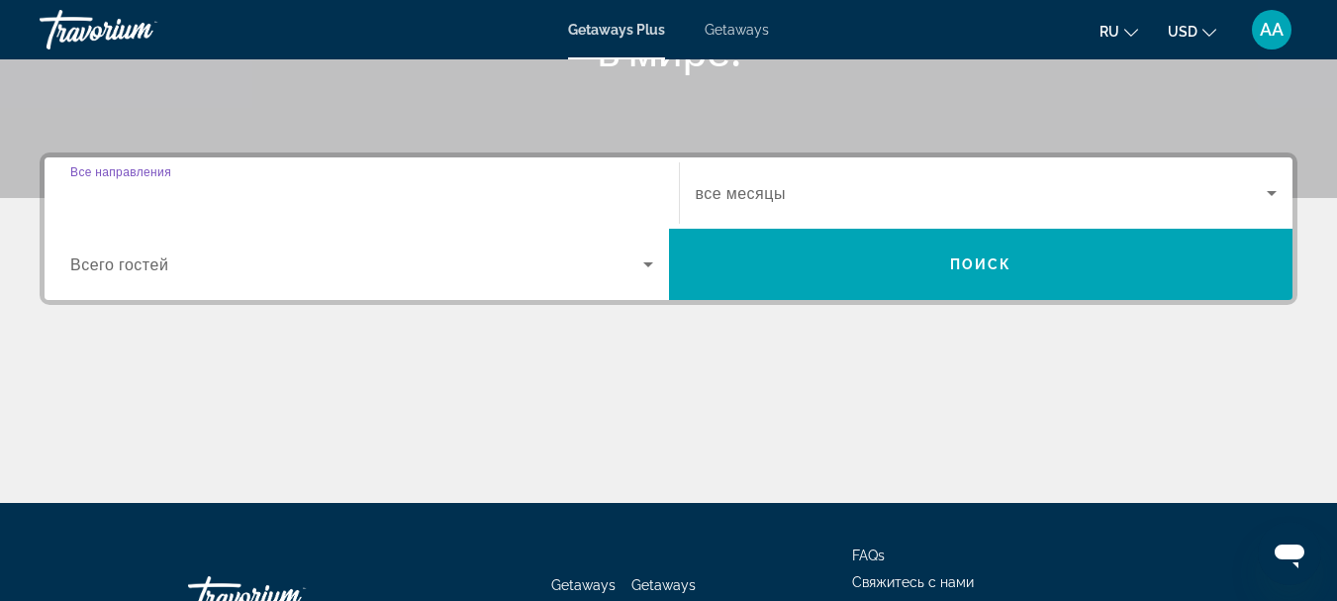
click at [212, 194] on input "Destination Все направления" at bounding box center [361, 194] width 583 height 24
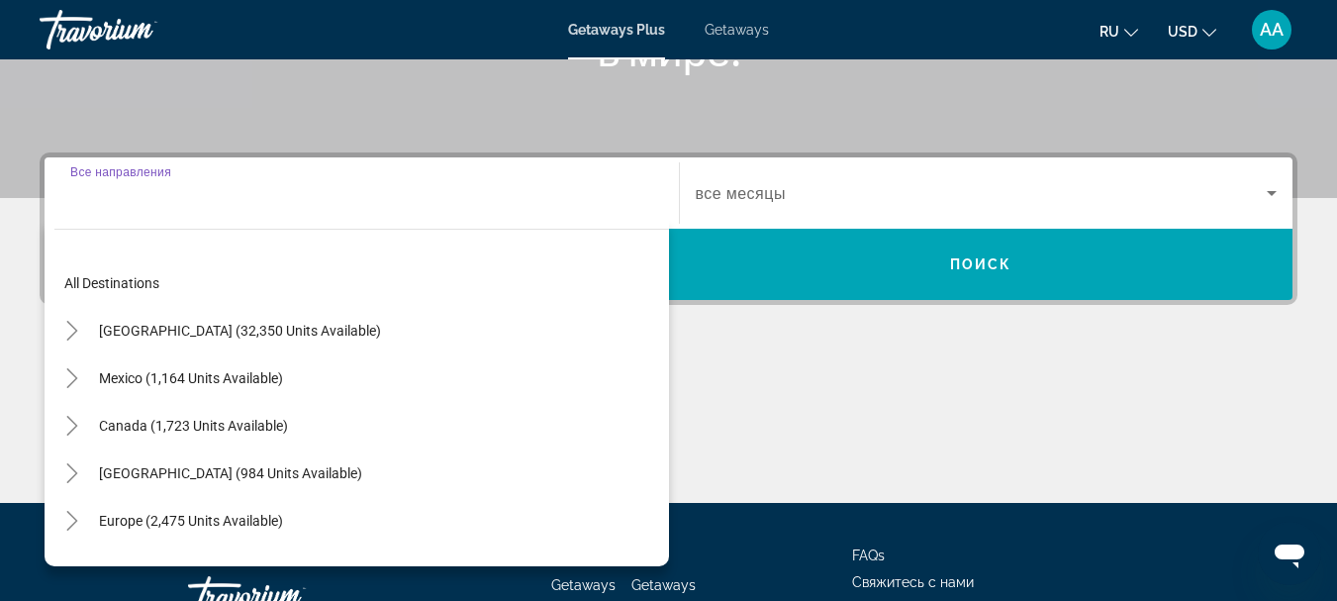
scroll to position [484, 0]
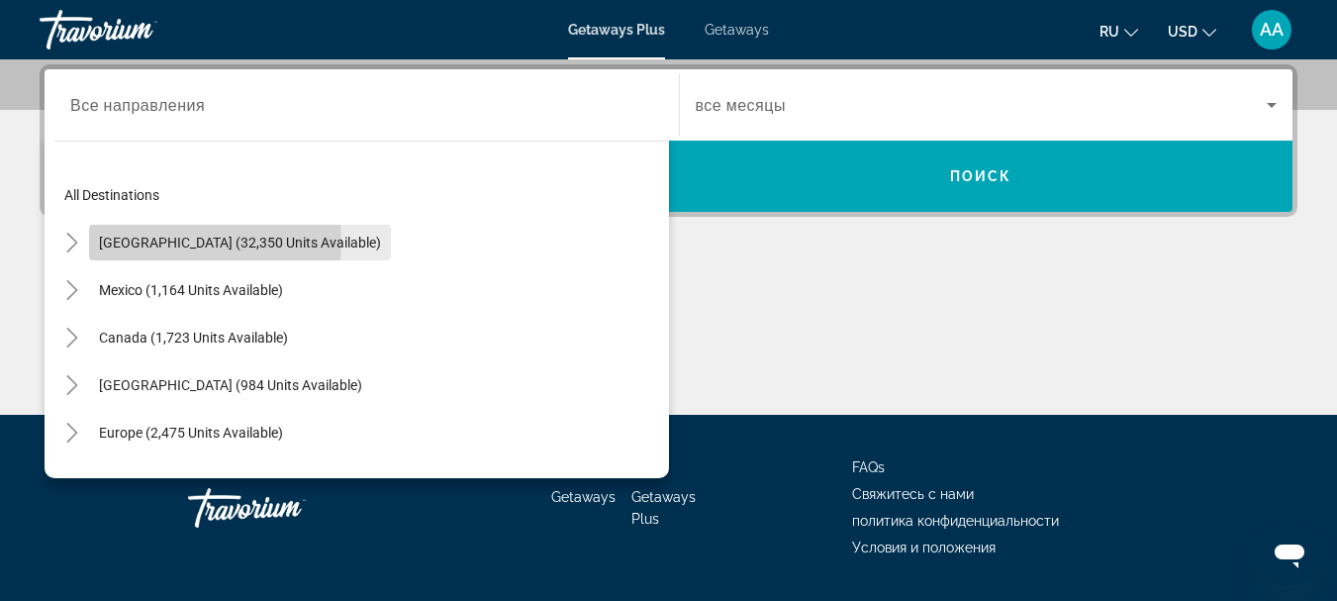
click at [159, 241] on span "[GEOGRAPHIC_DATA] (32,350 units available)" at bounding box center [240, 243] width 282 height 16
type input "**********"
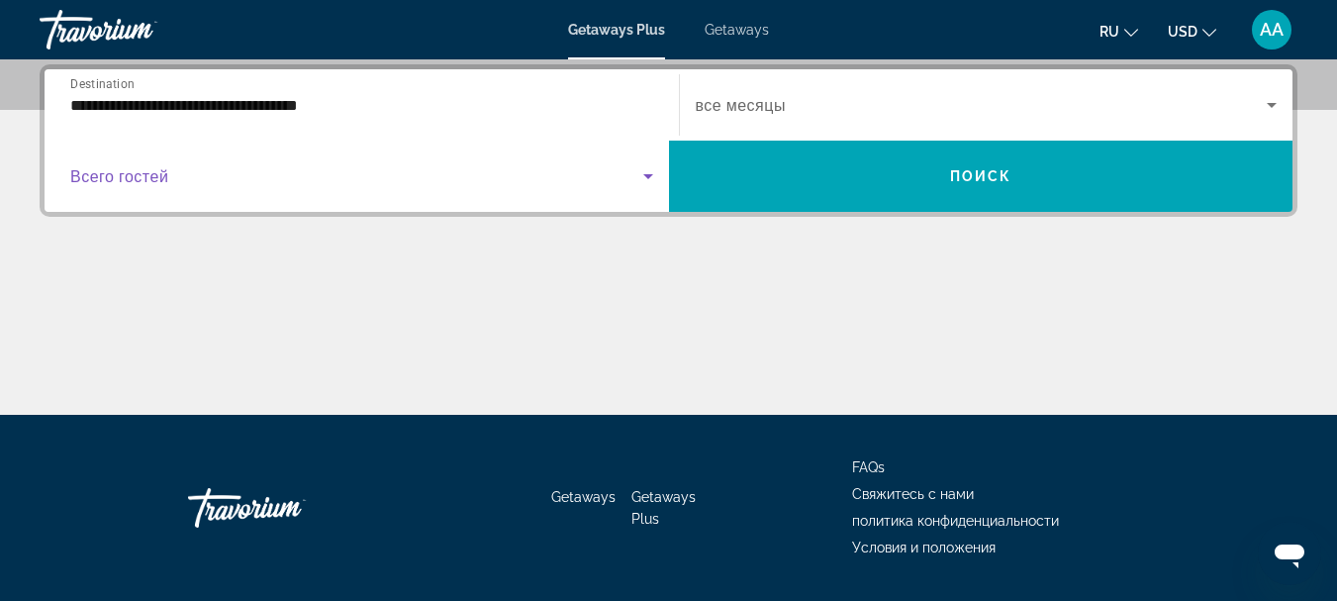
click at [645, 176] on icon "Search widget" at bounding box center [648, 176] width 24 height 24
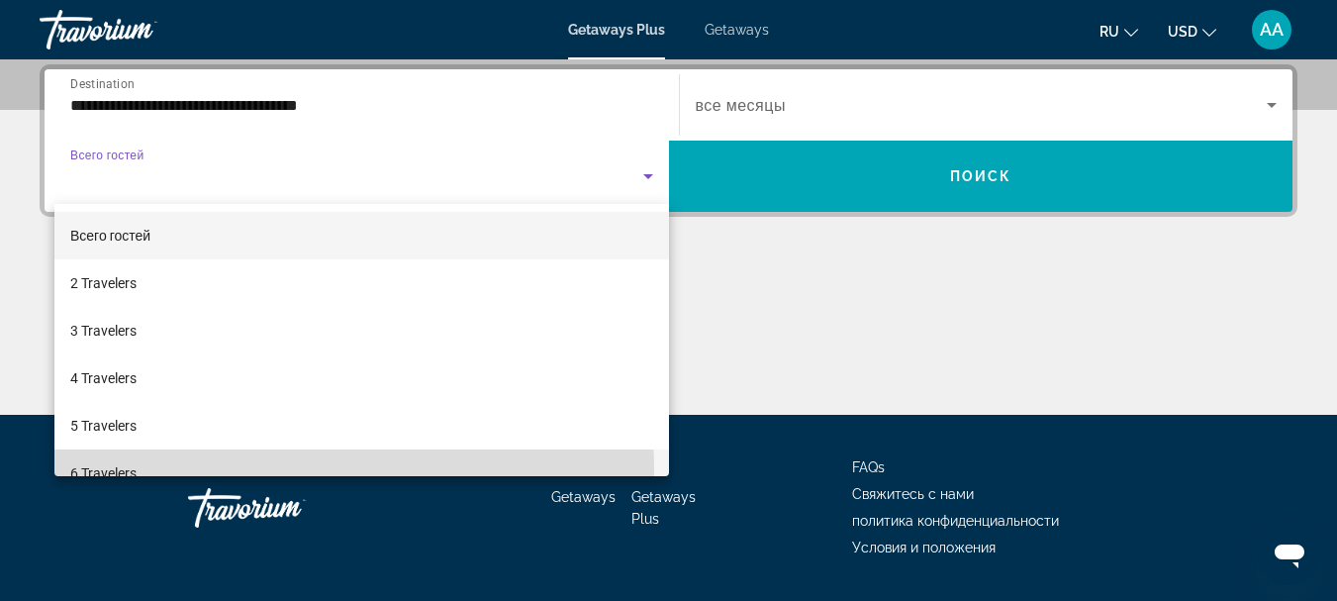
click at [132, 473] on span "6 Travelers" at bounding box center [103, 473] width 66 height 24
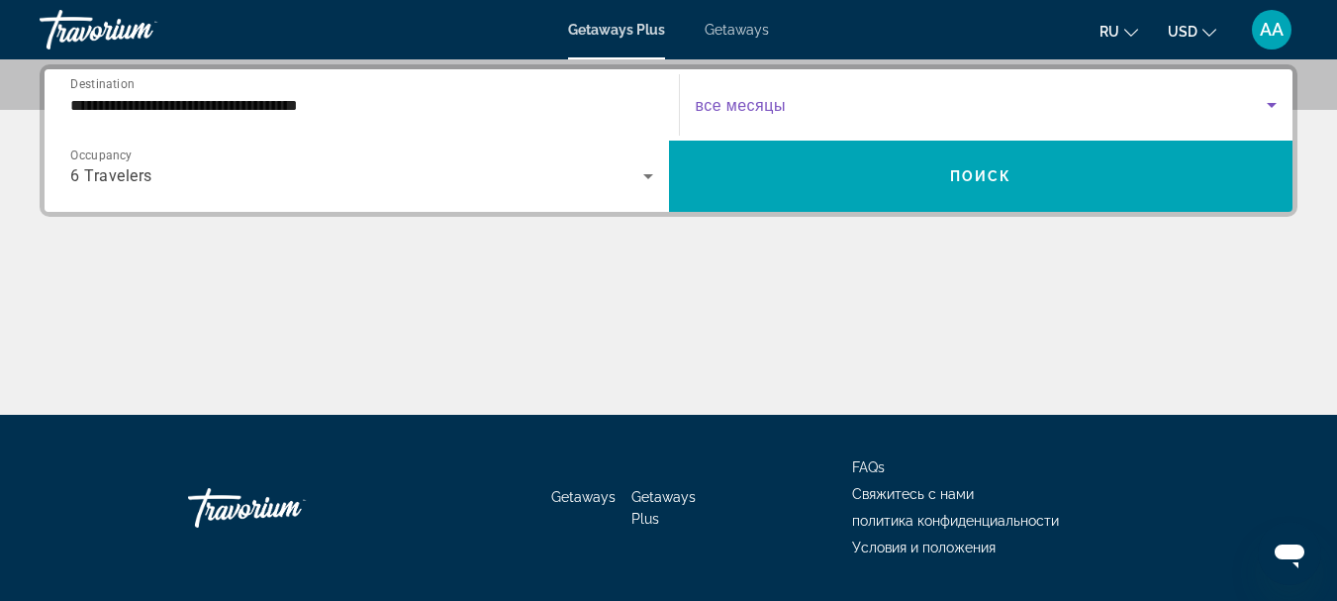
click at [1275, 106] on icon "Search widget" at bounding box center [1272, 105] width 24 height 24
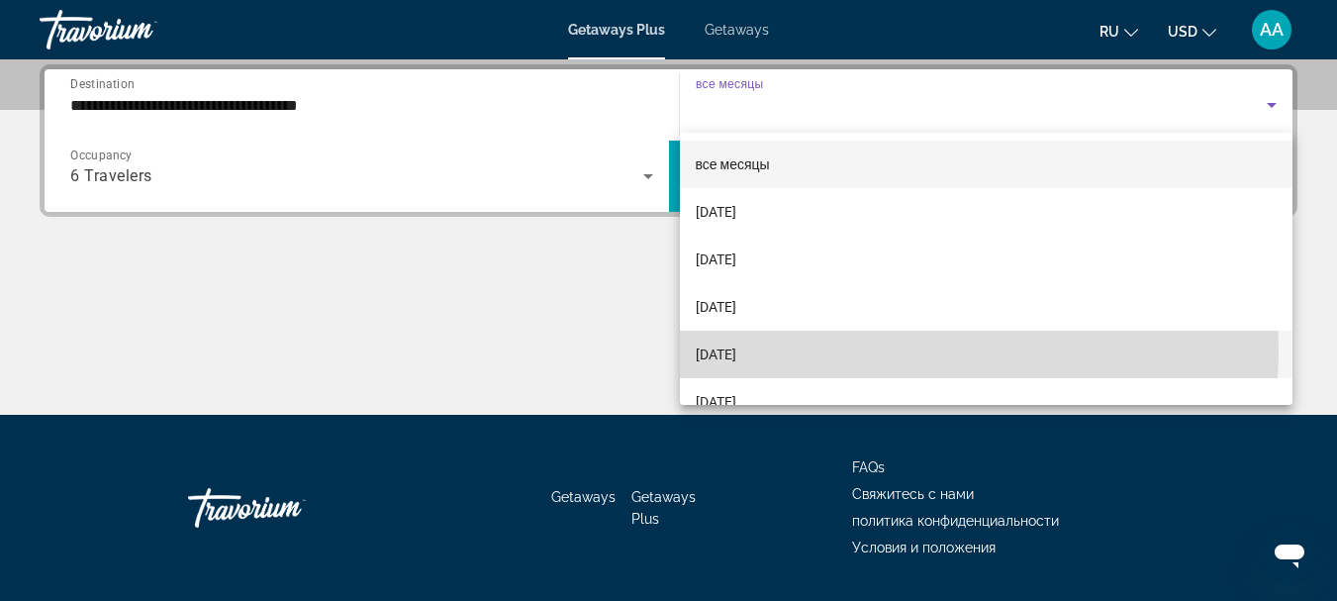
click at [811, 350] on mat-option "[DATE]" at bounding box center [987, 355] width 614 height 48
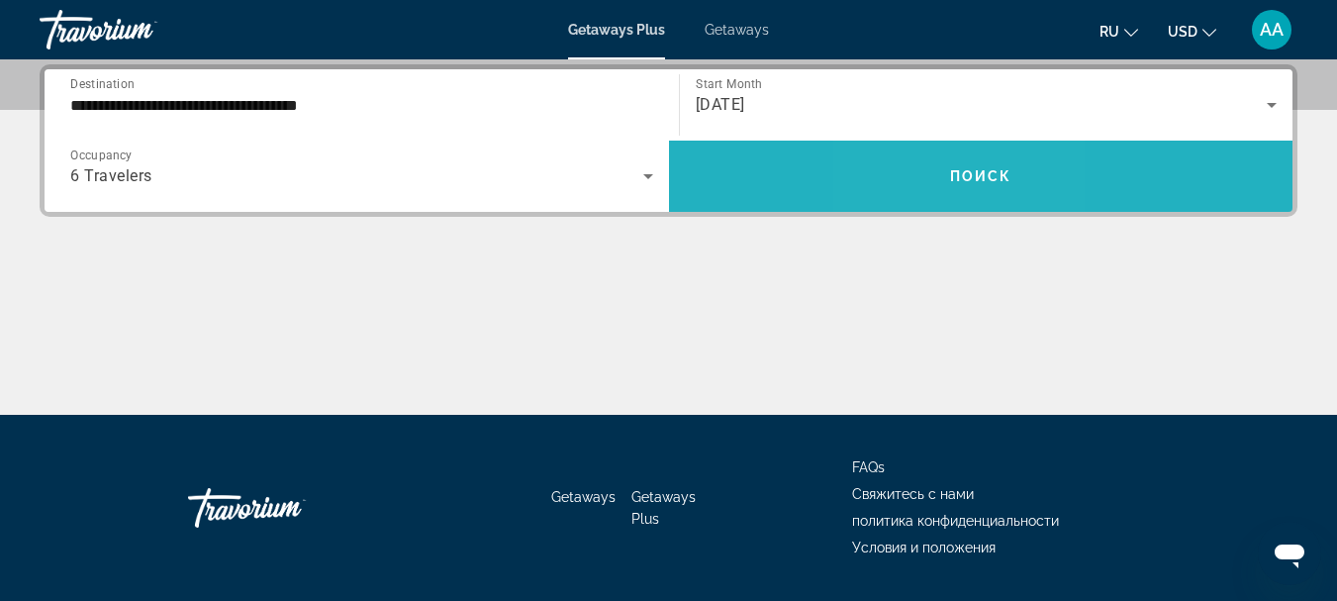
click at [938, 171] on span "Search widget" at bounding box center [981, 176] width 624 height 48
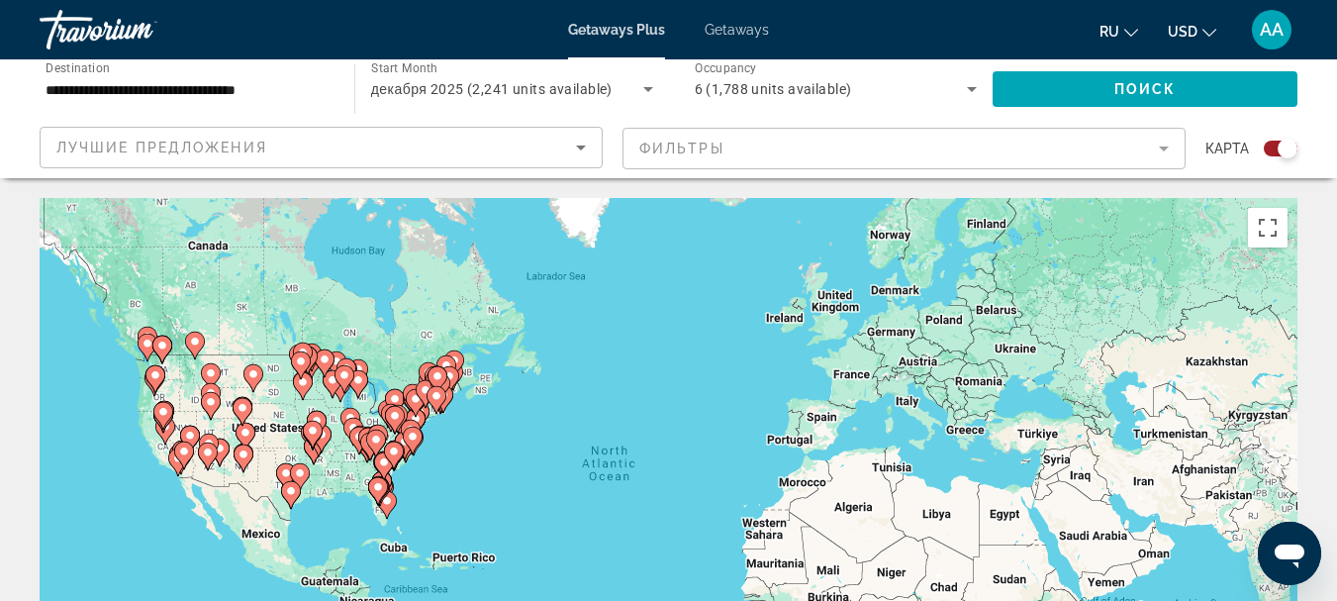
click at [386, 463] on gmp-advanced-marker "Main content" at bounding box center [394, 455] width 20 height 30
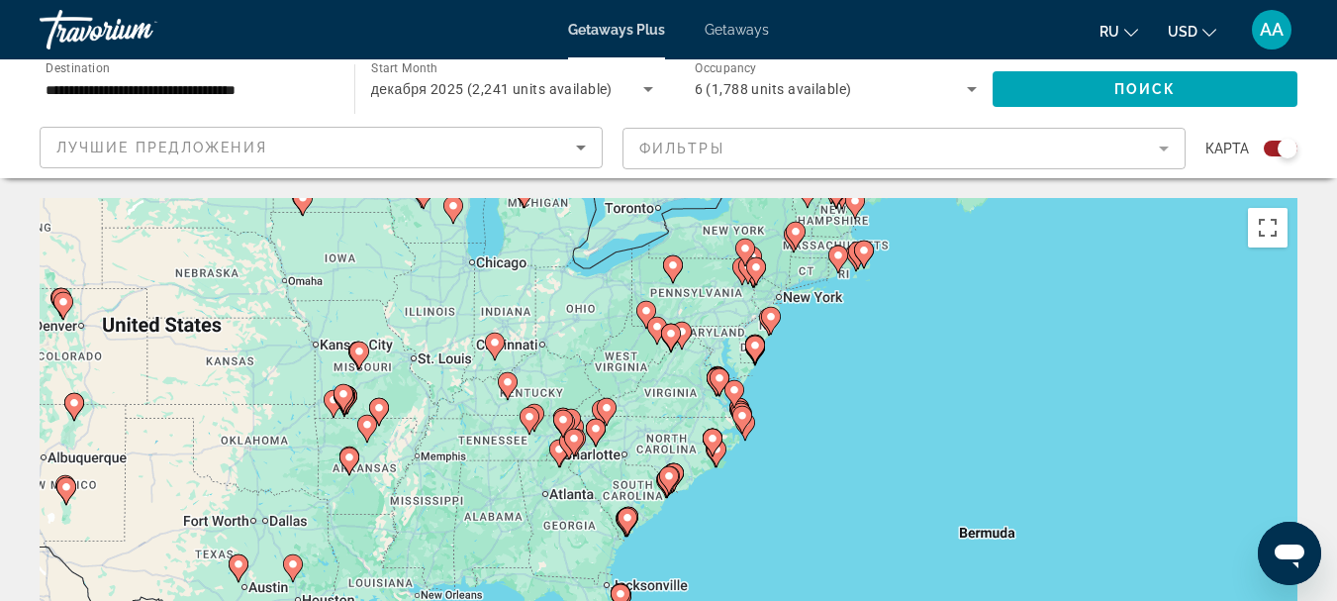
click at [664, 480] on image "Main content" at bounding box center [669, 476] width 12 height 12
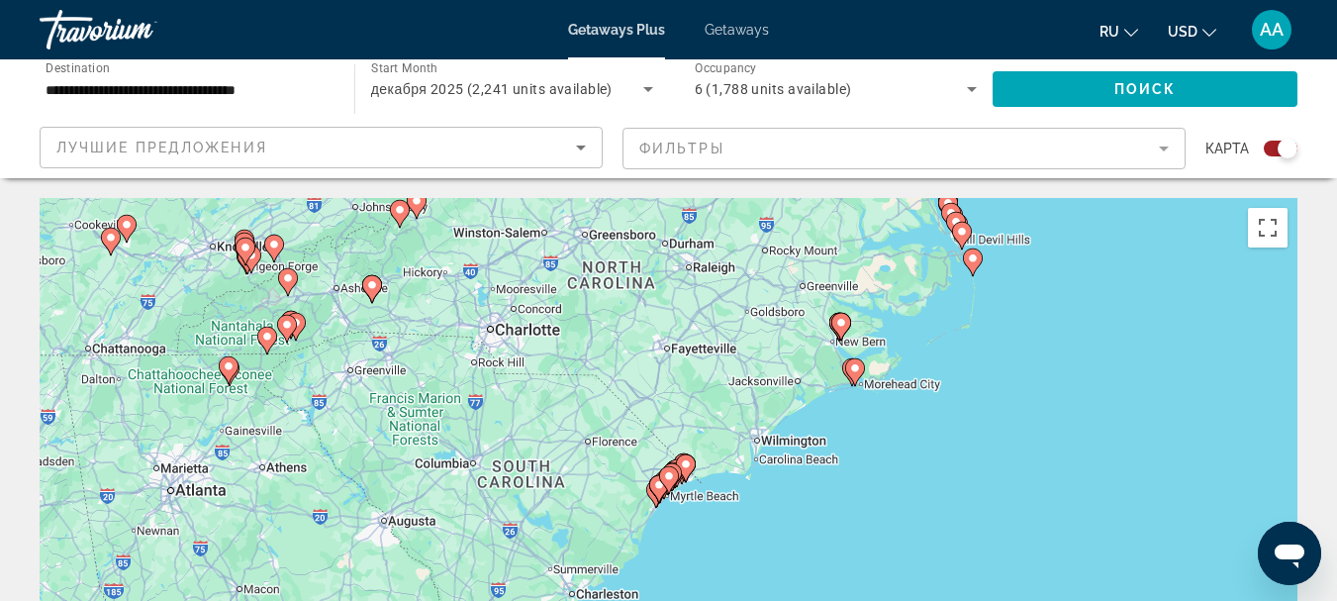
scroll to position [99, 0]
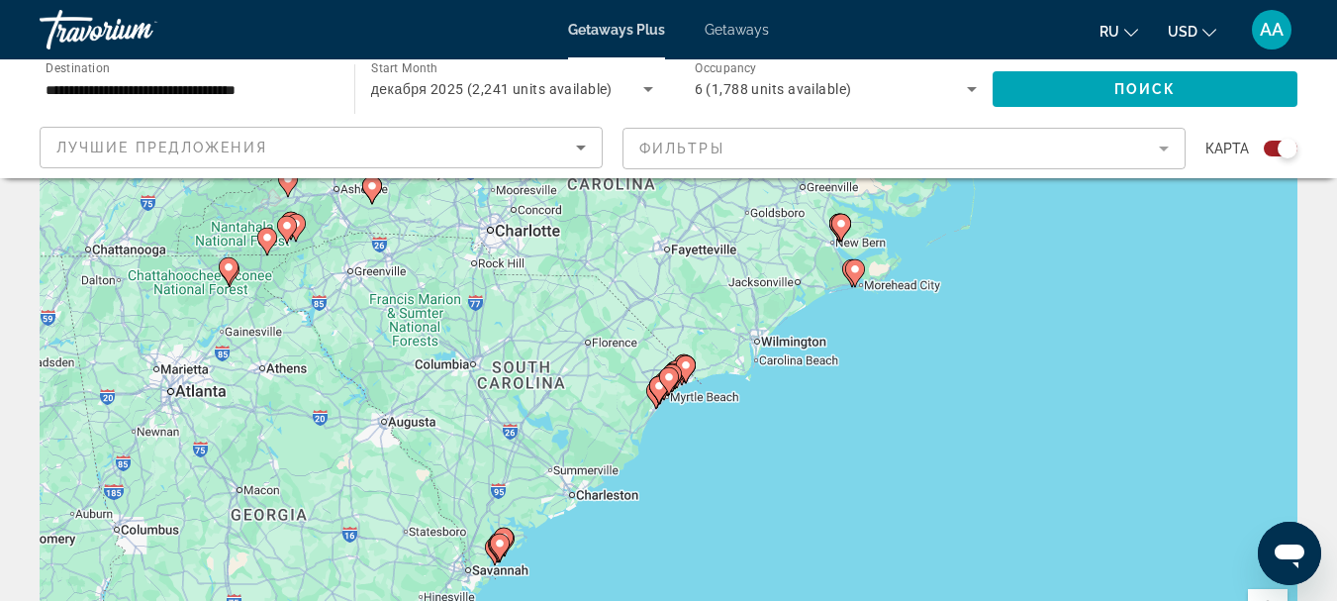
click at [659, 386] on gmp-advanced-marker "Main content" at bounding box center [669, 381] width 20 height 30
type input "**********"
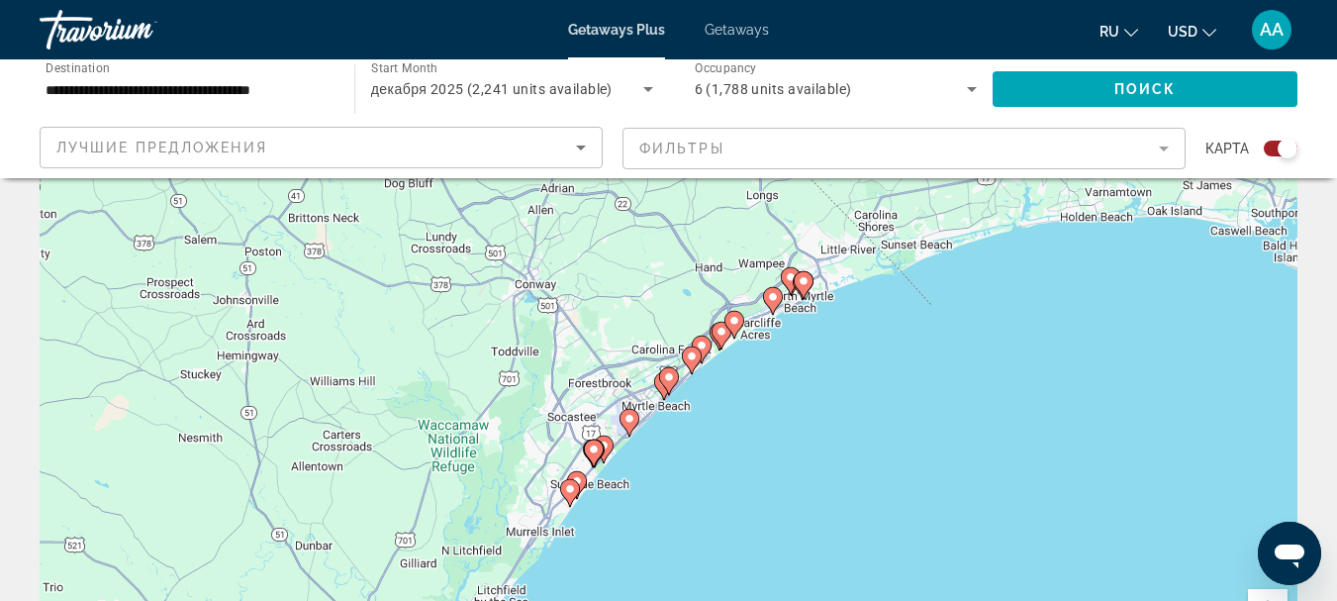
click at [568, 491] on image "Main content" at bounding box center [570, 489] width 12 height 12
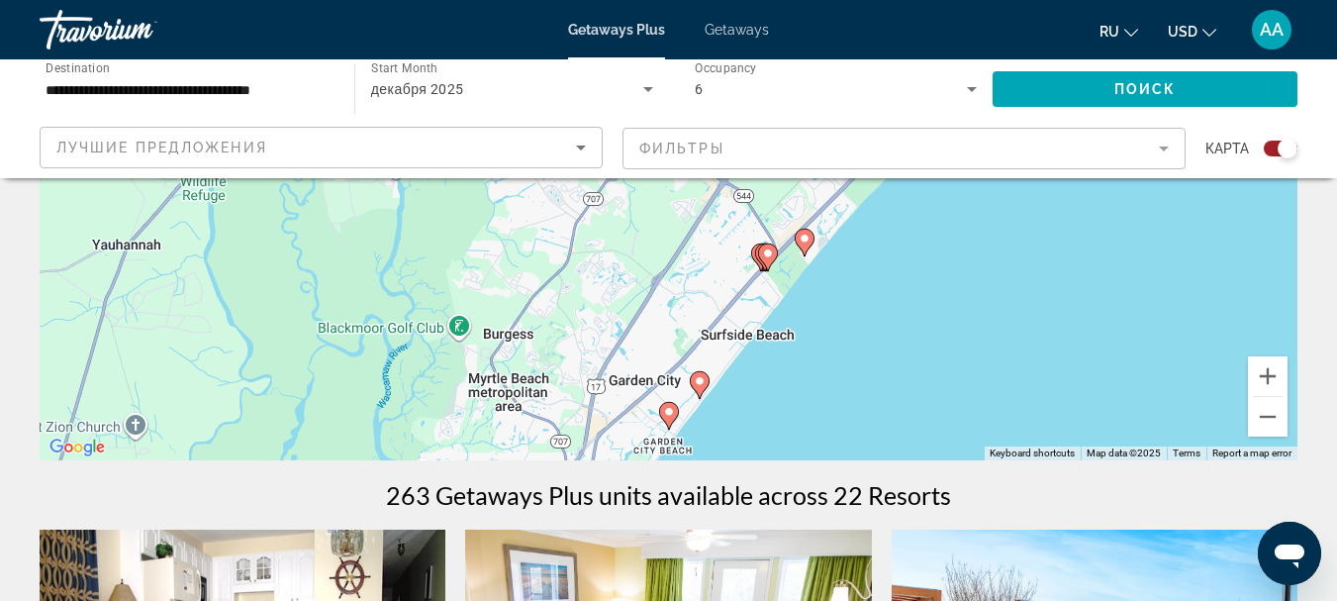
scroll to position [297, 0]
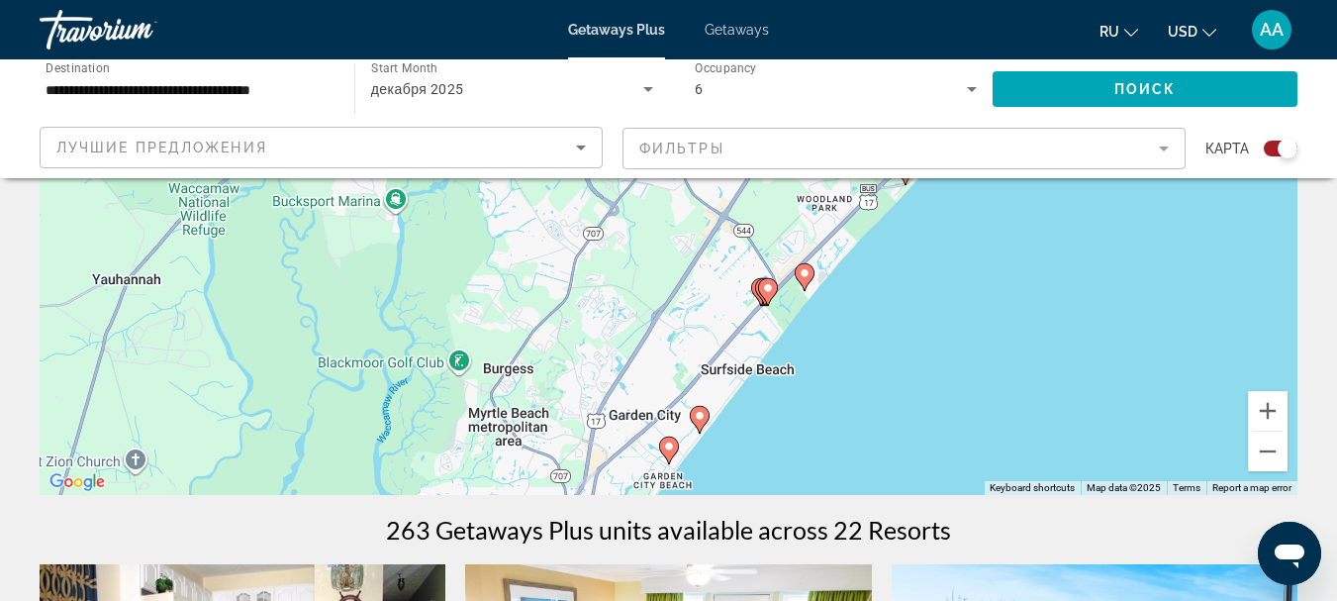
click at [751, 379] on div "To activate drag with keyboard, press Alt + Enter. Once in keyboard drag state,…" at bounding box center [669, 198] width 1258 height 594
click at [767, 296] on icon "Main content" at bounding box center [767, 292] width 18 height 26
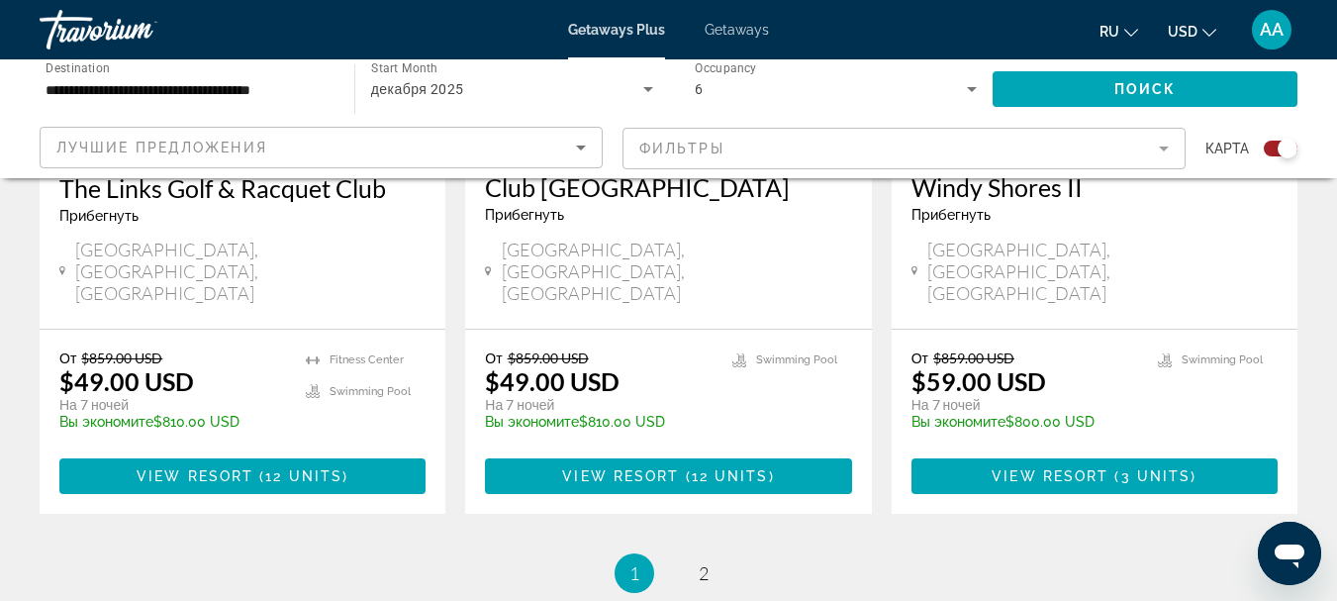
scroll to position [3334, 0]
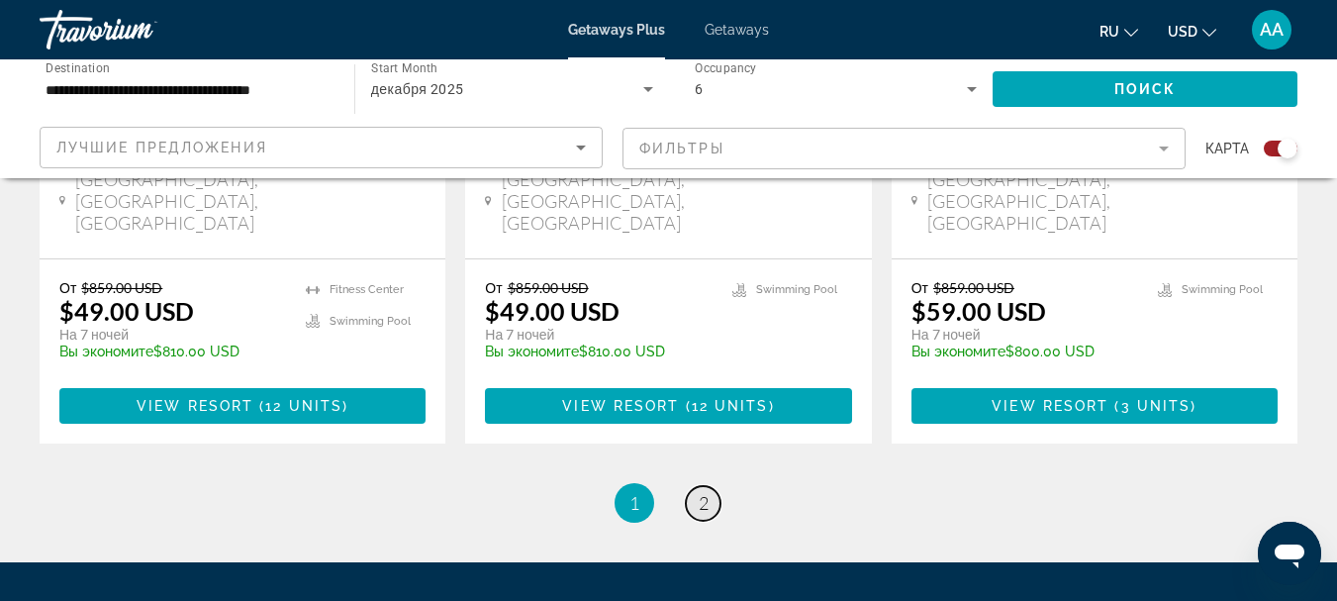
click at [702, 492] on span "2" at bounding box center [704, 503] width 10 height 22
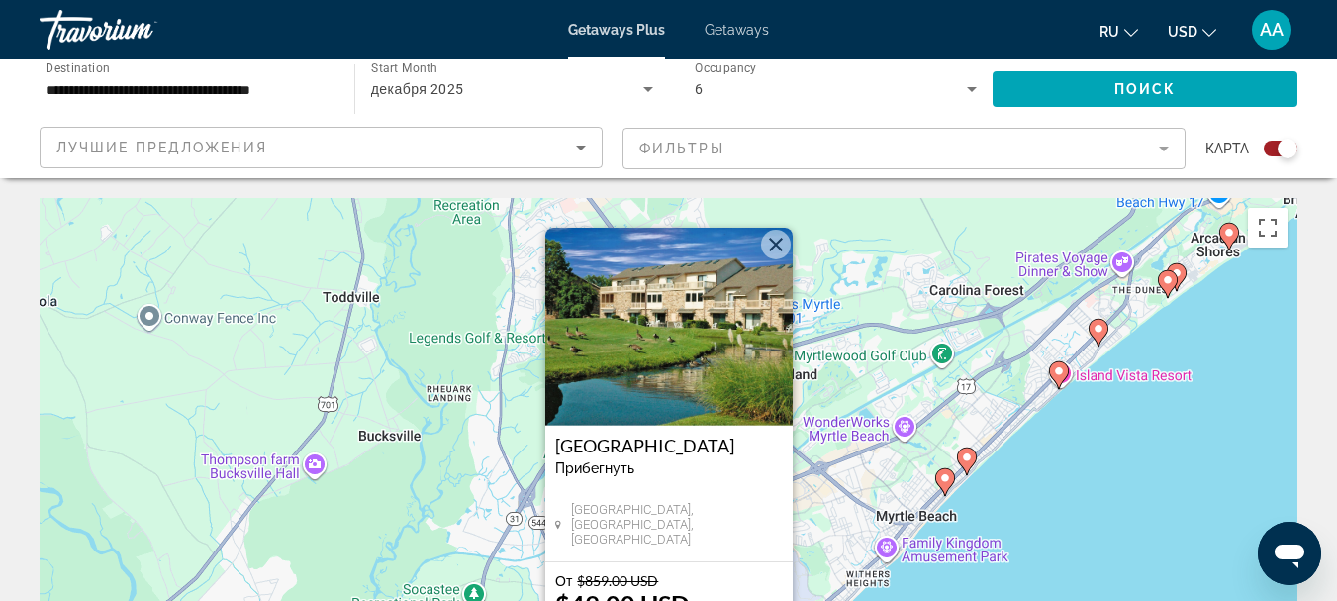
click at [769, 247] on button "Close" at bounding box center [776, 245] width 30 height 30
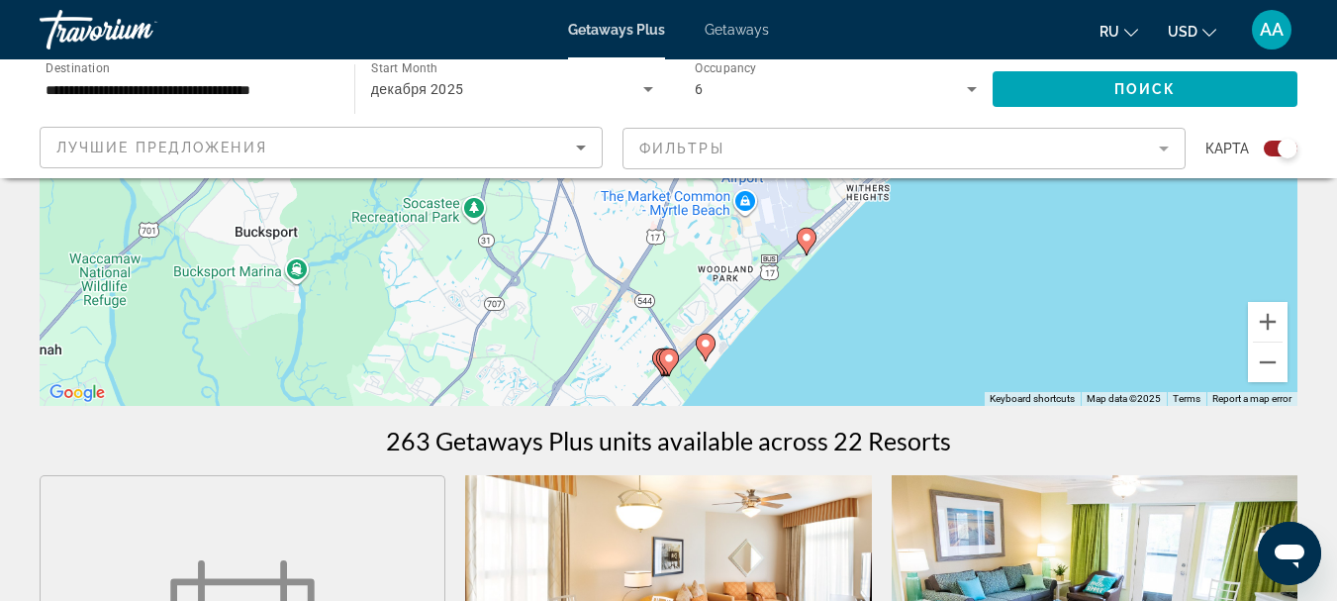
scroll to position [396, 0]
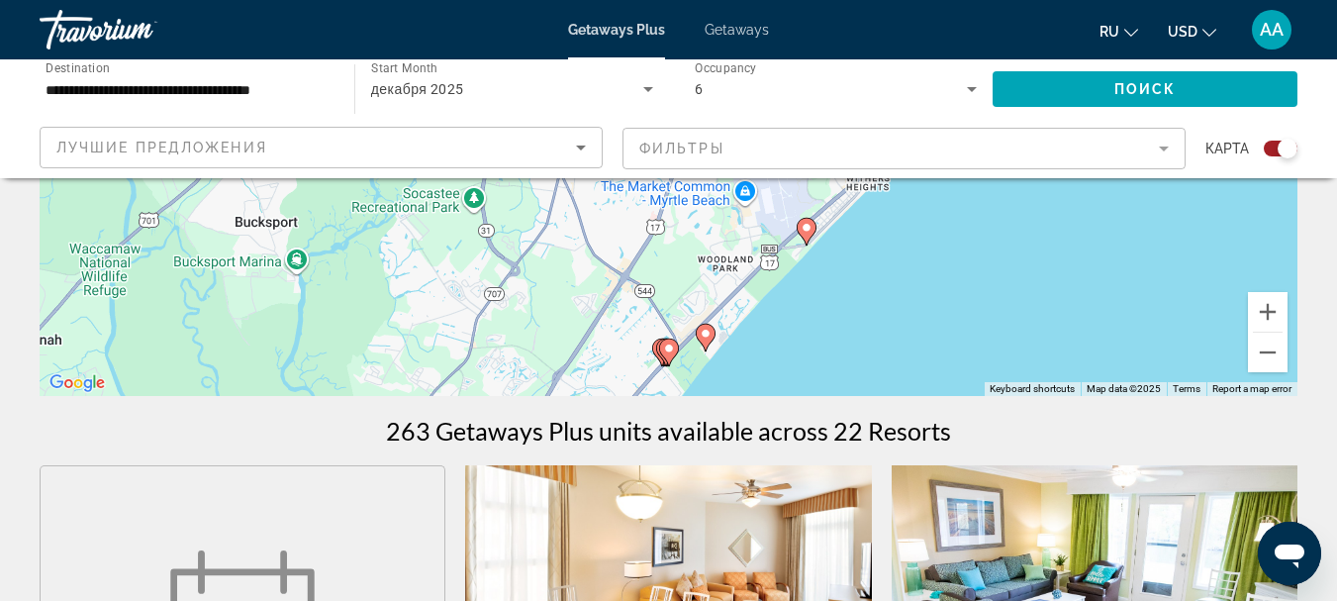
click at [708, 339] on icon "Main content" at bounding box center [705, 338] width 18 height 26
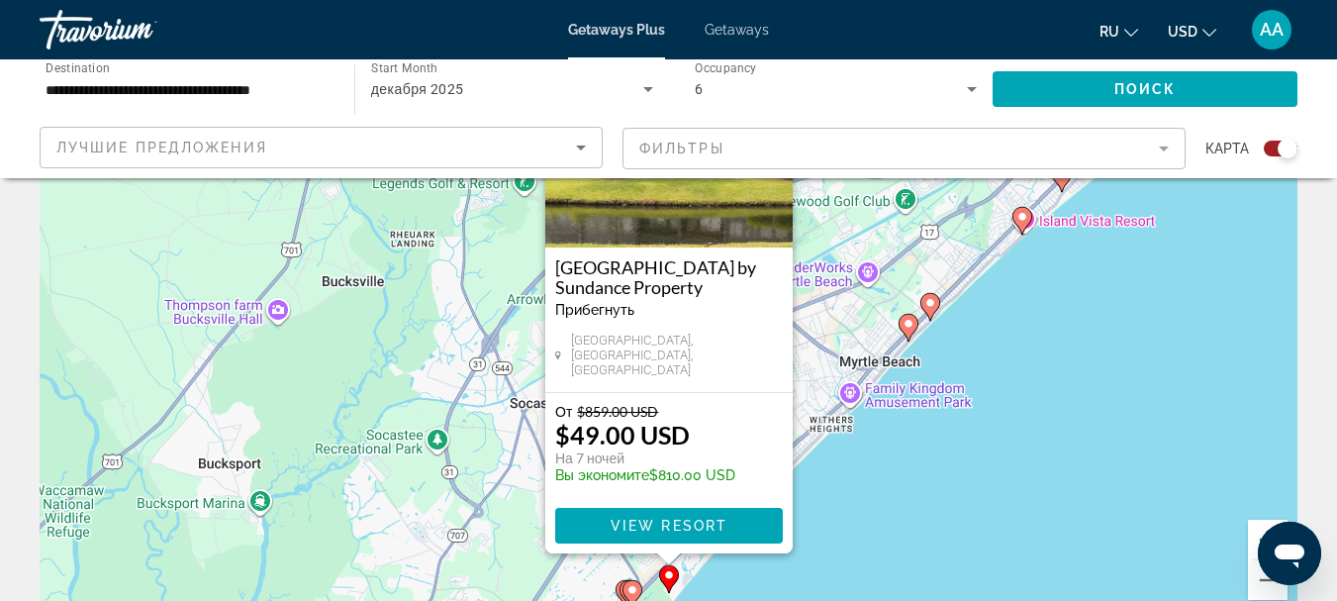
scroll to position [167, 0]
click at [740, 425] on div "От $859.00 USD $49.00 USD На 7 ночей Вы экономите $810.00 USD" at bounding box center [669, 449] width 228 height 90
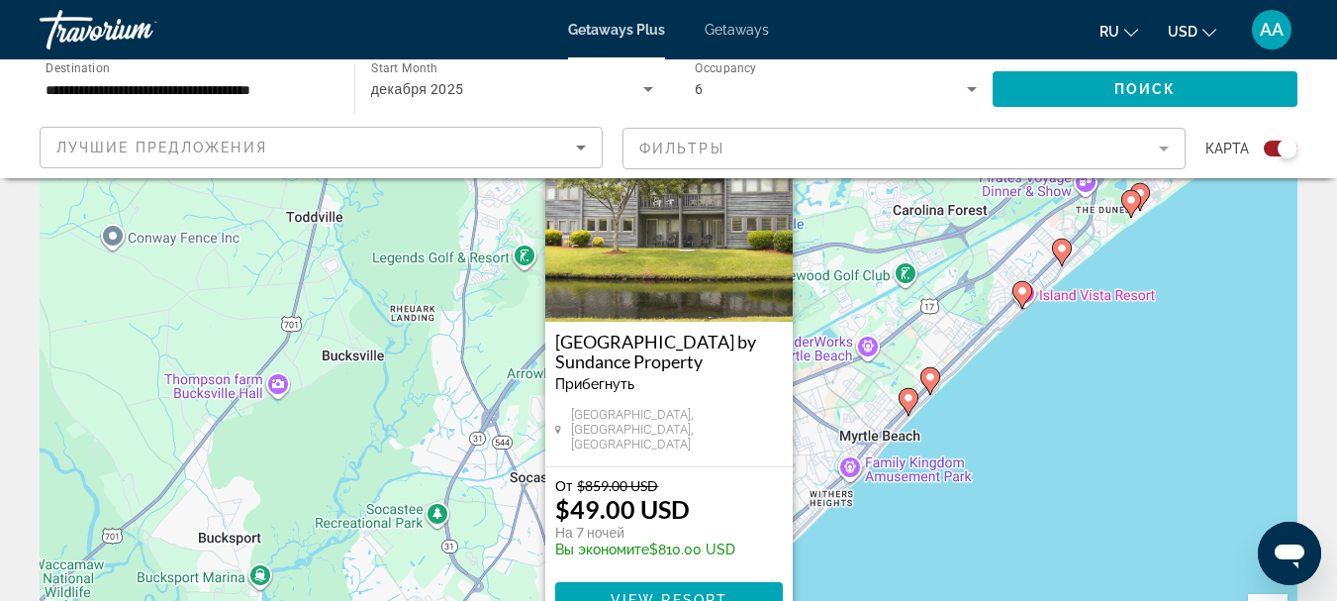
scroll to position [0, 0]
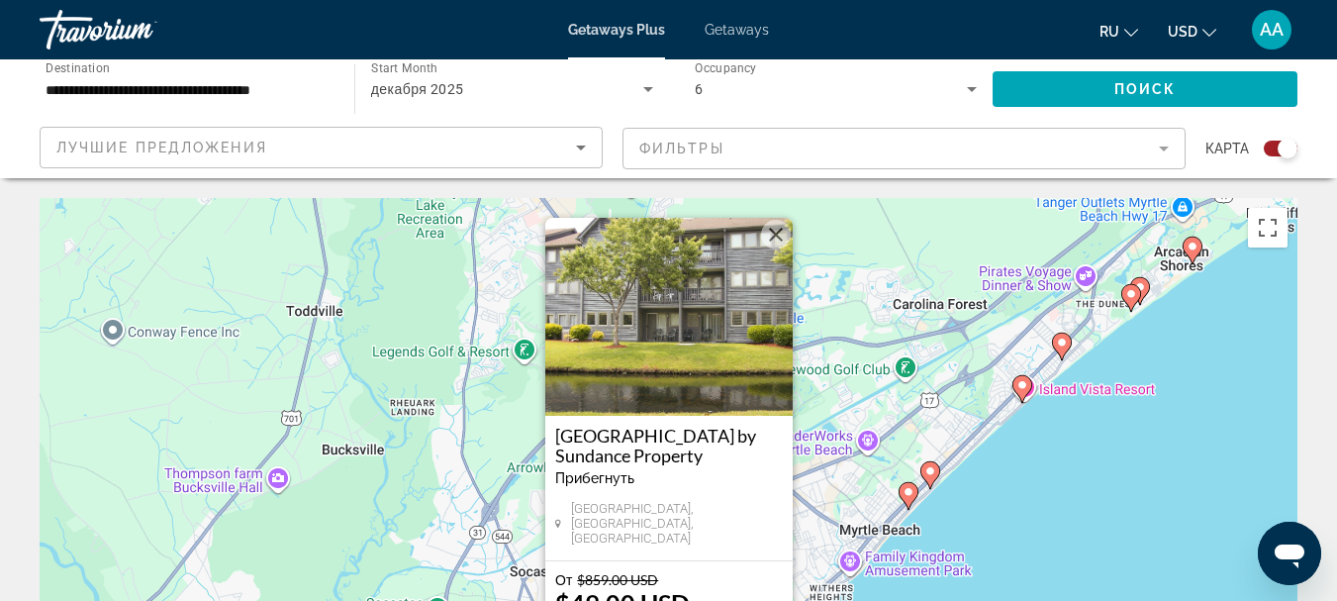
click at [775, 245] on button "Close" at bounding box center [776, 235] width 30 height 30
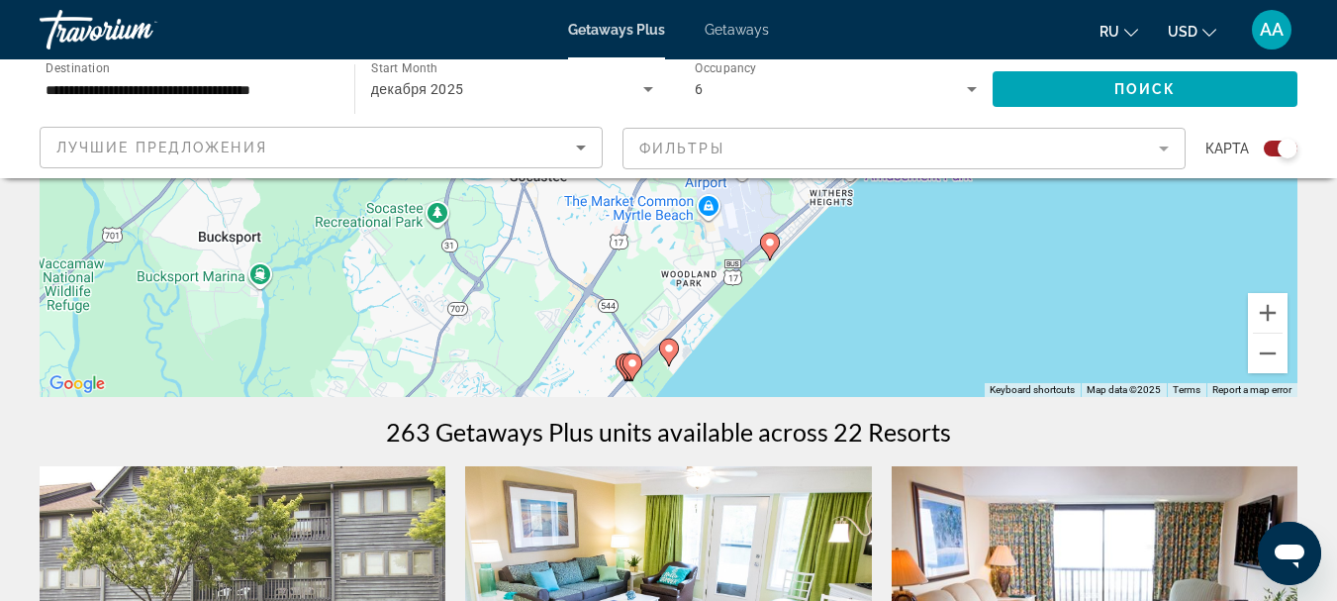
scroll to position [396, 0]
click at [625, 367] on icon "Main content" at bounding box center [631, 366] width 18 height 26
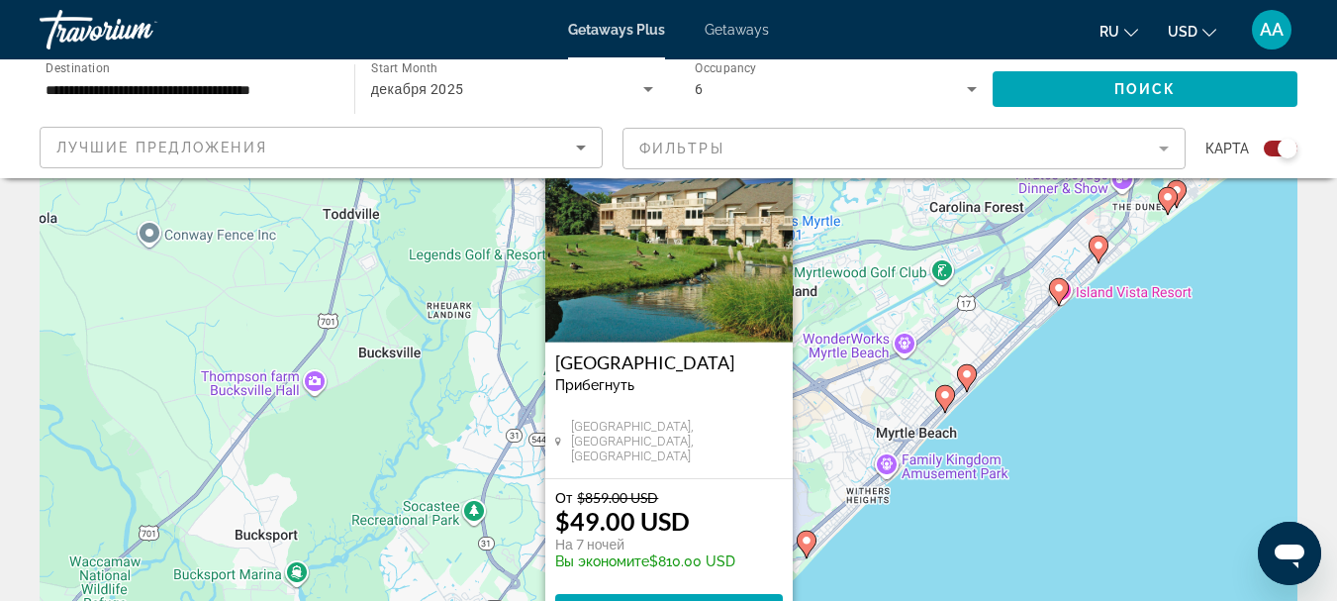
scroll to position [0, 0]
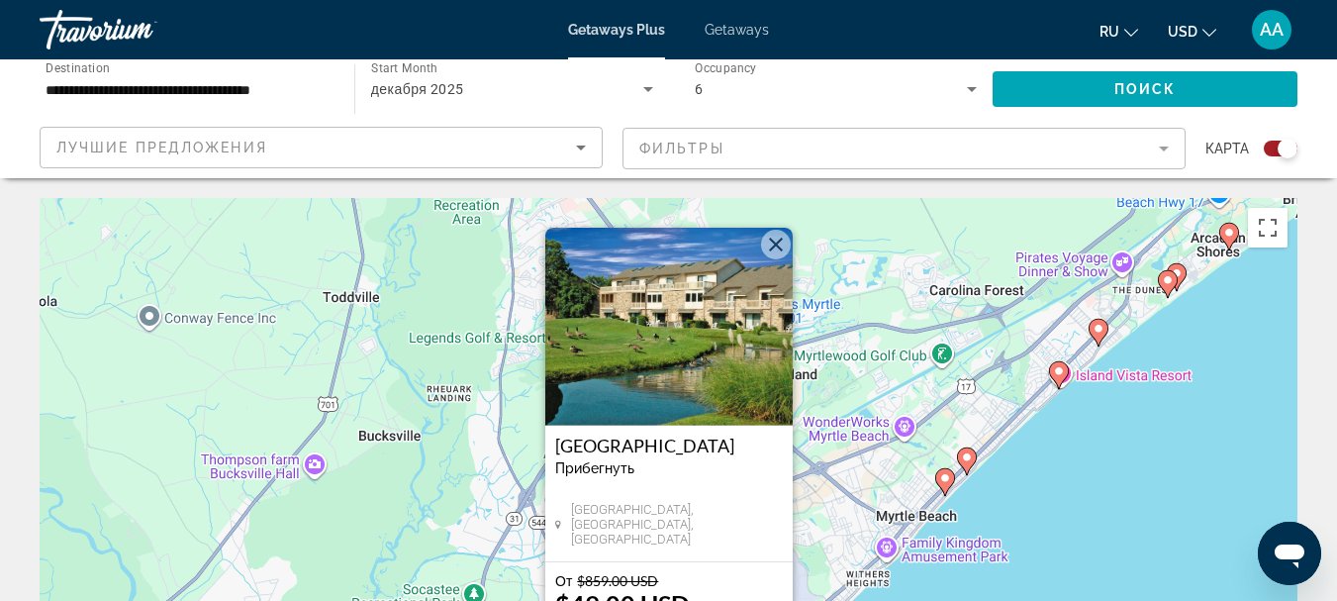
click at [772, 241] on button "Close" at bounding box center [776, 245] width 30 height 30
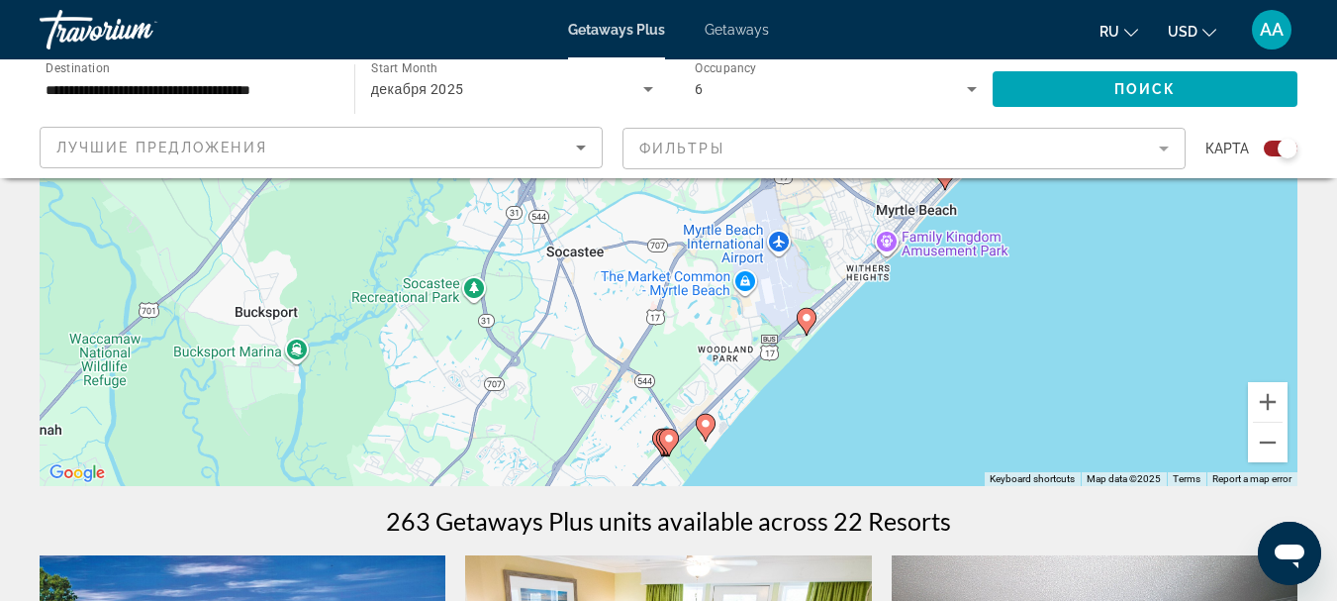
scroll to position [396, 0]
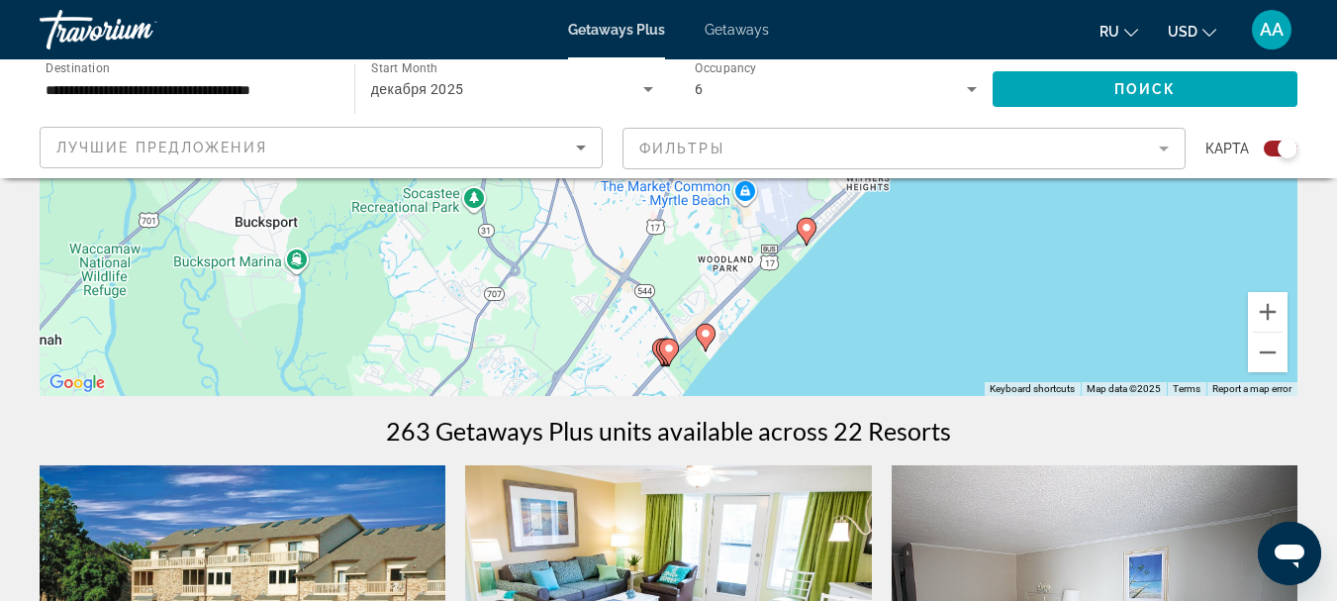
click at [704, 335] on image "Main content" at bounding box center [706, 334] width 12 height 12
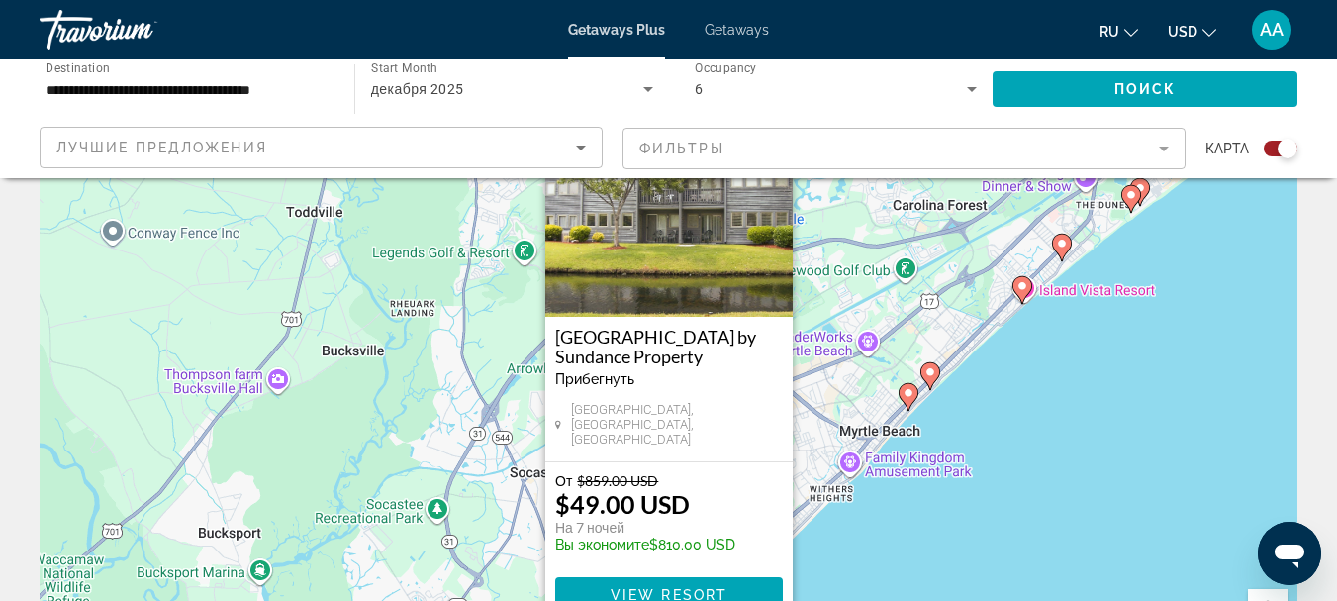
scroll to position [0, 0]
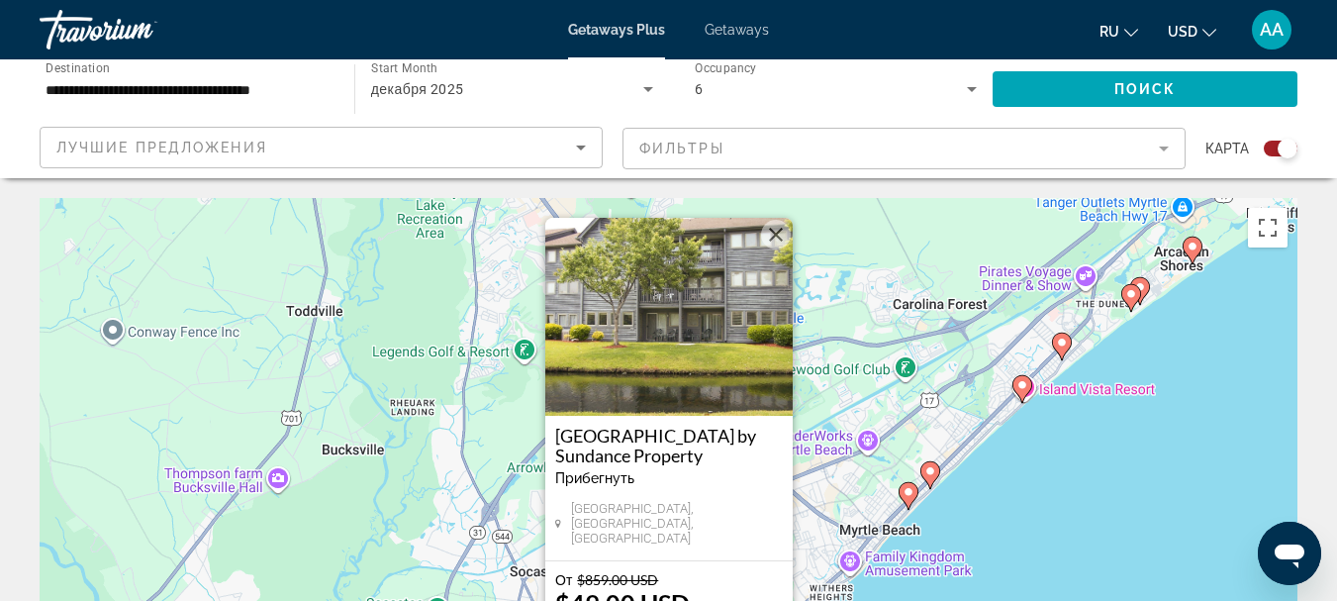
click at [770, 240] on button "Close" at bounding box center [776, 235] width 30 height 30
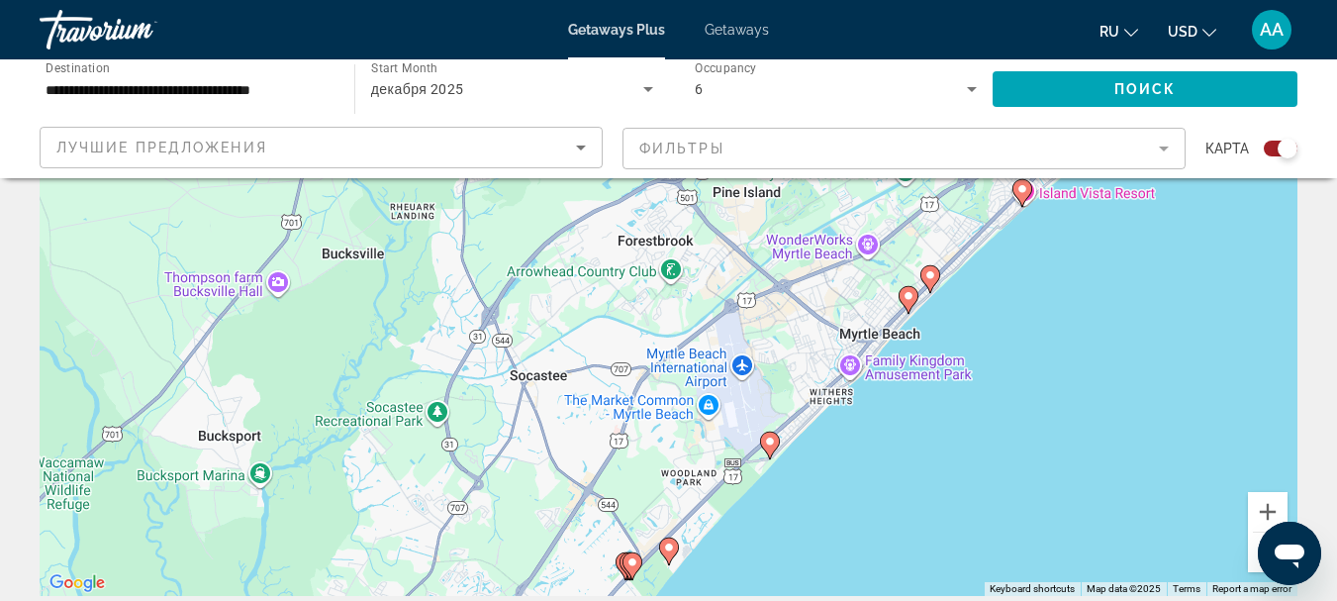
scroll to position [198, 0]
click at [772, 441] on image "Main content" at bounding box center [770, 439] width 12 height 12
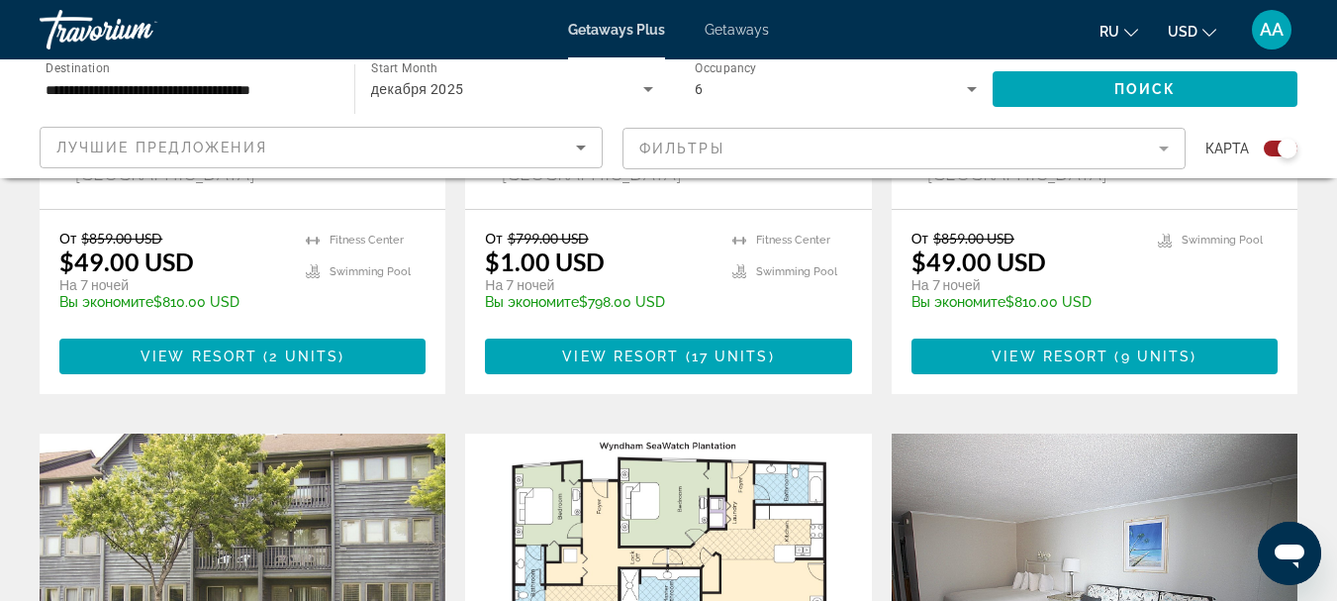
scroll to position [1089, 0]
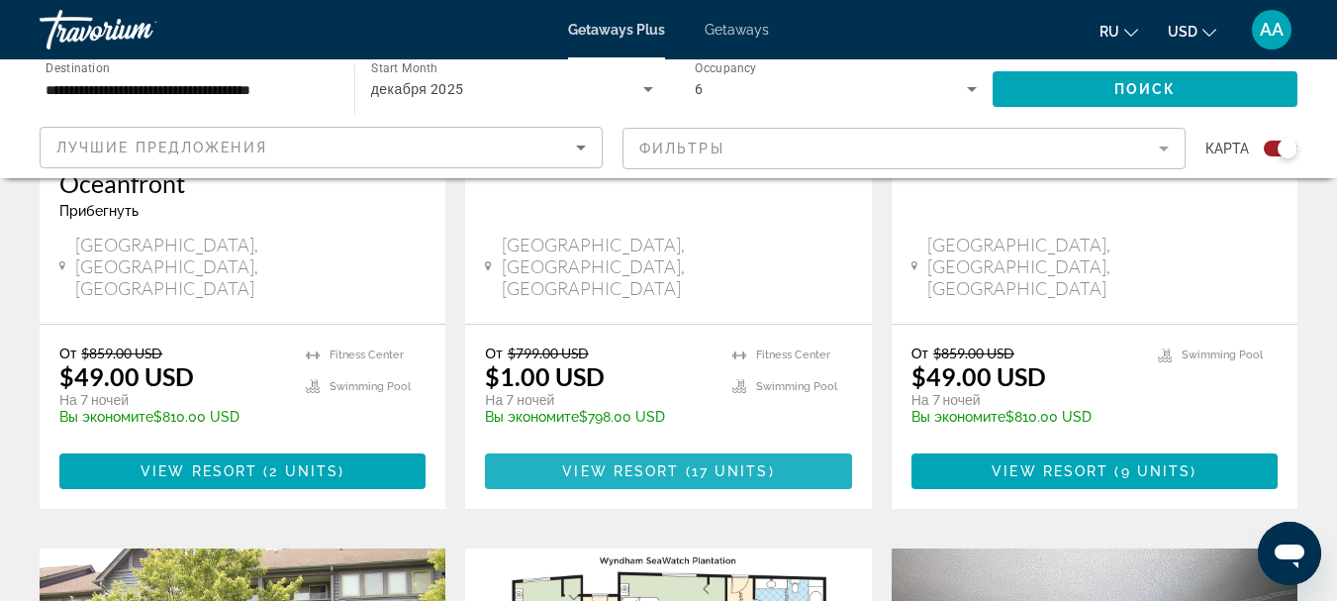
click at [656, 463] on span "View Resort" at bounding box center [620, 471] width 117 height 16
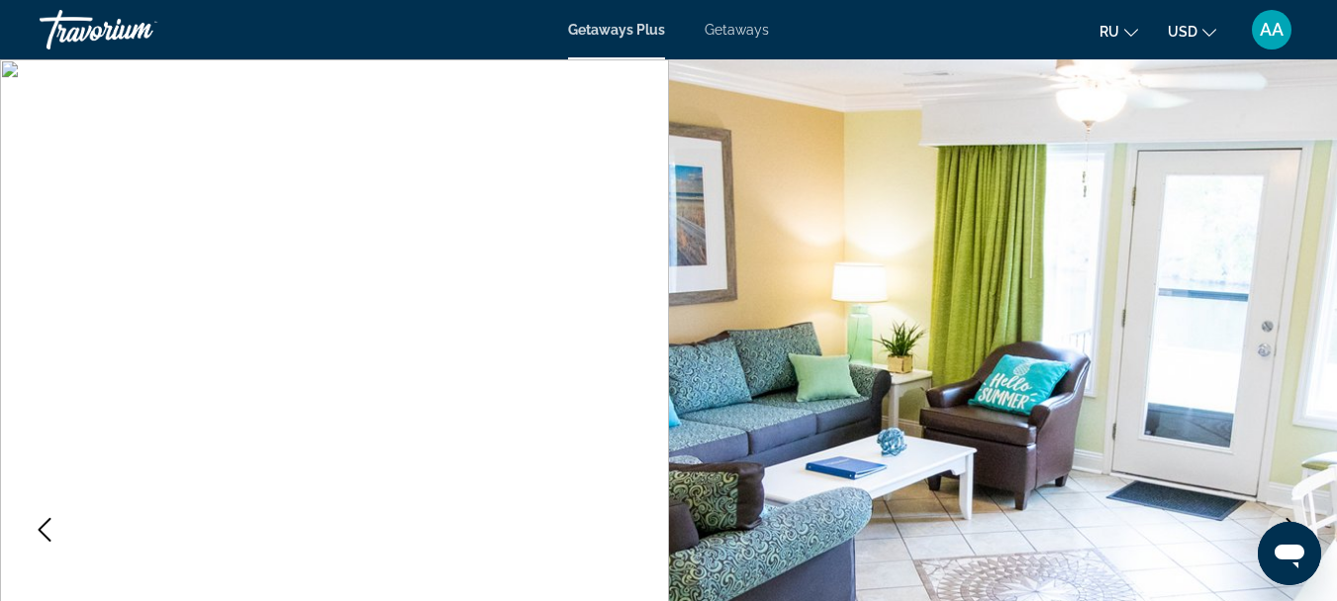
click at [48, 523] on icon "Previous image" at bounding box center [45, 530] width 24 height 24
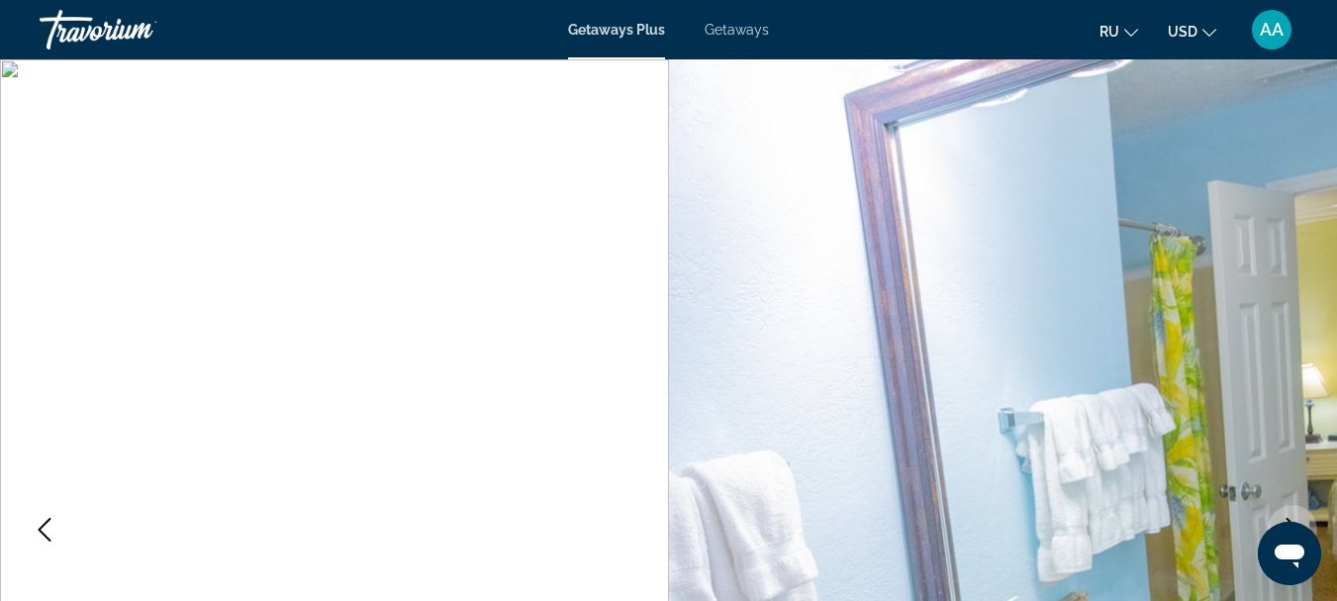
click at [48, 523] on icon "Previous image" at bounding box center [45, 530] width 24 height 24
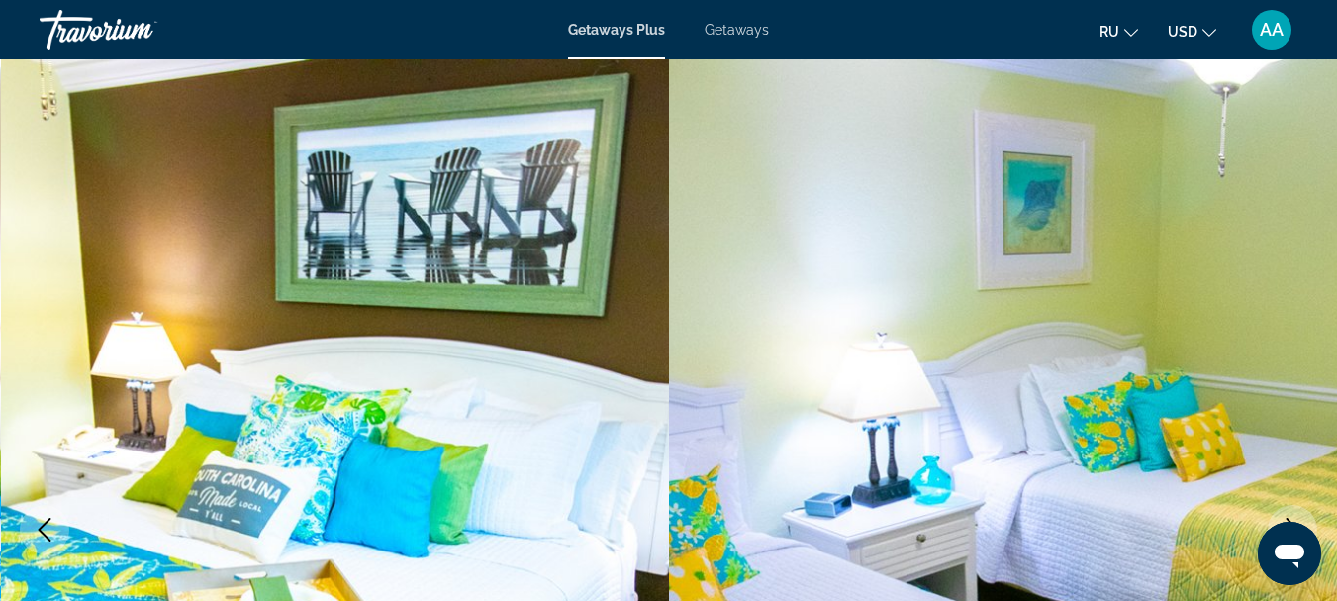
click at [48, 523] on icon "Previous image" at bounding box center [45, 530] width 24 height 24
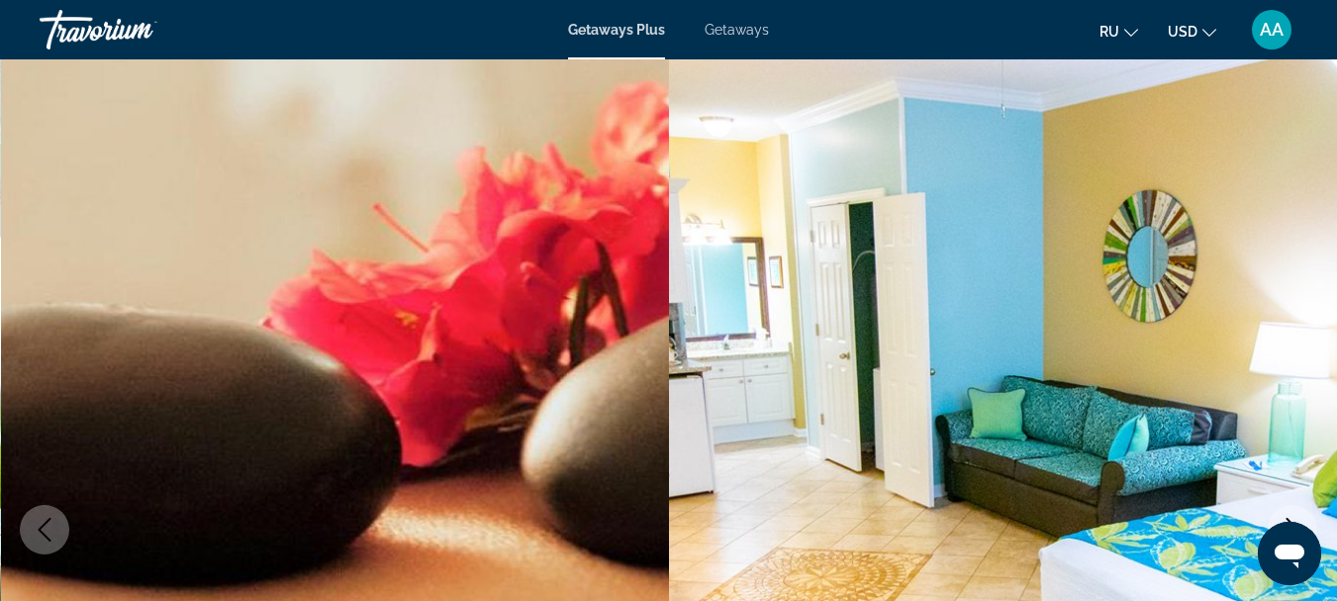
click at [49, 523] on icon "Previous image" at bounding box center [45, 530] width 24 height 24
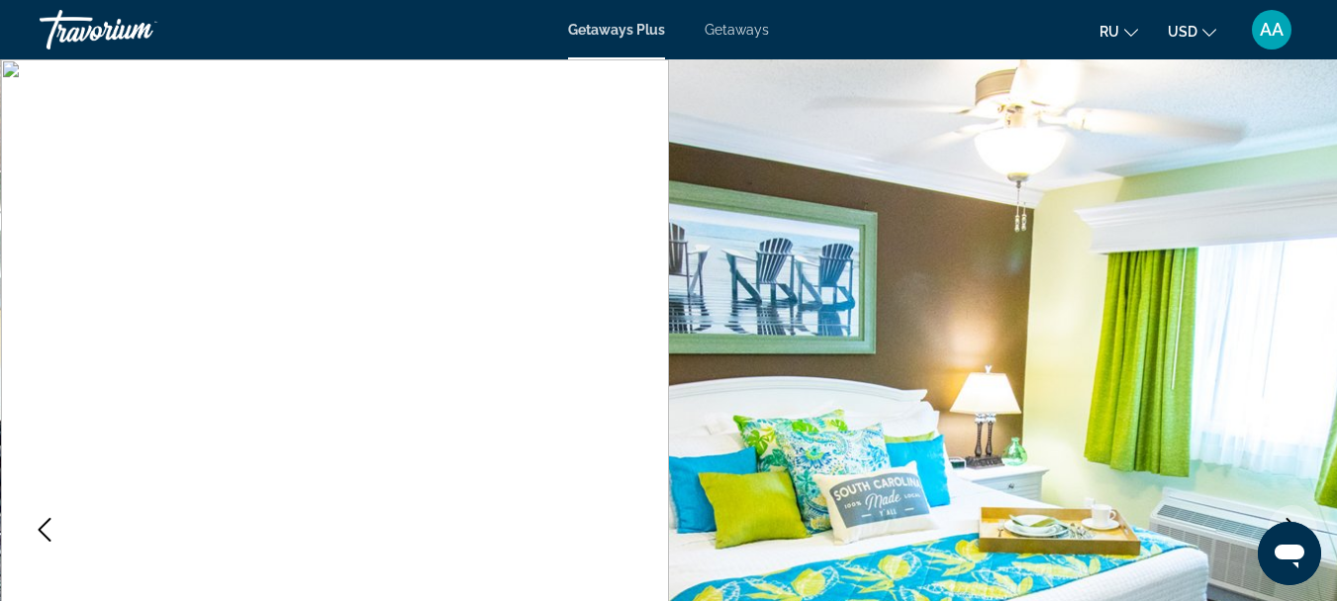
click at [51, 522] on icon "Previous image" at bounding box center [45, 530] width 24 height 24
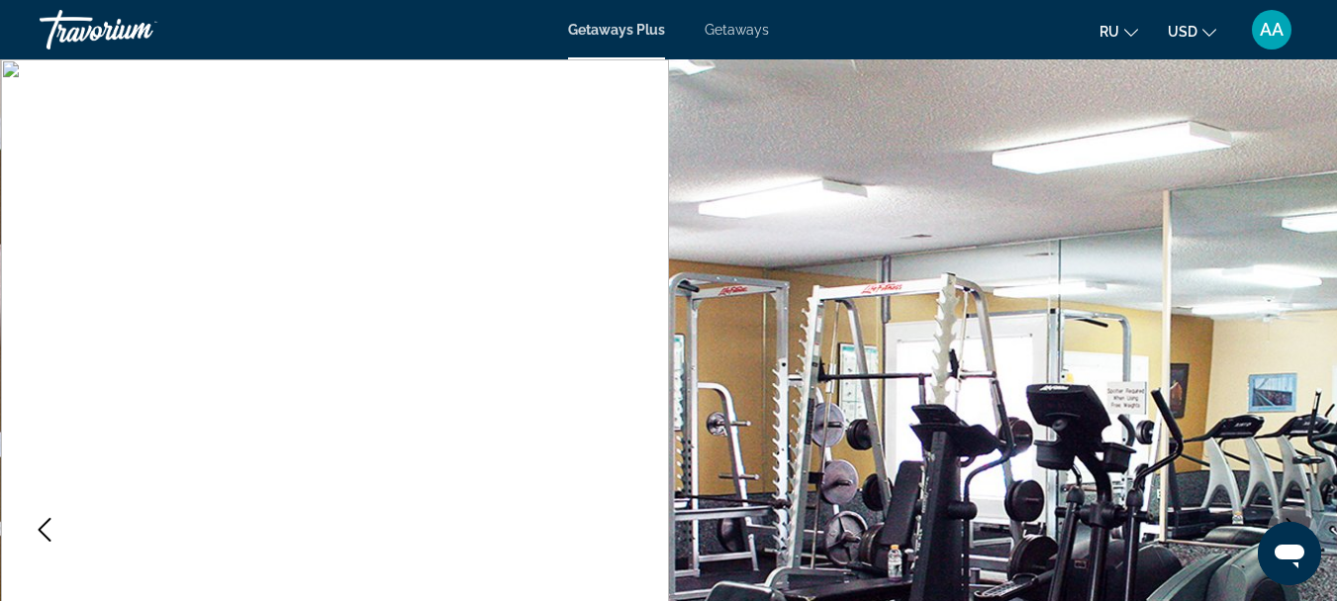
click at [51, 522] on icon "Previous image" at bounding box center [45, 530] width 24 height 24
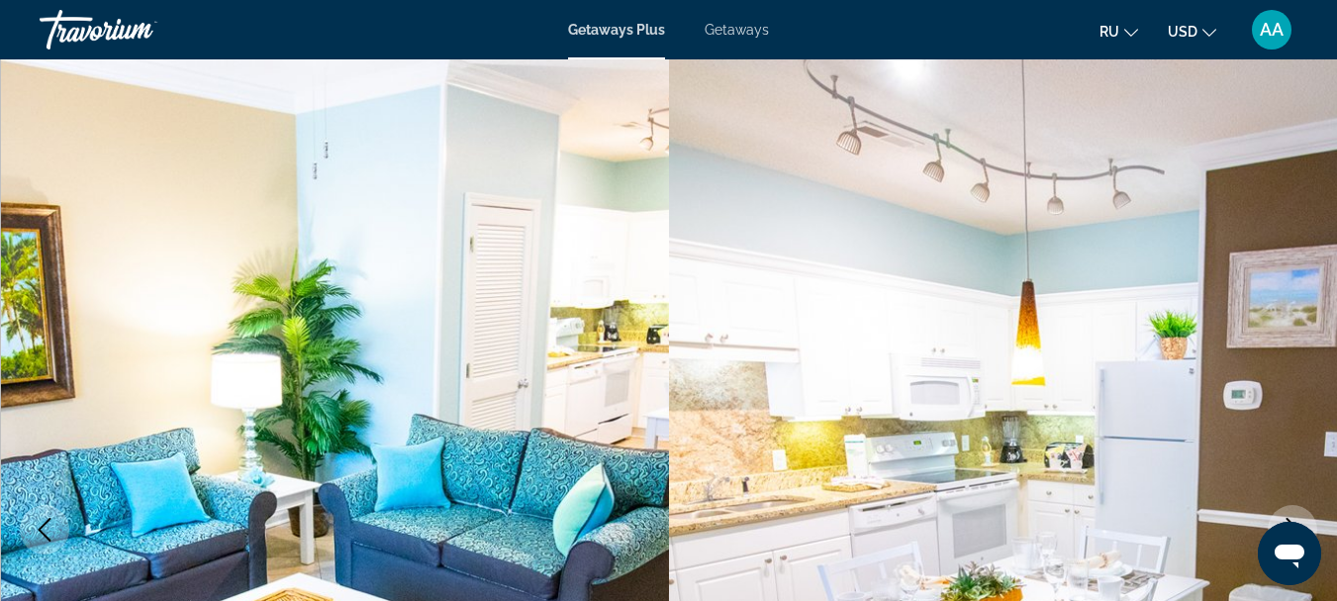
click at [51, 522] on icon "Previous image" at bounding box center [45, 530] width 24 height 24
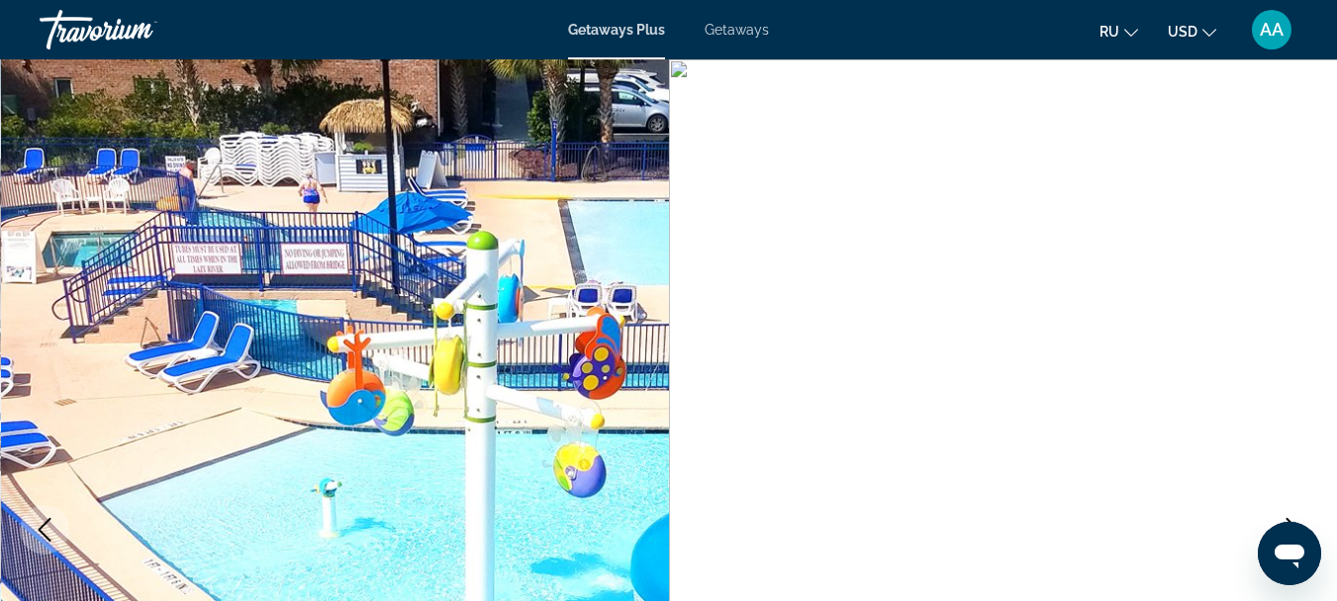
click at [51, 520] on icon "Previous image" at bounding box center [45, 530] width 24 height 24
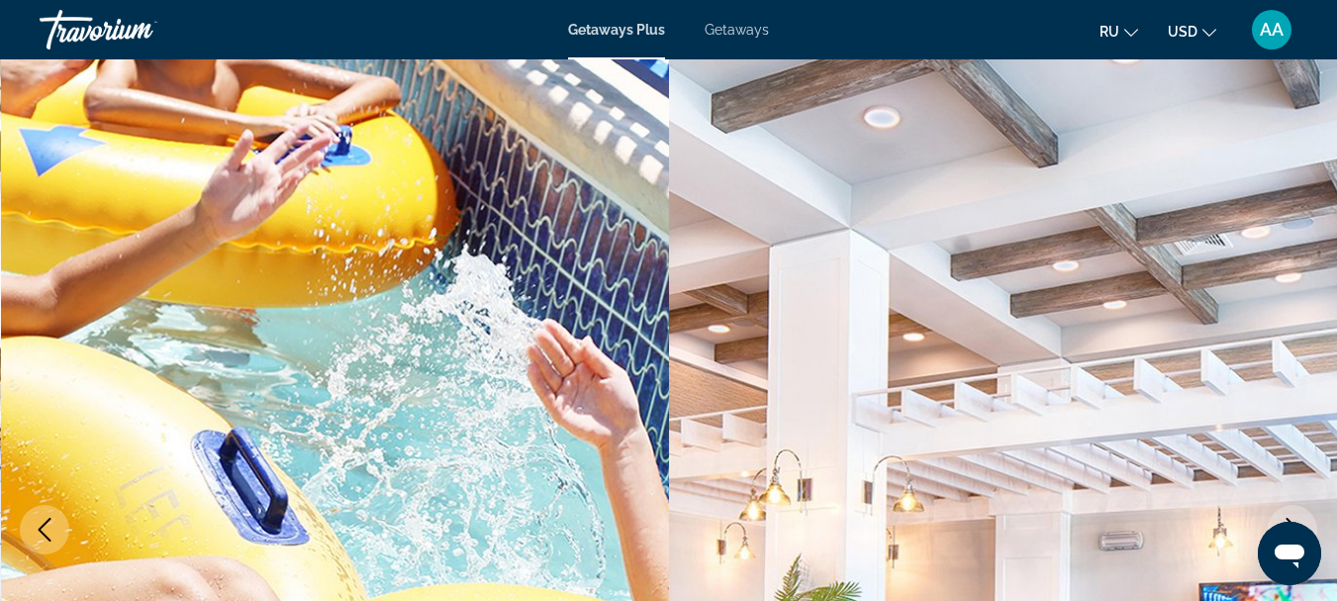
click at [51, 520] on icon "Previous image" at bounding box center [45, 530] width 24 height 24
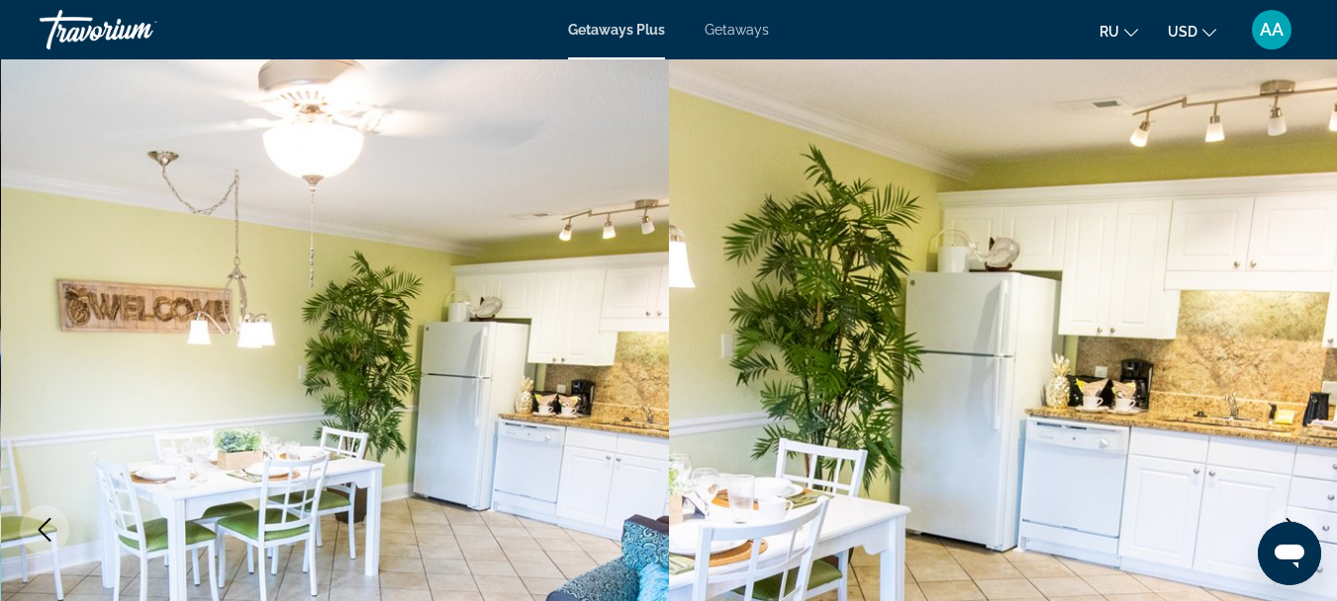
click at [51, 520] on icon "Previous image" at bounding box center [45, 530] width 24 height 24
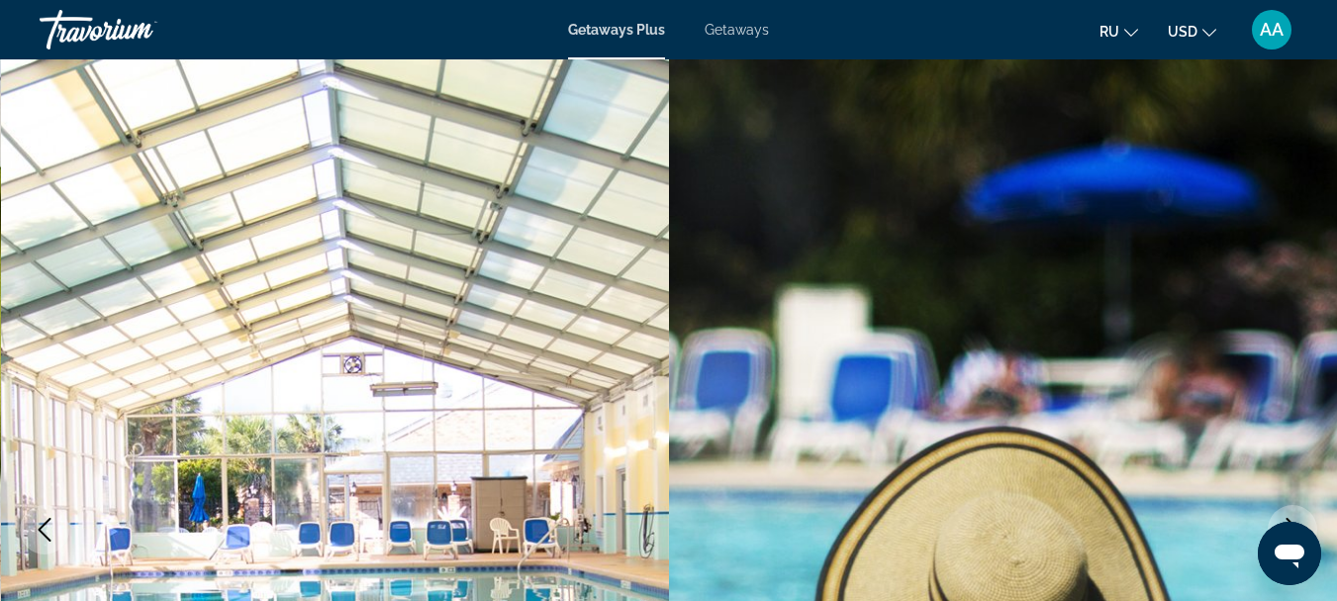
click at [51, 520] on icon "Previous image" at bounding box center [45, 530] width 24 height 24
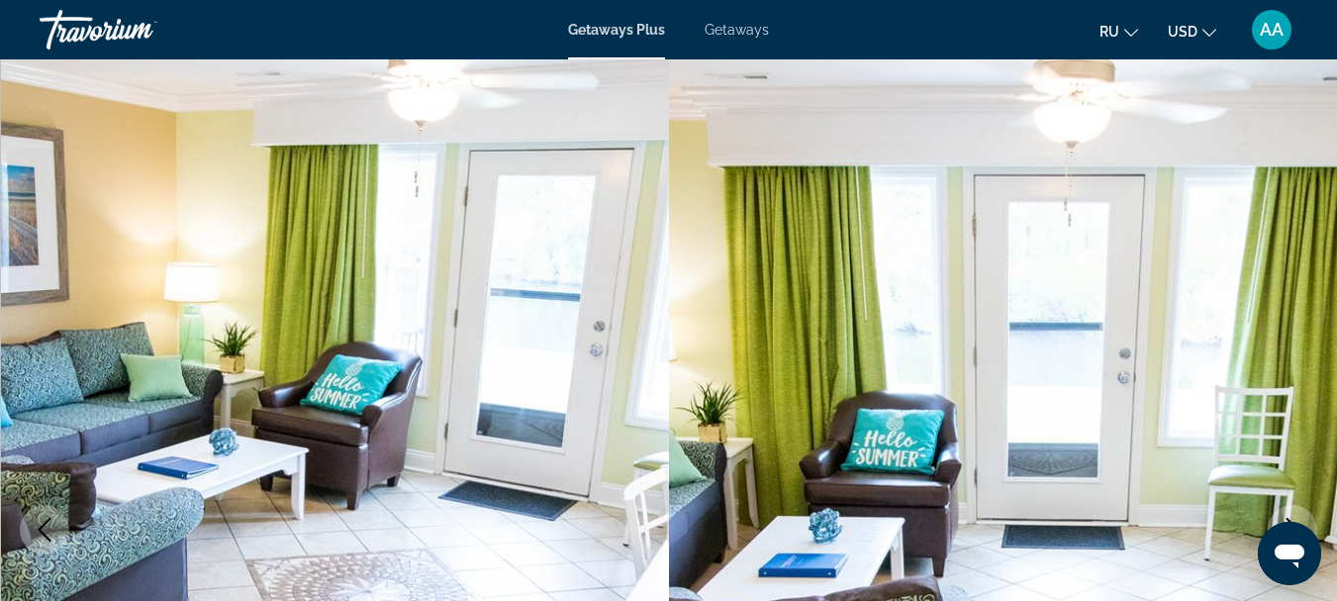
click at [51, 519] on icon "Previous image" at bounding box center [45, 530] width 24 height 24
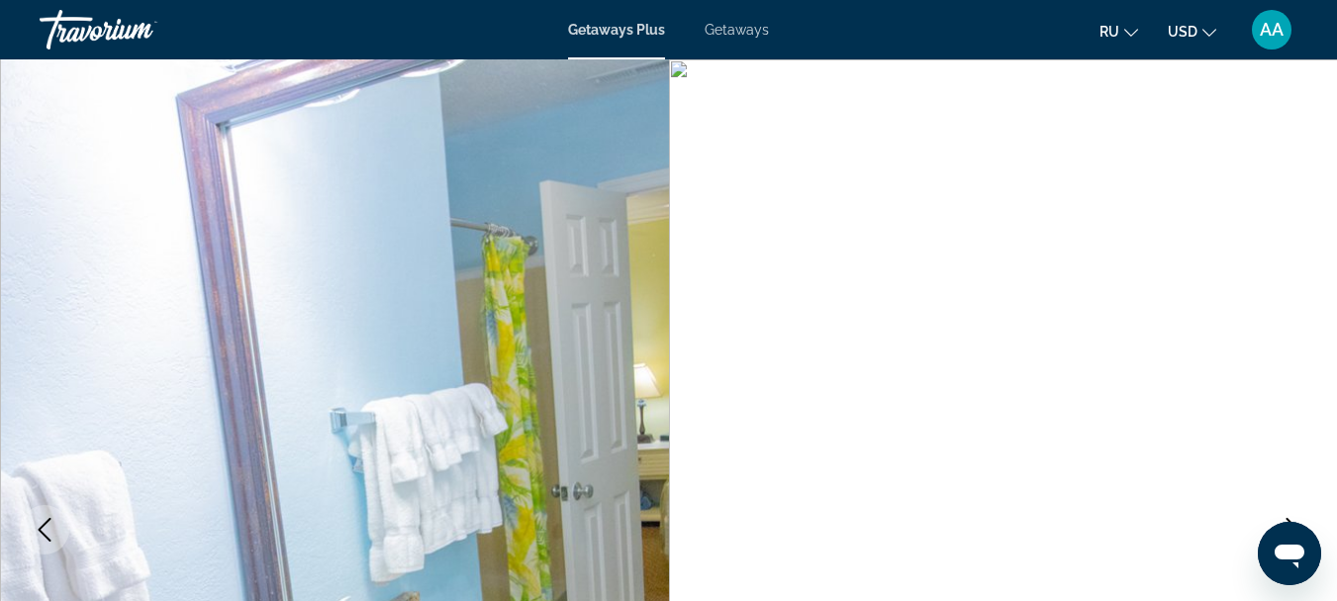
click at [51, 519] on icon "Previous image" at bounding box center [45, 530] width 24 height 24
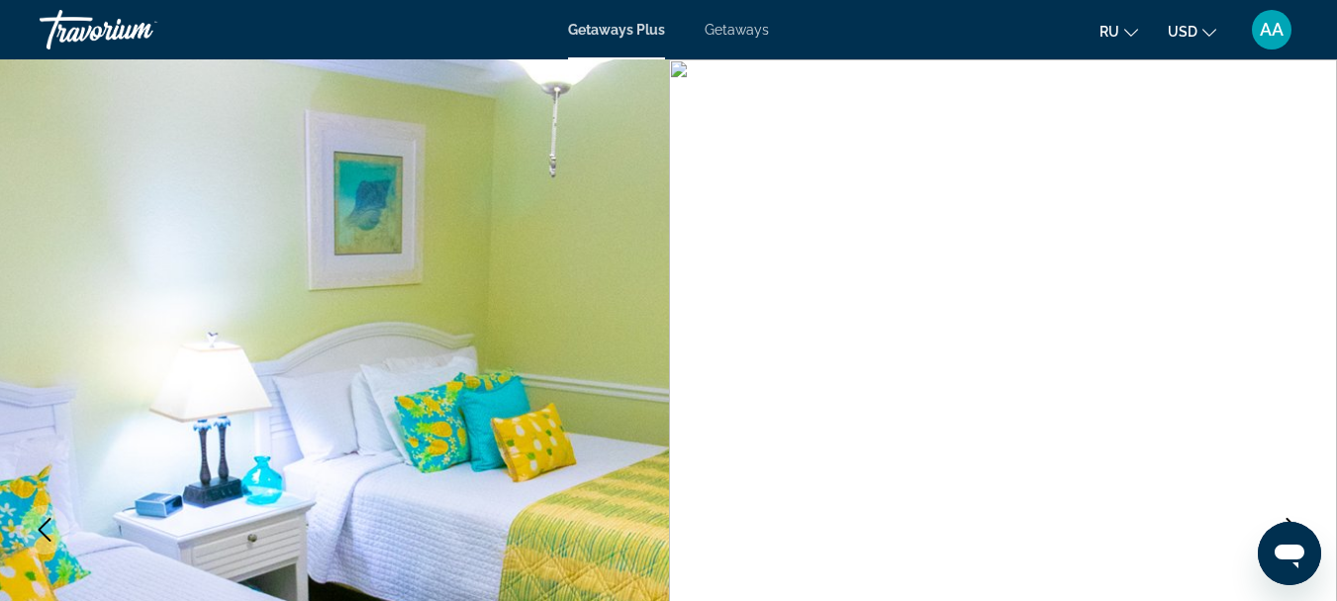
click at [51, 519] on icon "Previous image" at bounding box center [45, 530] width 24 height 24
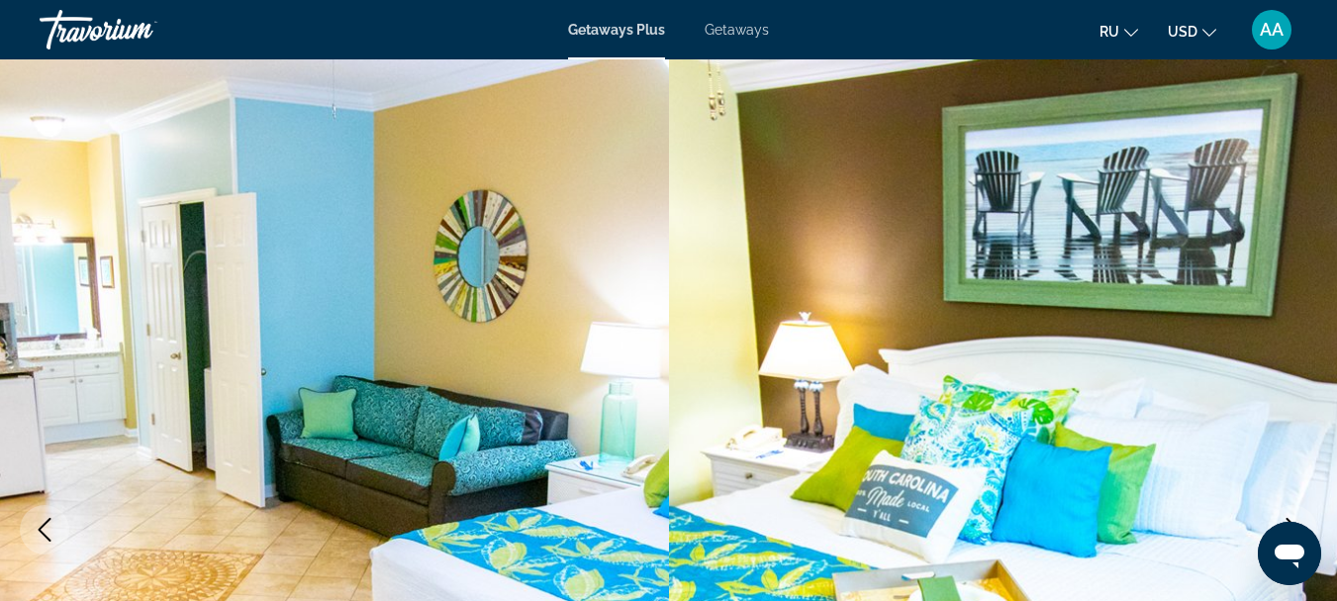
click at [51, 519] on icon "Previous image" at bounding box center [45, 530] width 24 height 24
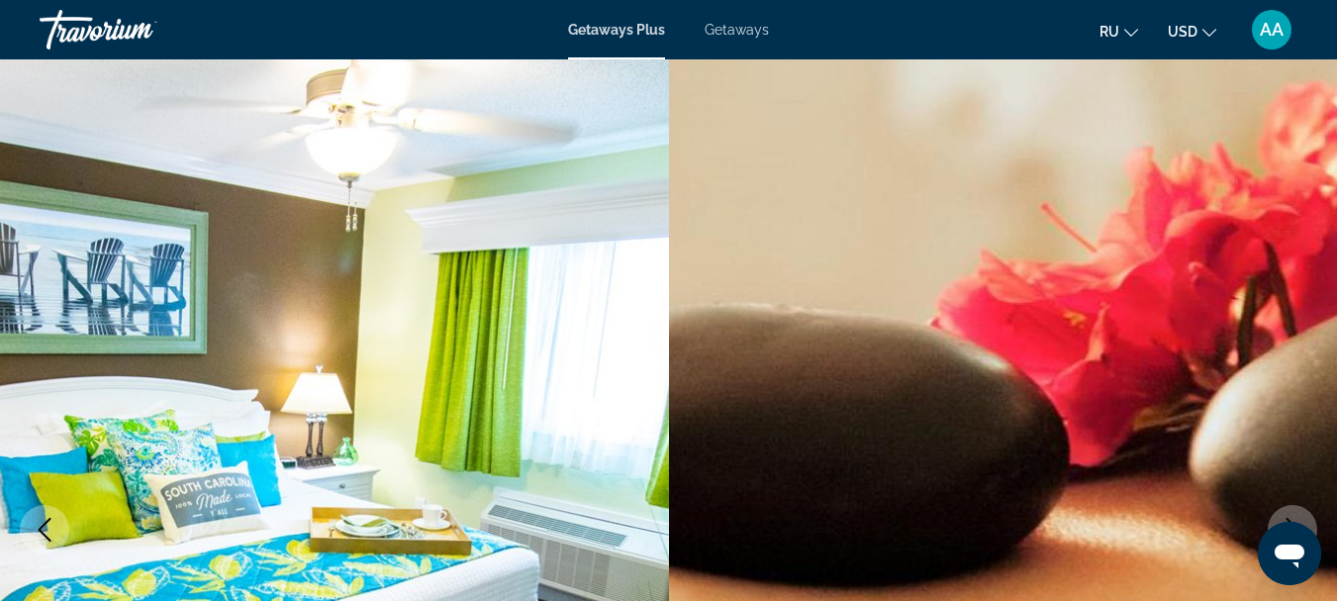
click at [51, 519] on icon "Previous image" at bounding box center [45, 530] width 24 height 24
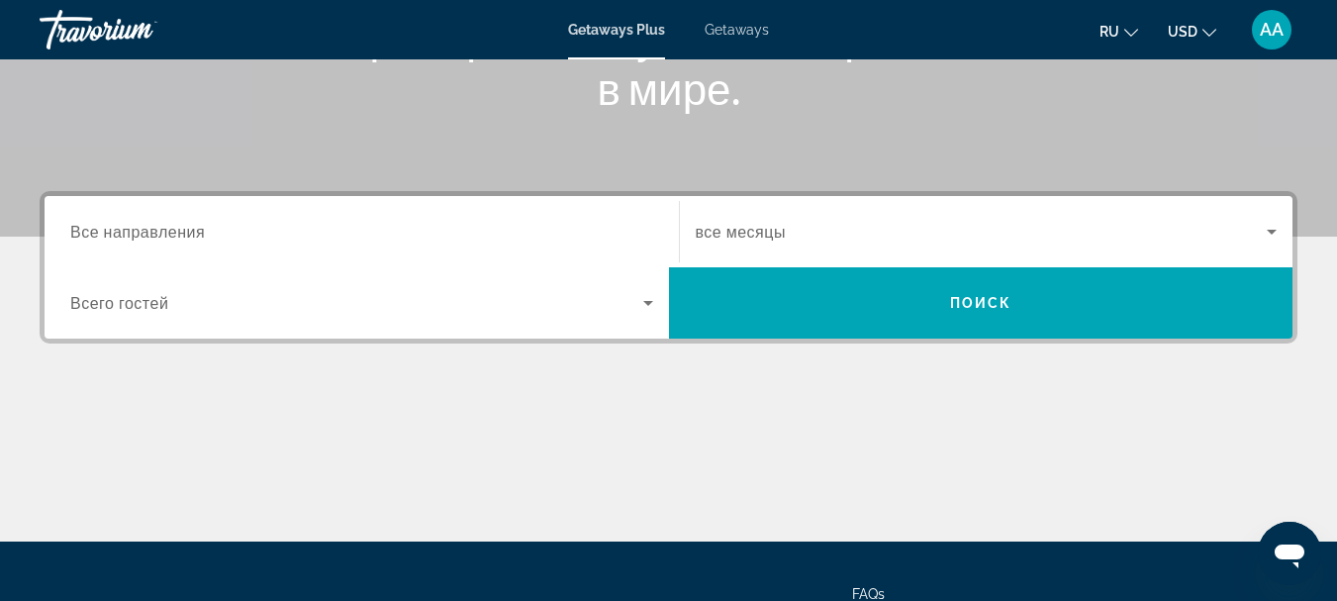
scroll to position [396, 0]
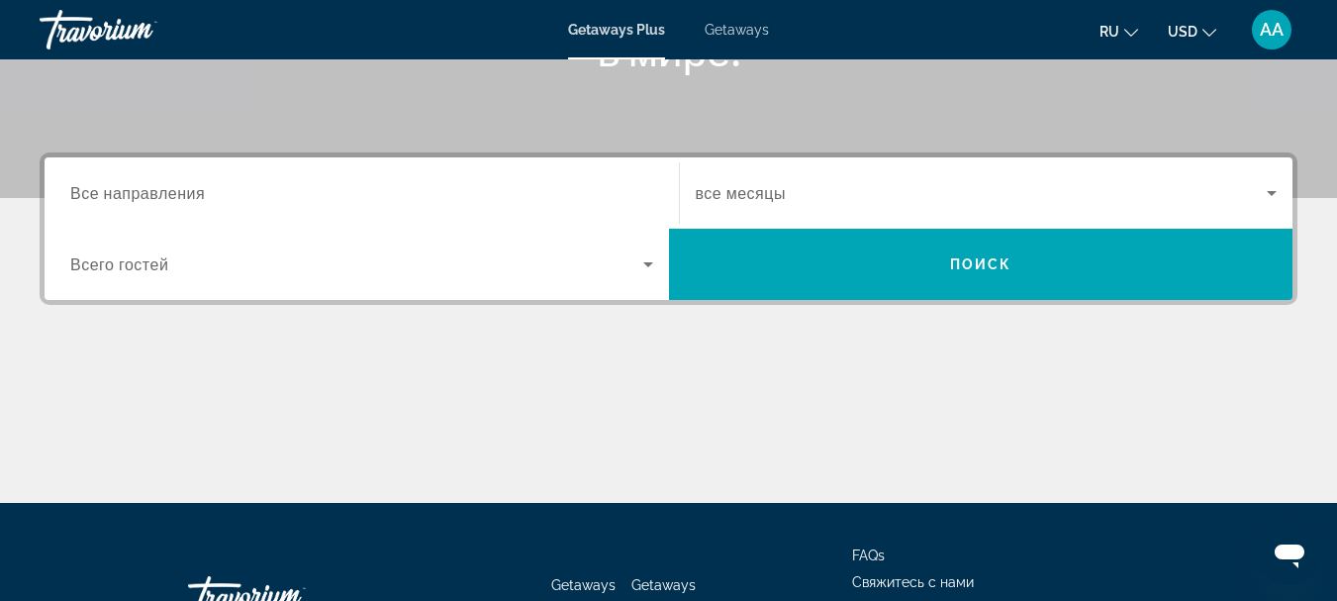
click at [200, 200] on span "Все направления" at bounding box center [137, 192] width 135 height 19
click at [200, 200] on input "Destination Все направления" at bounding box center [361, 194] width 583 height 24
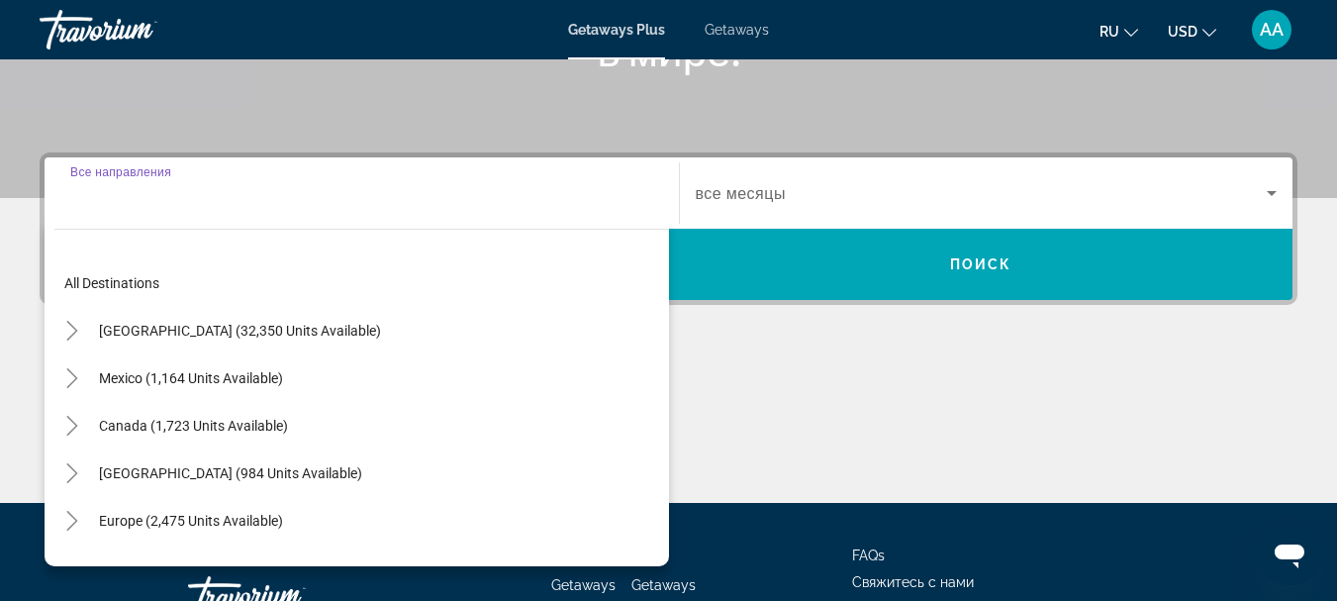
scroll to position [484, 0]
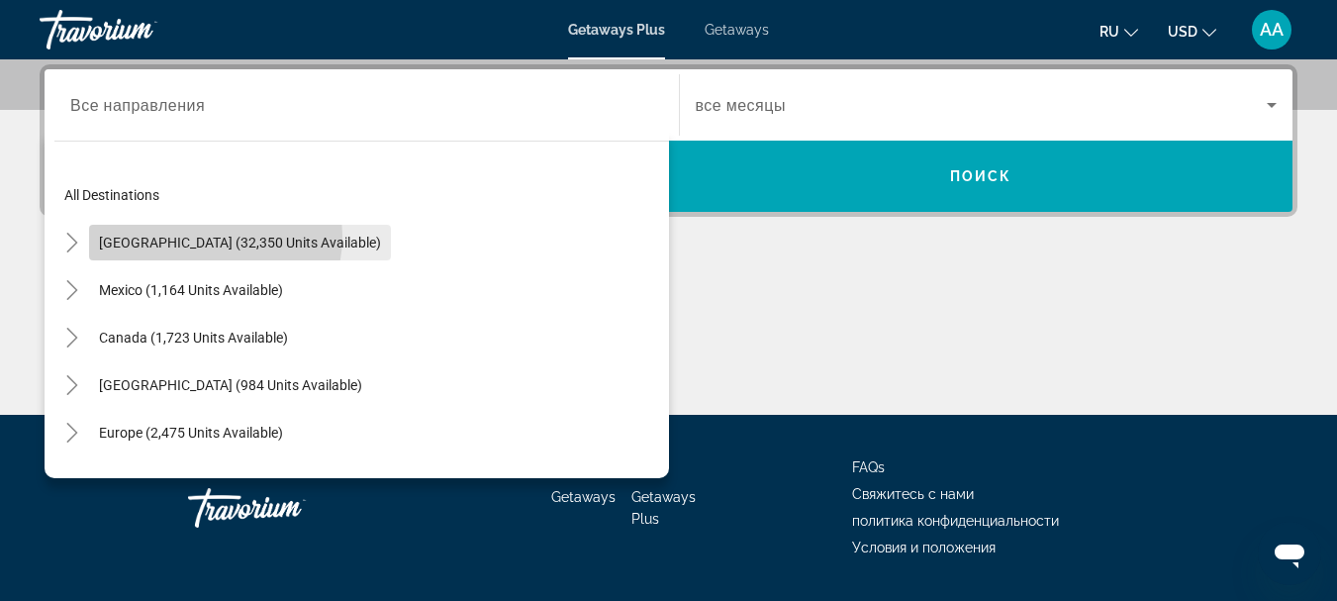
click at [193, 237] on span "[GEOGRAPHIC_DATA] (32,350 units available)" at bounding box center [240, 243] width 282 height 16
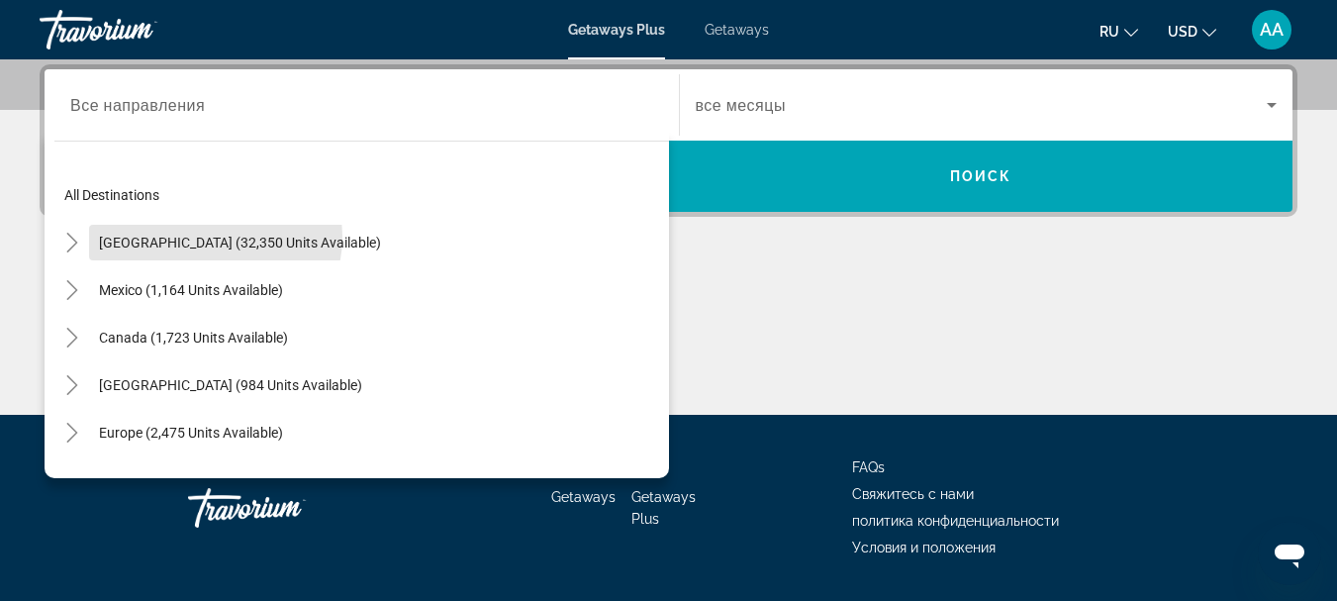
type input "**********"
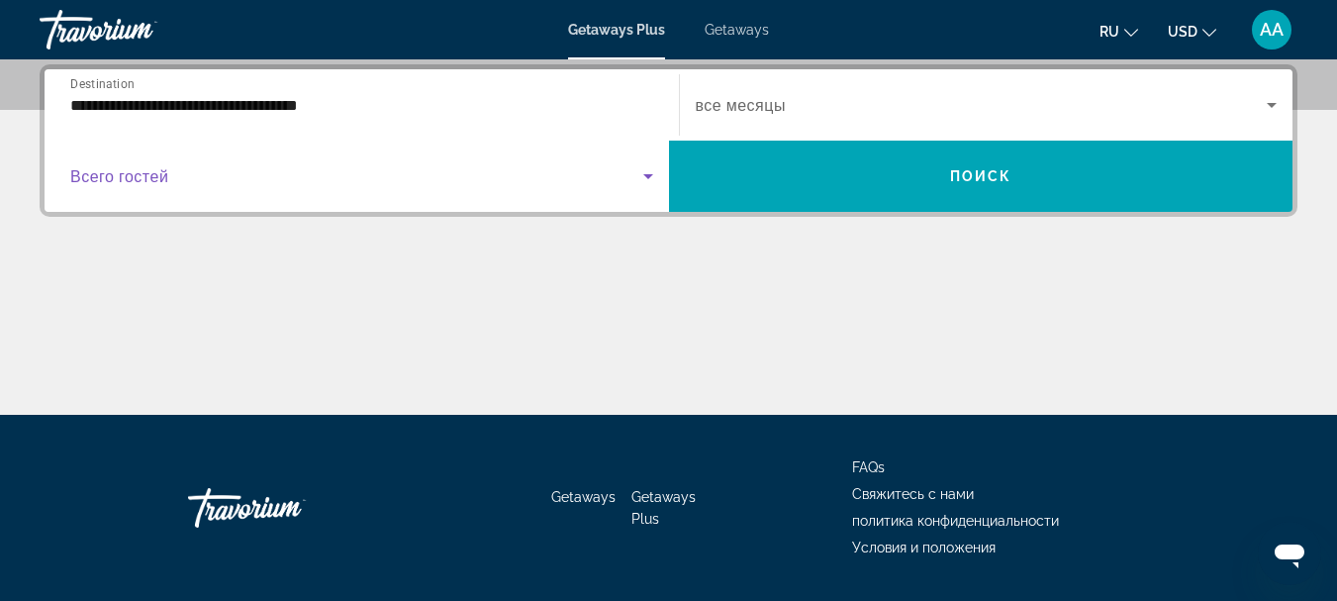
click at [643, 176] on icon "Search widget" at bounding box center [648, 176] width 24 height 24
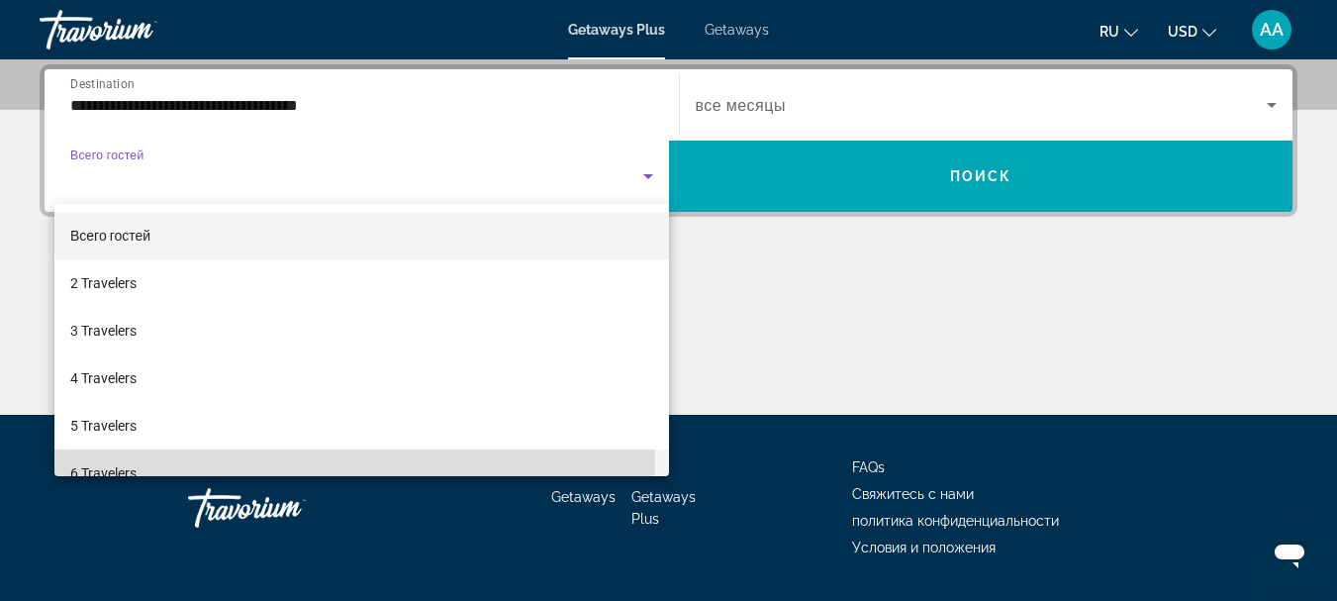
click at [155, 458] on mat-option "6 Travelers" at bounding box center [361, 473] width 615 height 48
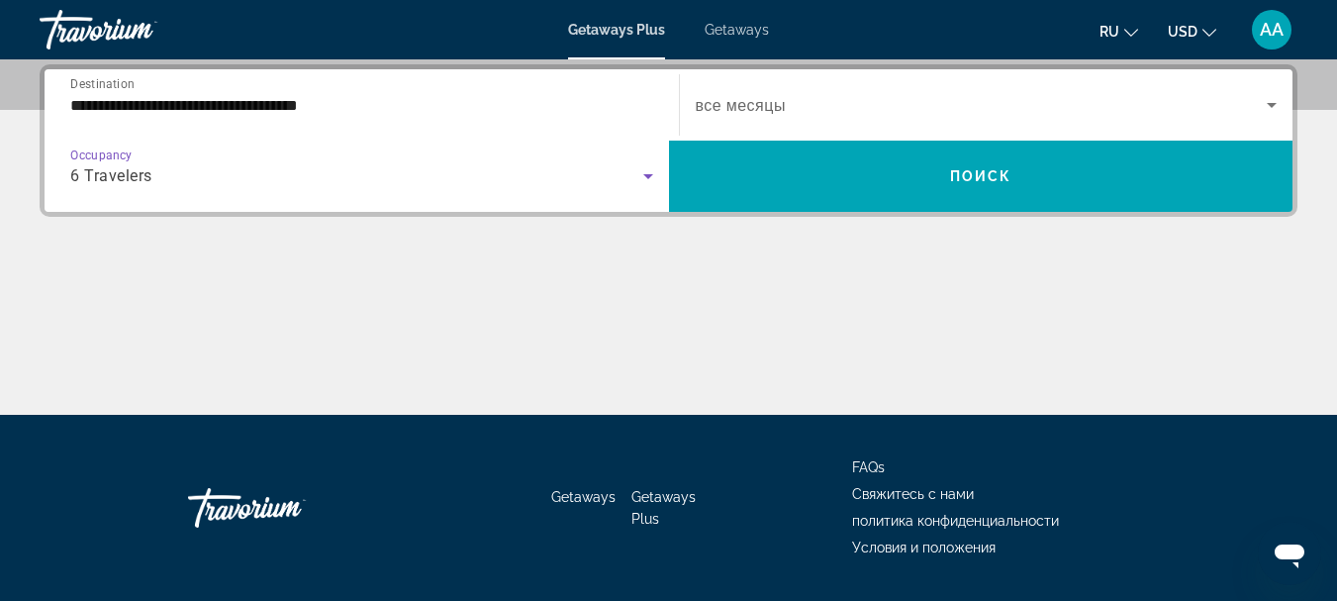
click at [1269, 103] on icon "Search widget" at bounding box center [1272, 105] width 10 height 5
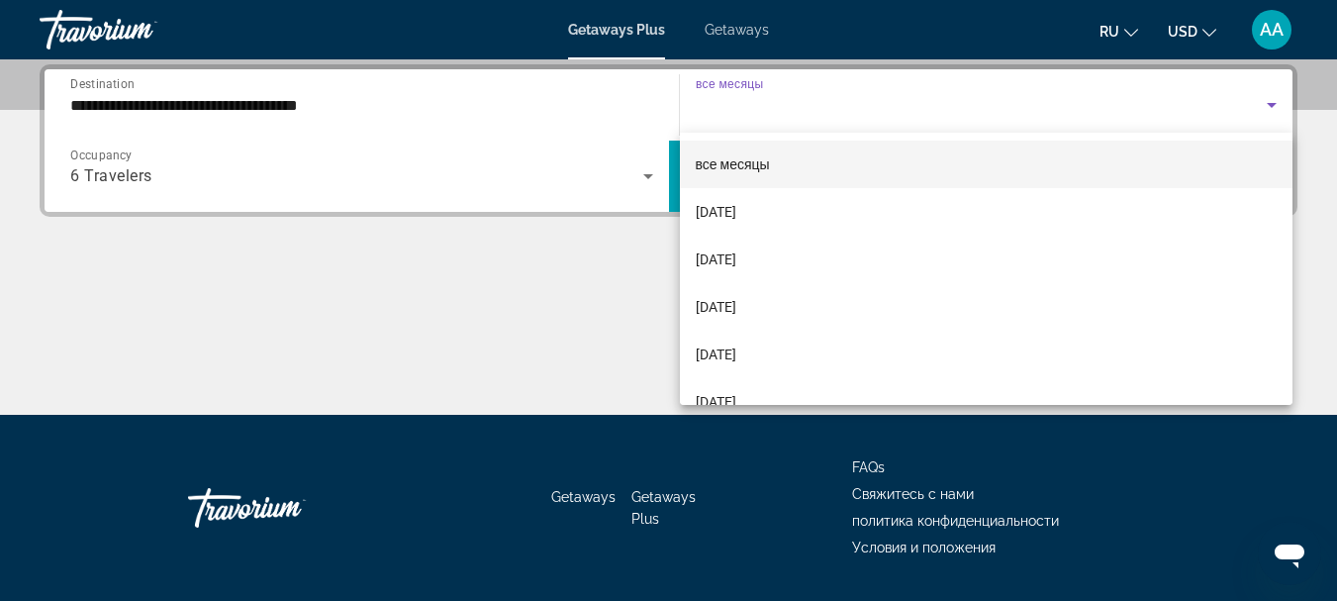
click at [1269, 103] on div at bounding box center [668, 300] width 1337 height 601
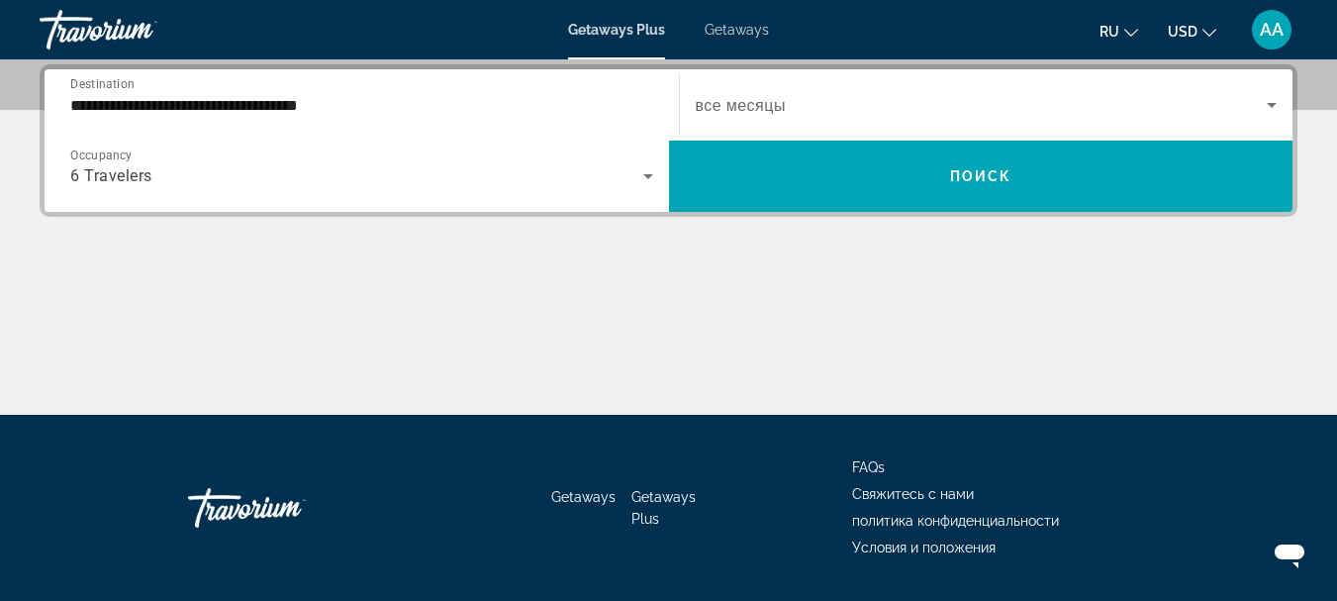
click at [1269, 109] on icon "Search widget" at bounding box center [1272, 105] width 24 height 24
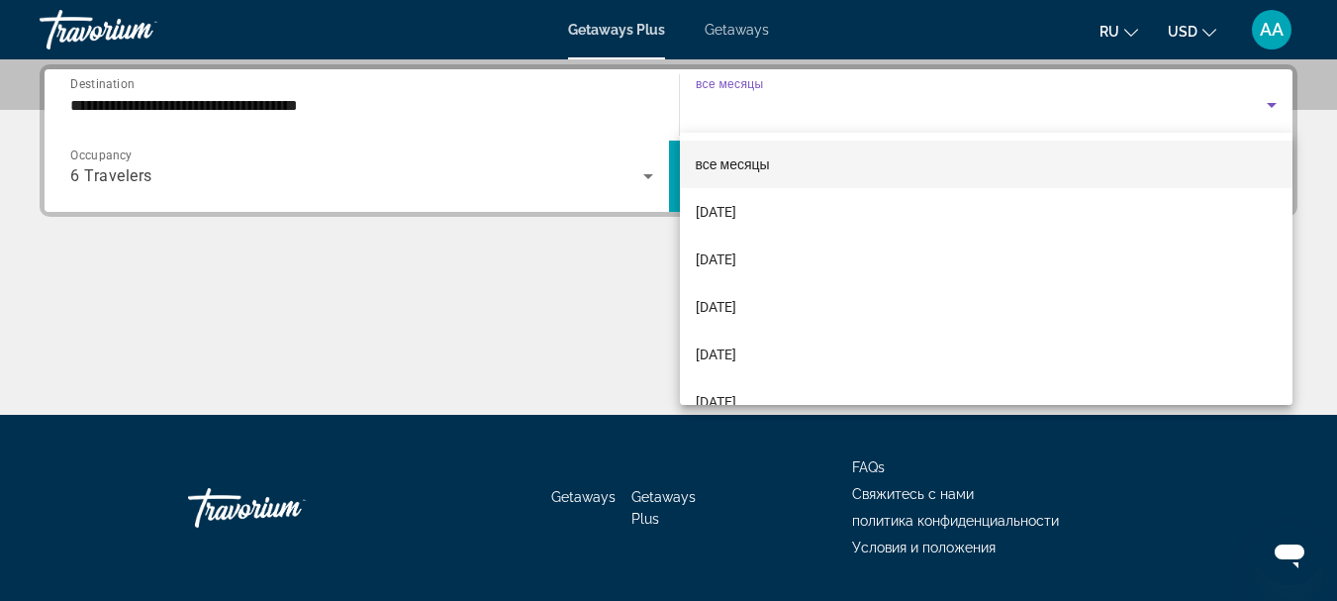
click at [1269, 109] on div at bounding box center [668, 300] width 1337 height 601
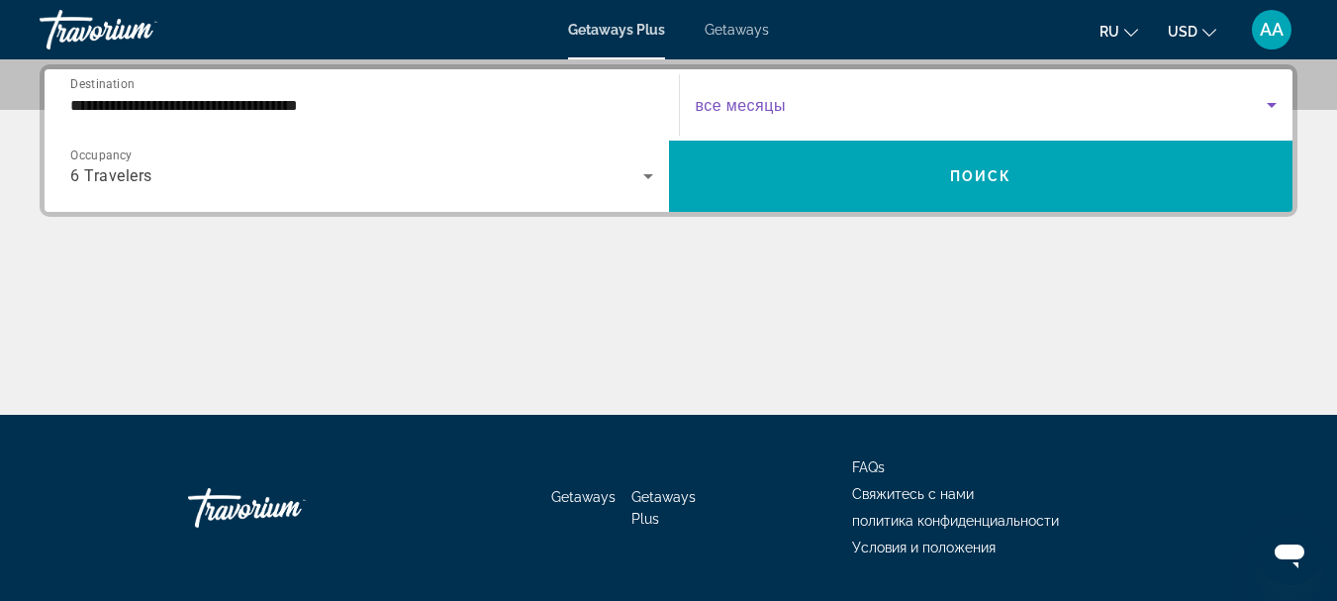
click at [1267, 104] on icon "Search widget" at bounding box center [1272, 105] width 24 height 24
click at [1268, 104] on icon "Search widget" at bounding box center [1272, 105] width 10 height 5
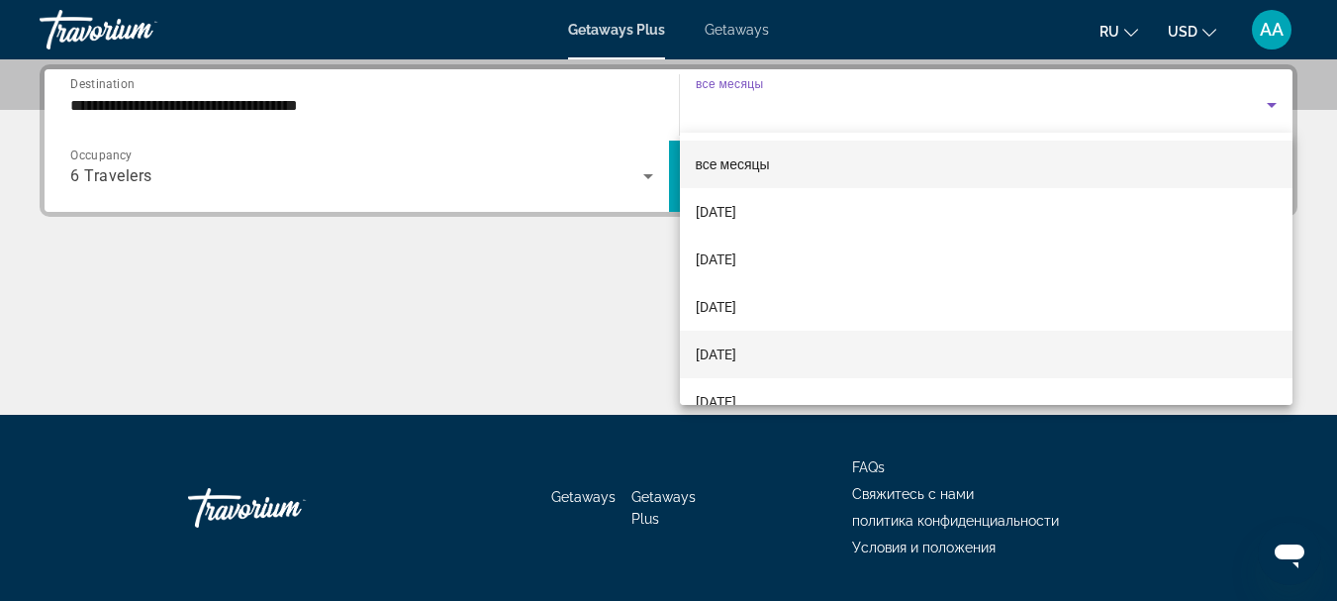
click at [827, 361] on mat-option "[DATE]" at bounding box center [987, 355] width 614 height 48
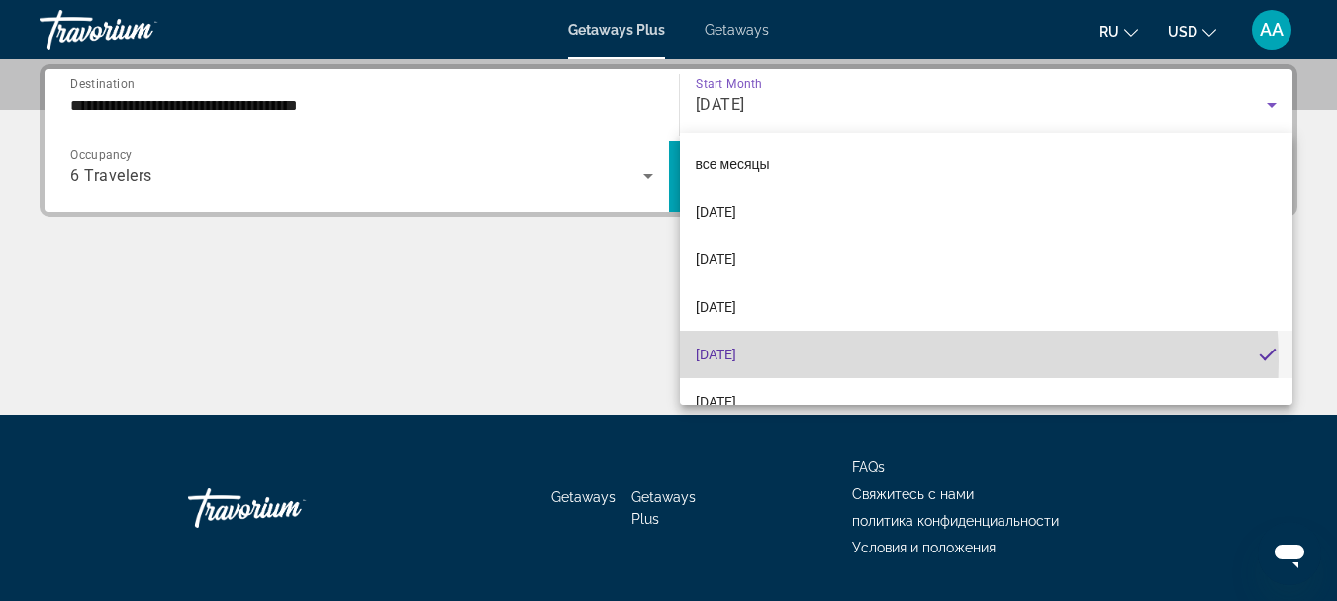
click at [827, 361] on div "Main content" at bounding box center [669, 340] width 1258 height 148
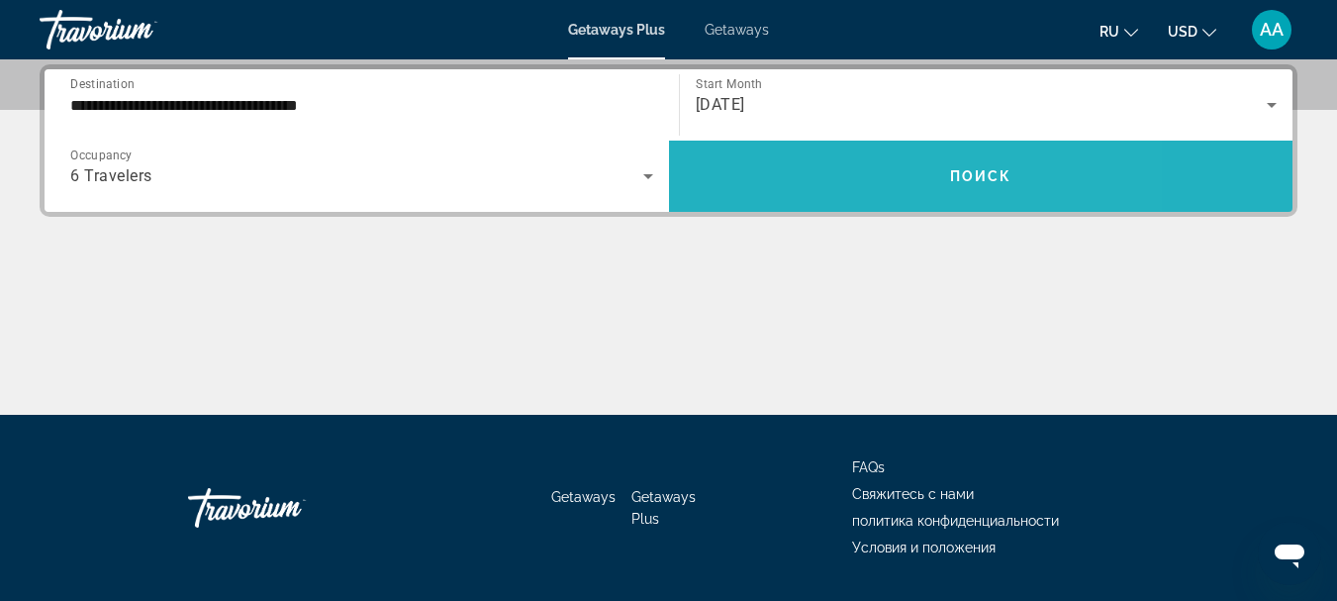
click at [979, 163] on span "Search widget" at bounding box center [981, 176] width 624 height 48
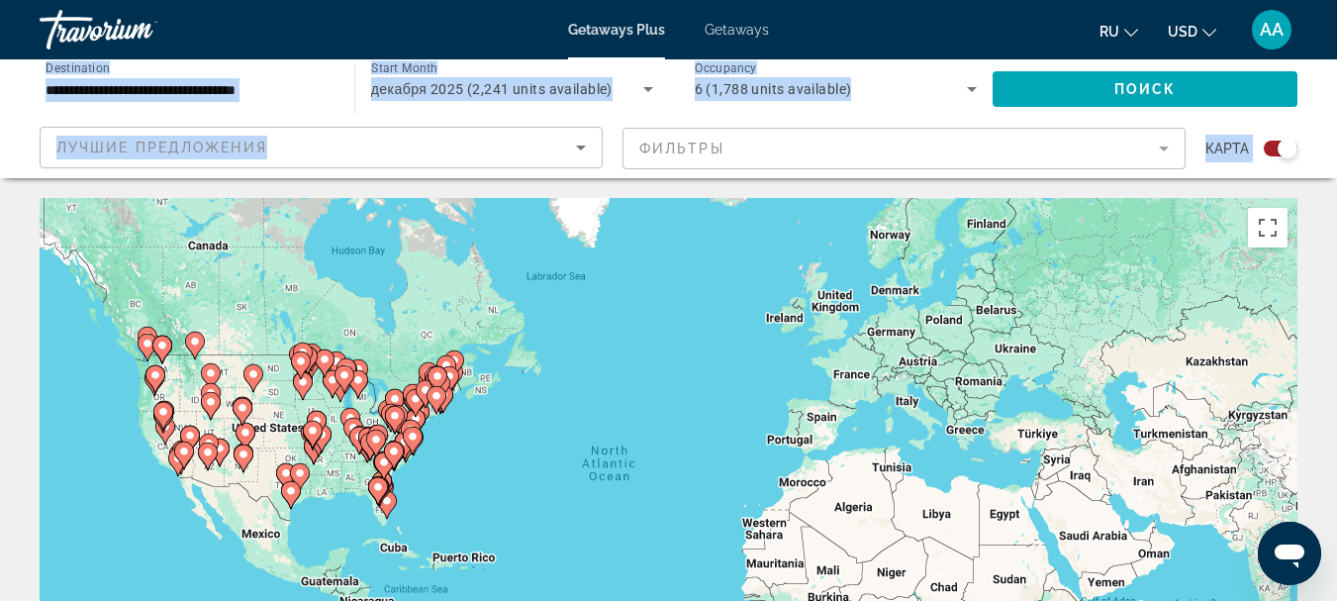
click at [395, 467] on icon "Main content" at bounding box center [394, 455] width 20 height 28
click at [395, 466] on div "To activate drag with keyboard, press Alt + Enter. Once in keyboard drag state,…" at bounding box center [669, 495] width 1258 height 594
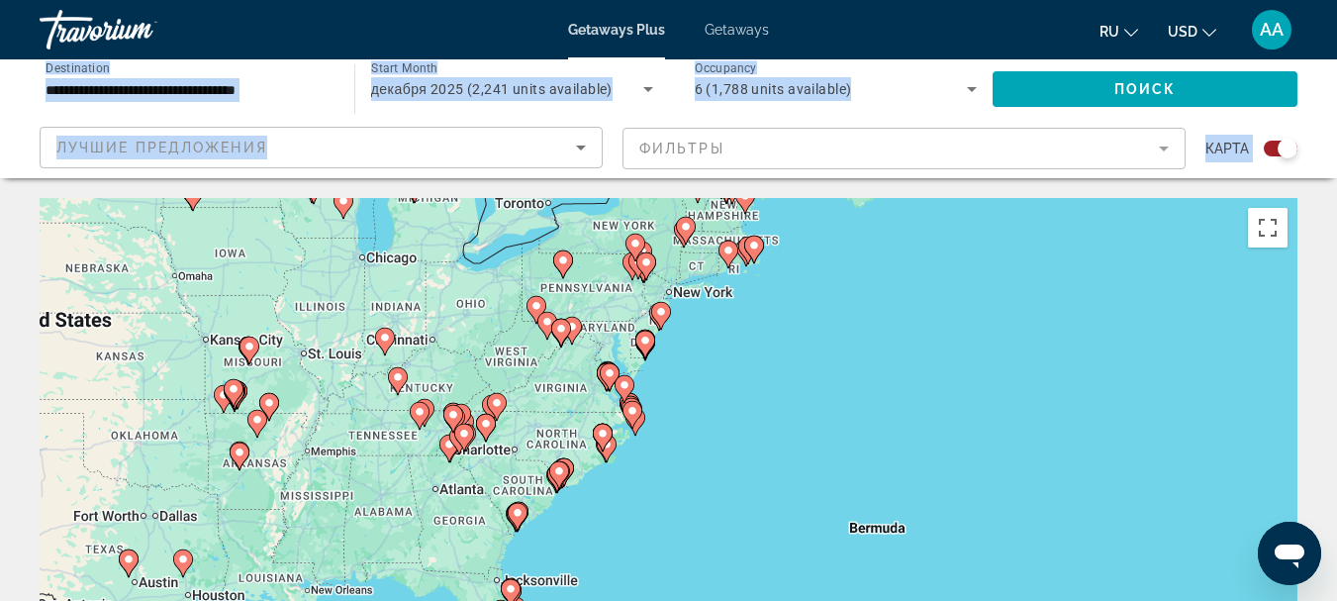
click at [512, 515] on icon "Main content" at bounding box center [517, 517] width 18 height 26
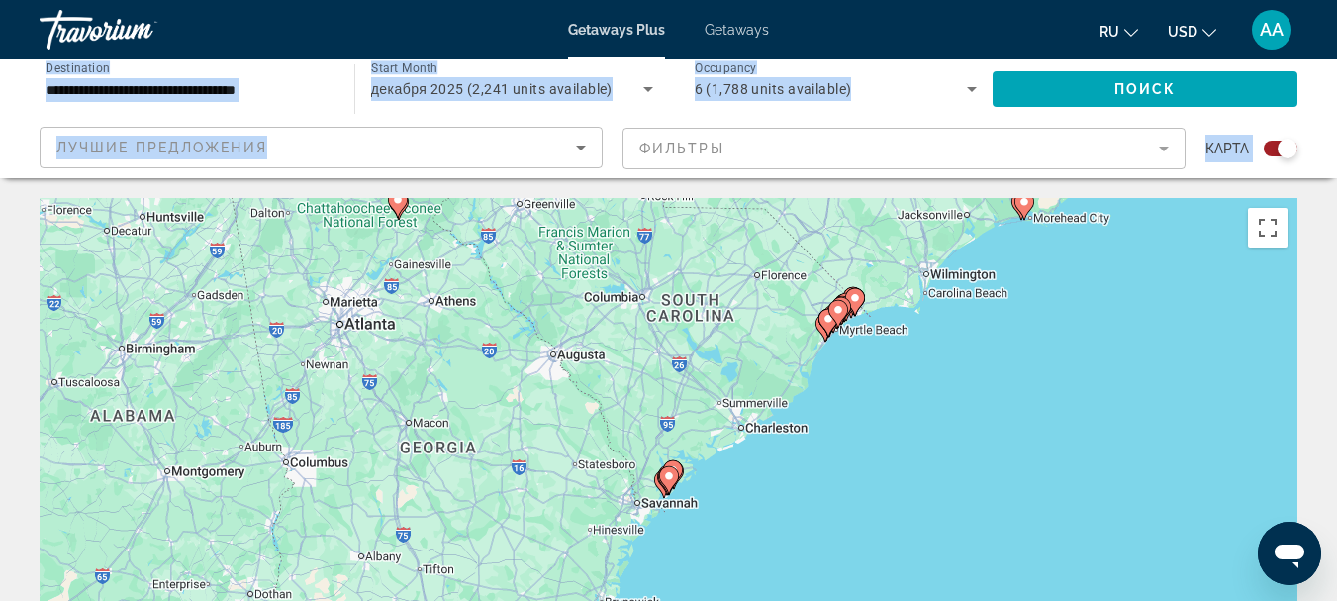
click at [665, 480] on image "Main content" at bounding box center [669, 476] width 12 height 12
type input "**********"
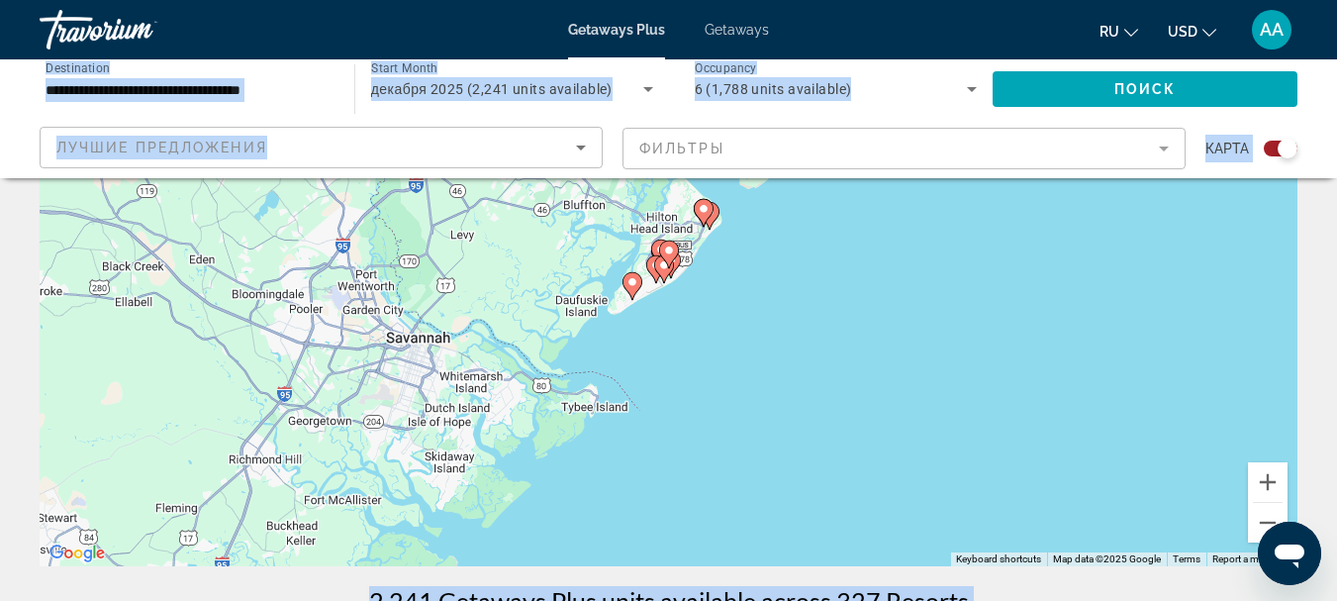
scroll to position [198, 0]
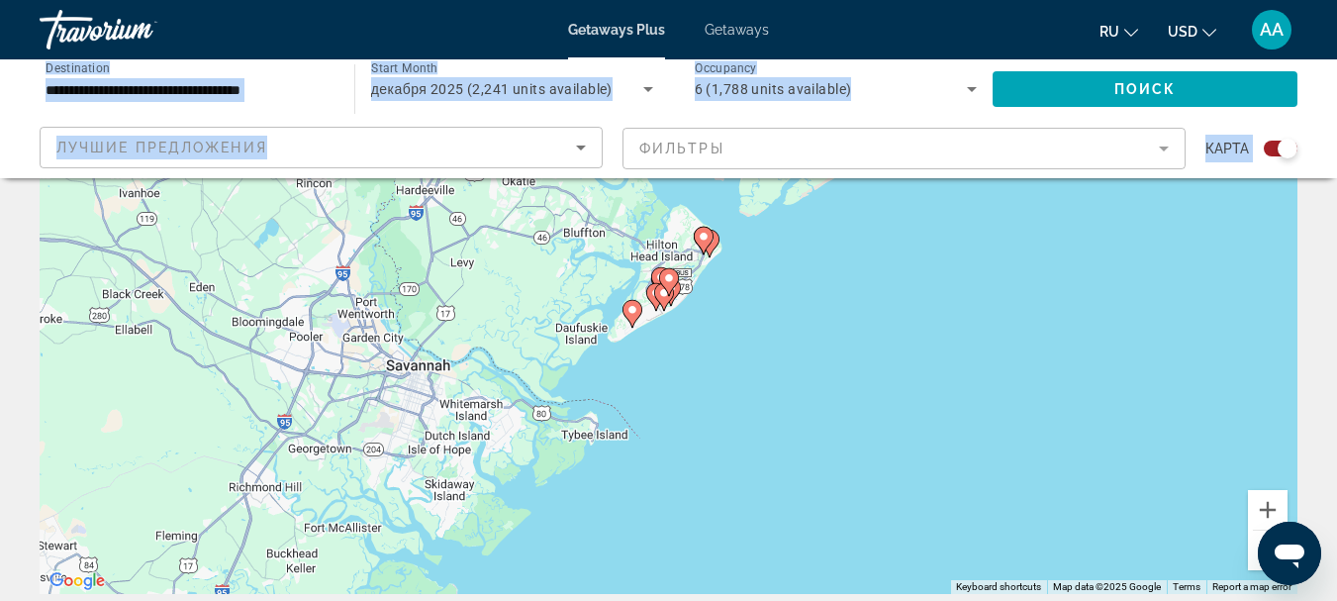
click at [633, 311] on image "Main content" at bounding box center [632, 310] width 12 height 12
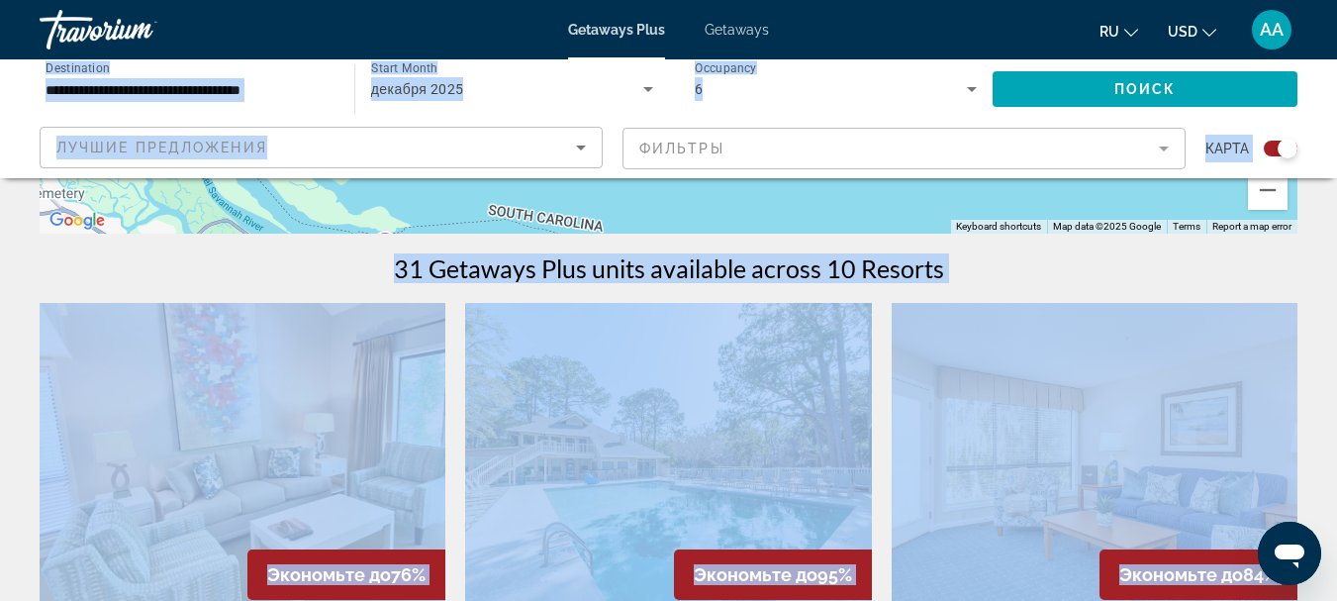
scroll to position [594, 0]
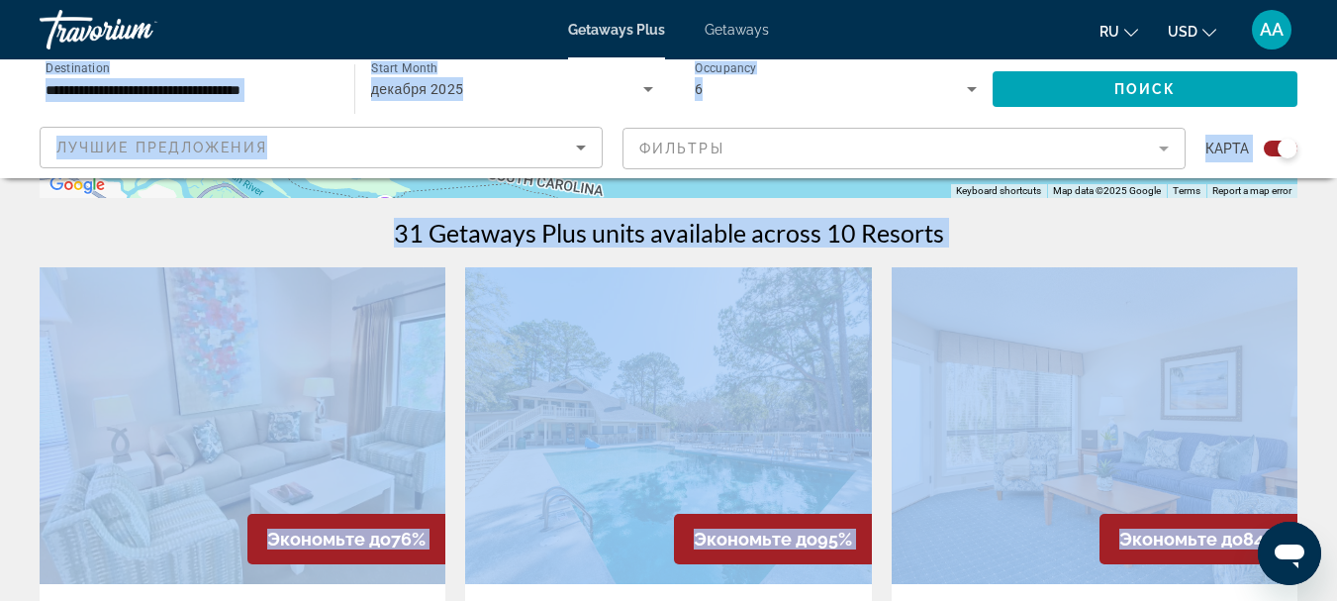
click at [1033, 225] on div "31 Getaways Plus units available across 10 Resorts" at bounding box center [669, 233] width 1258 height 30
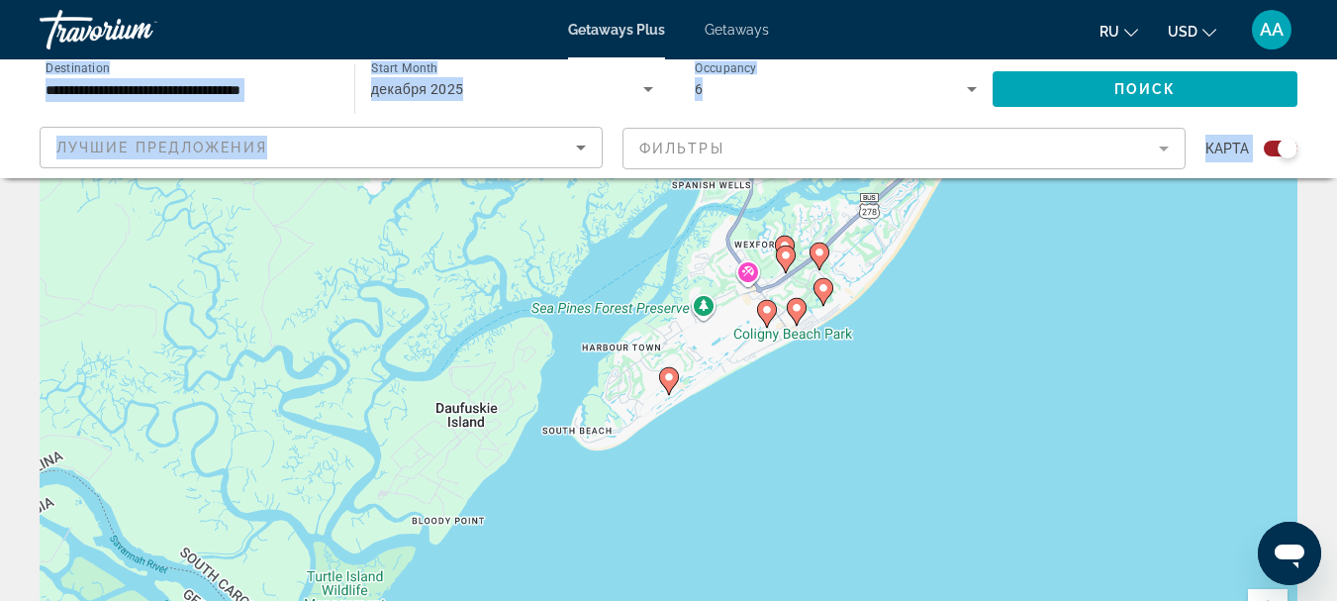
scroll to position [0, 0]
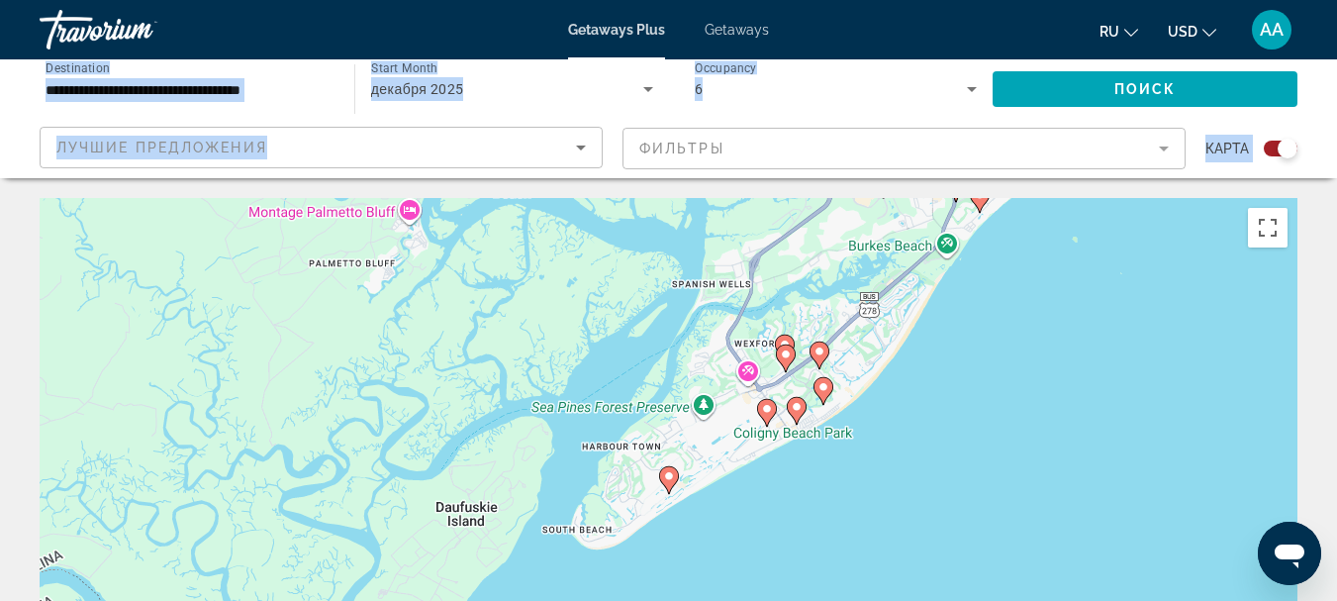
click at [785, 354] on image "Main content" at bounding box center [786, 354] width 12 height 12
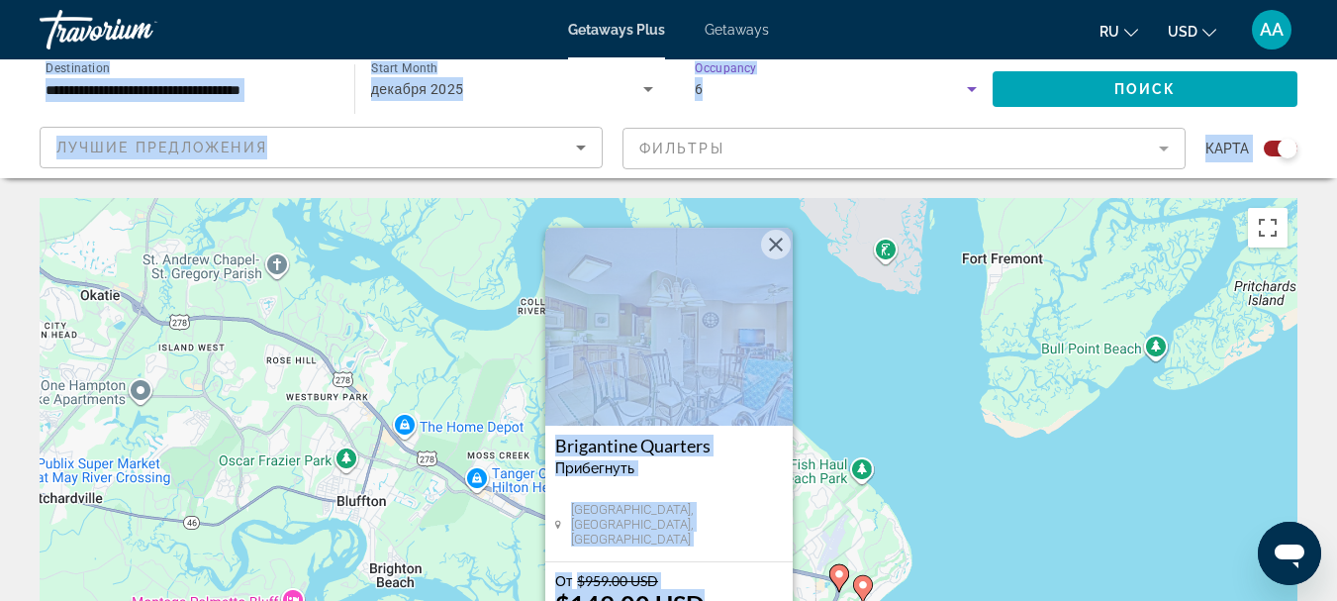
click at [868, 87] on div "6" at bounding box center [831, 89] width 273 height 24
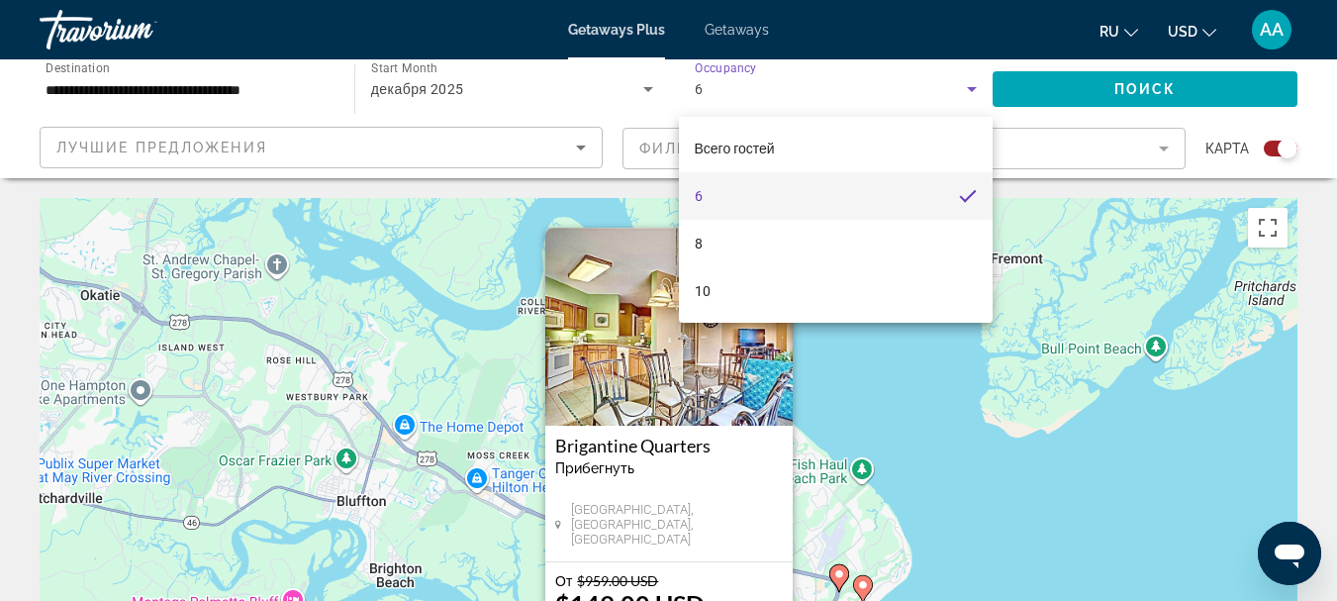
click at [868, 87] on div at bounding box center [668, 300] width 1337 height 601
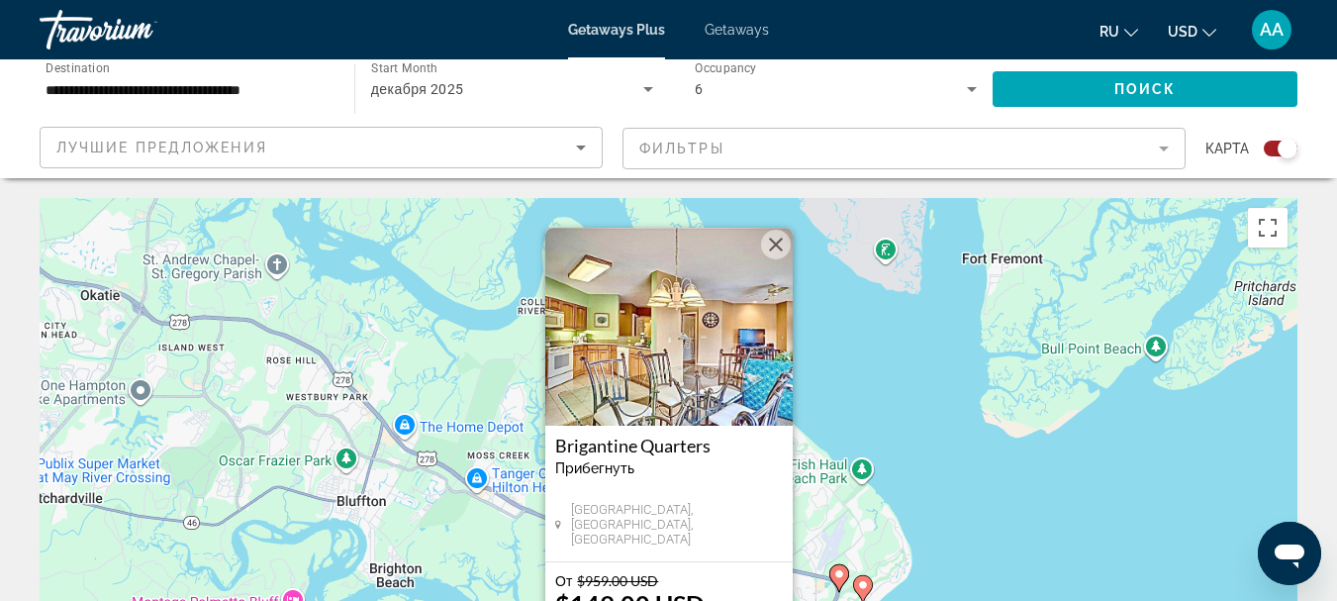
click at [774, 238] on button "Close" at bounding box center [776, 245] width 30 height 30
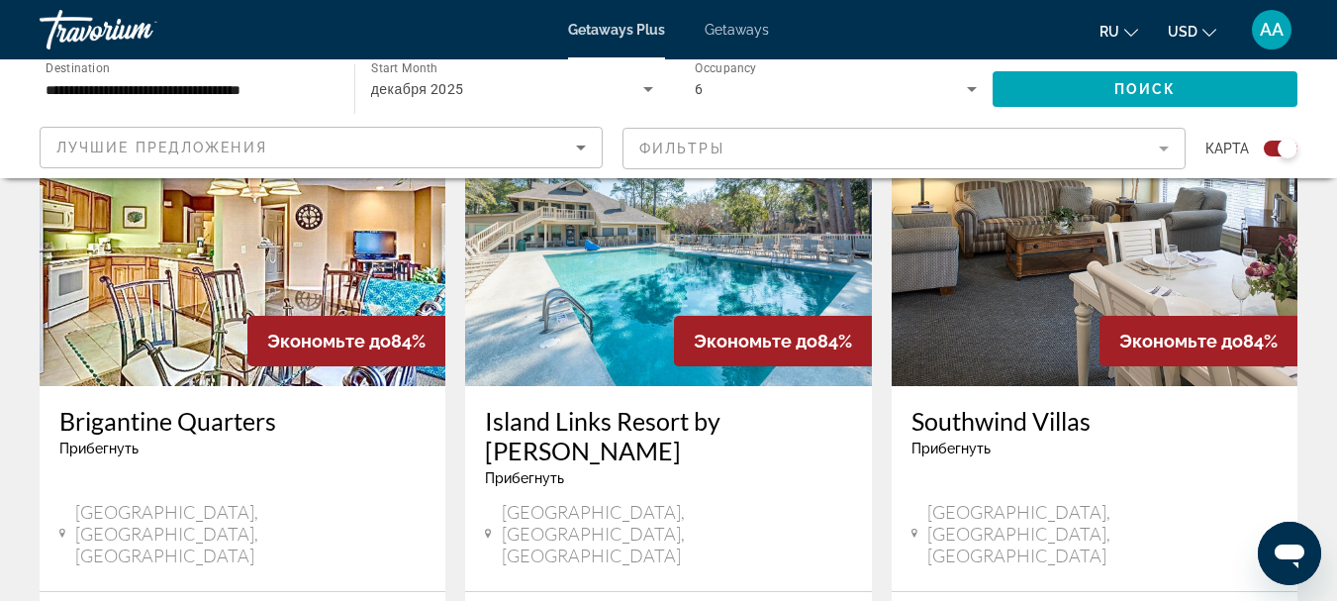
scroll to position [891, 0]
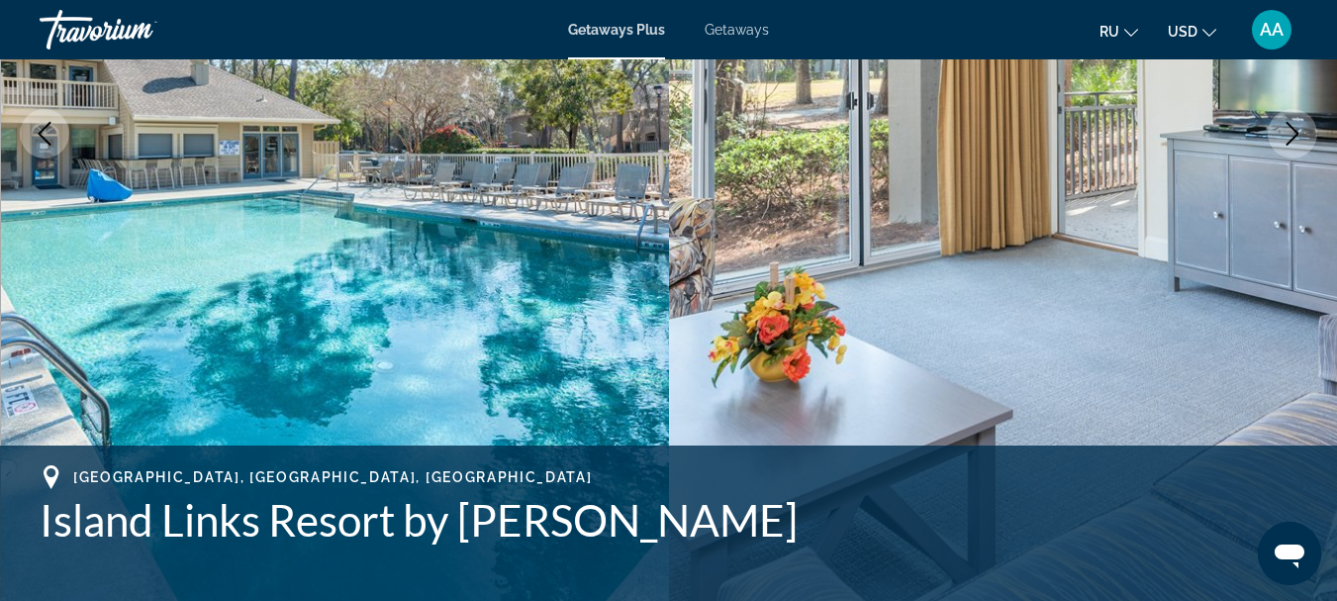
scroll to position [495, 0]
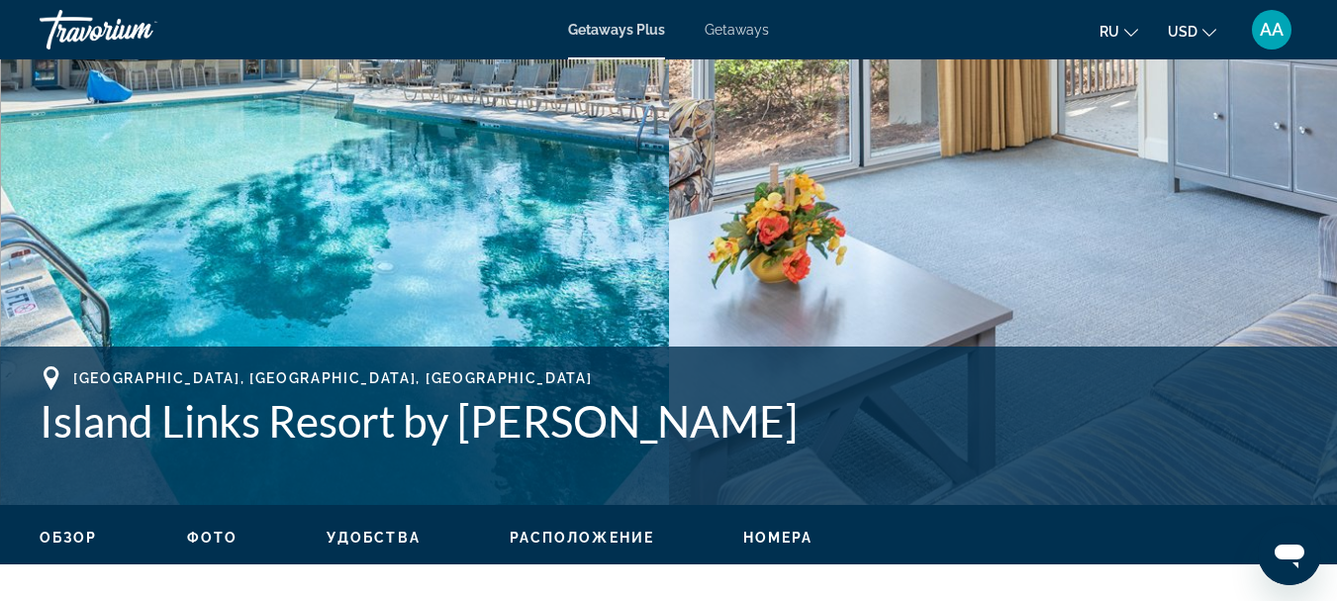
click at [18, 273] on img "Main content" at bounding box center [335, 35] width 669 height 940
click at [203, 534] on span "Фото" at bounding box center [212, 537] width 50 height 16
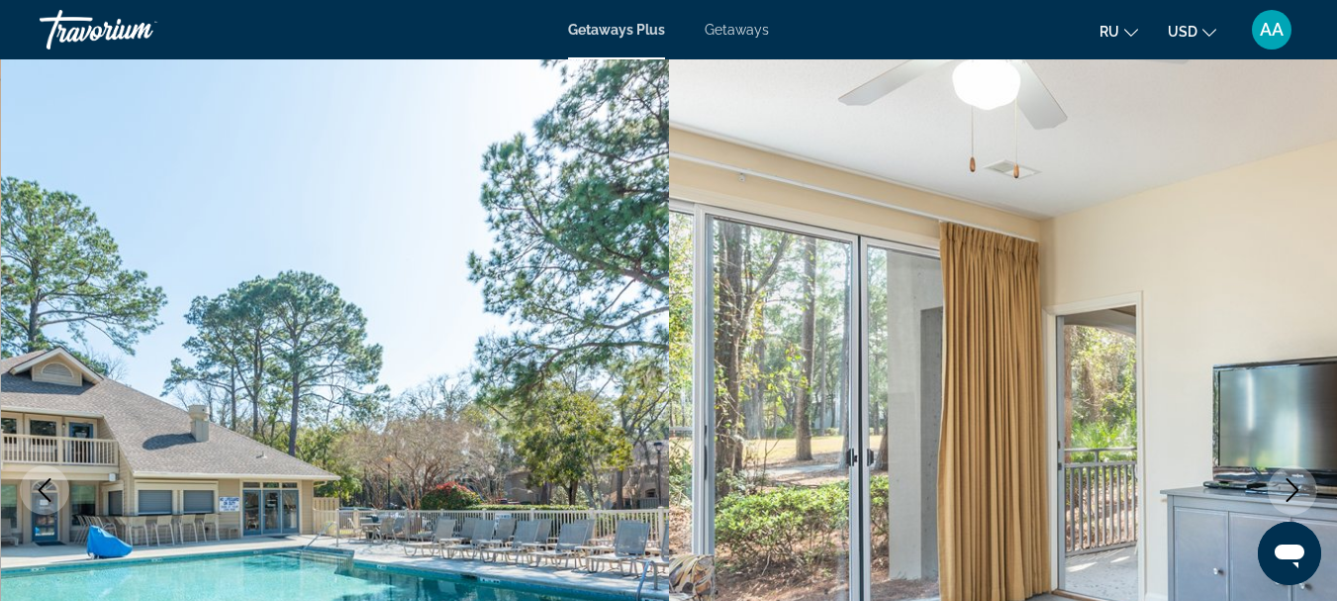
scroll to position [0, 0]
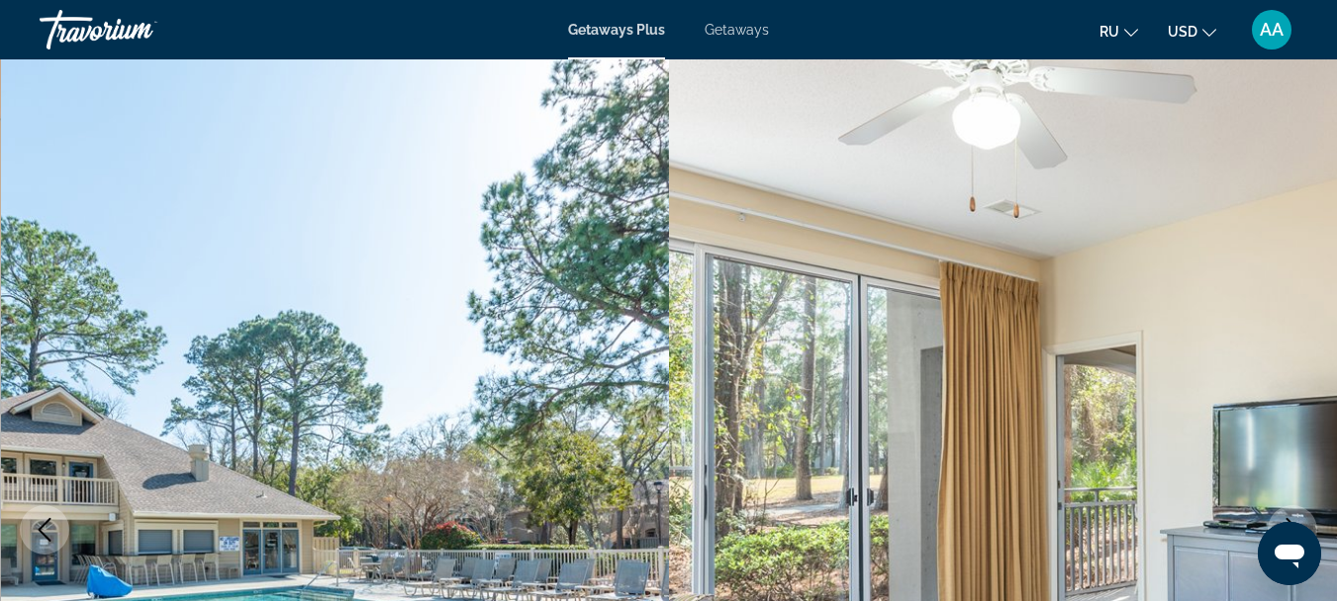
click at [1301, 73] on img "Main content" at bounding box center [1003, 529] width 669 height 940
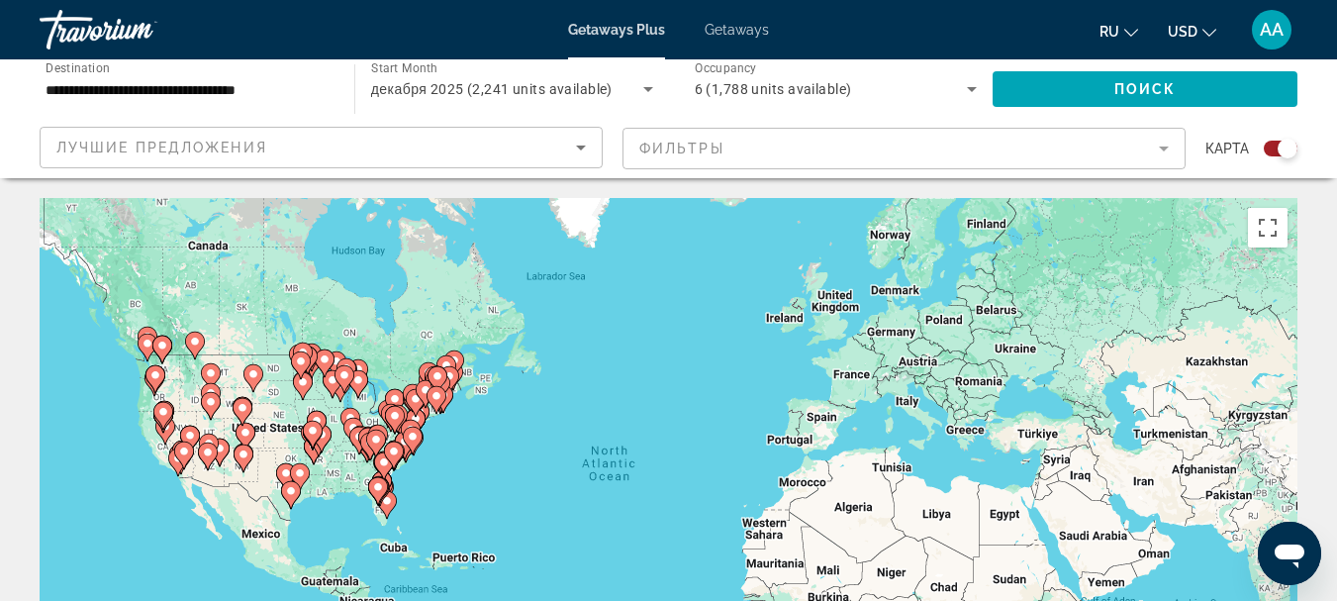
click at [385, 501] on gmp-advanced-marker "Main content" at bounding box center [378, 491] width 20 height 30
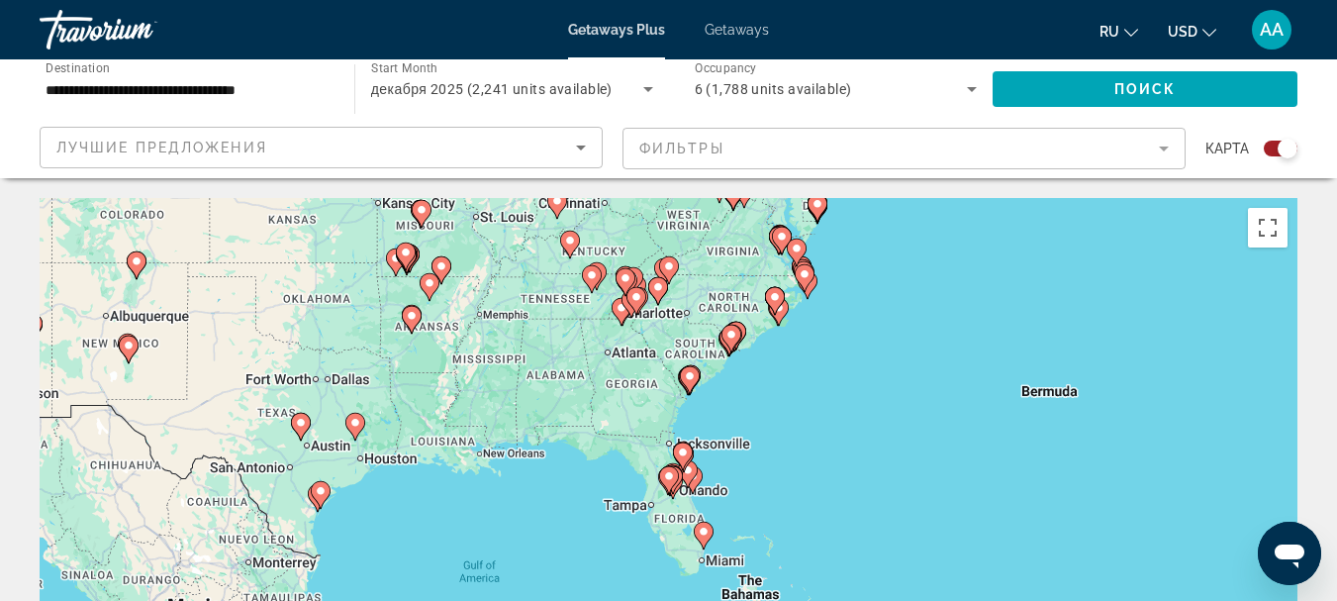
click at [734, 335] on image "Main content" at bounding box center [731, 335] width 12 height 12
click at [734, 335] on div "To activate drag with keyboard, press Alt + Enter. Once in keyboard drag state,…" at bounding box center [669, 495] width 1258 height 594
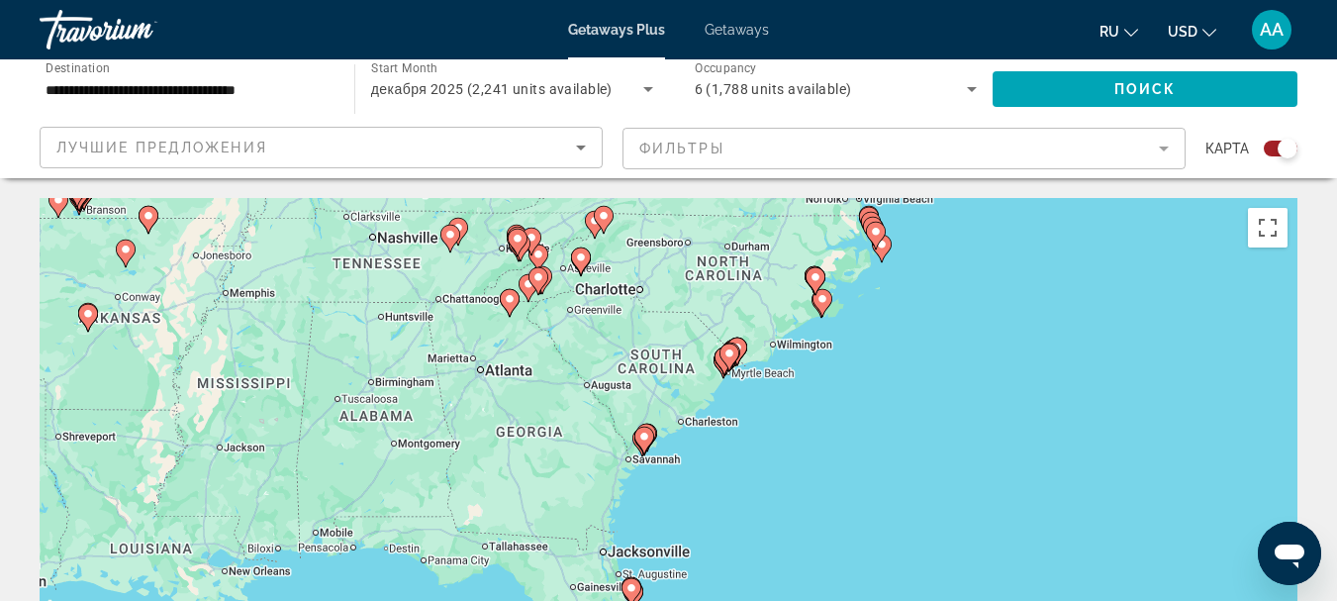
click at [737, 342] on gmp-advanced-marker "Main content" at bounding box center [729, 357] width 20 height 30
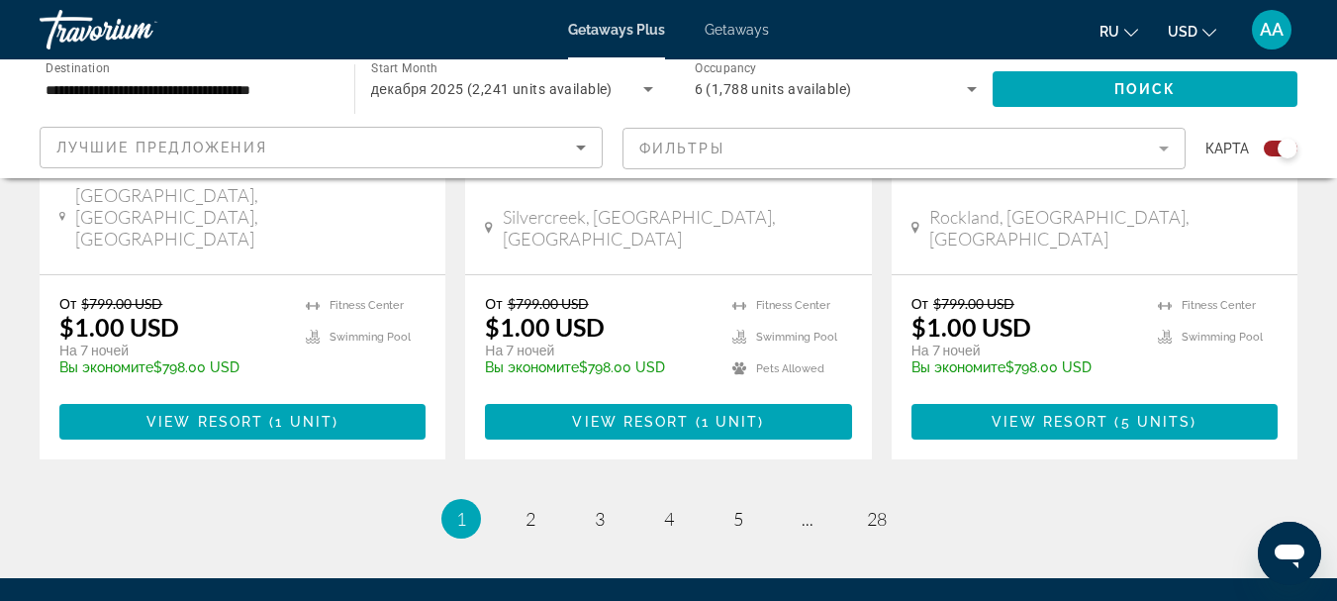
scroll to position [3234, 0]
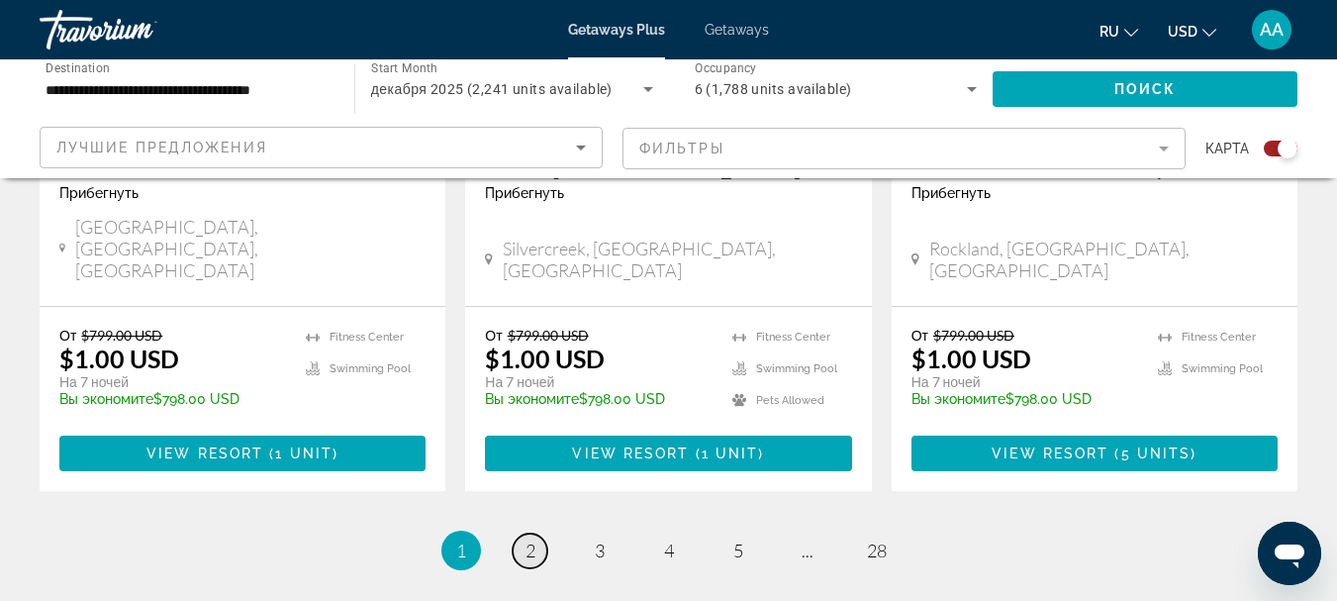
click at [530, 539] on span "2" at bounding box center [530, 550] width 10 height 22
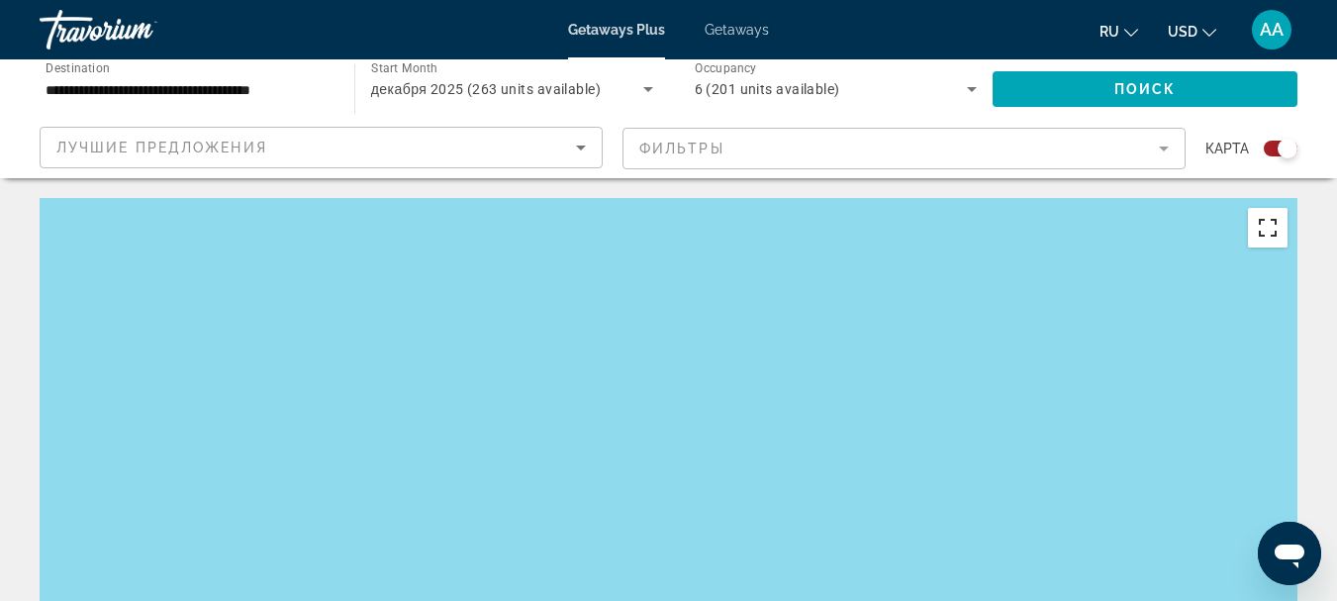
click at [1268, 229] on button "Toggle fullscreen view" at bounding box center [1268, 228] width 40 height 40
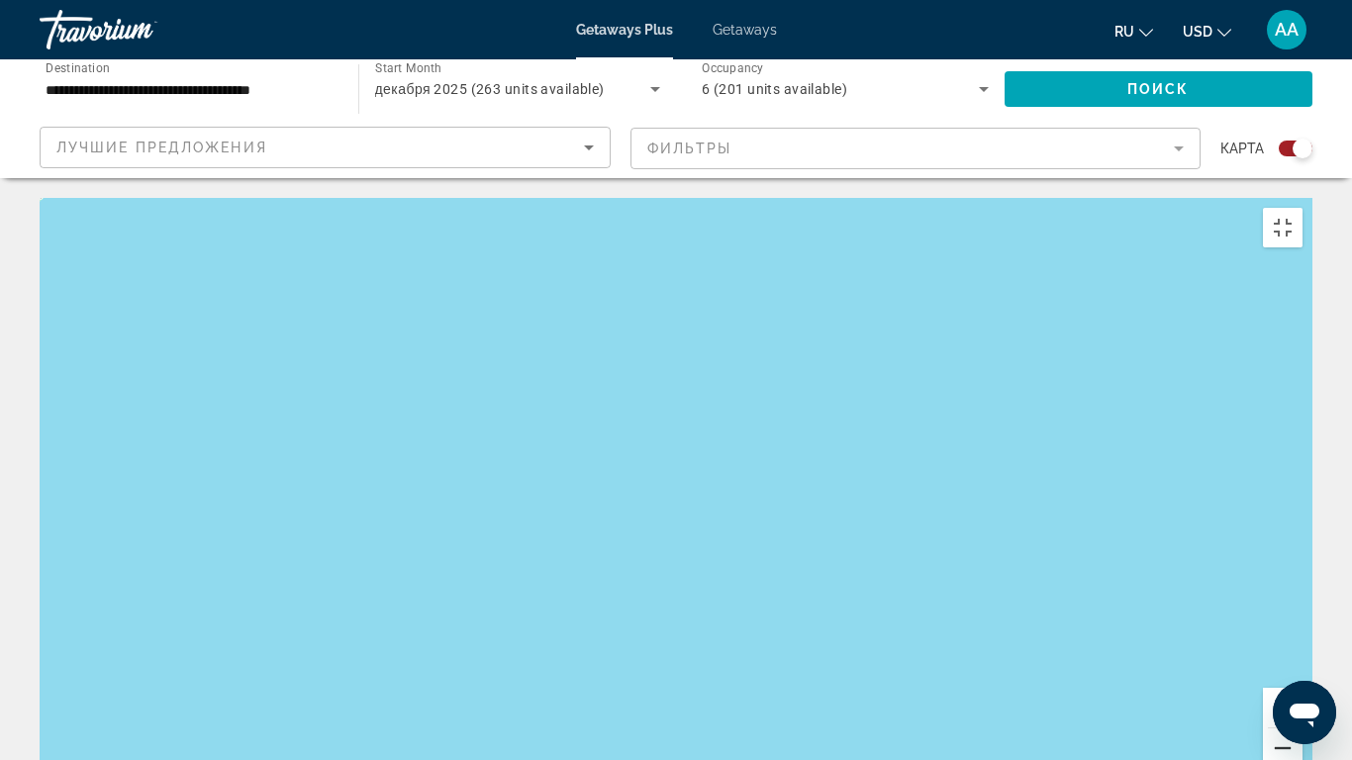
click at [1302, 600] on button "Zoom out" at bounding box center [1283, 748] width 40 height 40
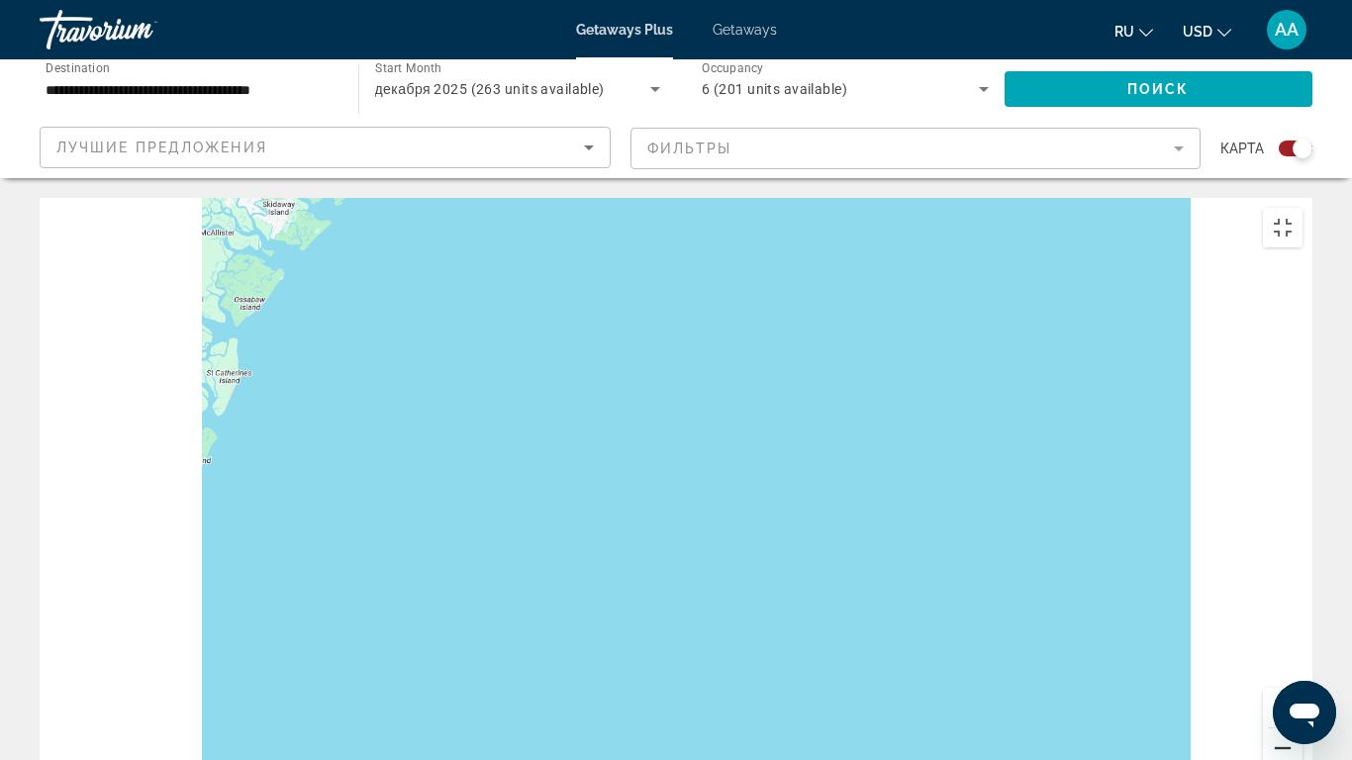
click at [1302, 600] on button "Zoom out" at bounding box center [1283, 748] width 40 height 40
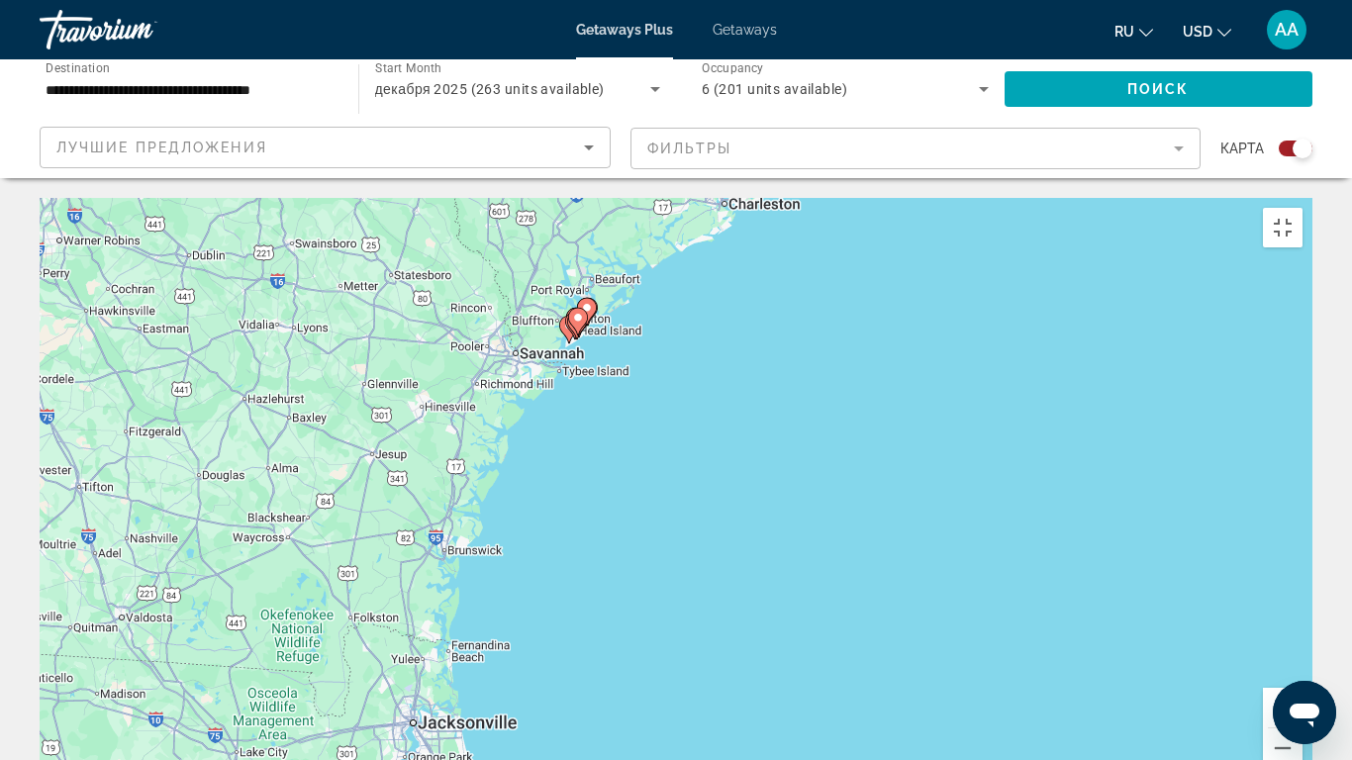
click at [576, 312] on image "Main content" at bounding box center [578, 318] width 12 height 12
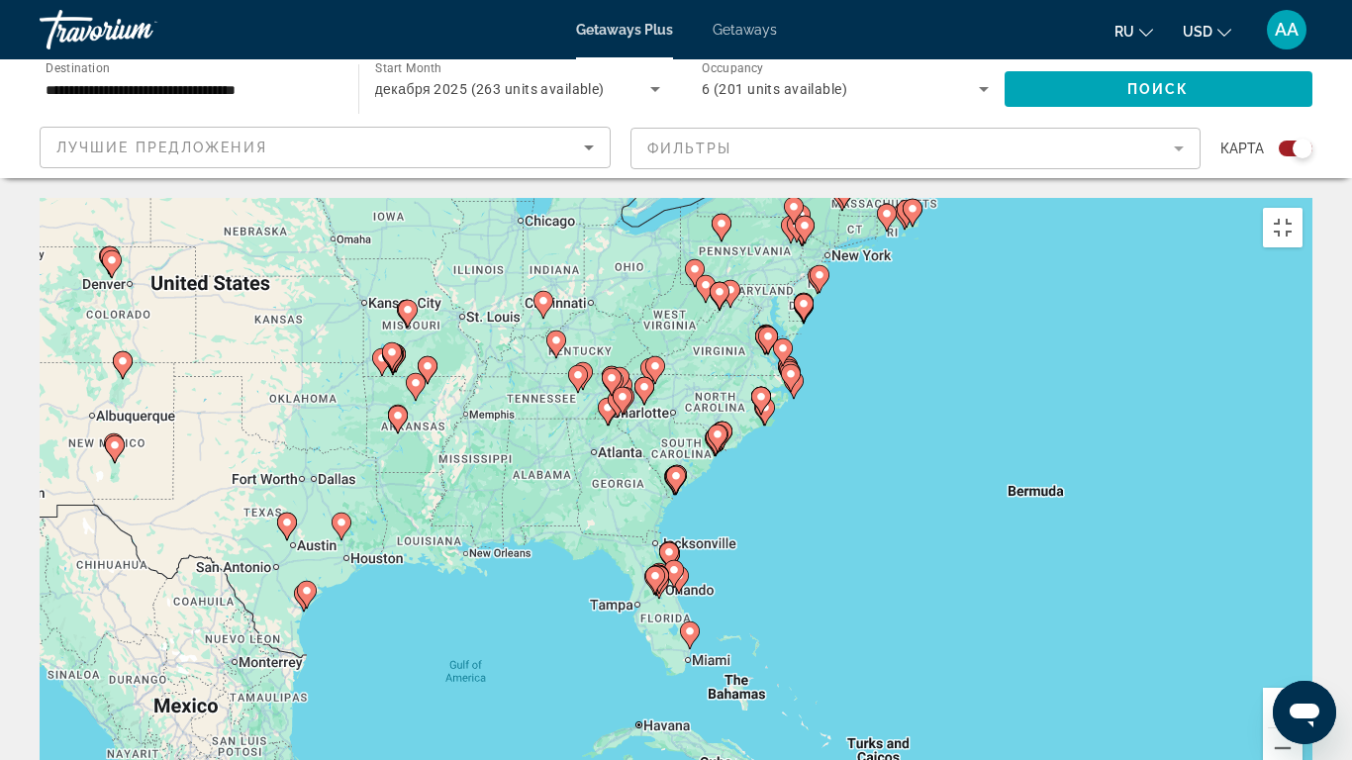
click at [766, 387] on g "Main content" at bounding box center [761, 401] width 20 height 28
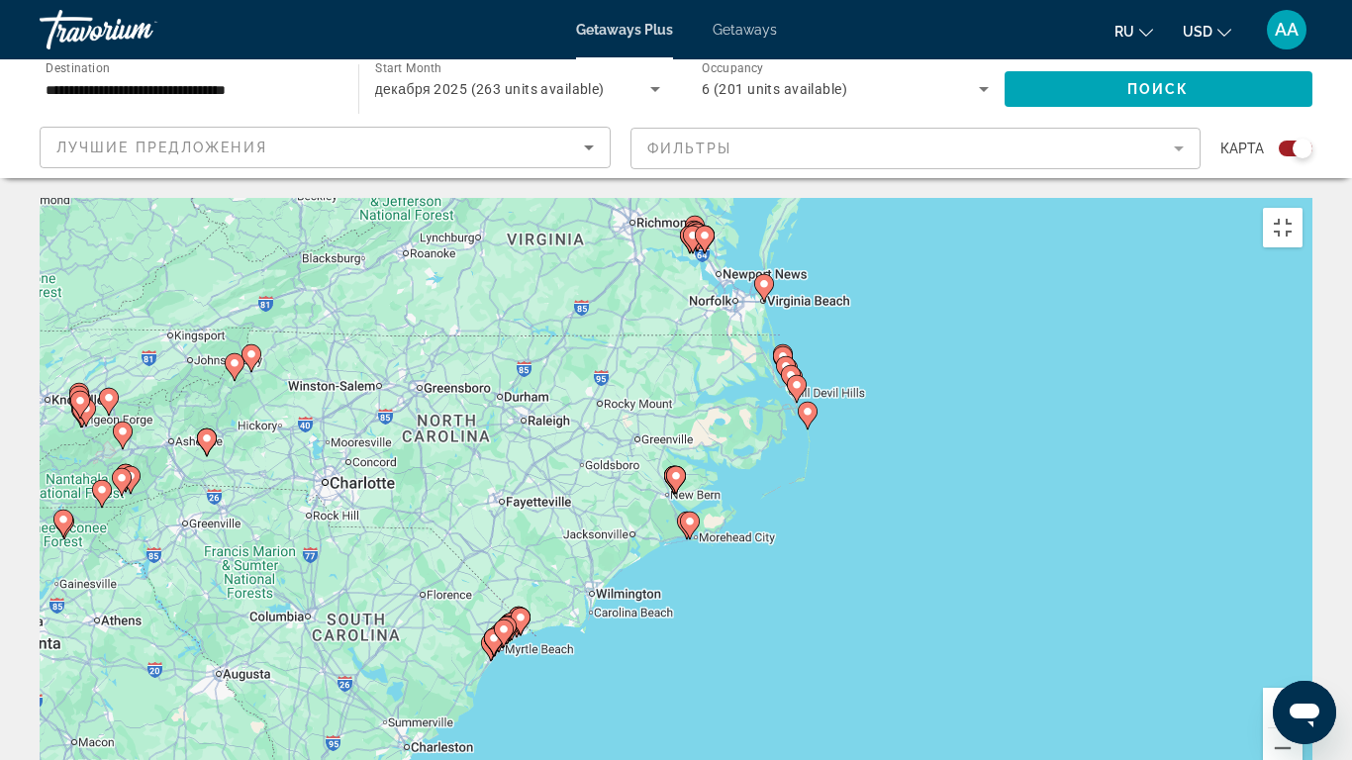
click at [695, 513] on icon "Main content" at bounding box center [690, 526] width 18 height 26
type input "**********"
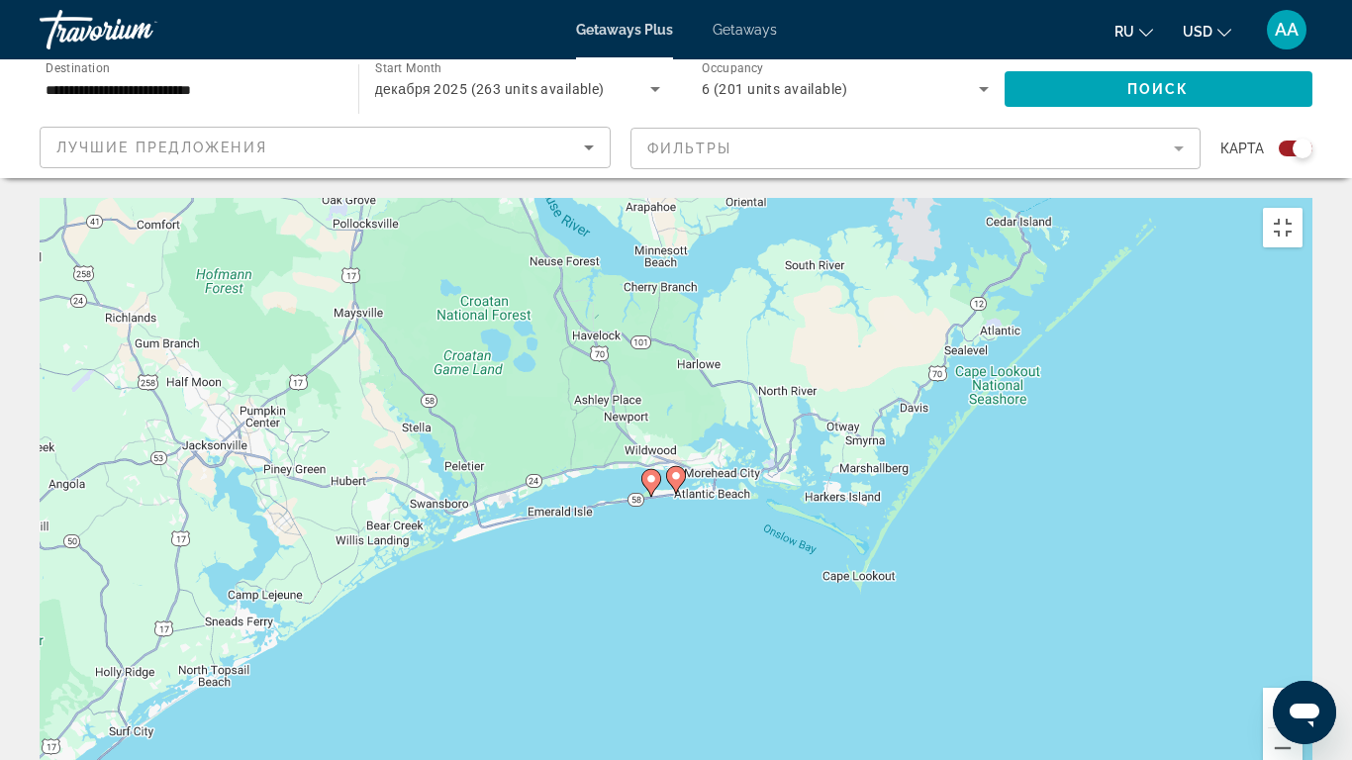
click at [654, 600] on div "To navigate, press the arrow keys. To activate drag with keyboard, press Alt + …" at bounding box center [676, 495] width 1273 height 594
click at [654, 473] on image "Main content" at bounding box center [651, 479] width 12 height 12
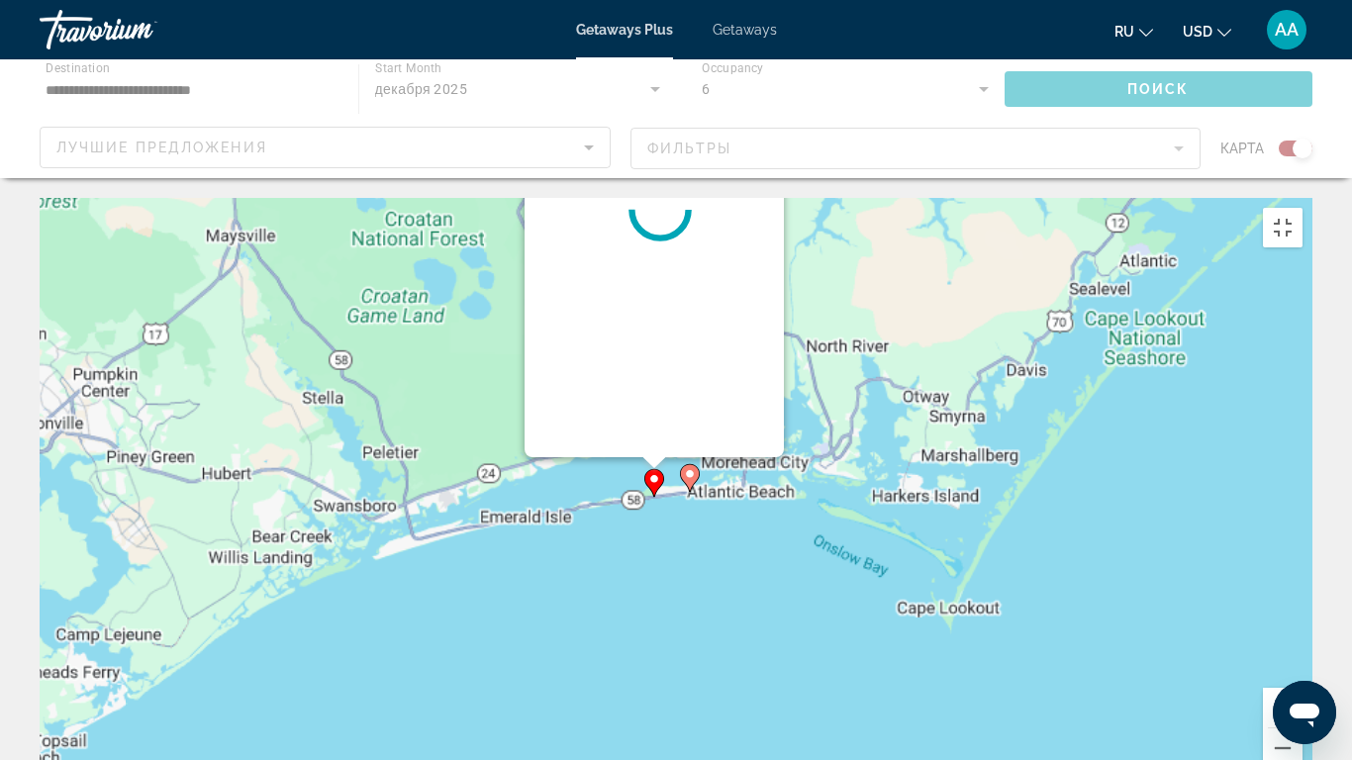
click at [654, 473] on image "Main content" at bounding box center [654, 479] width 12 height 12
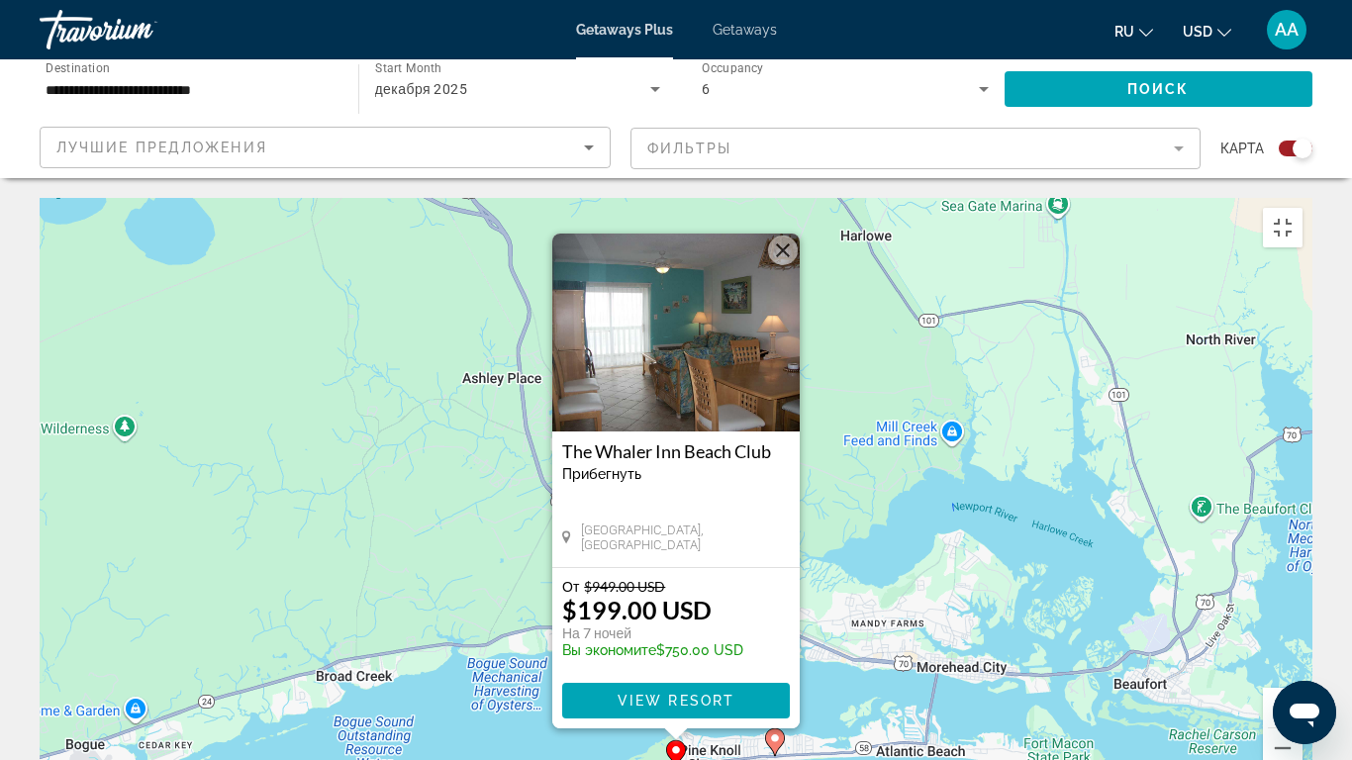
click at [669, 600] on icon "Main content" at bounding box center [676, 754] width 18 height 26
click at [687, 600] on span "Main content" at bounding box center [676, 701] width 228 height 48
